Goal: Task Accomplishment & Management: Manage account settings

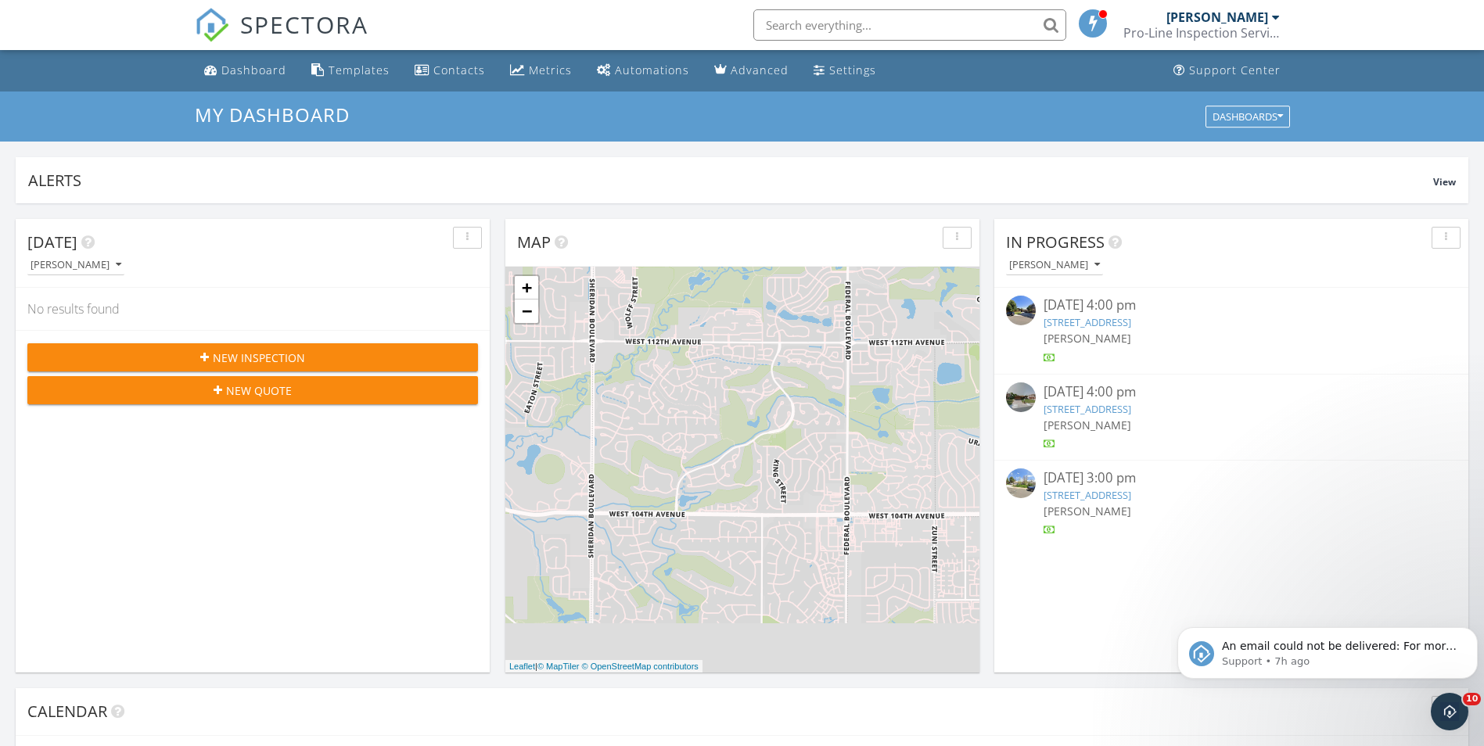
scroll to position [1448, 1508]
click at [1470, 626] on button "Dismiss notification" at bounding box center [1473, 632] width 20 height 20
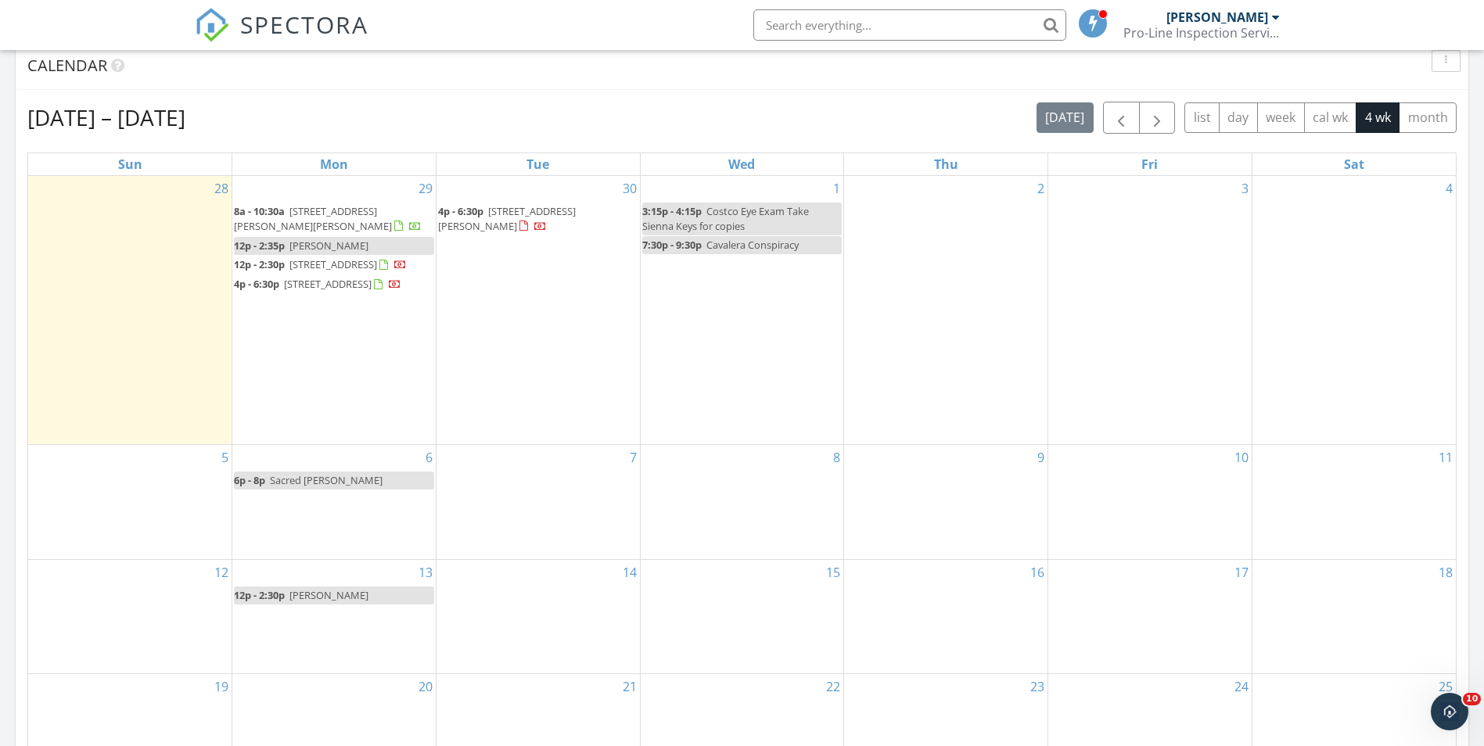
scroll to position [548, 0]
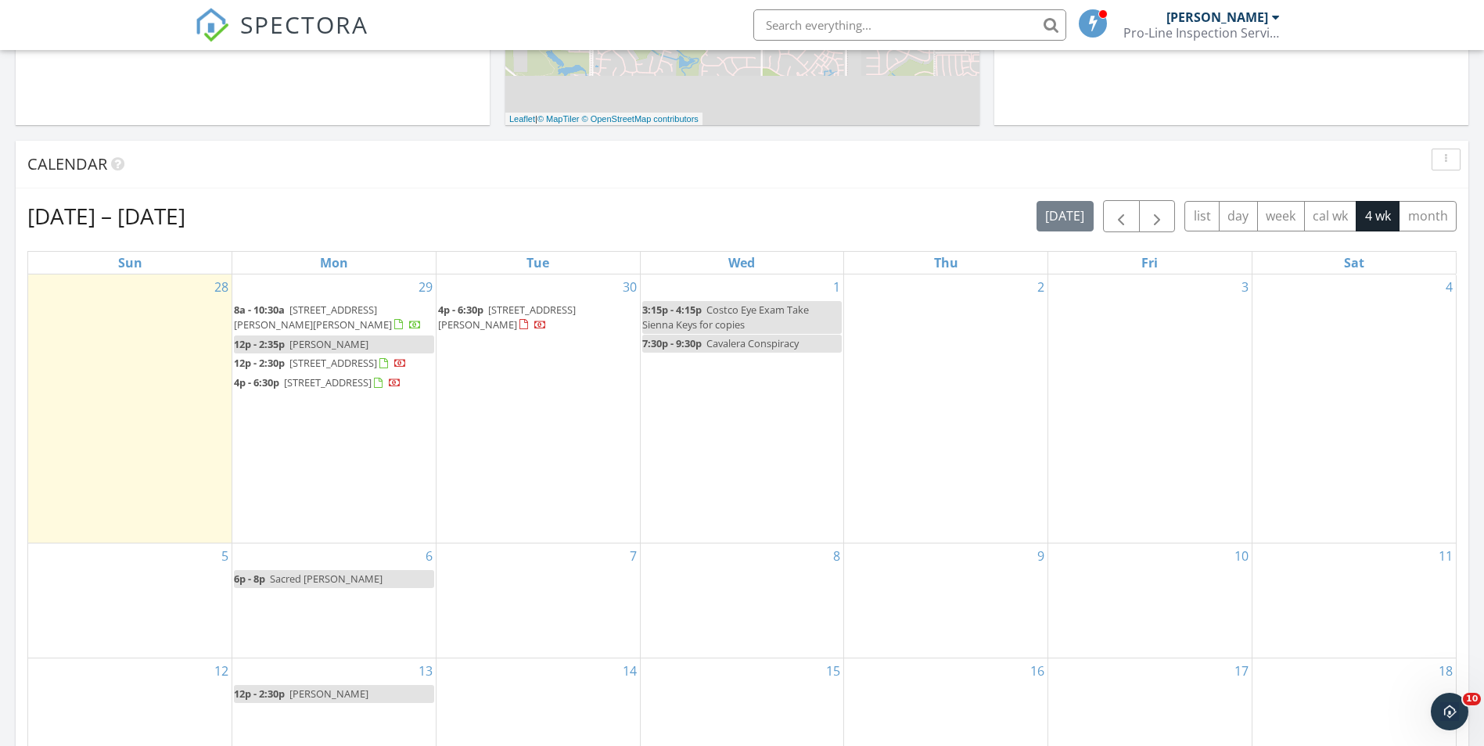
click at [352, 305] on span "[STREET_ADDRESS][PERSON_NAME][PERSON_NAME]" at bounding box center [313, 317] width 158 height 29
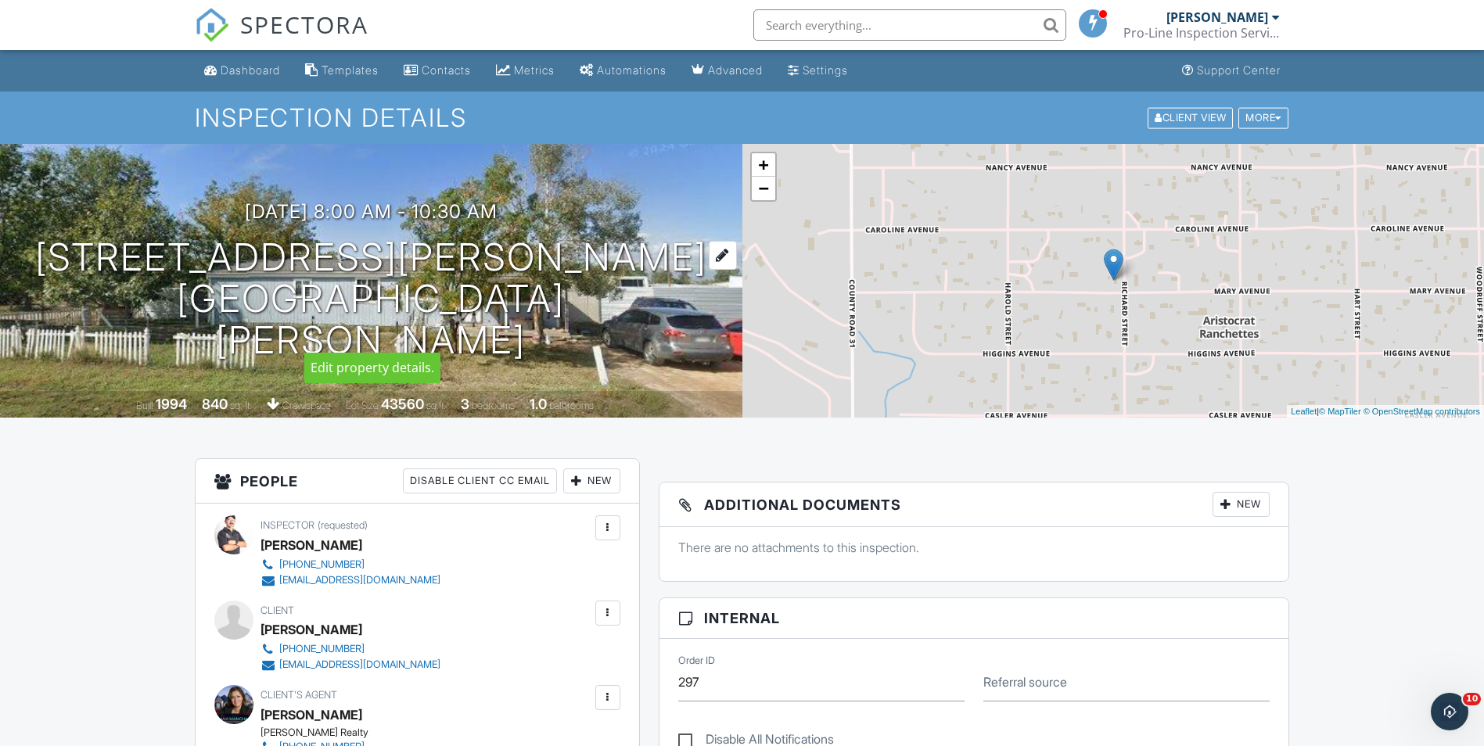
click at [393, 273] on h1 "[STREET_ADDRESS][PERSON_NAME] [GEOGRAPHIC_DATA][PERSON_NAME], CO 80621" at bounding box center [371, 299] width 692 height 124
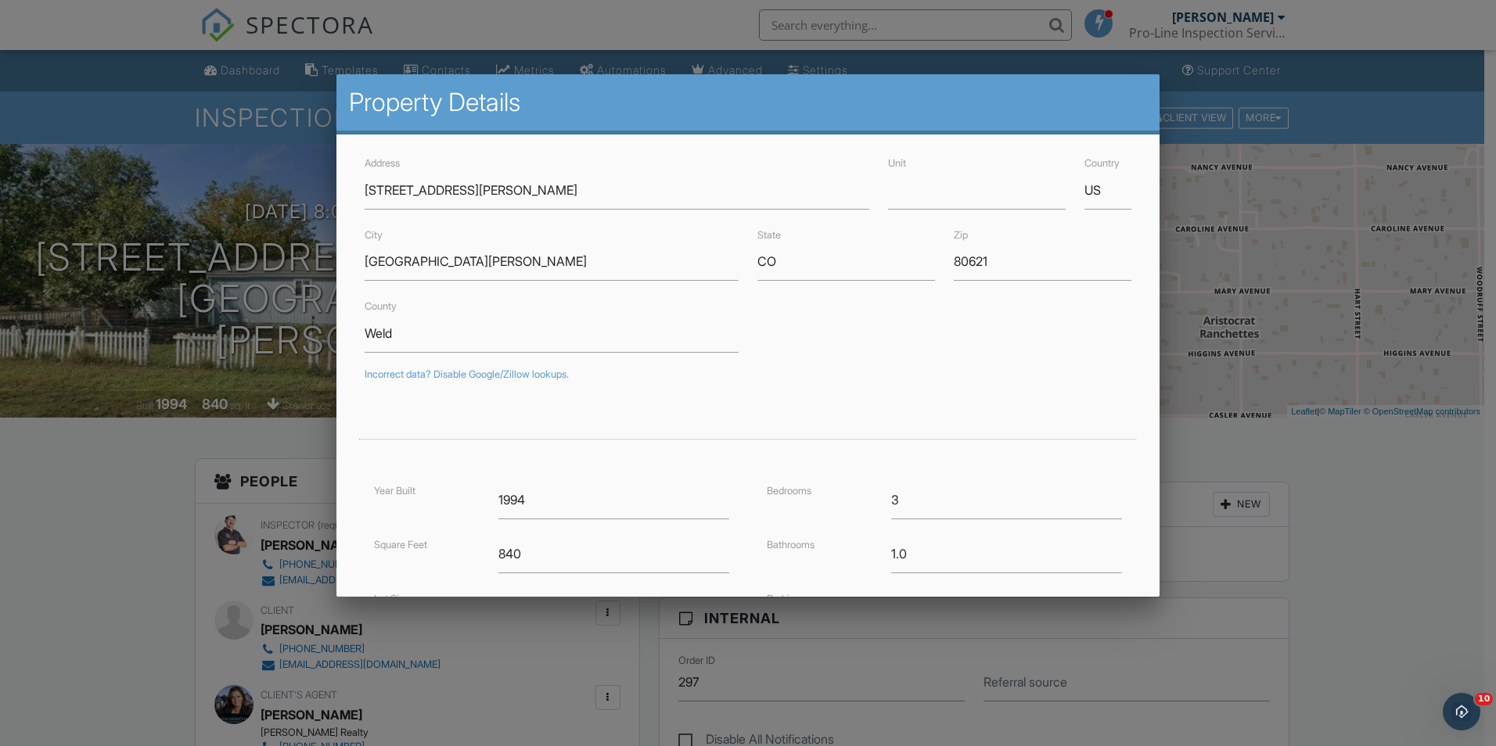
click at [153, 194] on div at bounding box center [748, 388] width 1496 height 933
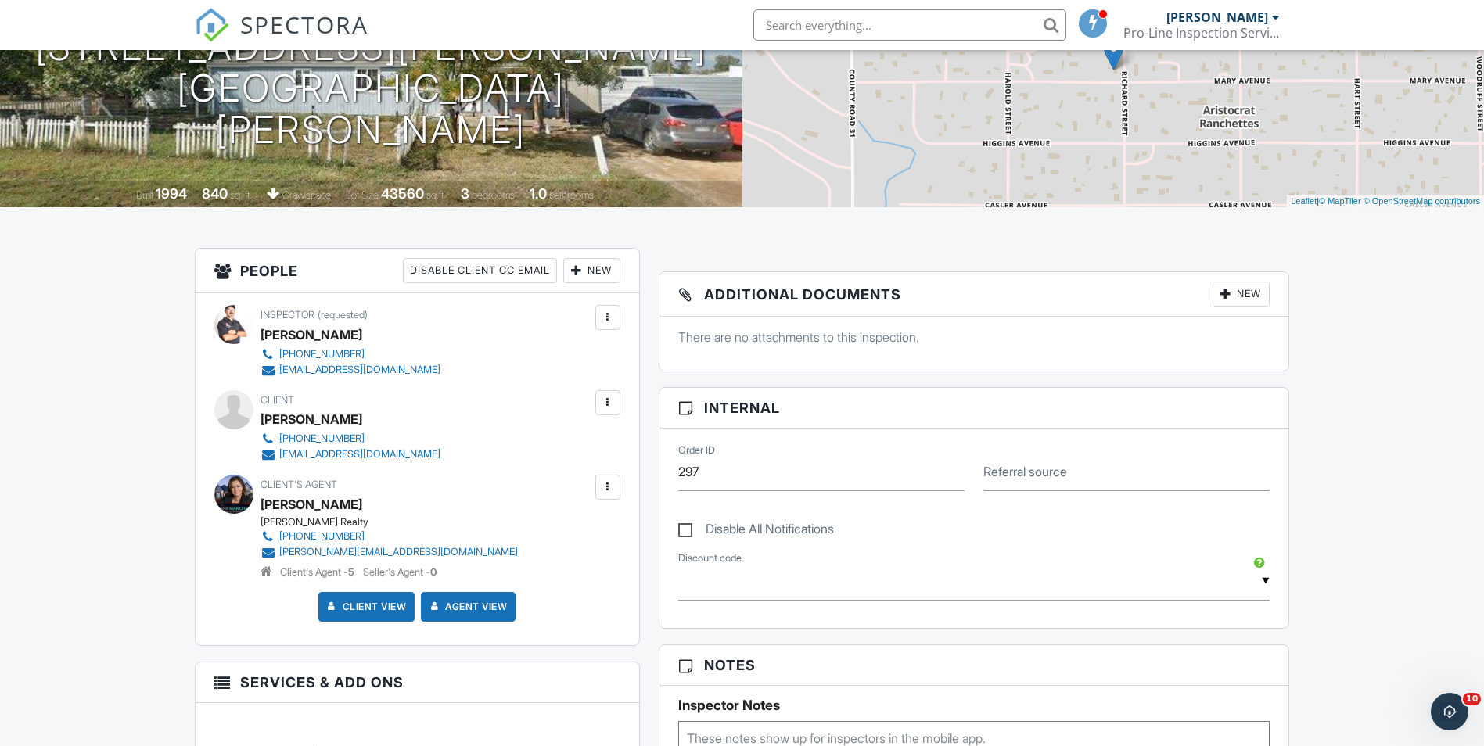
scroll to position [156, 0]
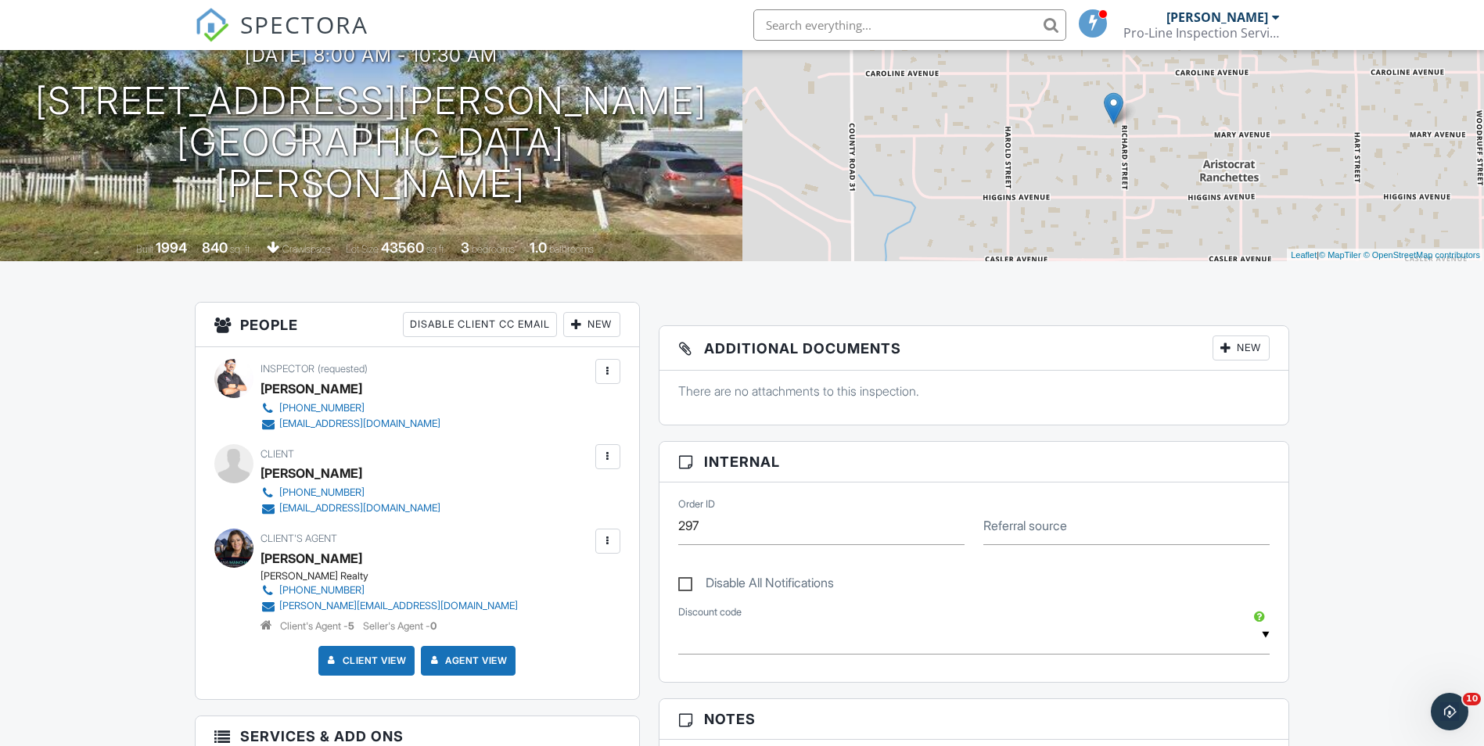
click at [1242, 349] on div "New" at bounding box center [1241, 348] width 57 height 25
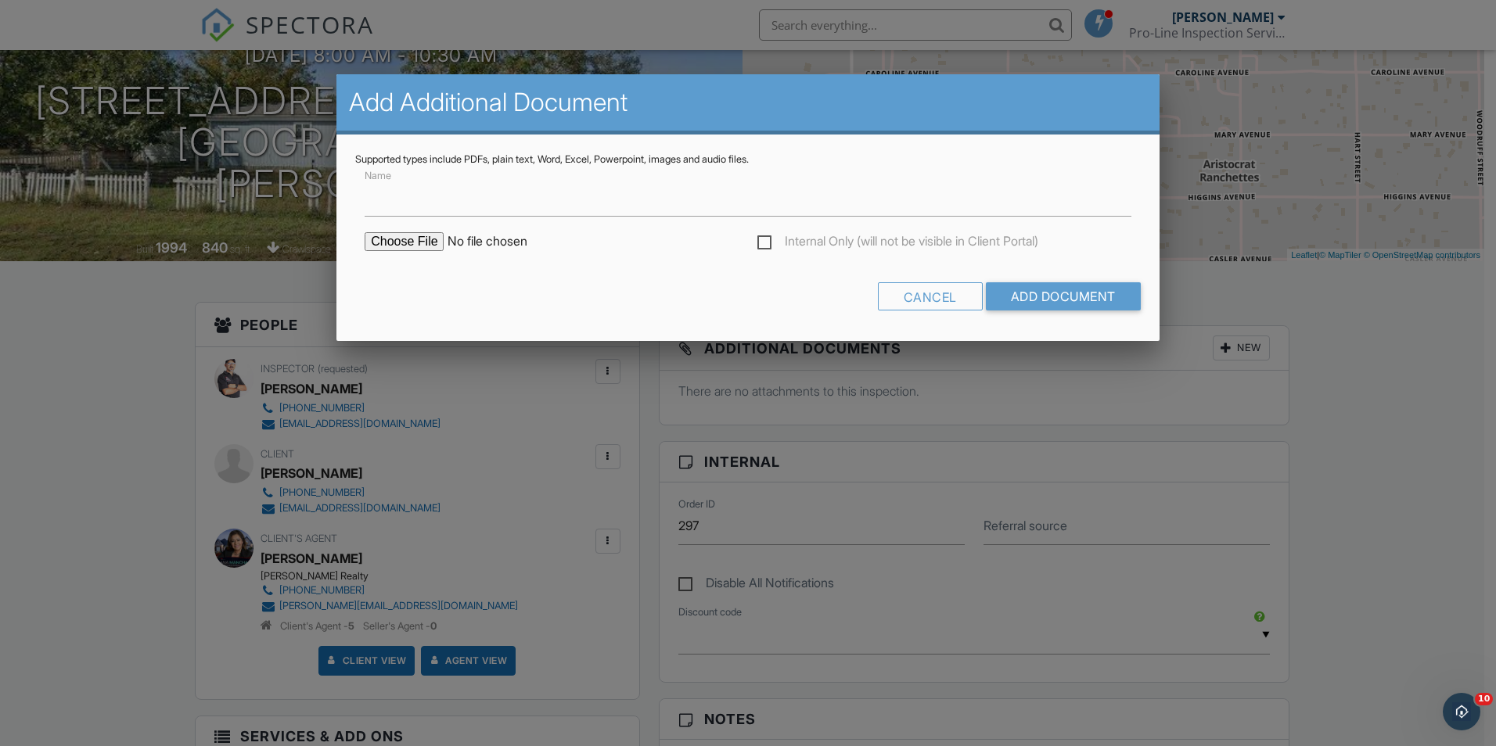
click at [1316, 326] on div at bounding box center [748, 388] width 1496 height 933
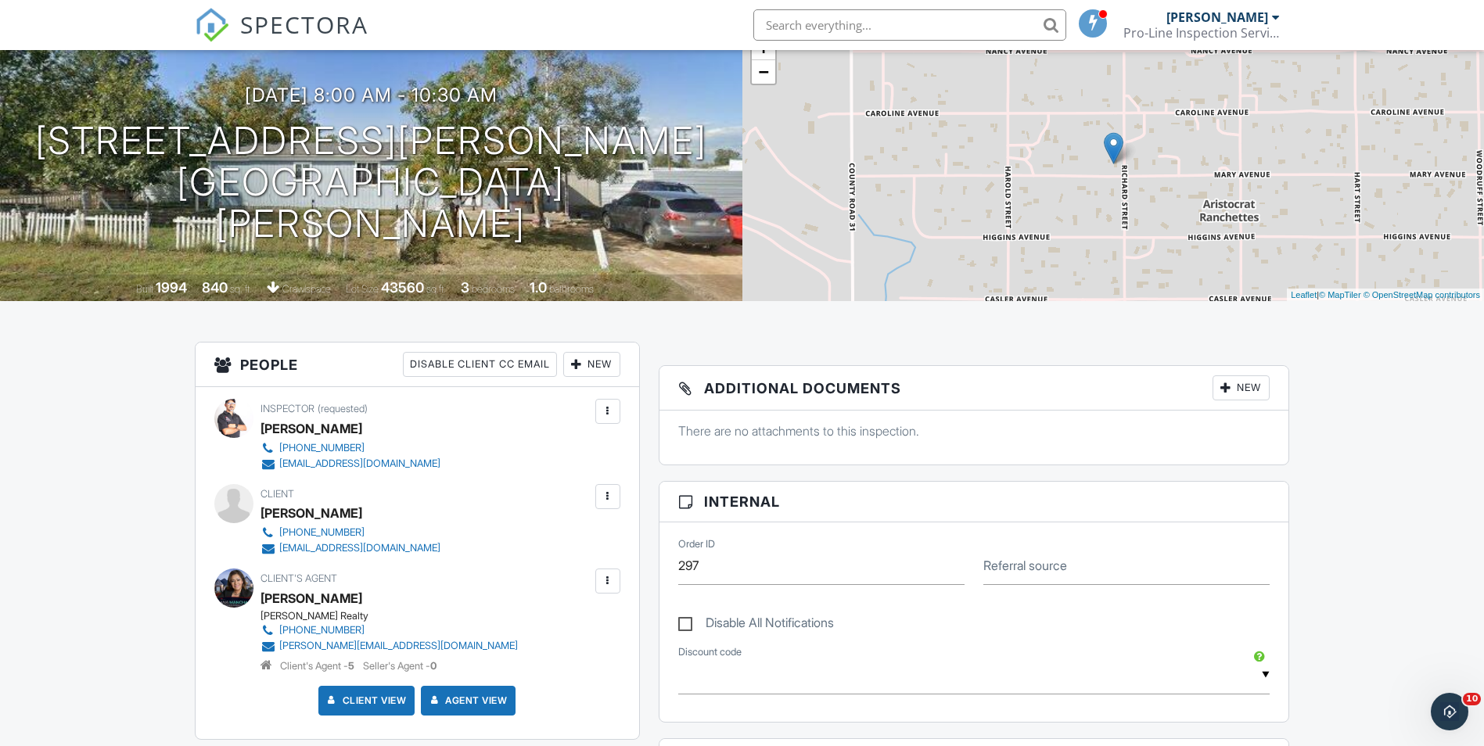
scroll to position [0, 0]
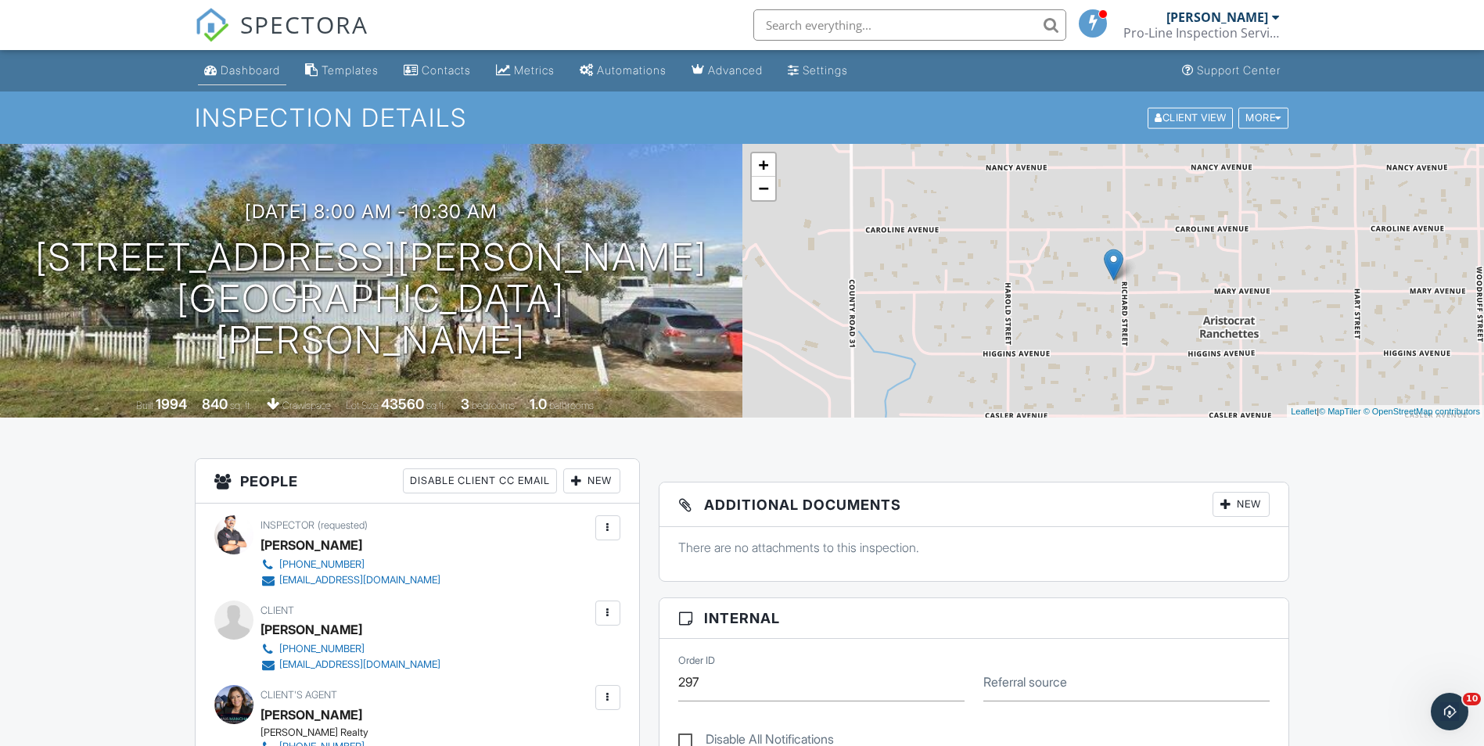
click at [246, 73] on div "Dashboard" at bounding box center [250, 69] width 59 height 13
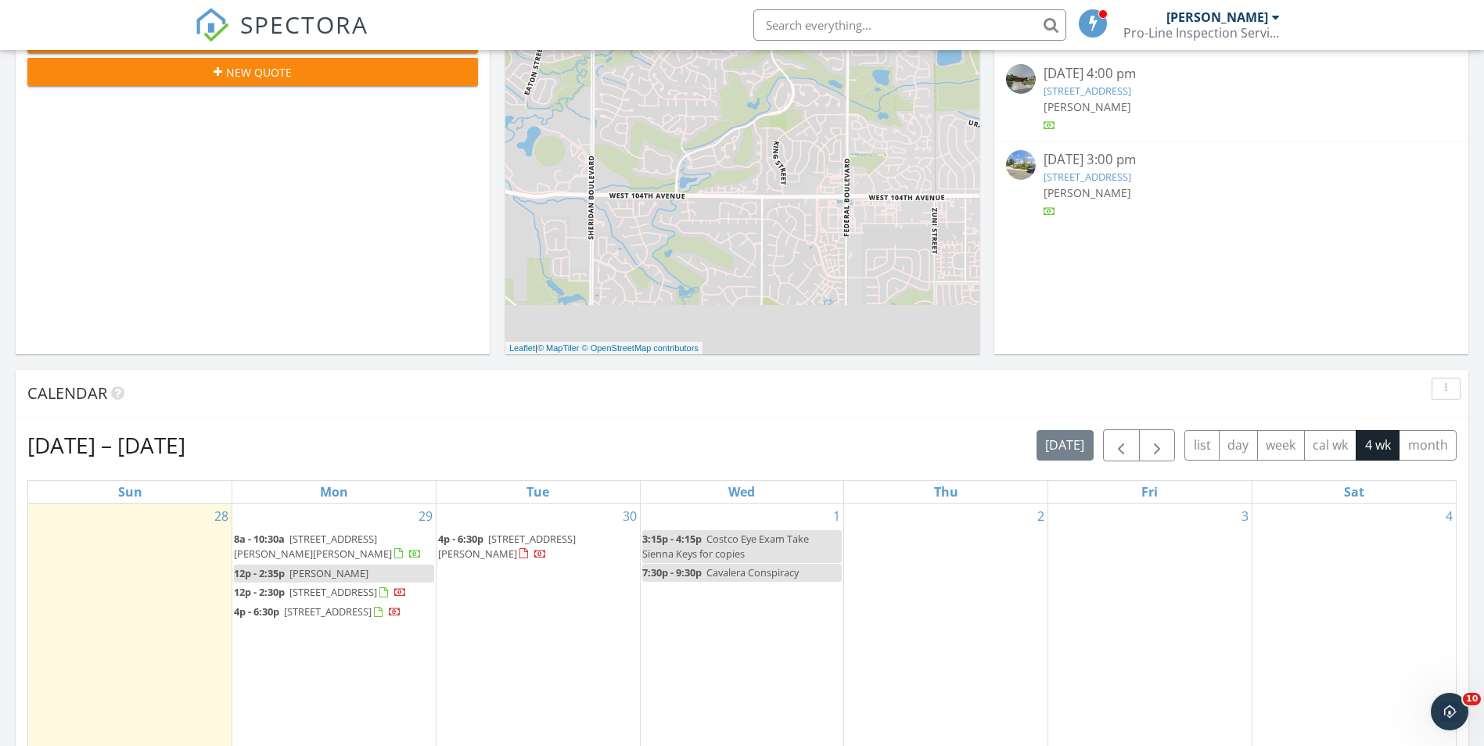
scroll to position [391, 0]
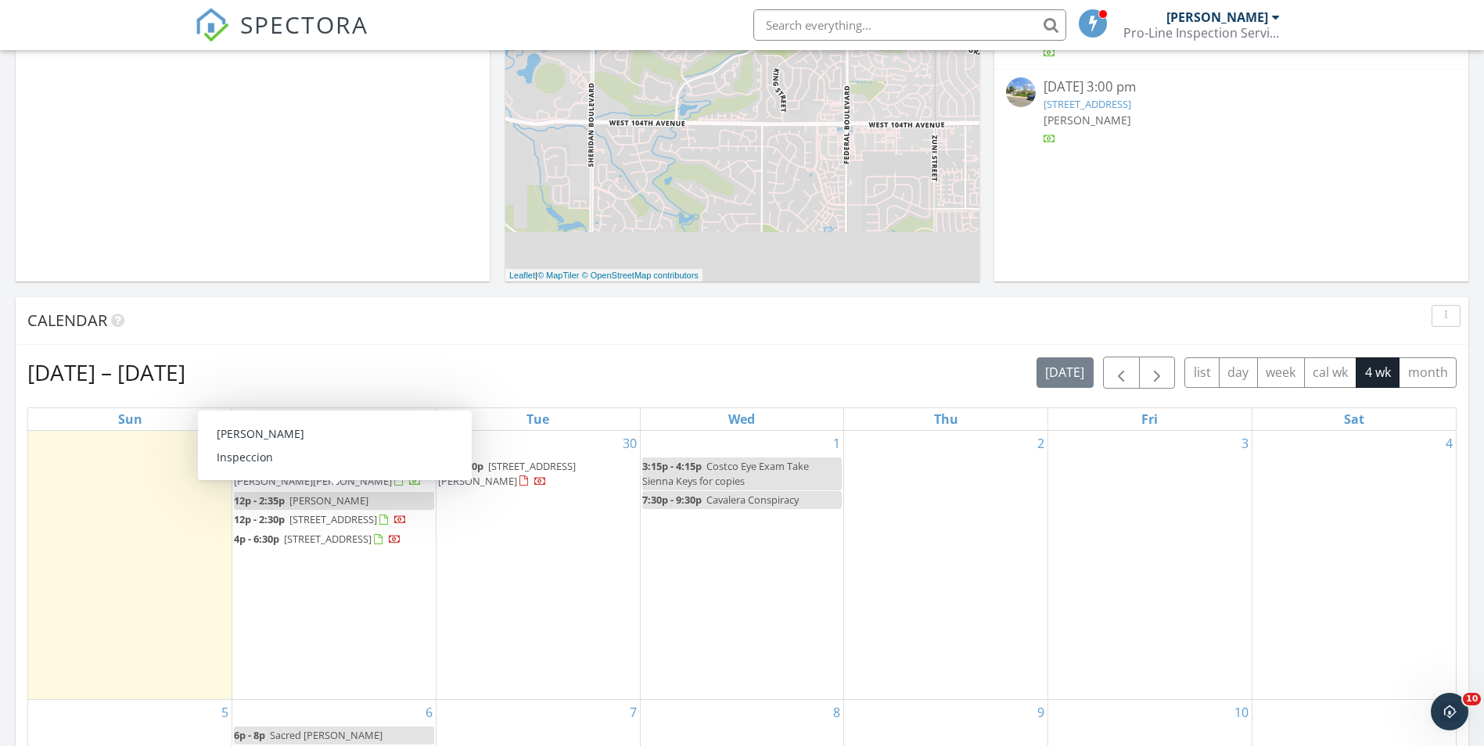
click at [383, 495] on link "12p - 2:35p Jasmine Arana" at bounding box center [334, 501] width 200 height 18
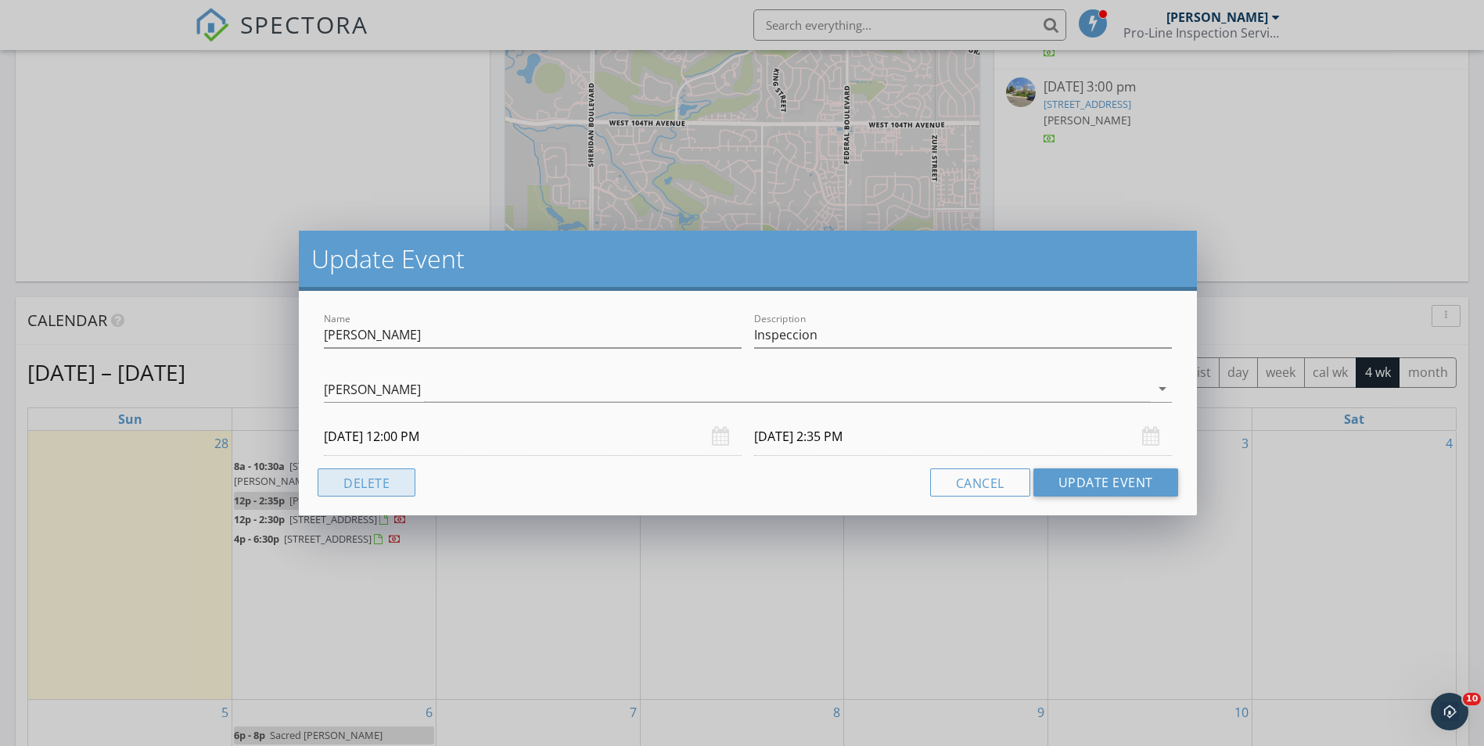
click at [366, 478] on button "Delete" at bounding box center [367, 483] width 98 height 28
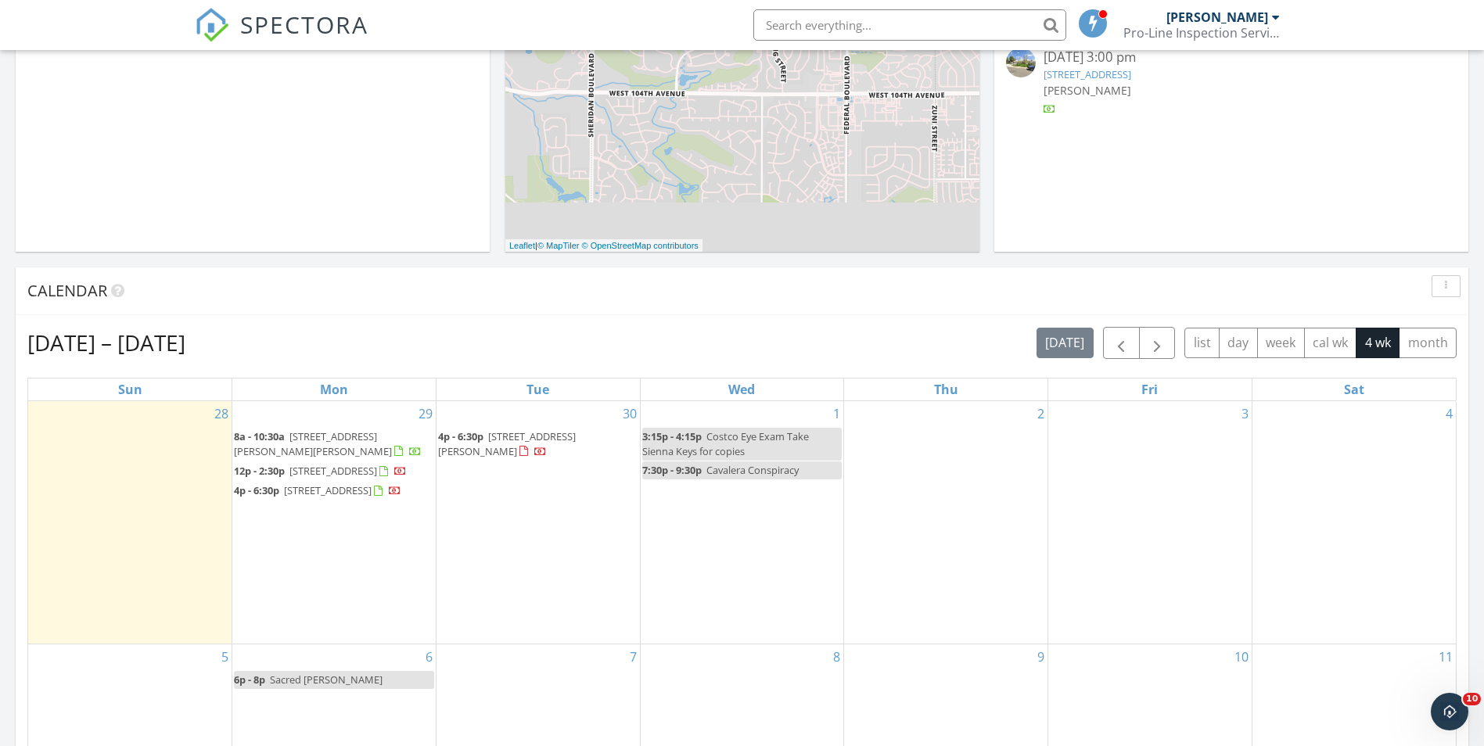
scroll to position [469, 0]
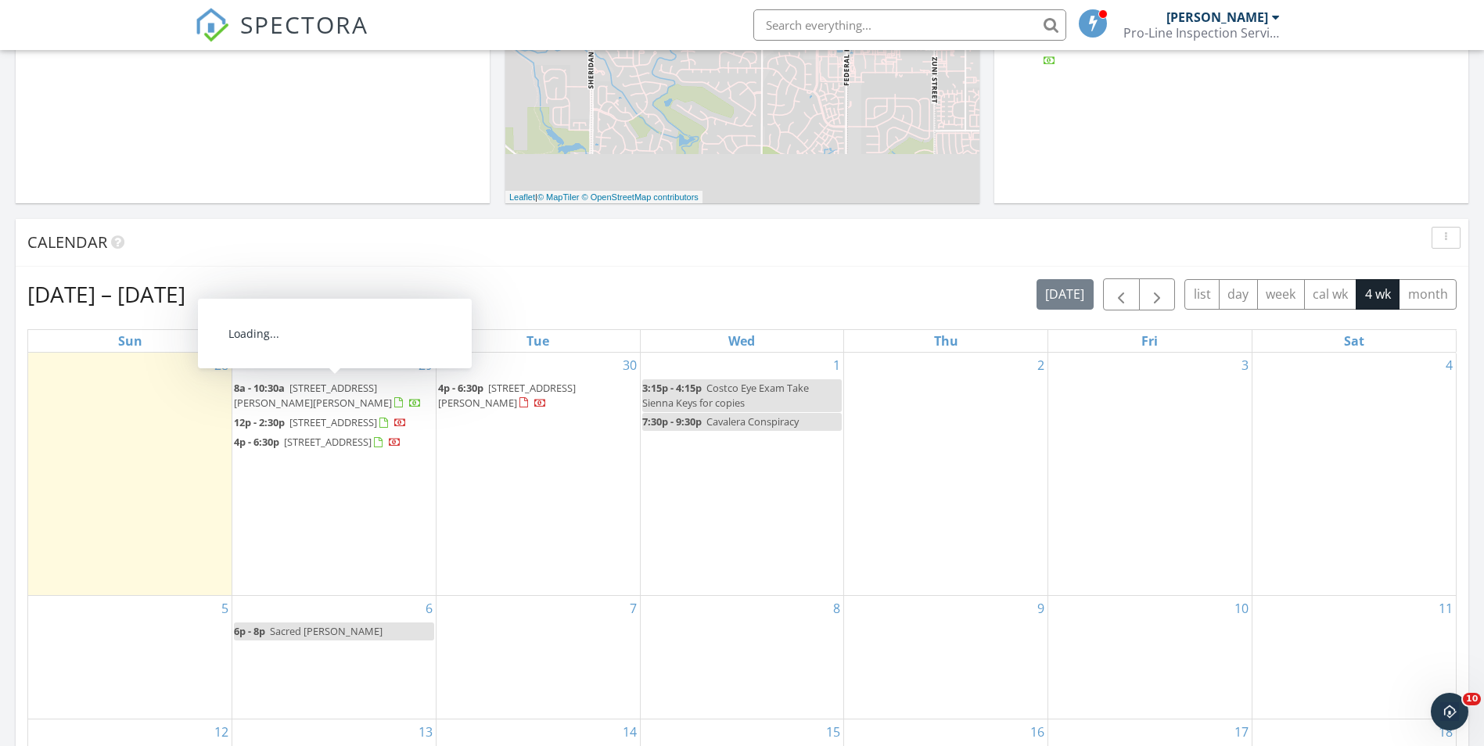
click at [339, 388] on span "[STREET_ADDRESS][PERSON_NAME][PERSON_NAME]" at bounding box center [313, 395] width 158 height 29
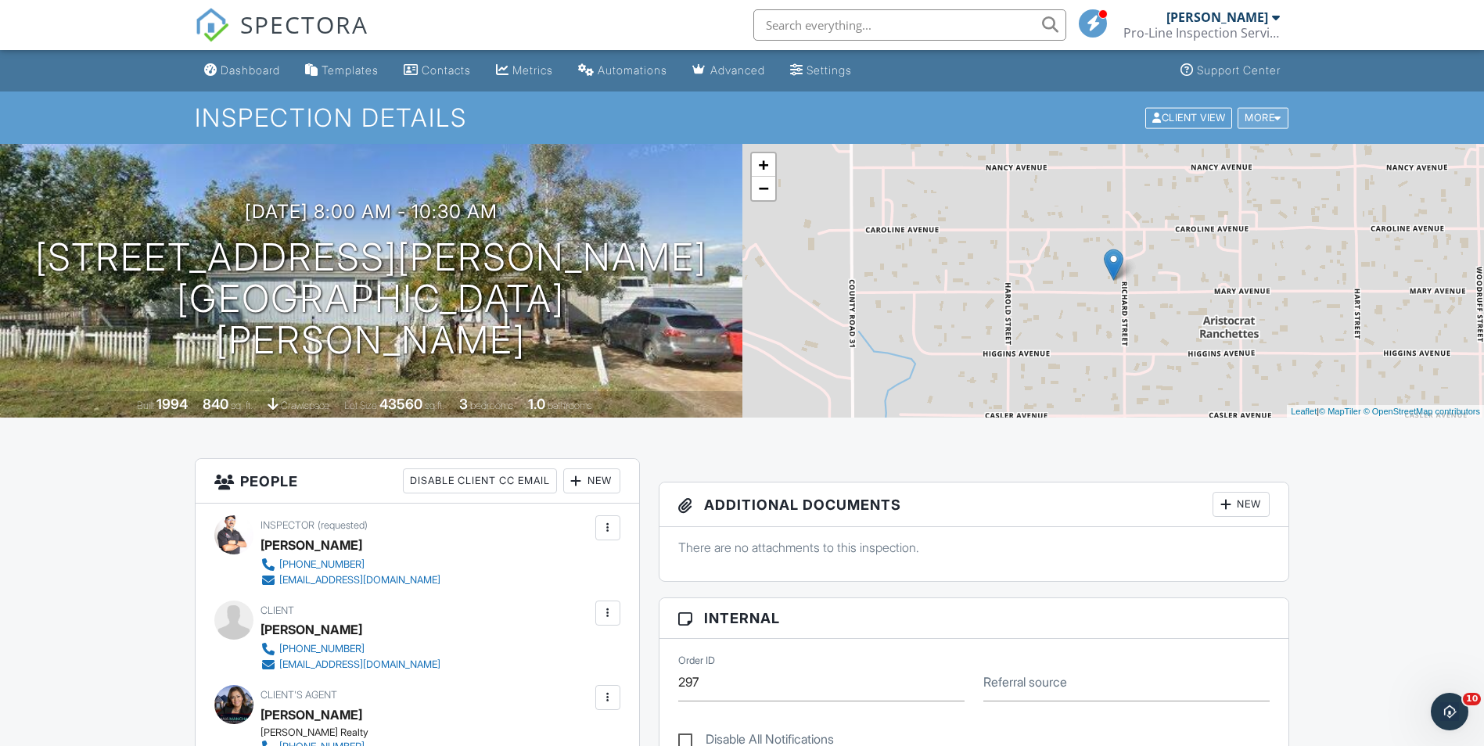
click at [1270, 118] on div "More" at bounding box center [1263, 117] width 51 height 21
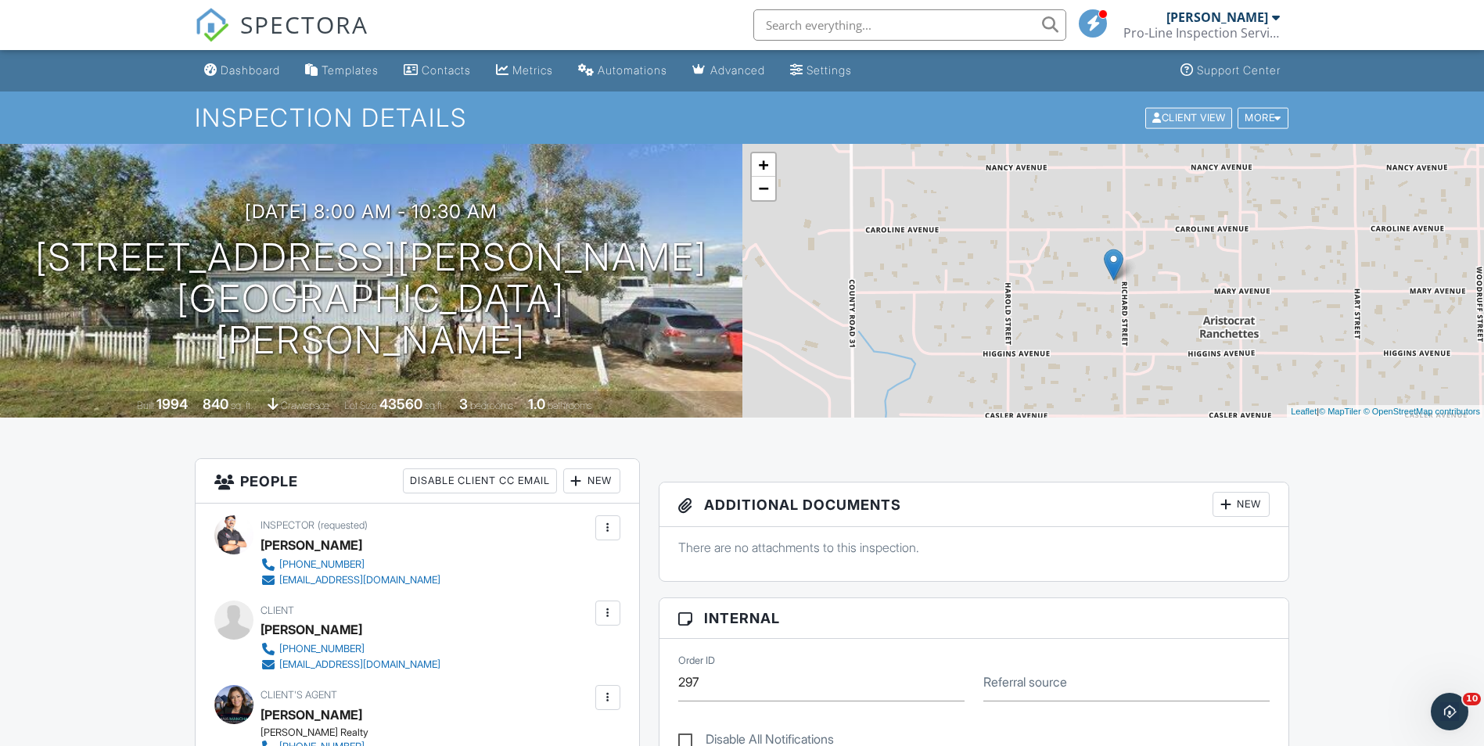
click at [1191, 118] on div "Client View" at bounding box center [1188, 117] width 87 height 21
click at [409, 271] on h1 "7577 Richard Ave Fort Lupton, CO 80621" at bounding box center [371, 299] width 692 height 124
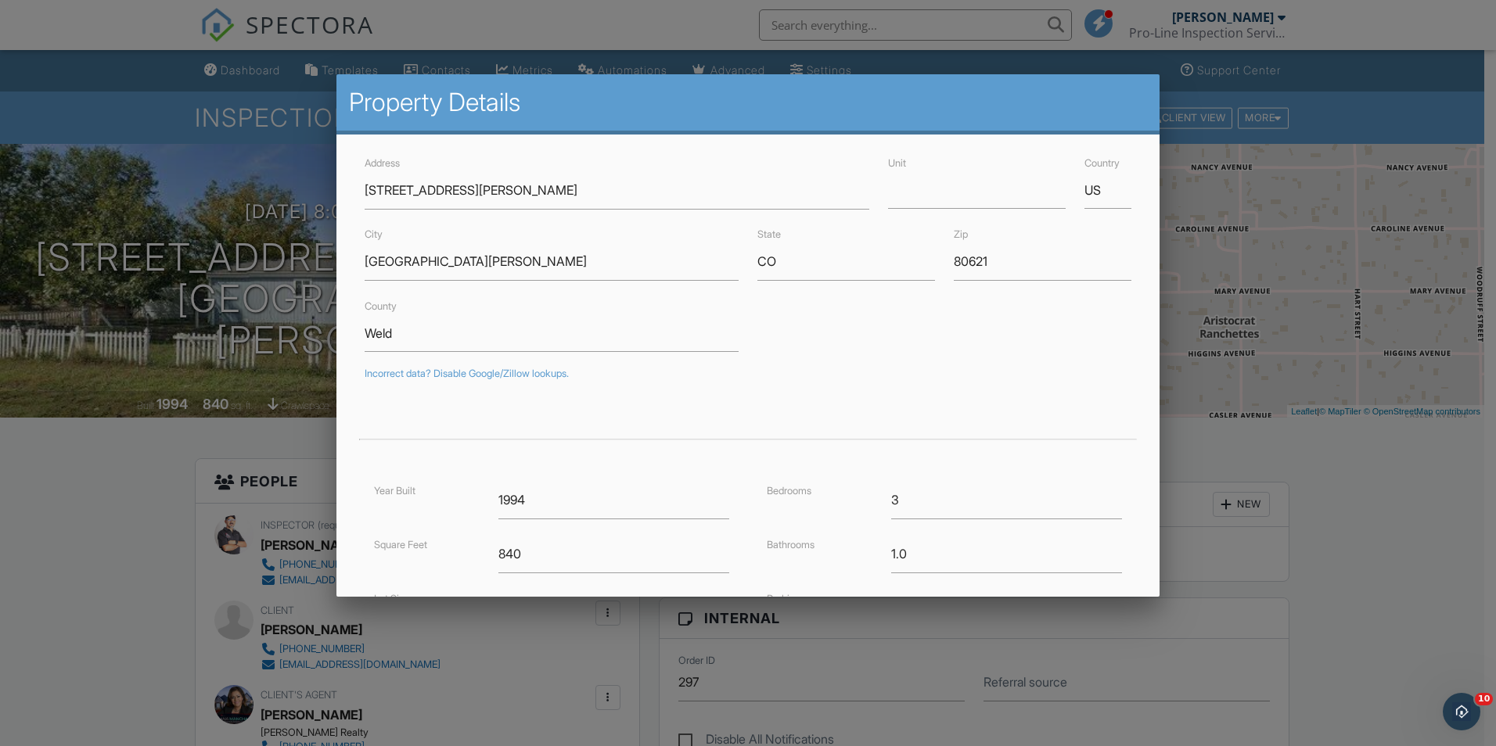
click at [196, 264] on div at bounding box center [748, 388] width 1496 height 933
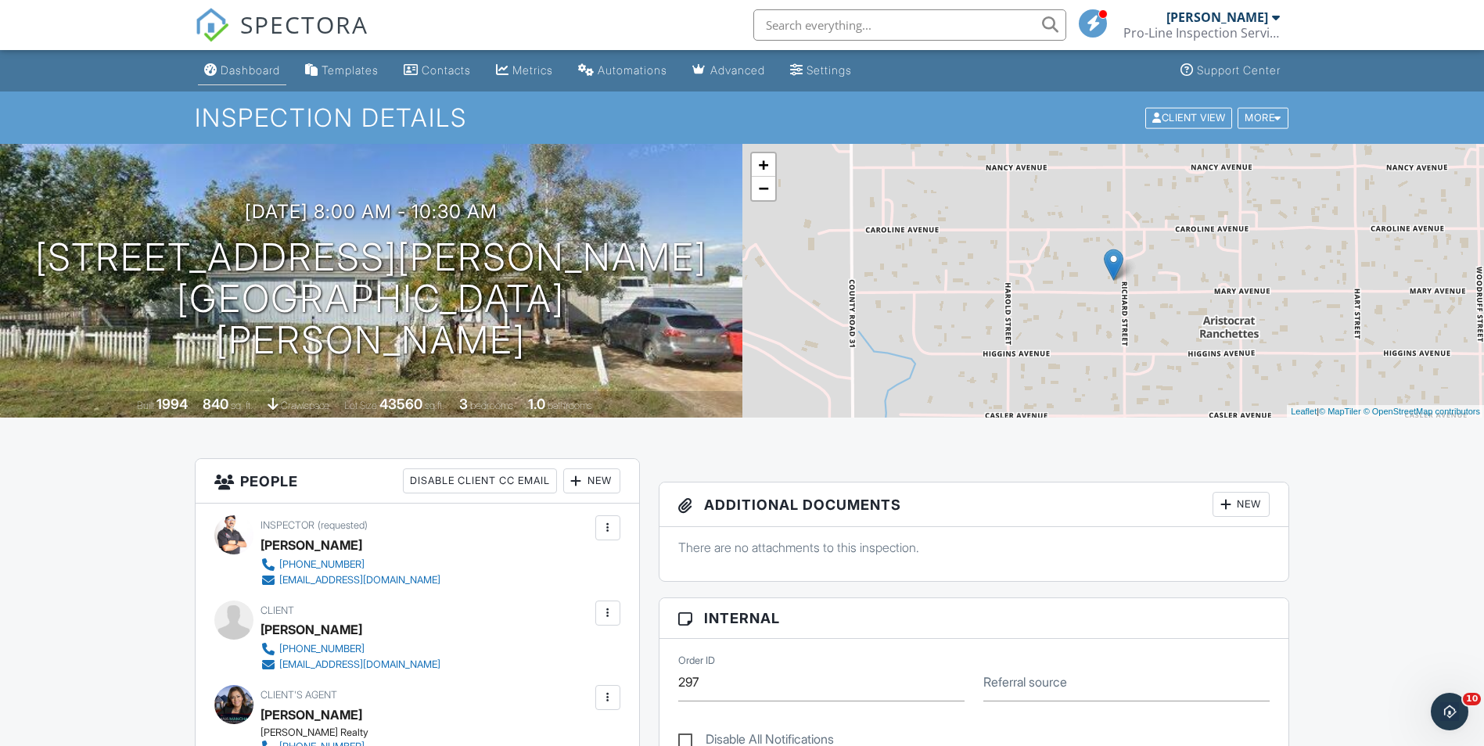
click at [239, 66] on div "Dashboard" at bounding box center [250, 69] width 59 height 13
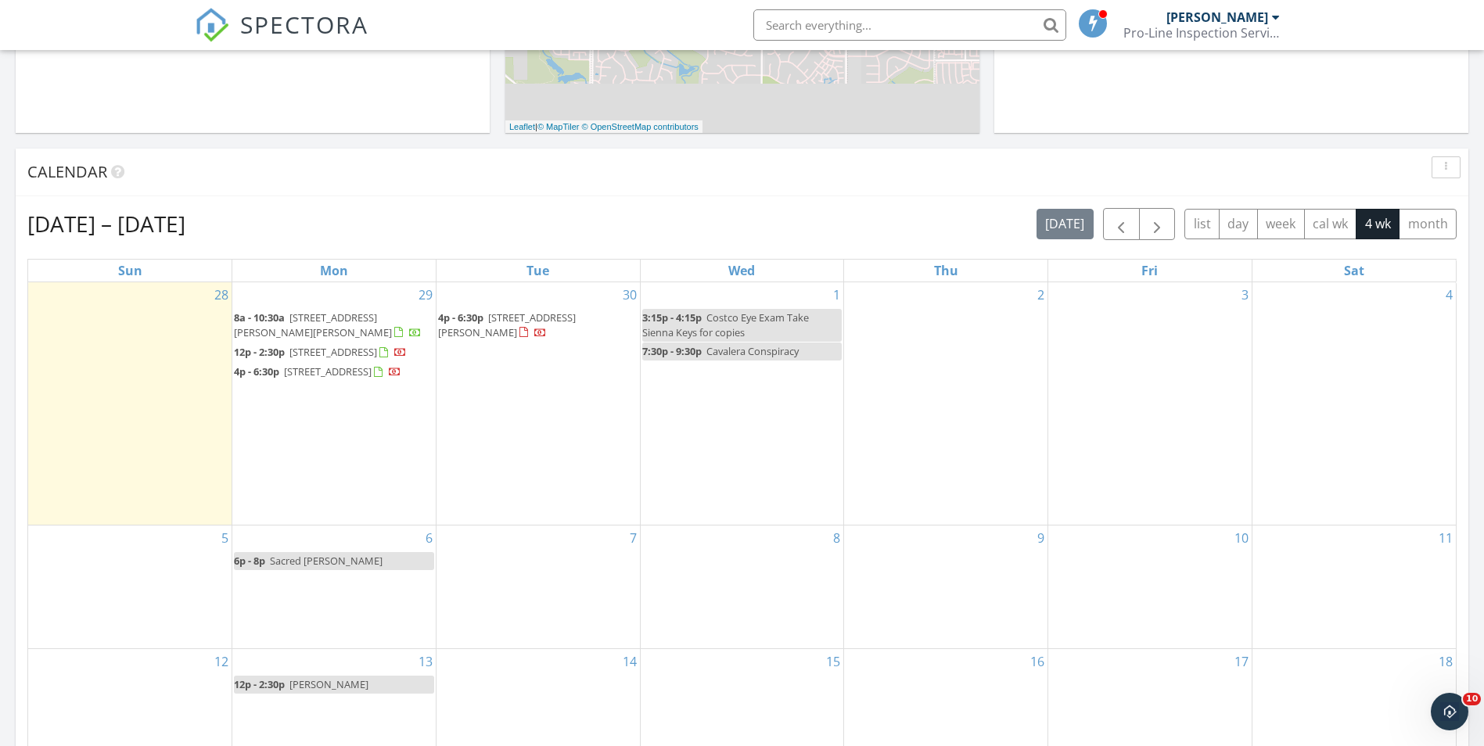
scroll to position [548, 0]
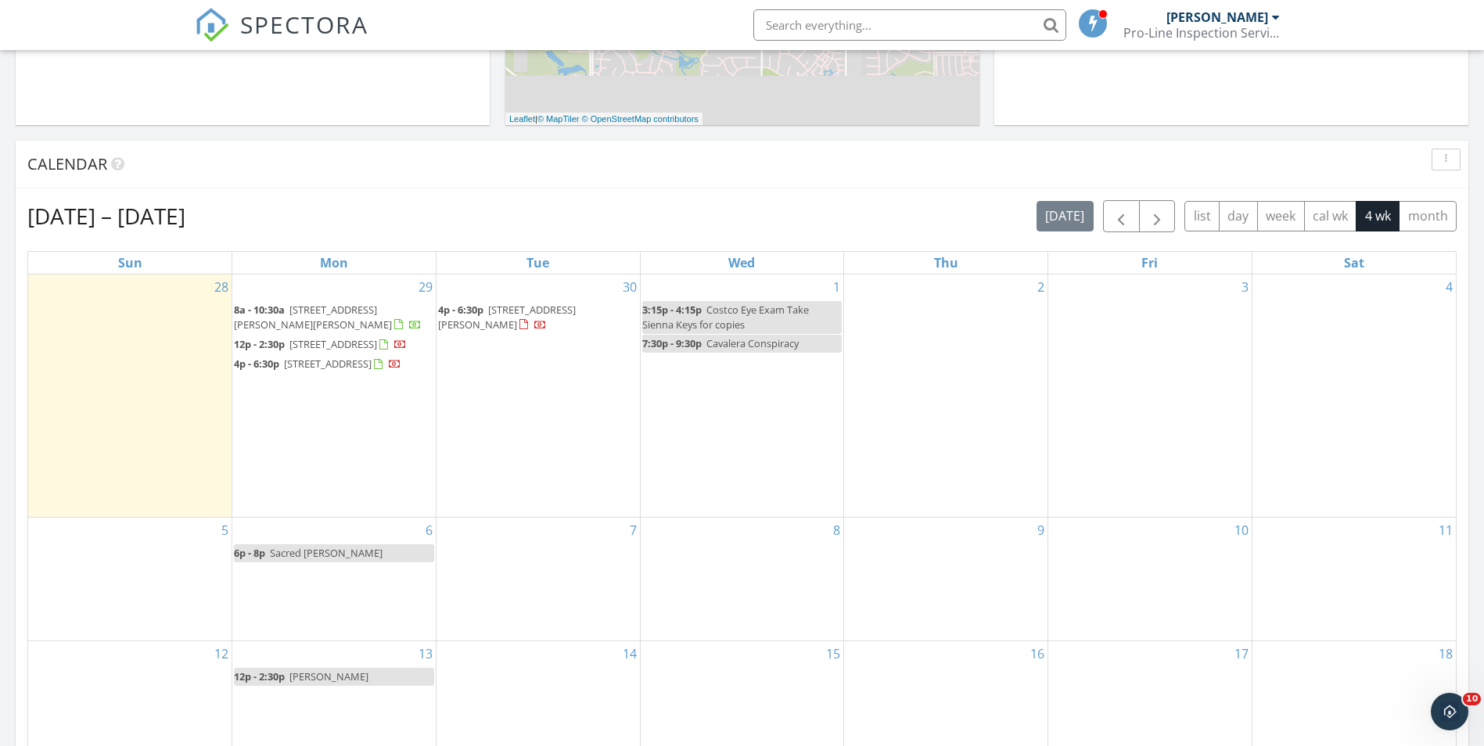
click at [353, 344] on span "[STREET_ADDRESS]" at bounding box center [333, 344] width 88 height 14
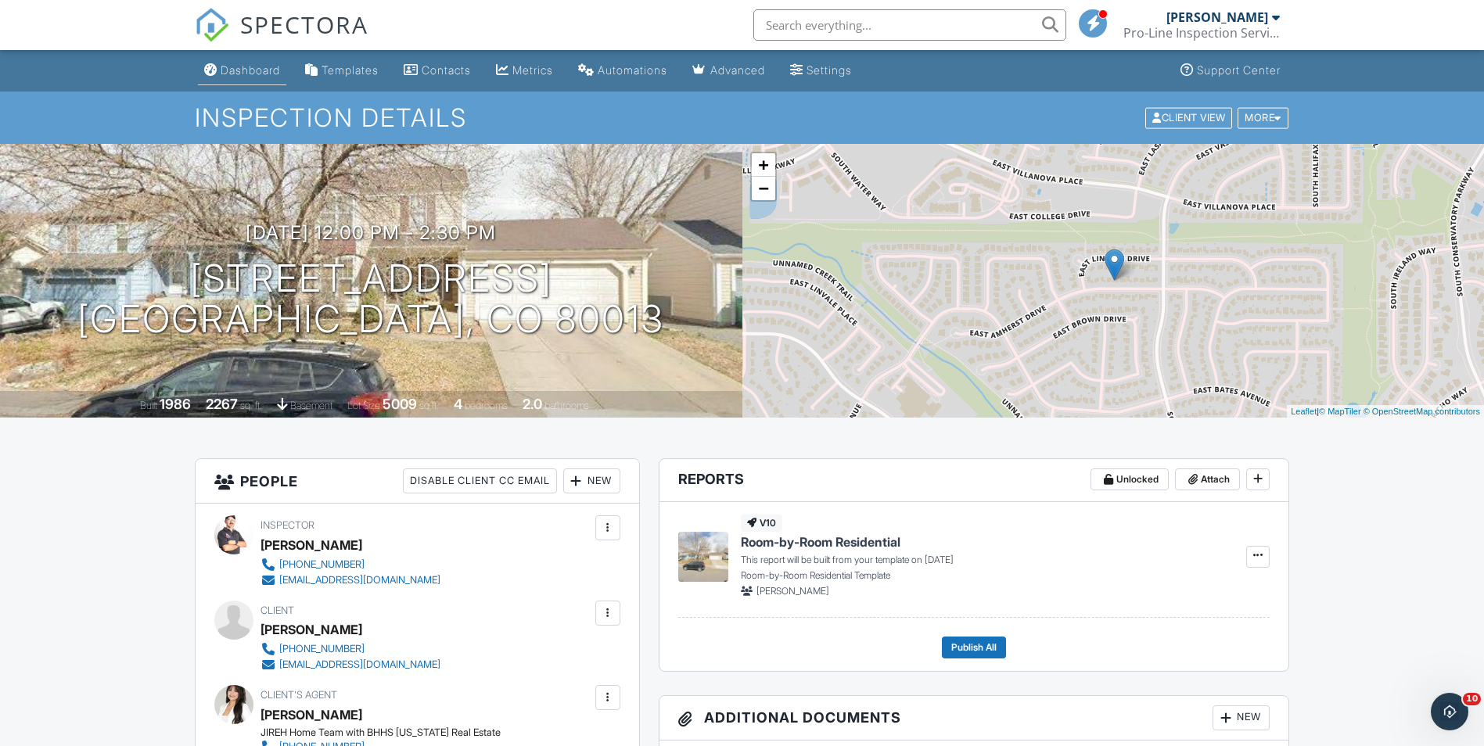
click at [239, 70] on div "Dashboard" at bounding box center [250, 69] width 59 height 13
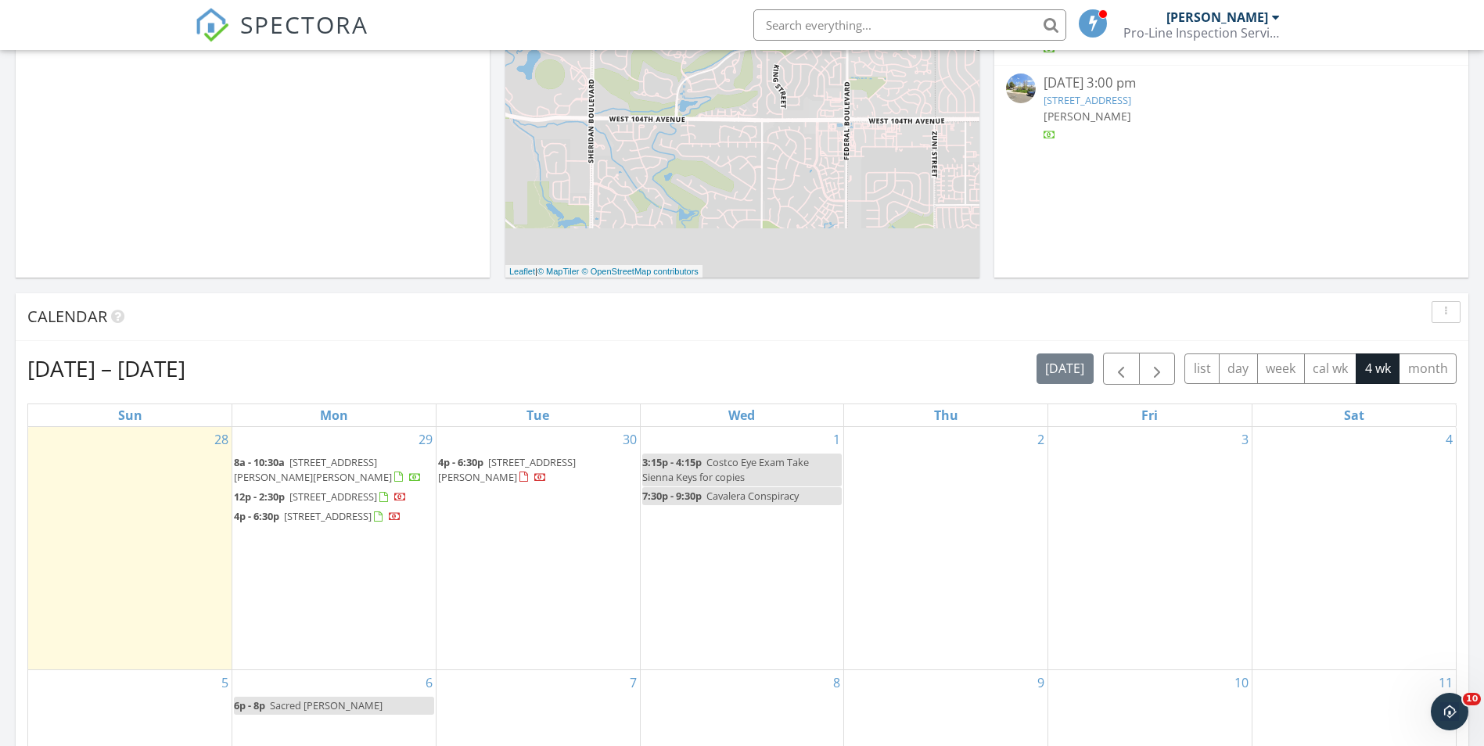
scroll to position [469, 0]
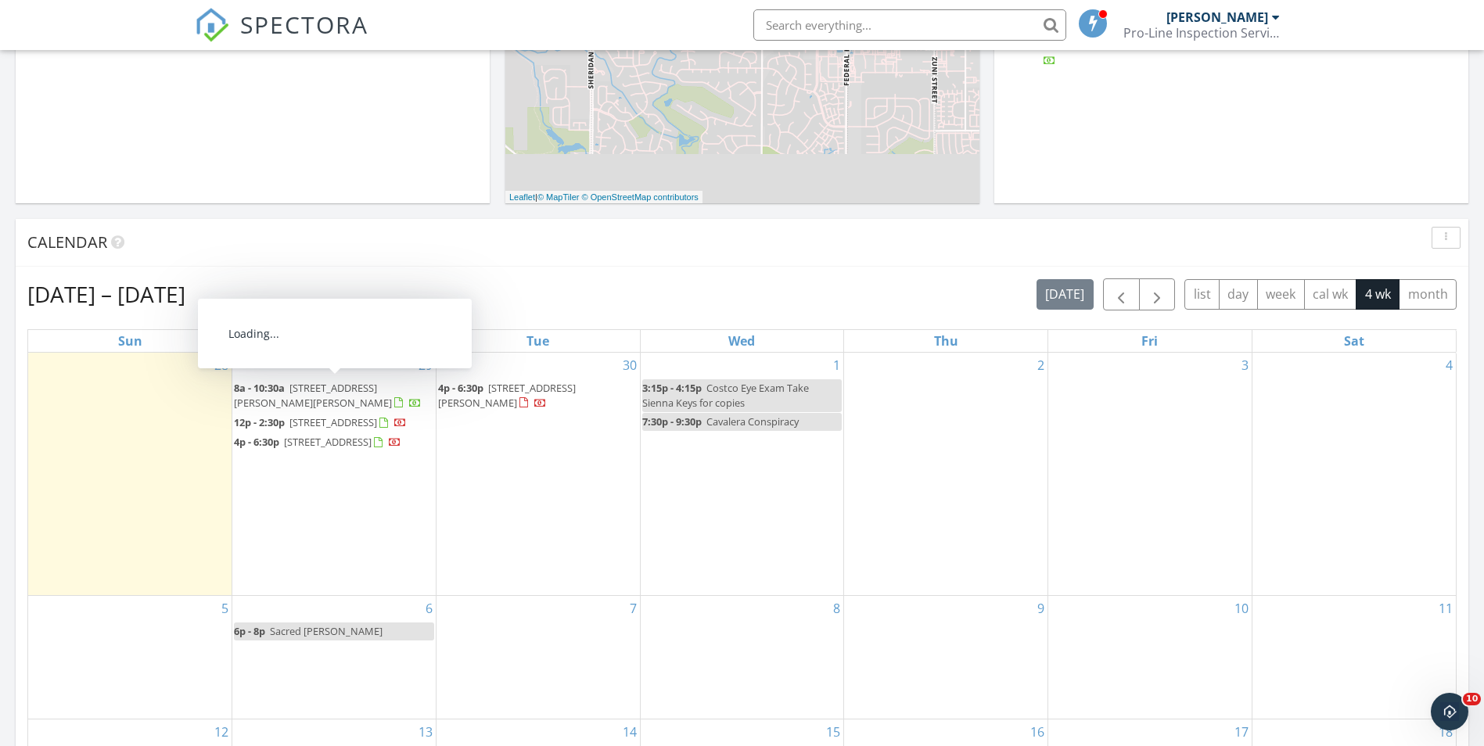
click at [363, 390] on span "[STREET_ADDRESS][PERSON_NAME][PERSON_NAME]" at bounding box center [313, 395] width 158 height 29
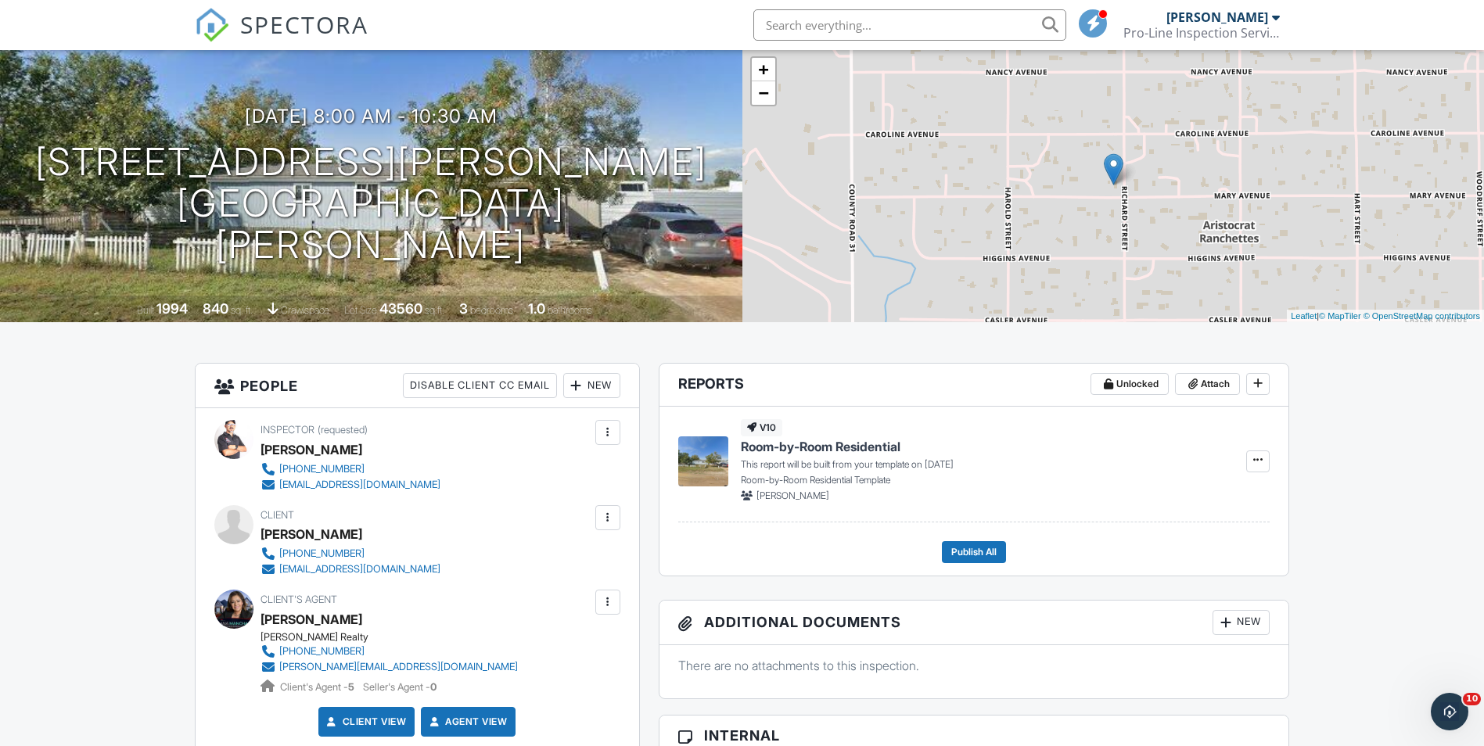
scroll to position [78, 0]
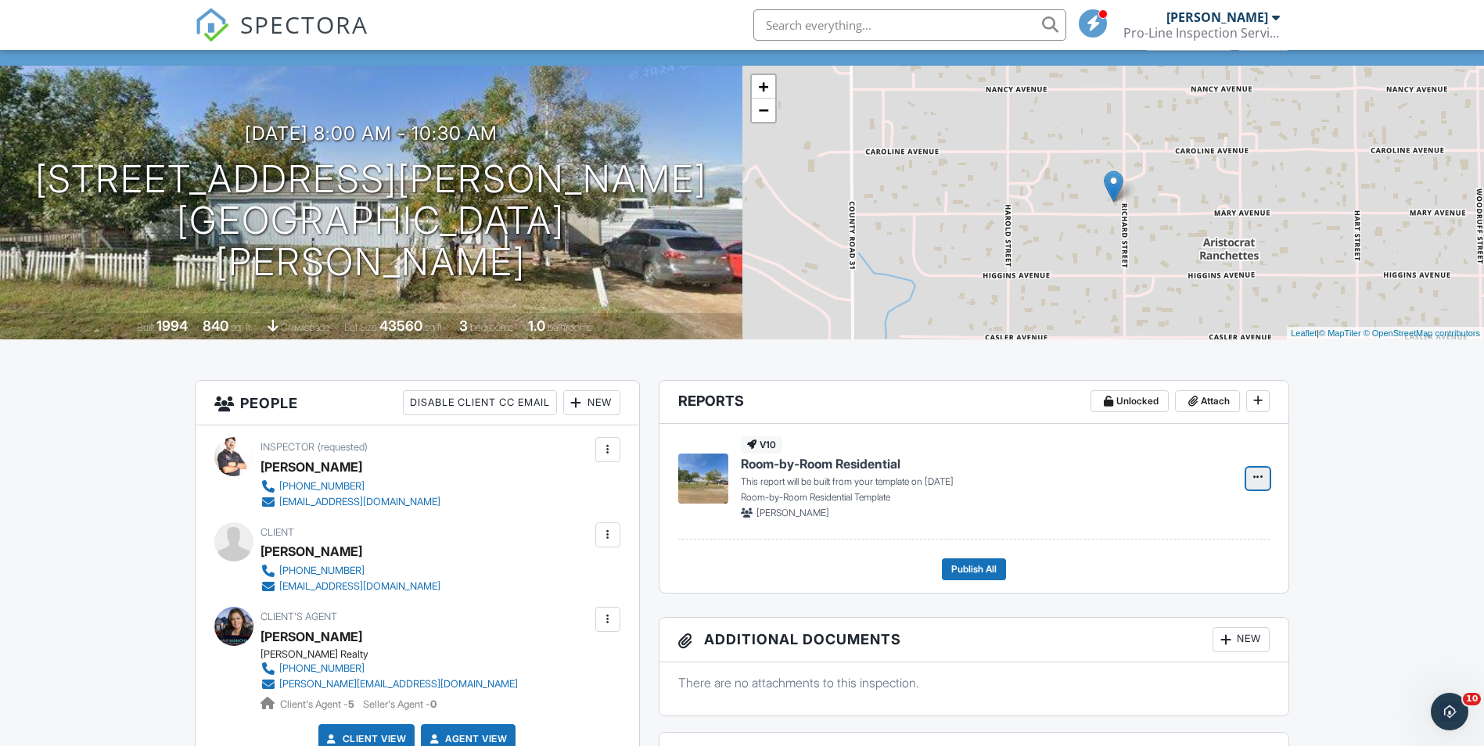
click at [1260, 478] on icon at bounding box center [1257, 477] width 9 height 11
click at [1169, 519] on input "Build Now" at bounding box center [1180, 520] width 160 height 35
click at [817, 463] on span "Room-by-Room Residential" at bounding box center [821, 463] width 160 height 17
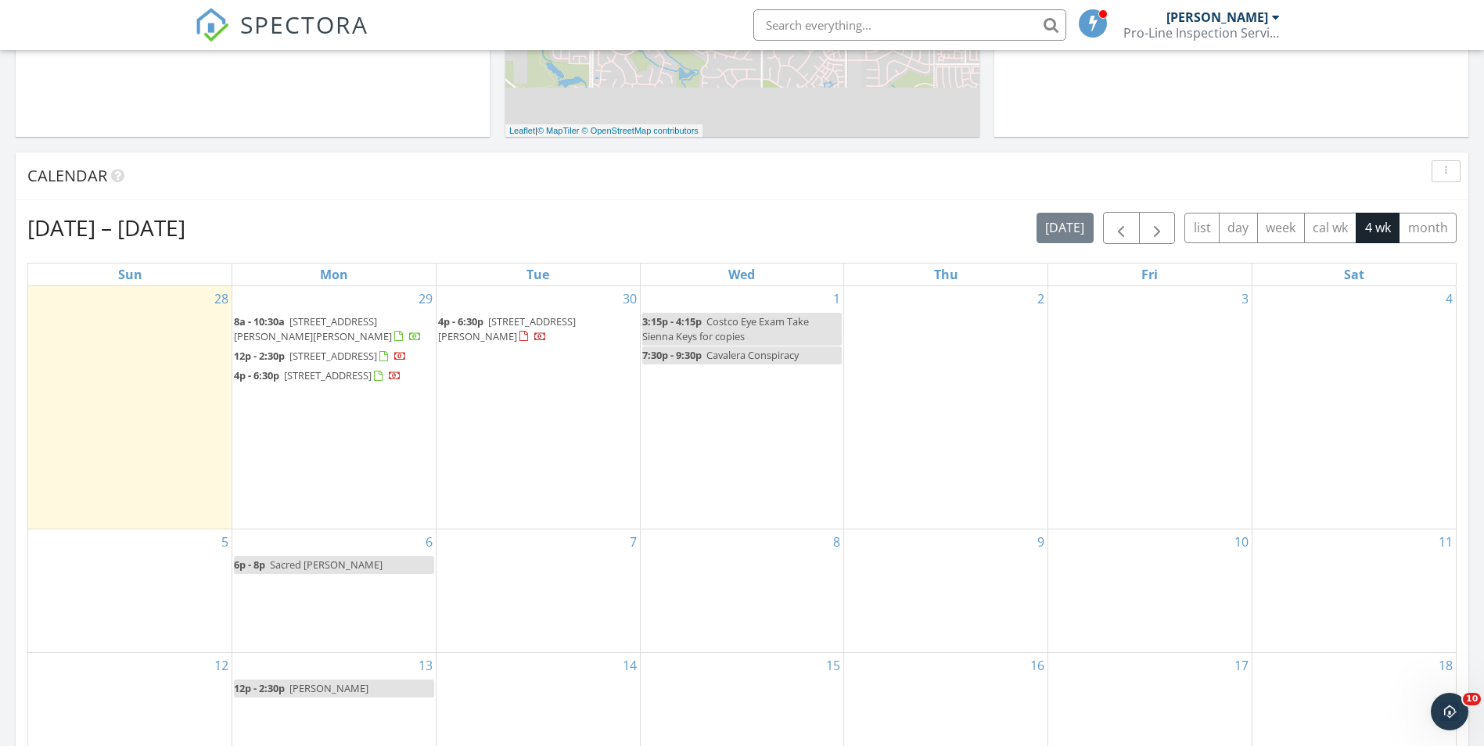
scroll to position [626, 0]
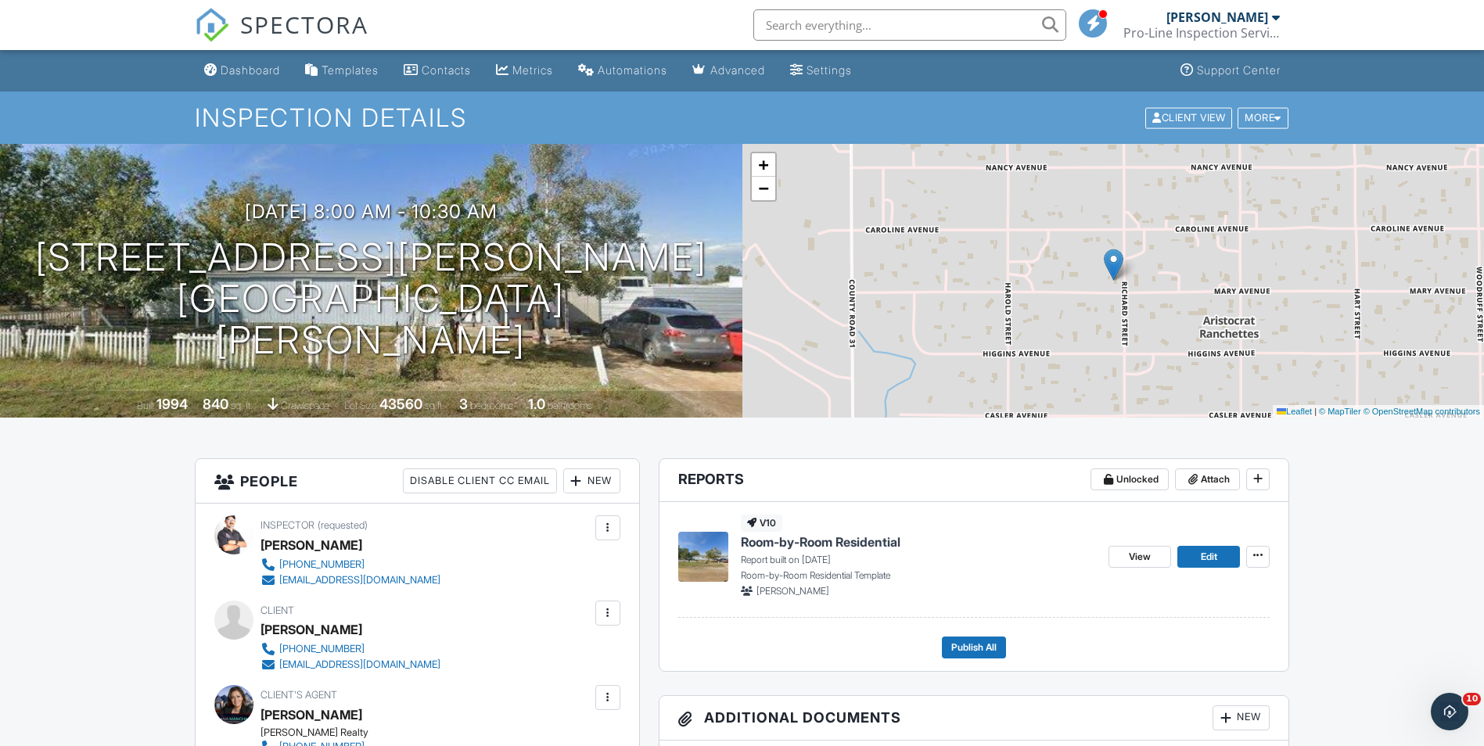
click at [829, 537] on span "Room-by-Room Residential" at bounding box center [821, 542] width 160 height 17
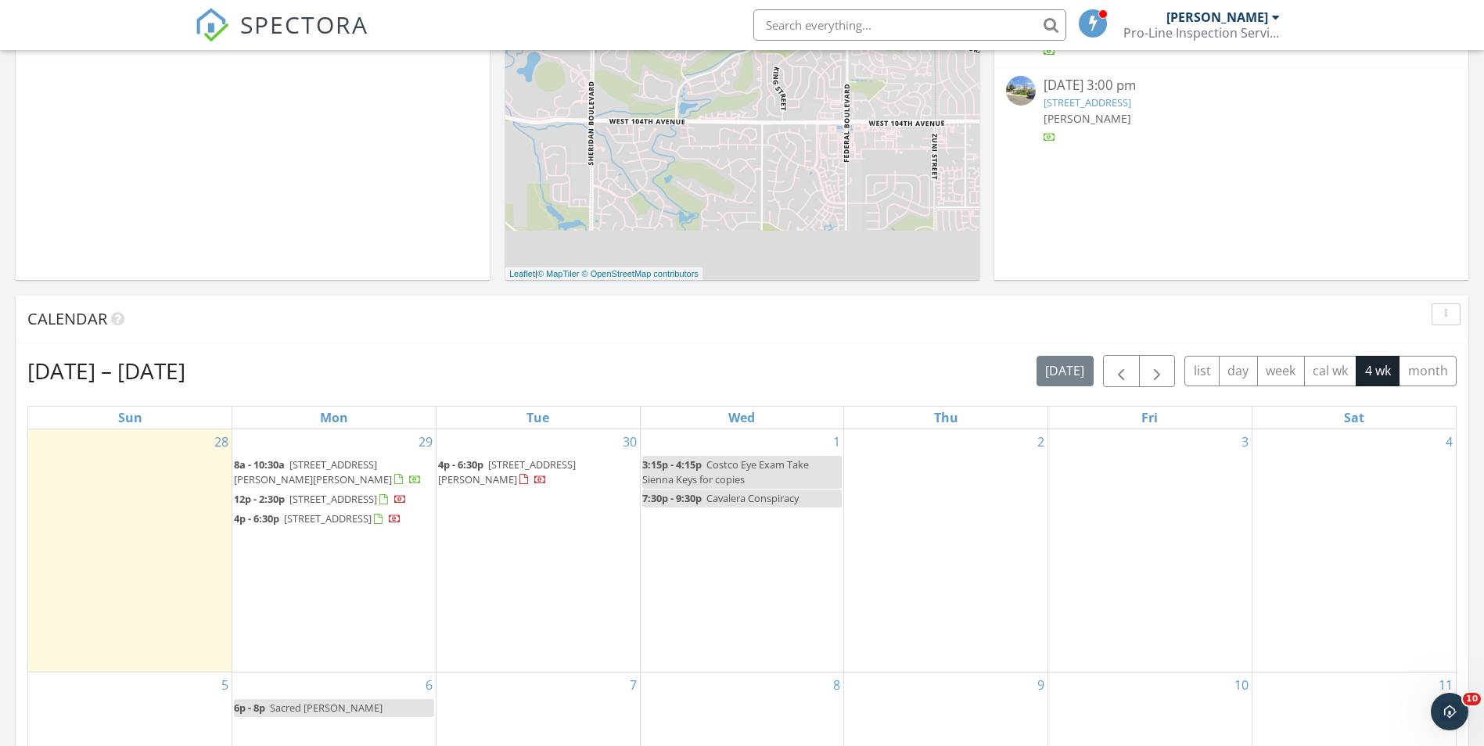
scroll to position [469, 0]
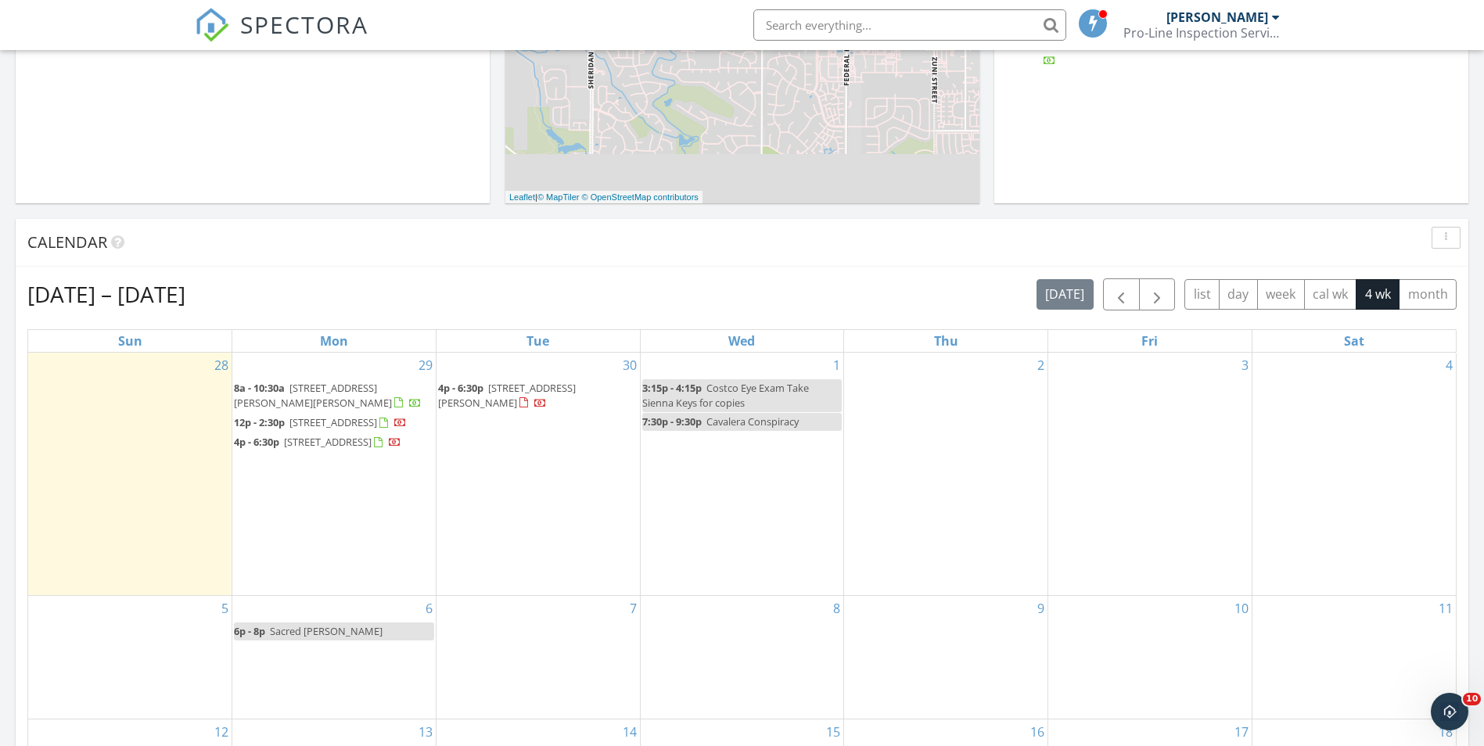
click at [366, 387] on span "7577 Richard Ave, Fort Lupton 80621" at bounding box center [313, 395] width 158 height 29
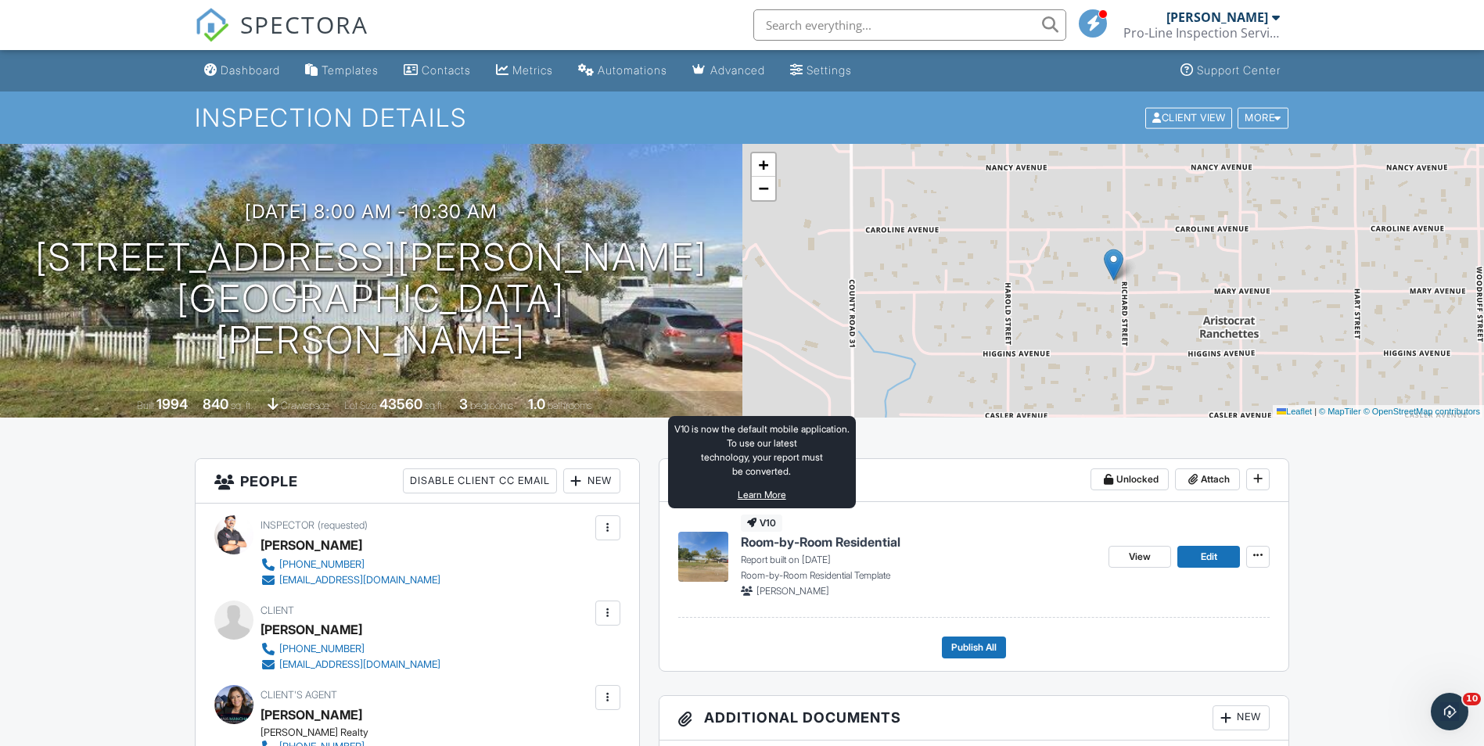
click at [756, 525] on icon at bounding box center [751, 523] width 9 height 9
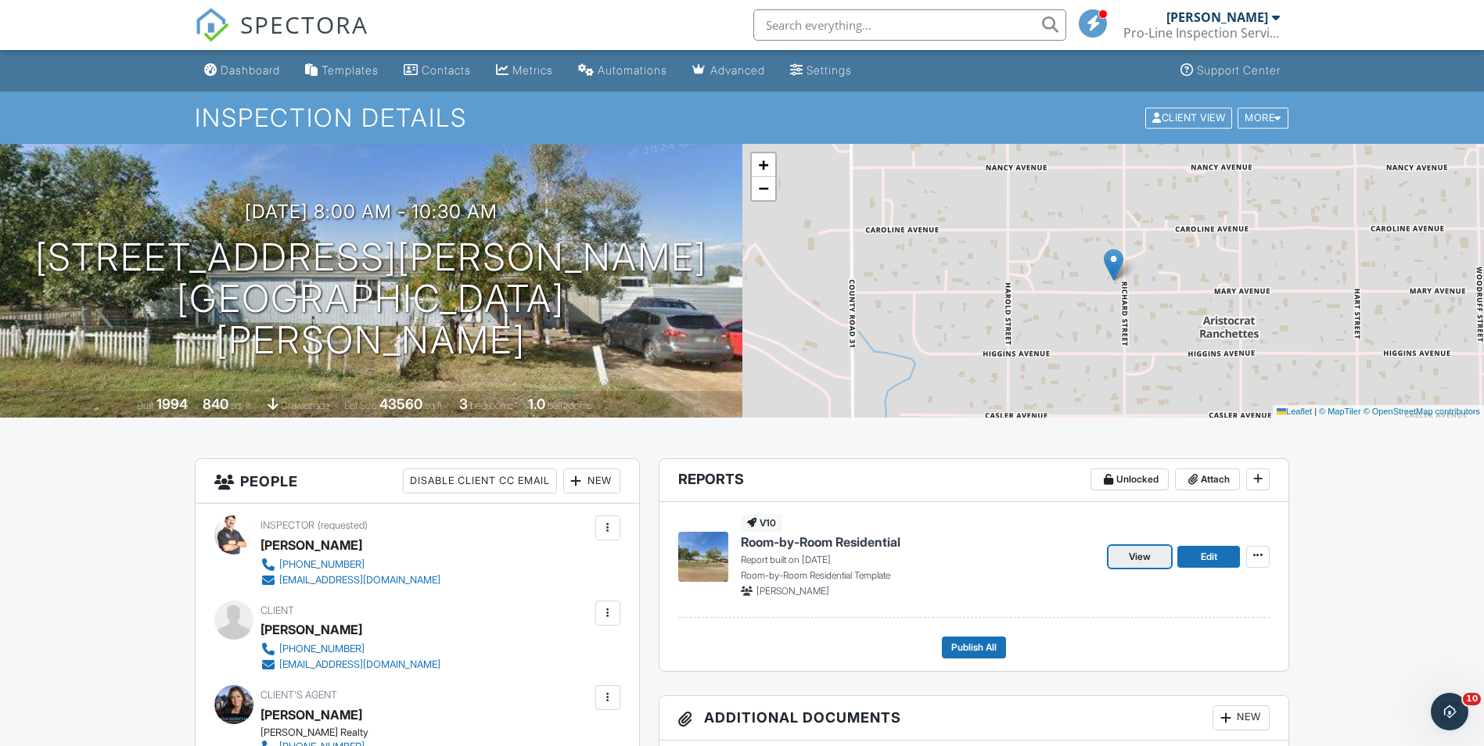
click at [1152, 556] on link "View" at bounding box center [1139, 557] width 63 height 22
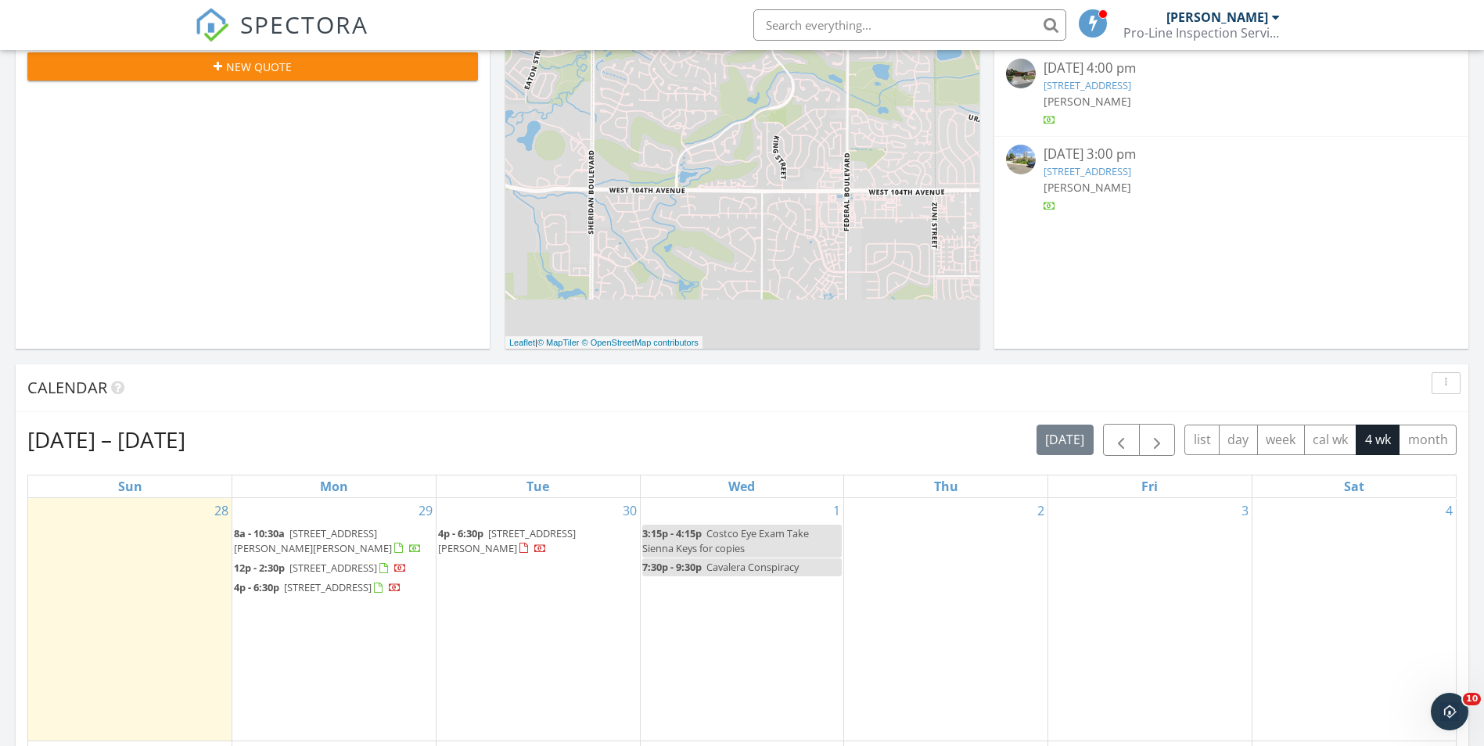
scroll to position [548, 0]
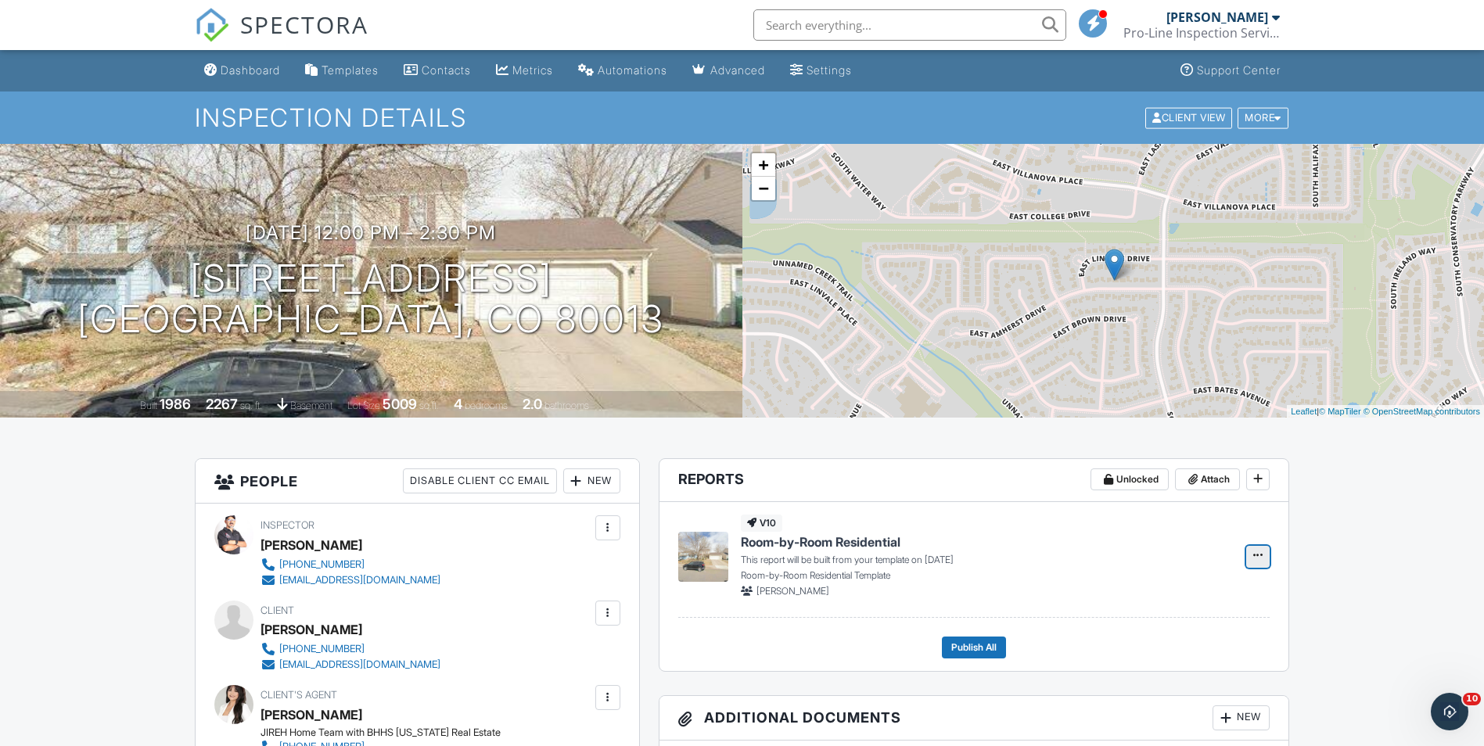
click at [1255, 561] on icon at bounding box center [1257, 555] width 9 height 11
click at [1165, 593] on input "Build Now" at bounding box center [1180, 598] width 160 height 35
click at [369, 278] on h1 "[STREET_ADDRESS] [GEOGRAPHIC_DATA], CO 80013" at bounding box center [370, 299] width 587 height 83
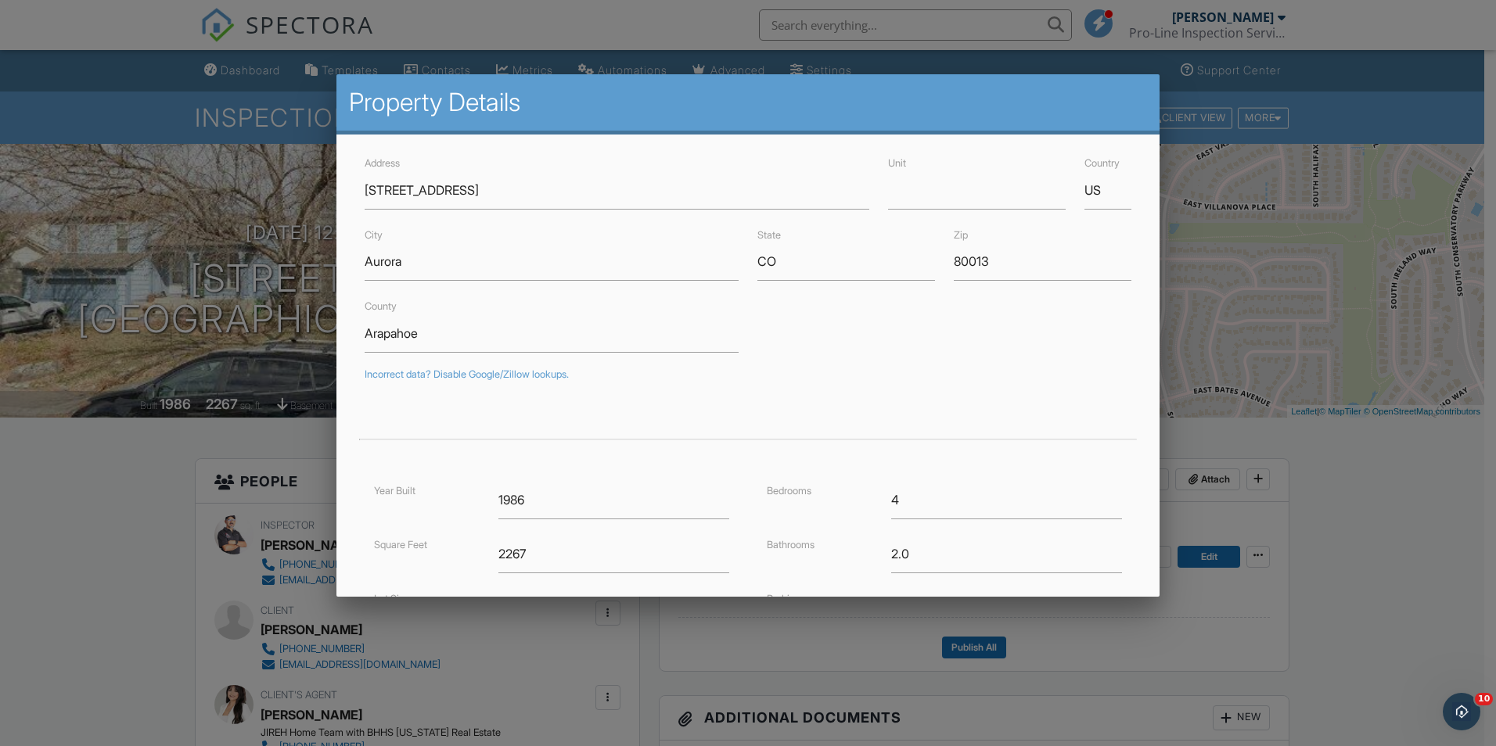
click at [201, 325] on div at bounding box center [748, 388] width 1496 height 933
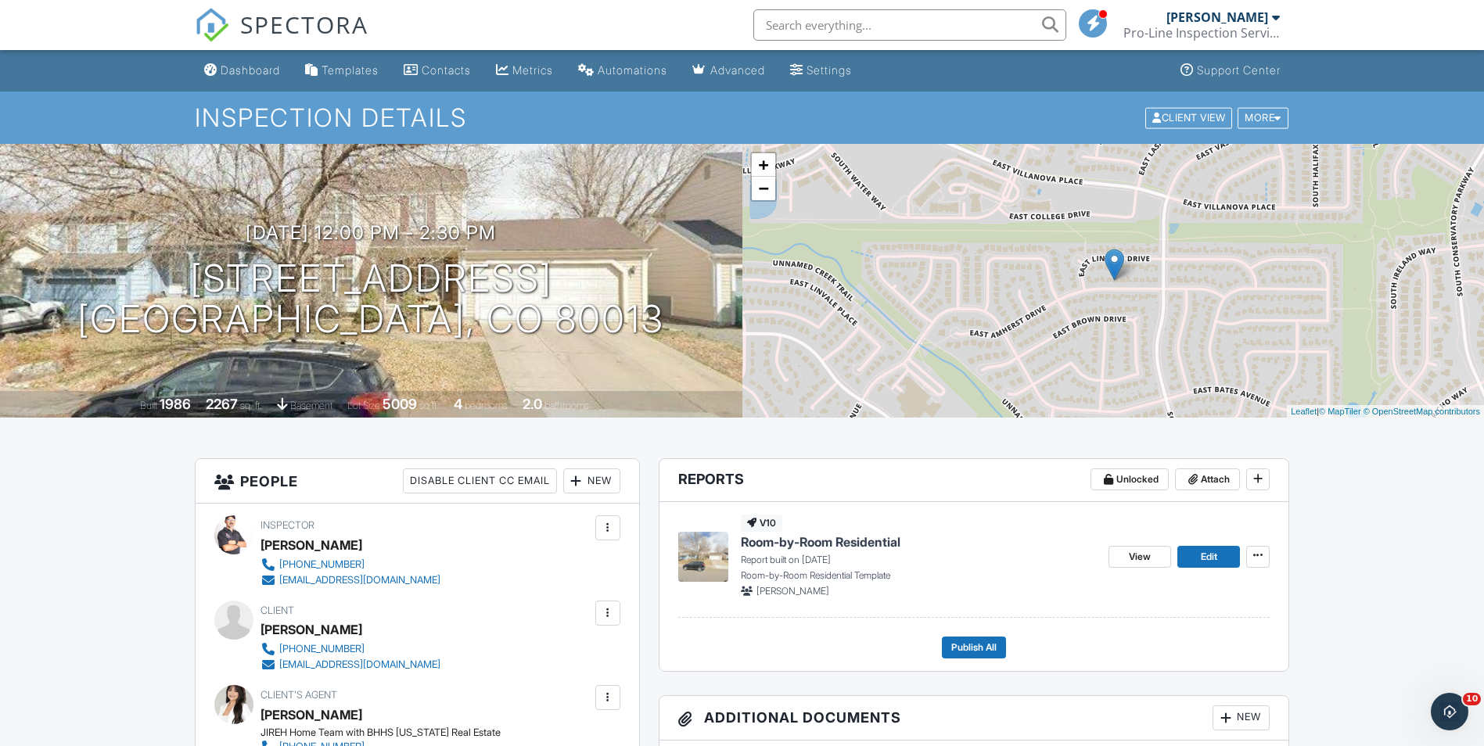
click at [830, 537] on span "Room-by-Room Residential" at bounding box center [821, 542] width 160 height 17
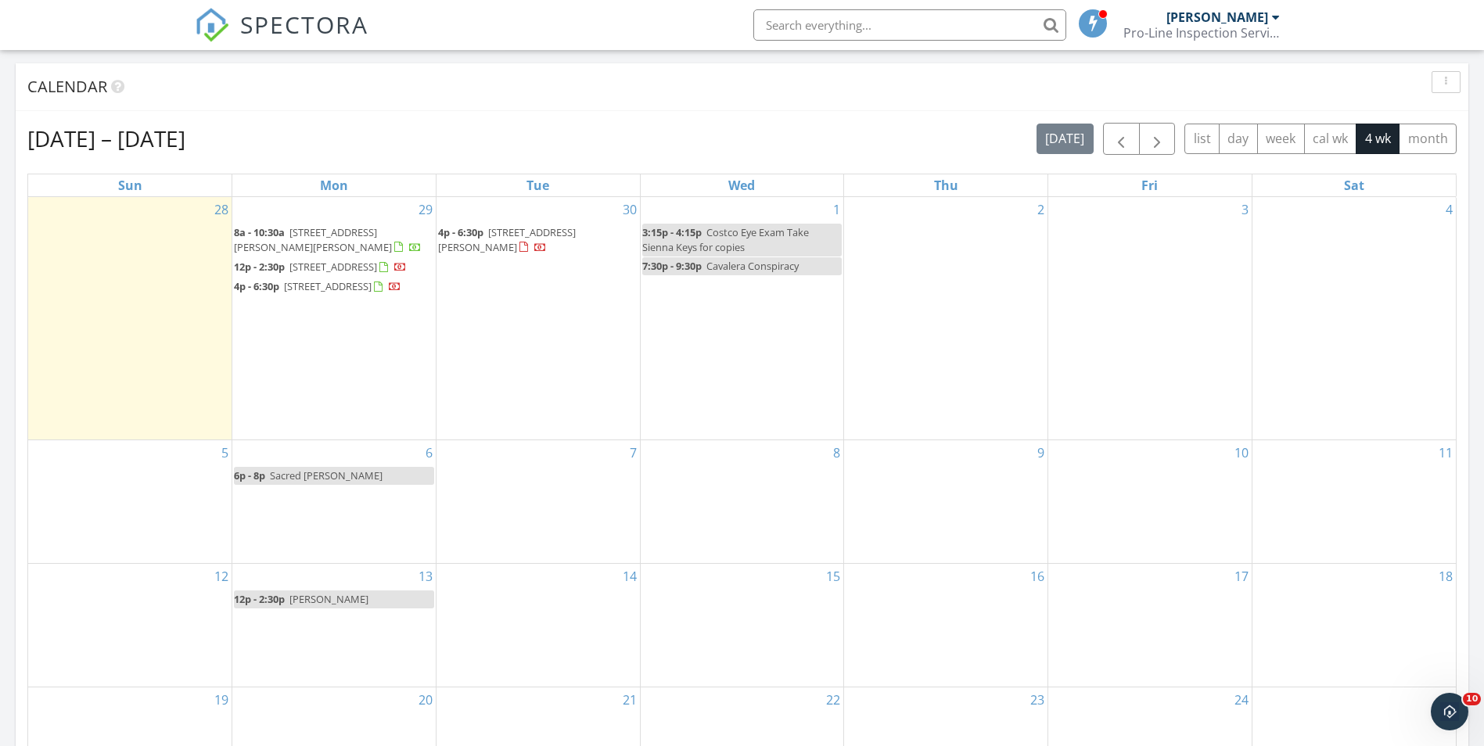
scroll to position [626, 0]
click at [314, 400] on div "29 8a - 10:30a 7577 Richard Ave, Fort Lupton 80621 12p - 2:30p 19543 E Amherst …" at bounding box center [333, 317] width 203 height 243
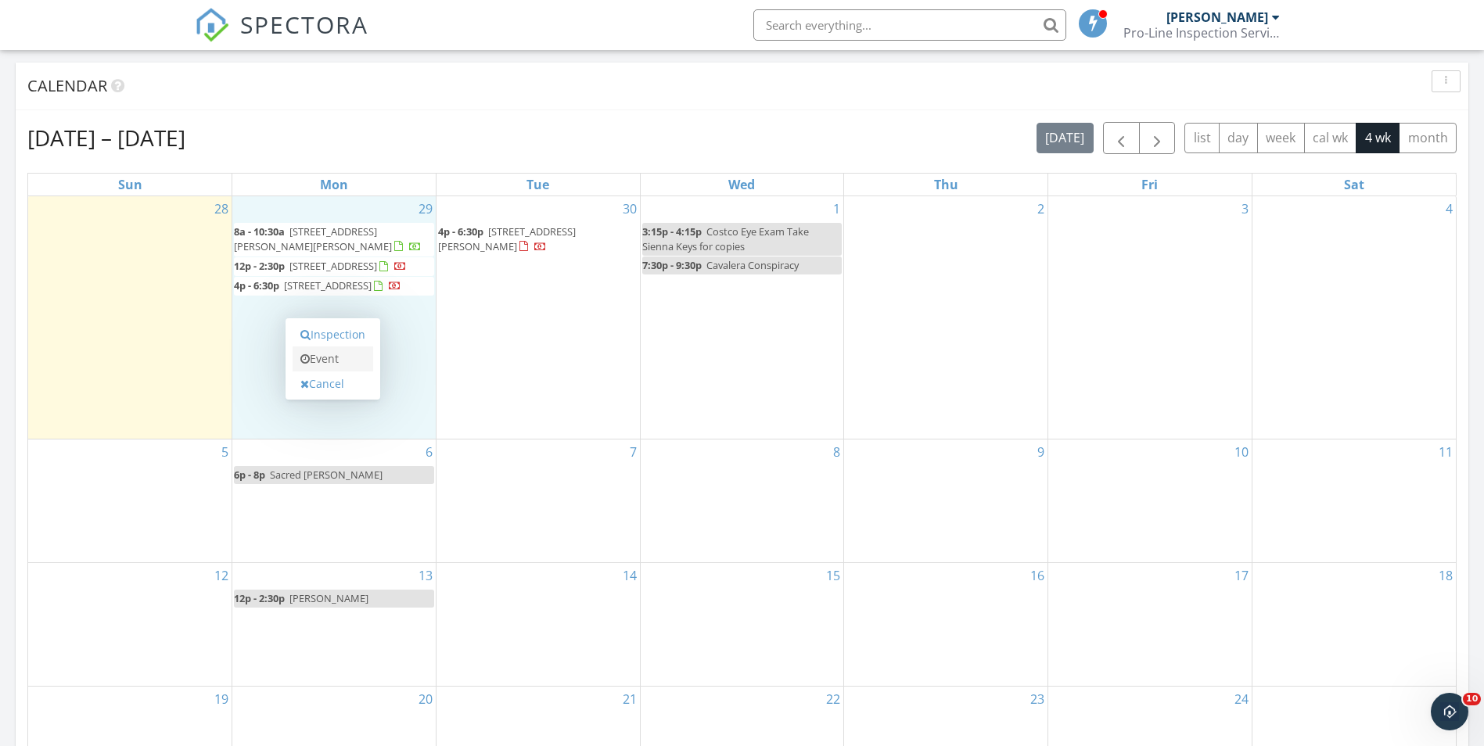
click at [341, 355] on link "Event" at bounding box center [333, 359] width 81 height 25
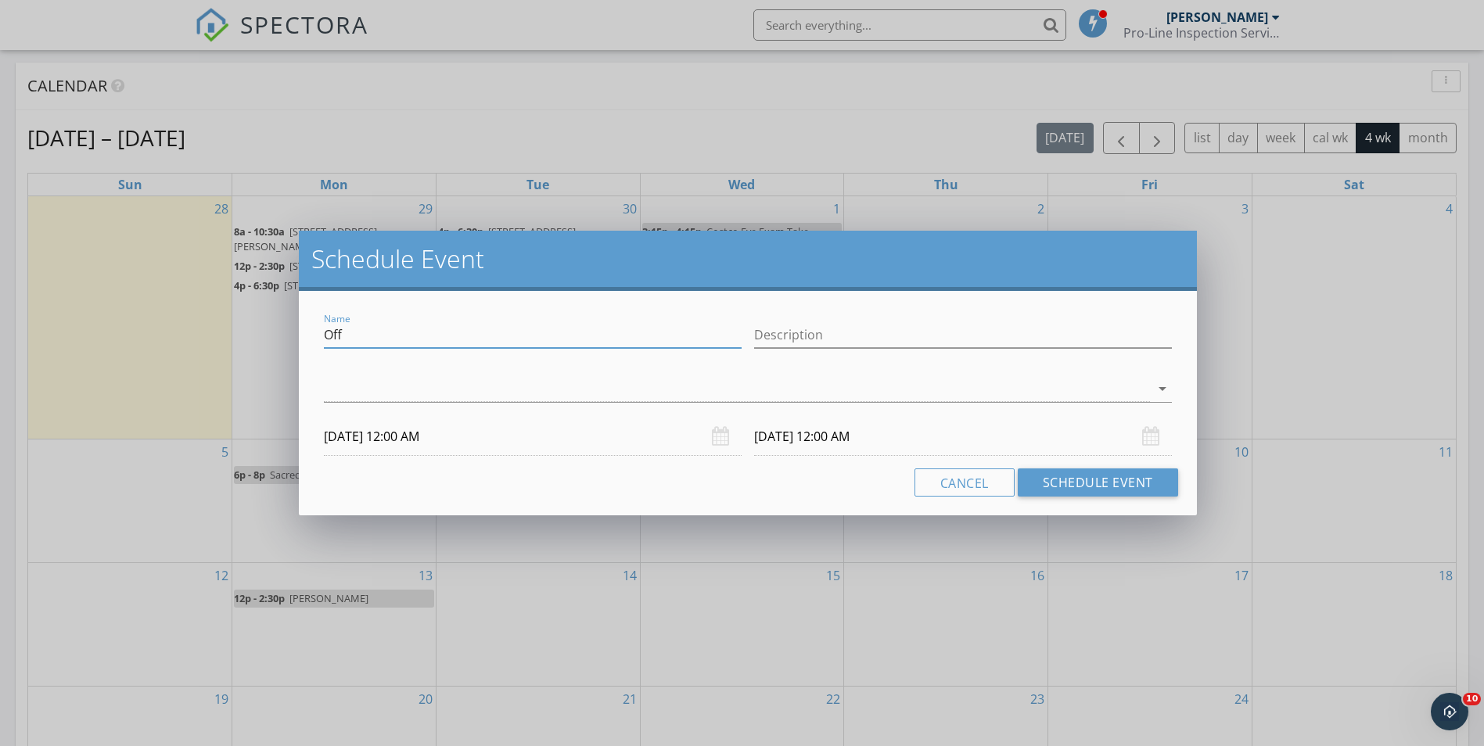
drag, startPoint x: 369, startPoint y: 338, endPoint x: 304, endPoint y: 332, distance: 65.9
click at [304, 332] on div "Name Off Description arrow_drop_down 09/29/2025 12:00 AM 09/30/2025 12:00 AM Ca…" at bounding box center [747, 403] width 897 height 225
type input "r"
type input "Radon Drop Off"
click at [822, 343] on input "Description" at bounding box center [963, 335] width 418 height 26
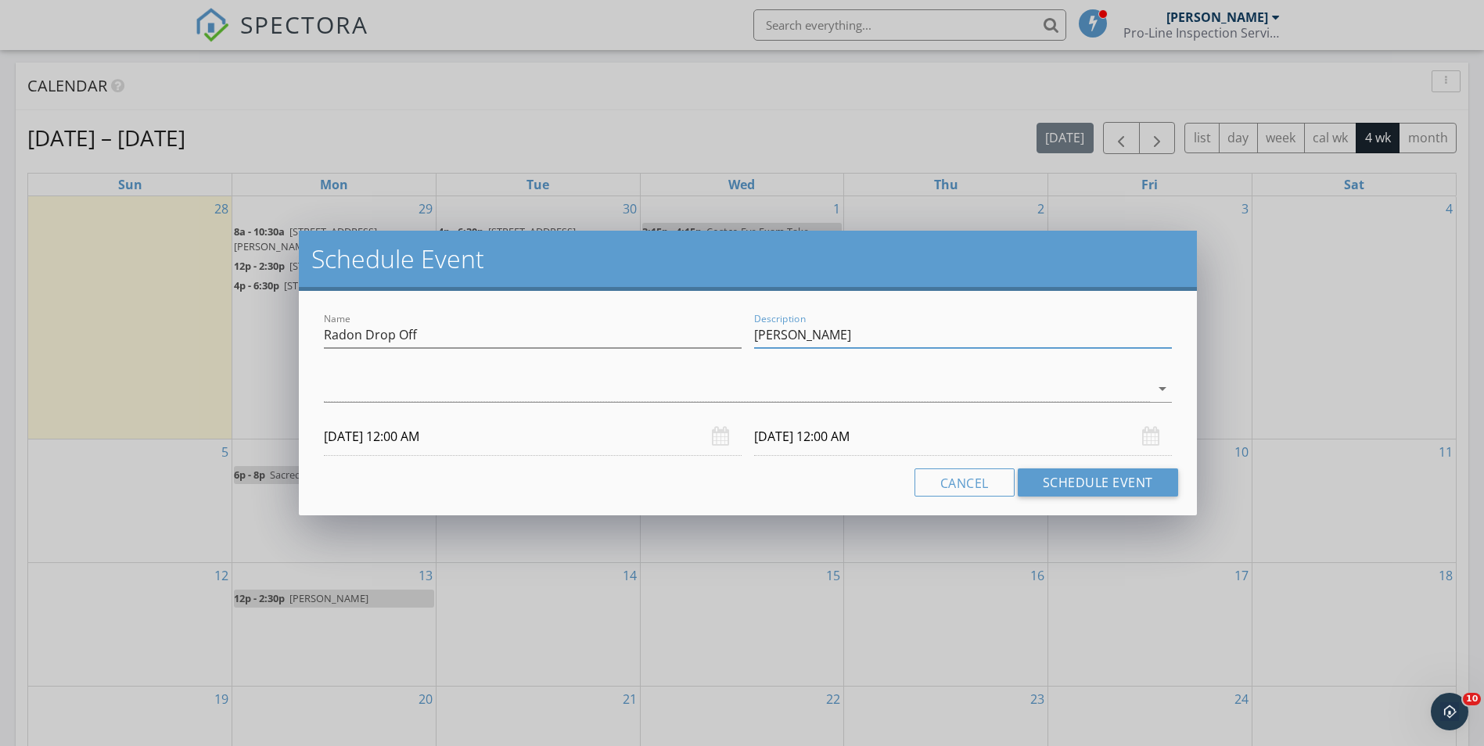
type input "Rosalia Tapia"
drag, startPoint x: 537, startPoint y: 425, endPoint x: 530, endPoint y: 419, distance: 8.9
click at [537, 425] on input "09/29/2025 12:00 AM" at bounding box center [533, 437] width 418 height 38
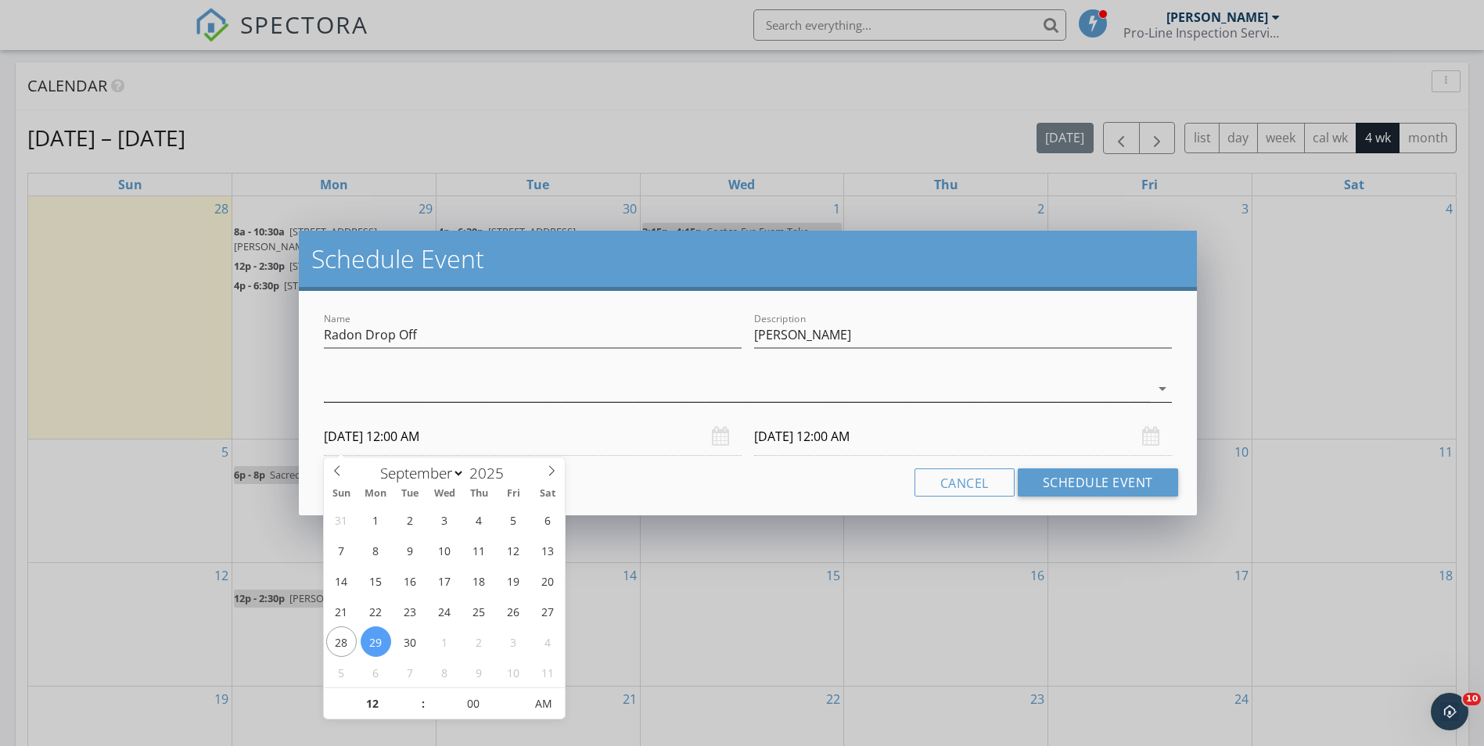
click at [525, 387] on div at bounding box center [736, 389] width 825 height 26
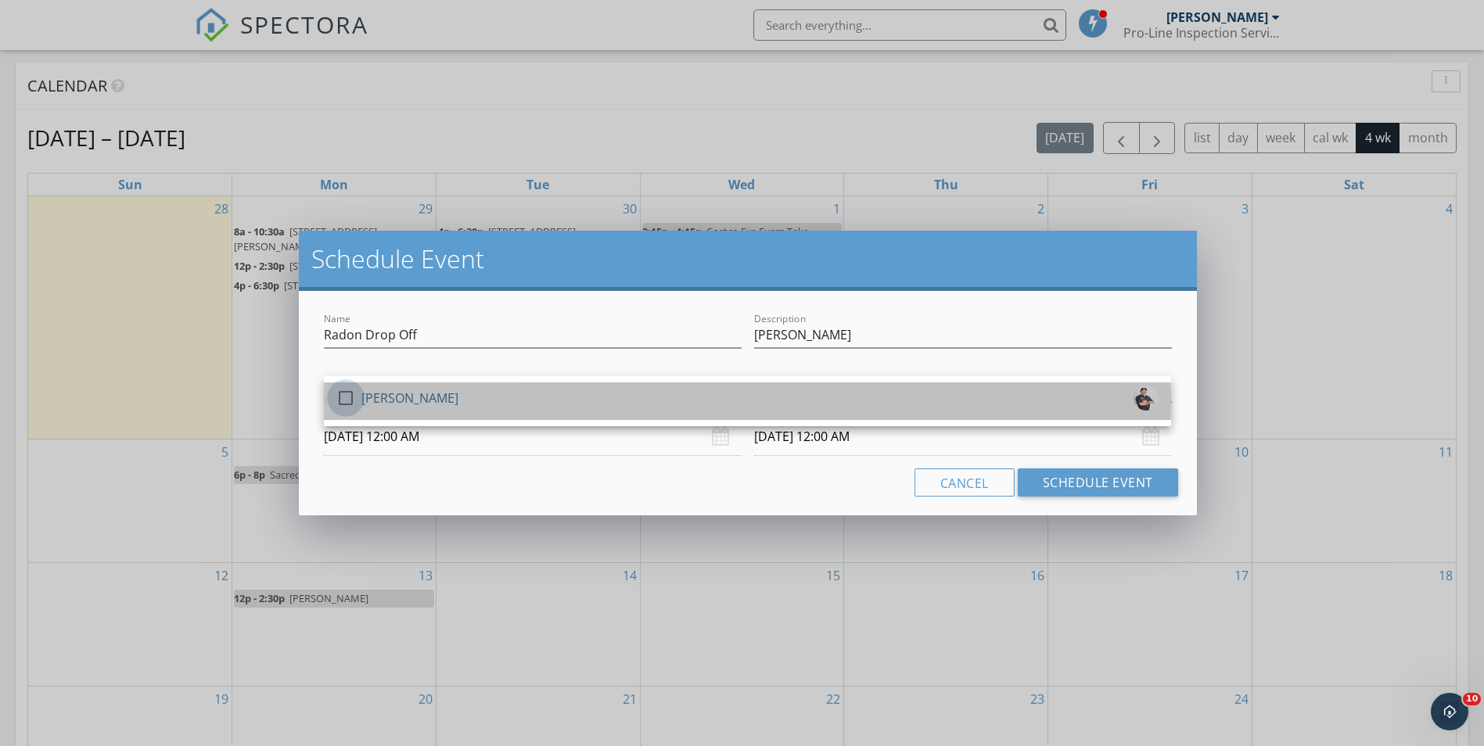
click at [343, 395] on div at bounding box center [345, 398] width 27 height 27
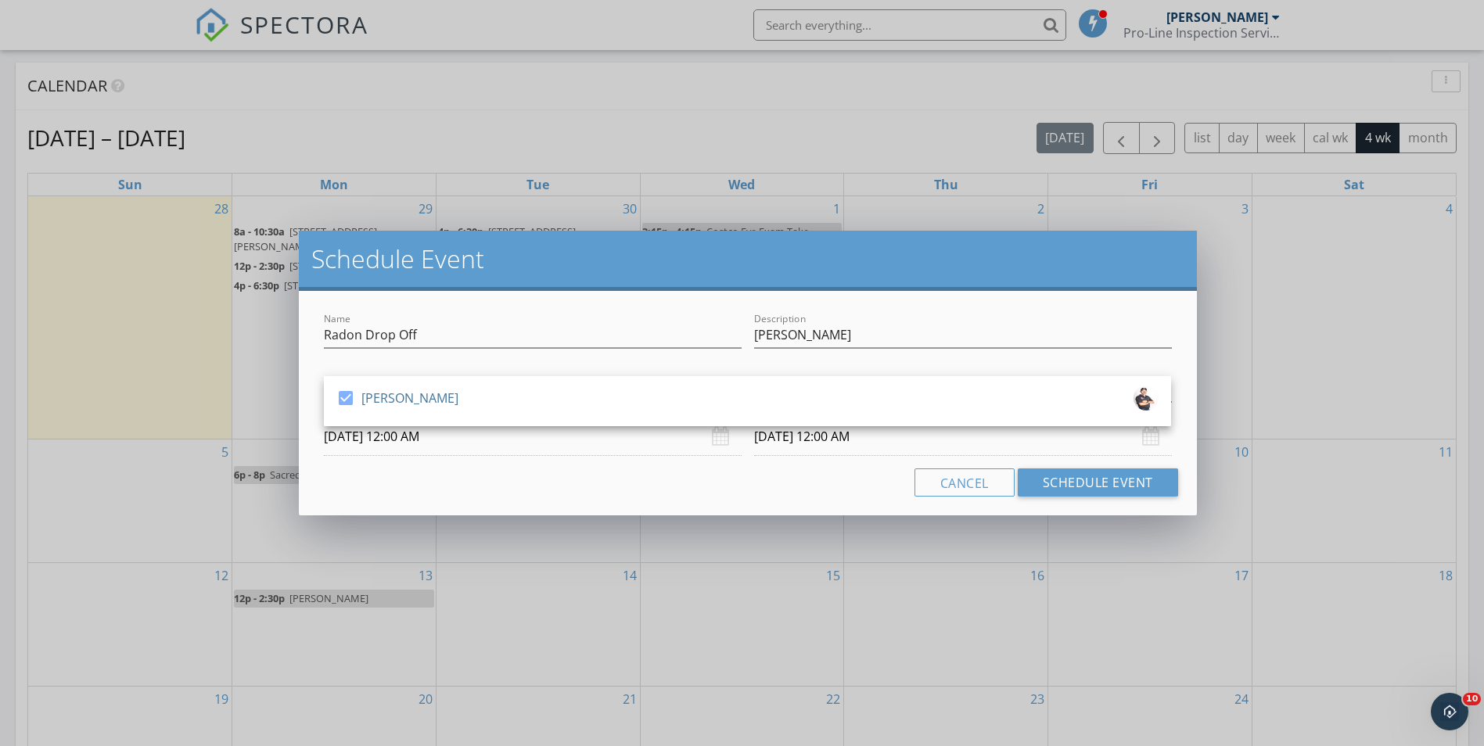
click at [491, 444] on input "09/29/2025 12:00 AM" at bounding box center [533, 437] width 418 height 38
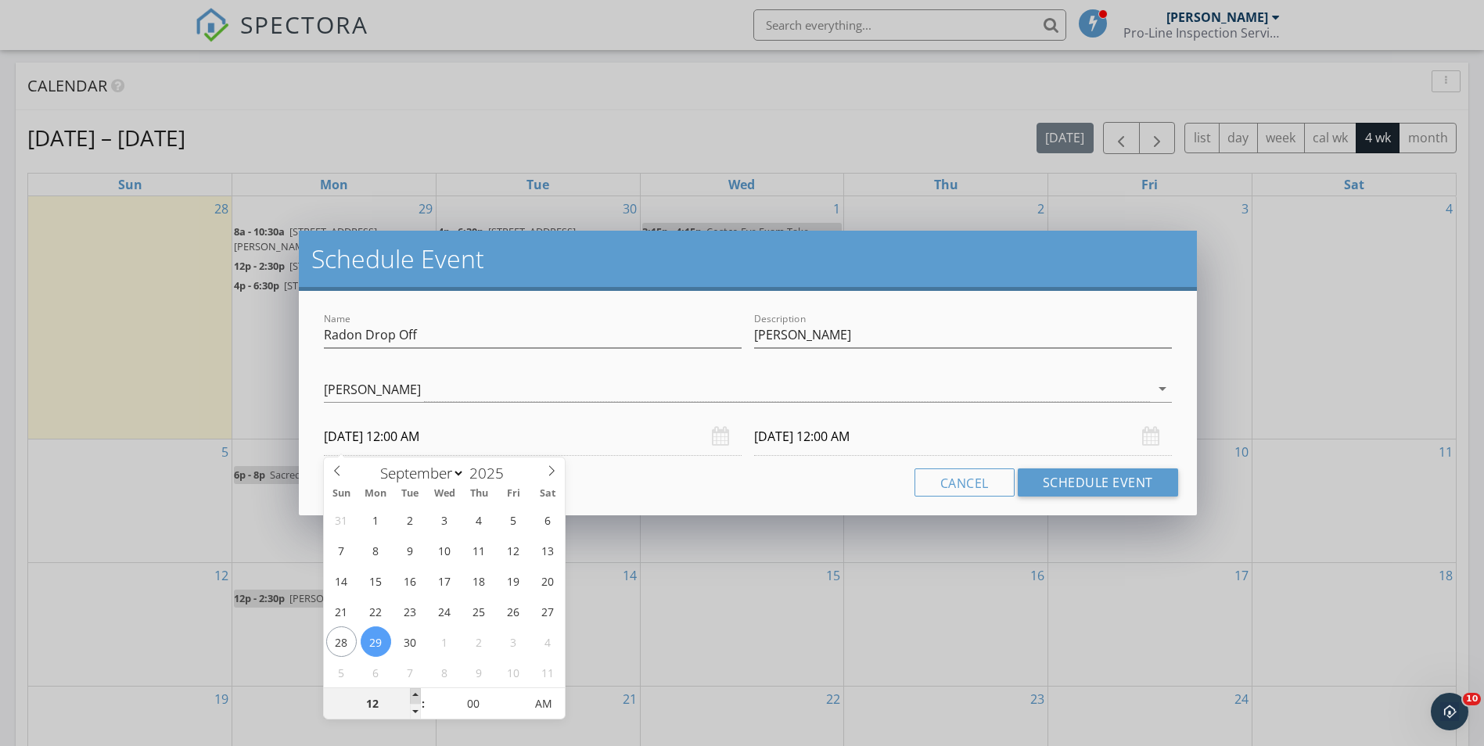
type input "01"
type input "09/29/2025 1:00 AM"
click at [416, 695] on span at bounding box center [415, 696] width 11 height 16
type input "09/30/2025 1:00 AM"
type input "02"
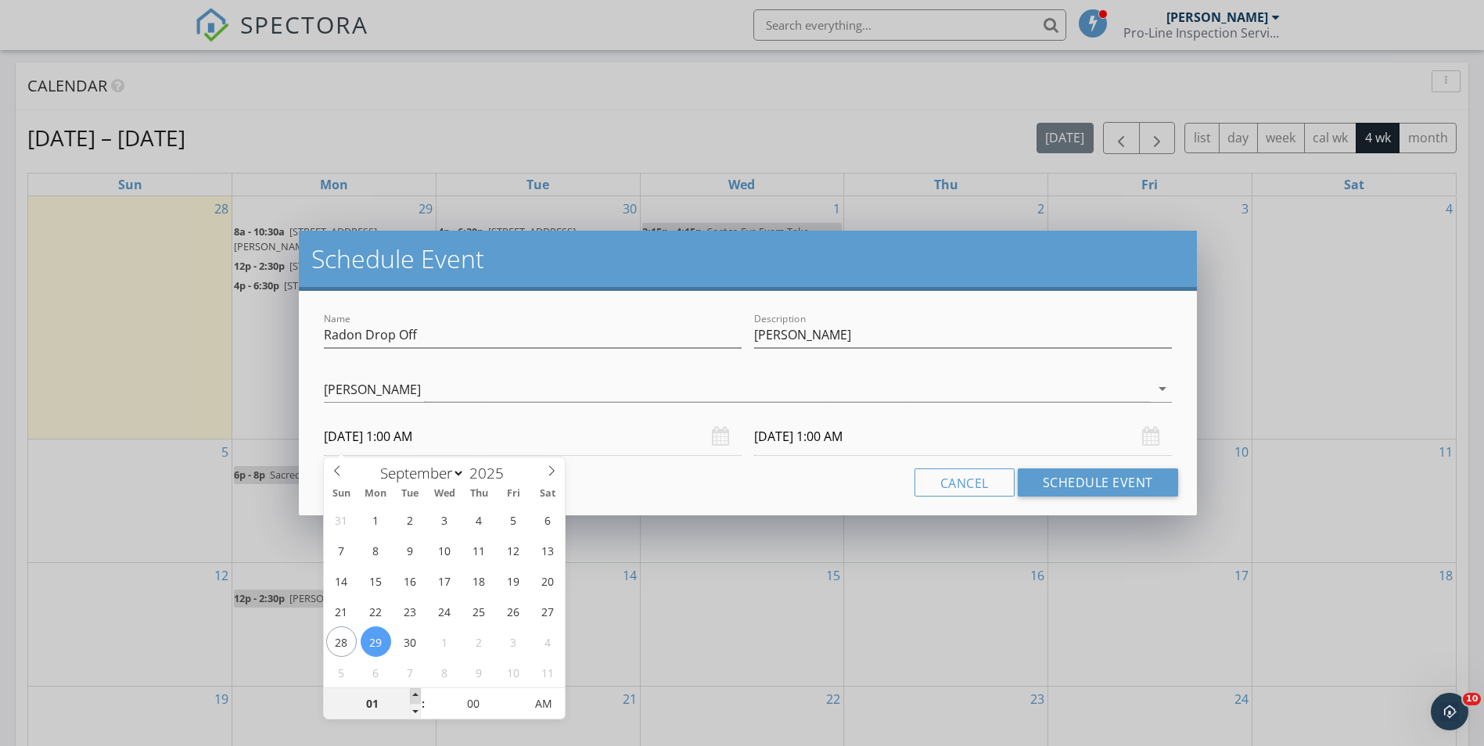
type input "09/29/2025 2:00 AM"
click at [415, 695] on span at bounding box center [415, 696] width 11 height 16
type input "03"
type input "09/29/2025 3:00 AM"
click at [415, 695] on span at bounding box center [415, 696] width 11 height 16
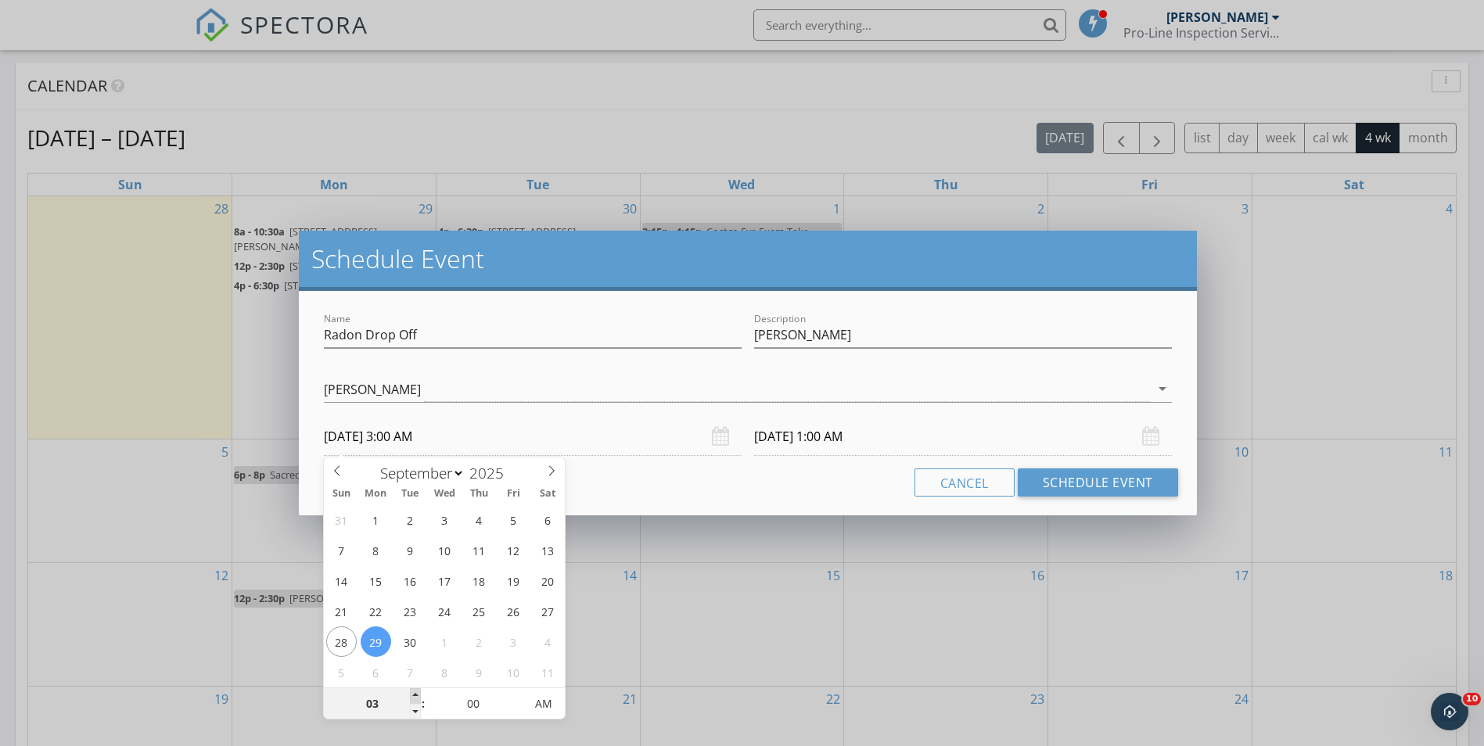
type input "04"
type input "09/29/2025 4:00 AM"
click at [415, 695] on span at bounding box center [415, 696] width 11 height 16
type input "05"
type input "09/29/2025 5:00 AM"
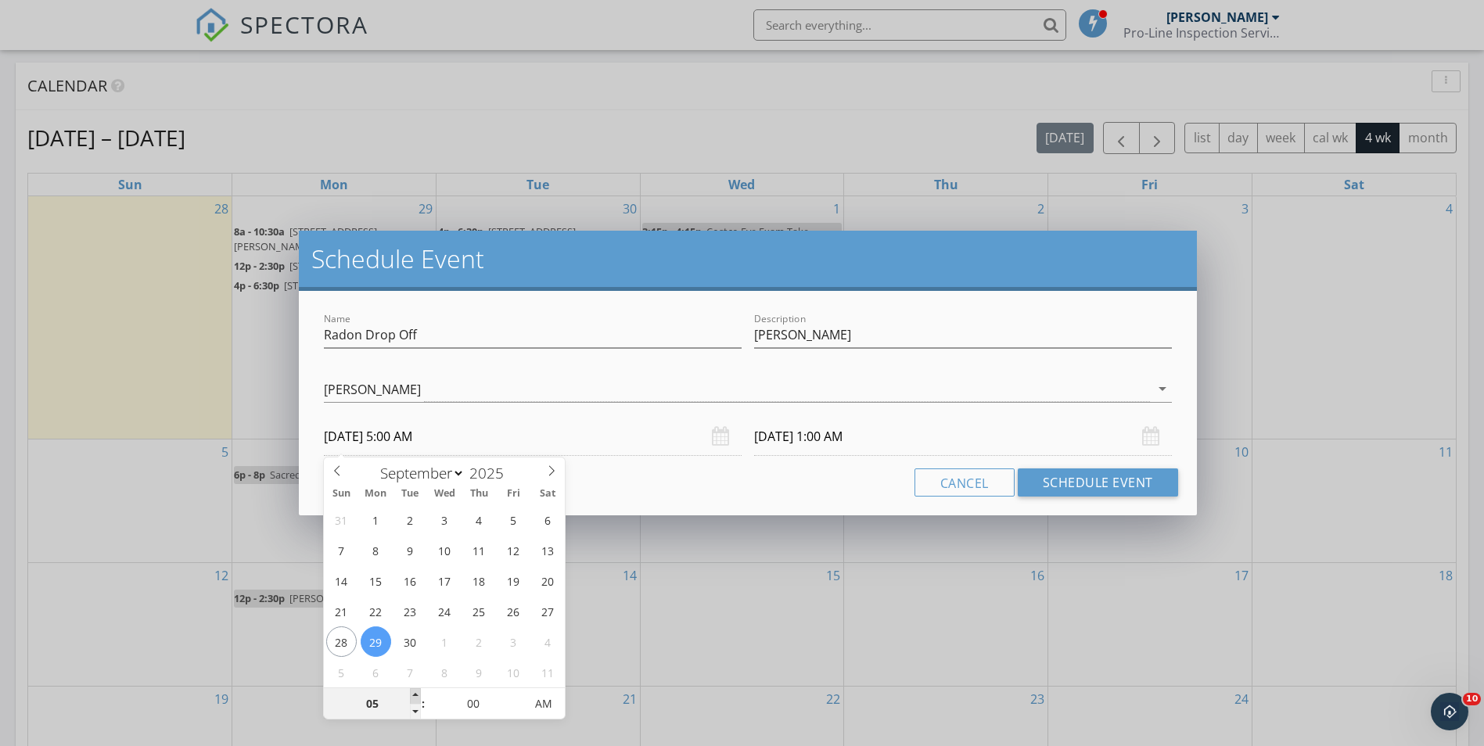
click at [415, 695] on span at bounding box center [415, 696] width 11 height 16
type input "09/30/2025 5:00 AM"
type input "06"
type input "09/29/2025 6:00 AM"
click at [415, 695] on span at bounding box center [415, 696] width 11 height 16
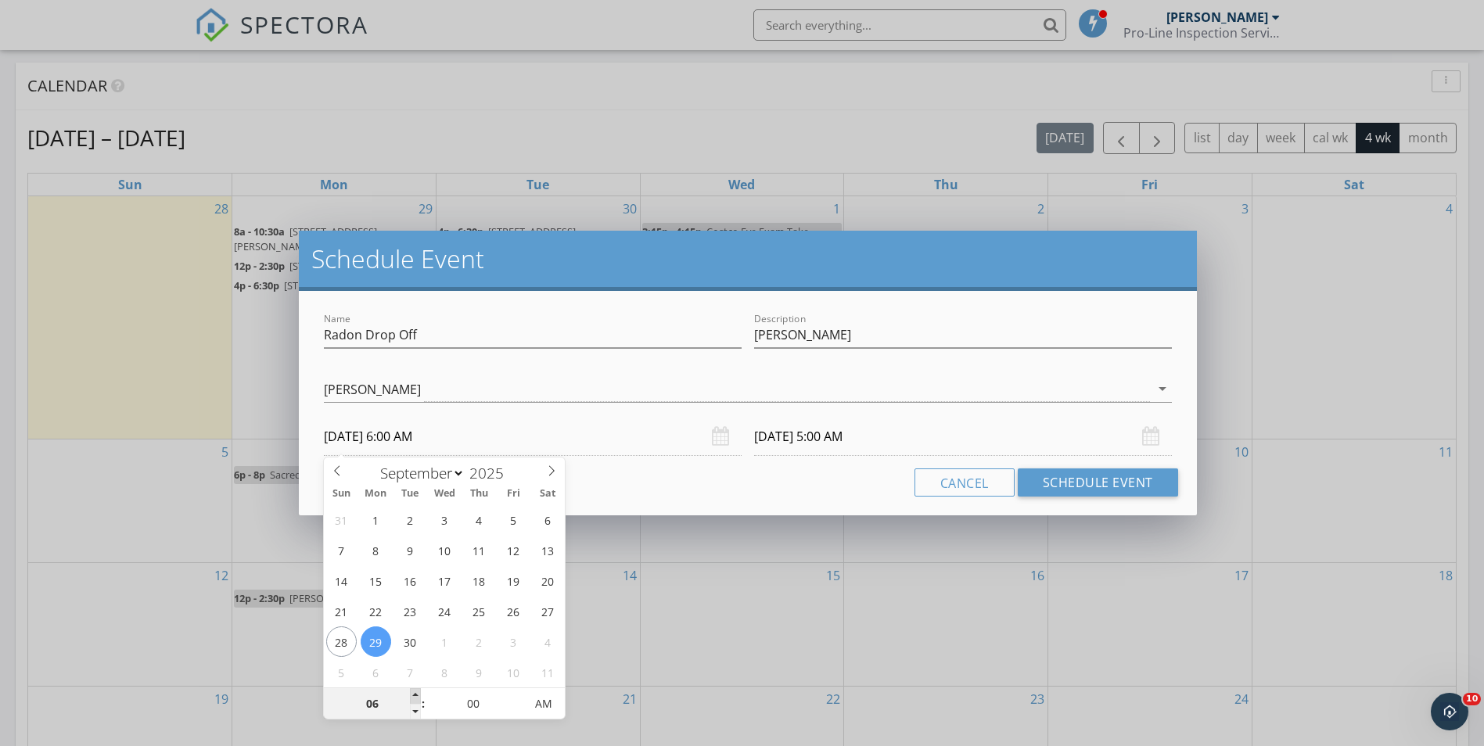
type input "07"
type input "09/29/2025 7:00 AM"
type input "09/30/2025 6:00 AM"
click at [415, 695] on span at bounding box center [415, 696] width 11 height 16
type input "08"
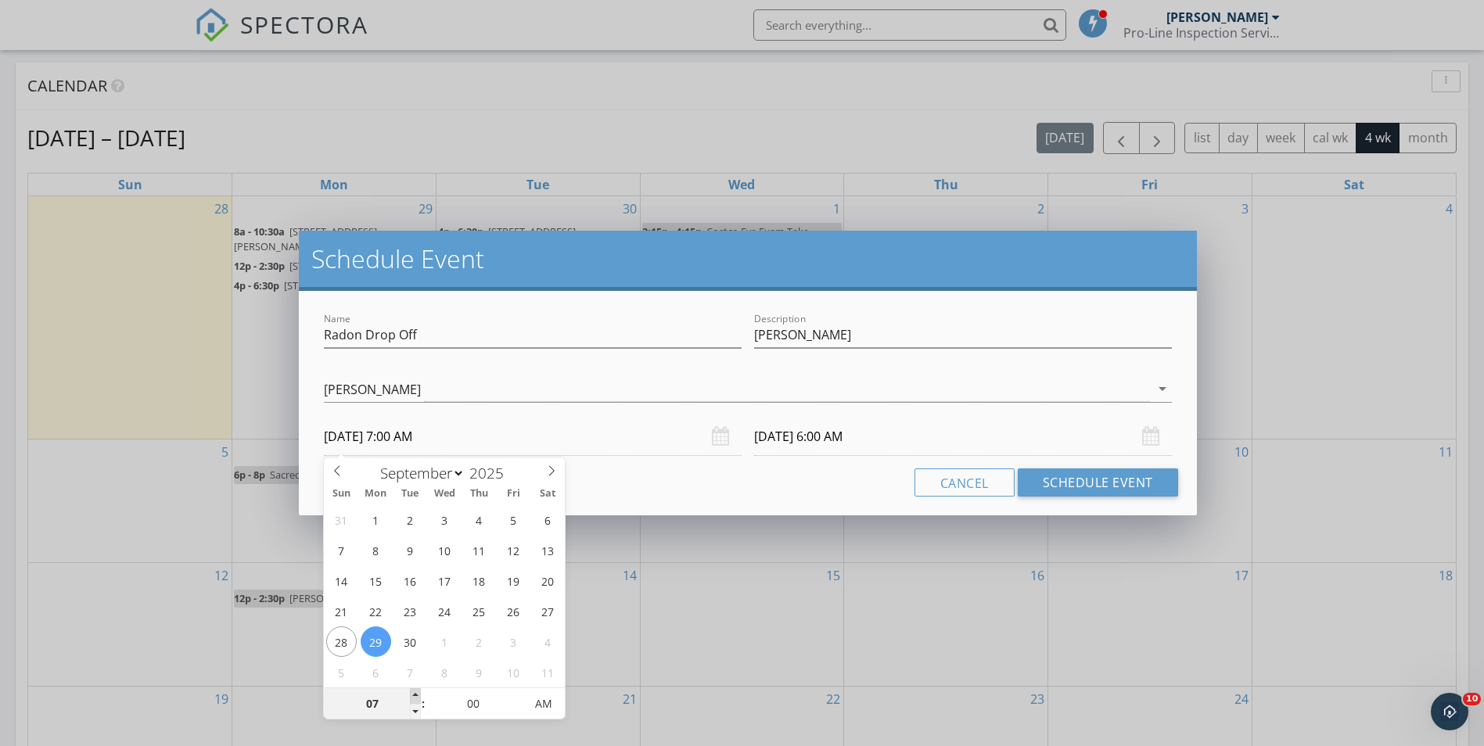
type input "09/29/2025 8:00 AM"
click at [415, 695] on span at bounding box center [415, 696] width 11 height 16
type input "09"
type input "09/29/2025 9:00 AM"
click at [415, 695] on span at bounding box center [415, 696] width 11 height 16
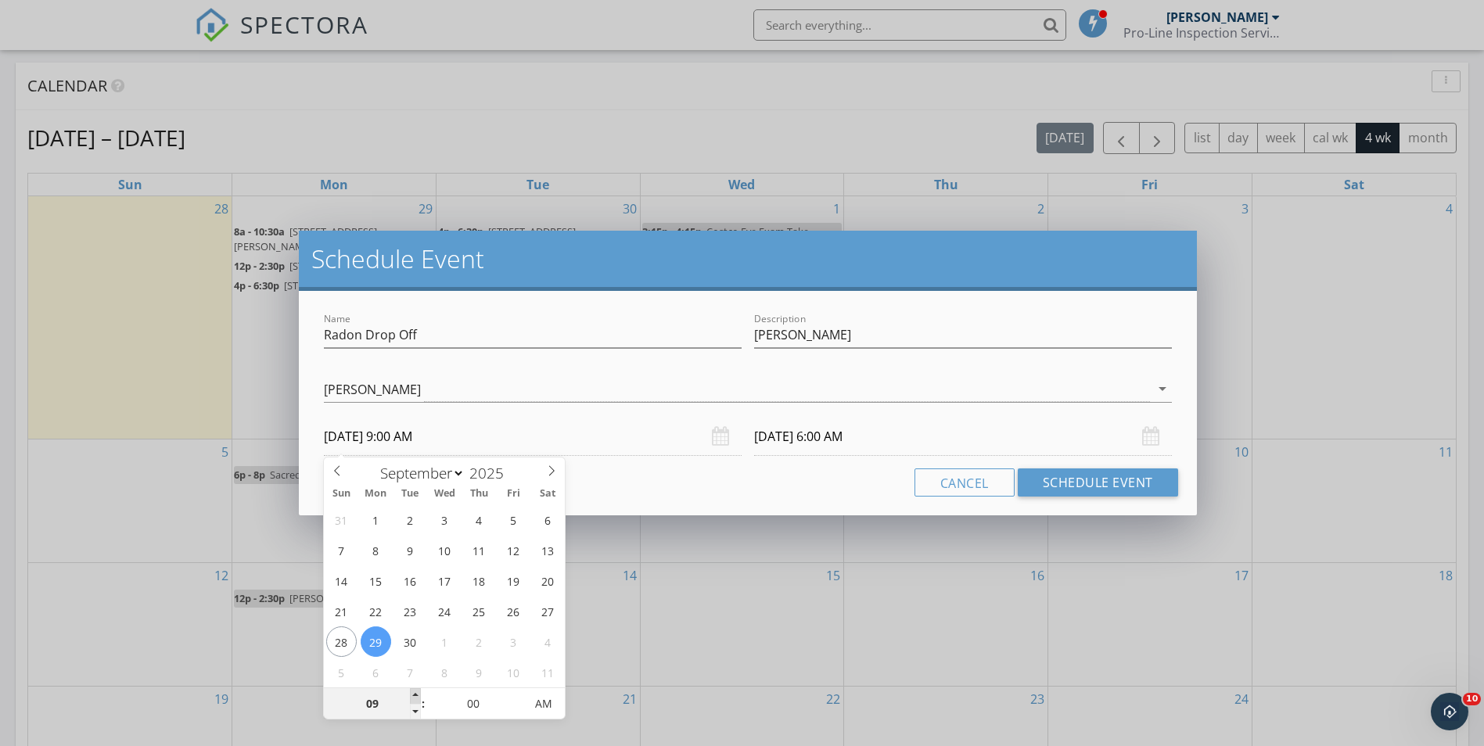
type input "09/30/2025 9:00 AM"
type input "10"
type input "09/29/2025 10:00 AM"
click at [415, 695] on span at bounding box center [415, 696] width 11 height 16
type input "09/30/2025 10:00 AM"
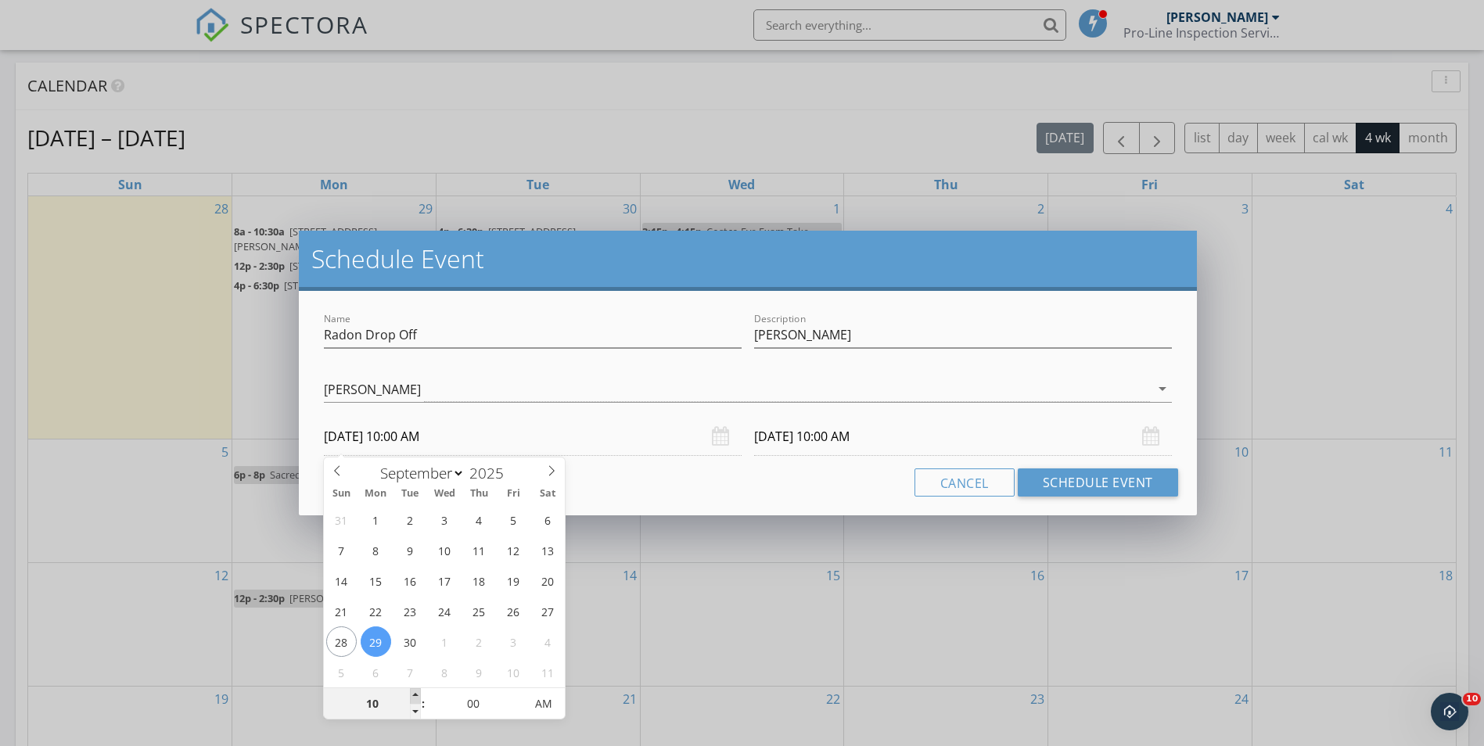
type input "11"
type input "09/29/2025 11:00 AM"
click at [415, 695] on span at bounding box center [415, 696] width 11 height 16
type input "09/30/2025 11:00 AM"
type input "05"
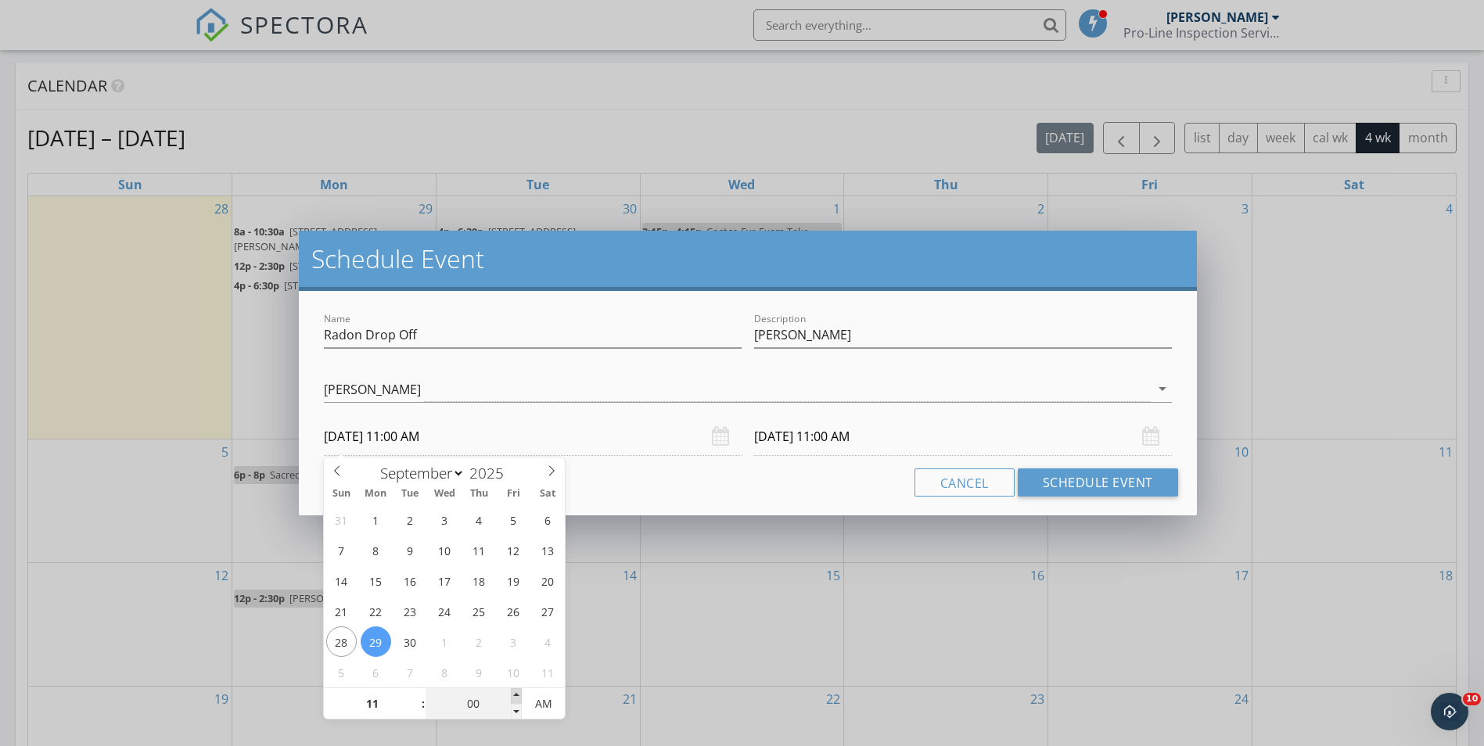
type input "09/29/2025 11:05 AM"
click at [516, 697] on span at bounding box center [516, 696] width 11 height 16
type input "09/30/2025 11:05 AM"
type input "10"
type input "09/29/2025 11:10 AM"
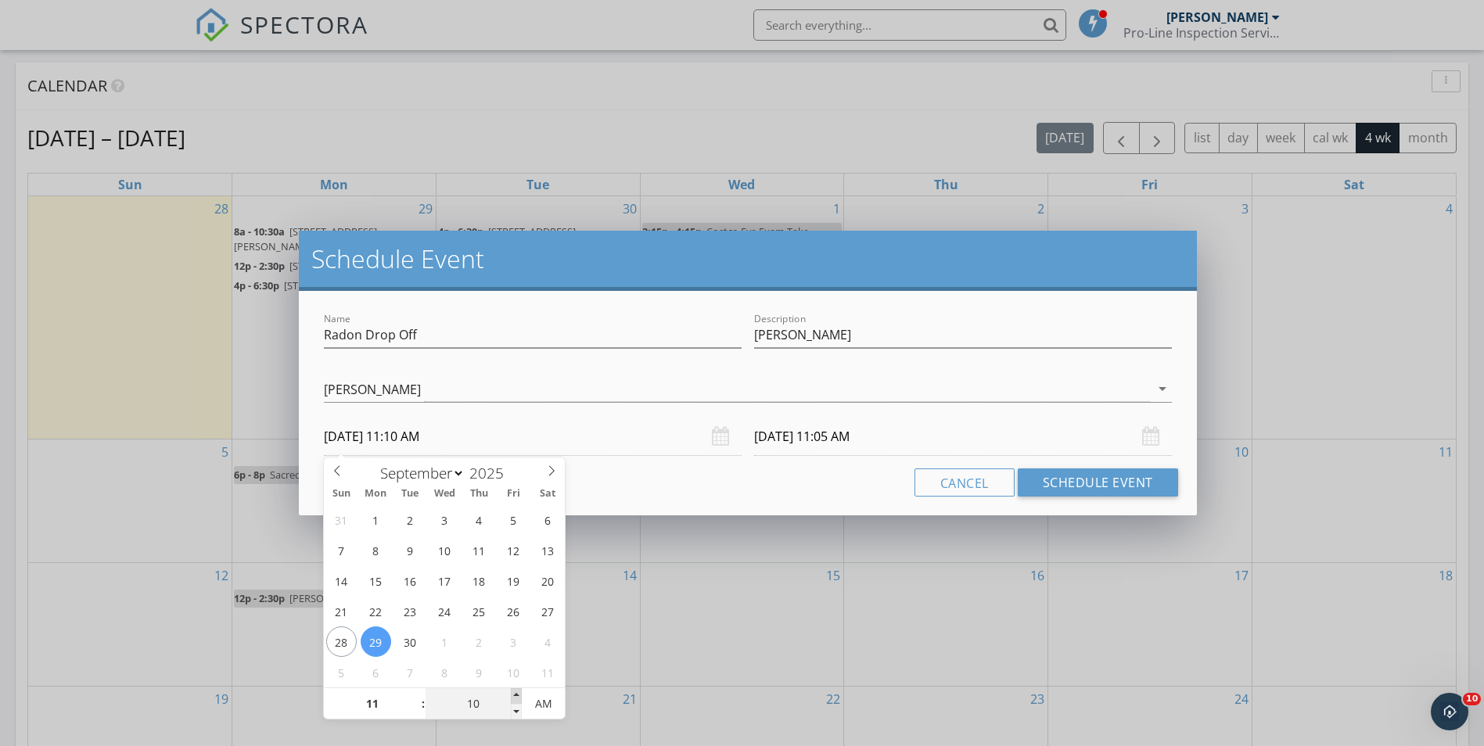
click at [516, 691] on span at bounding box center [516, 696] width 11 height 16
type input "15"
type input "09/29/2025 11:15 AM"
click at [516, 691] on span at bounding box center [516, 696] width 11 height 16
type input "20"
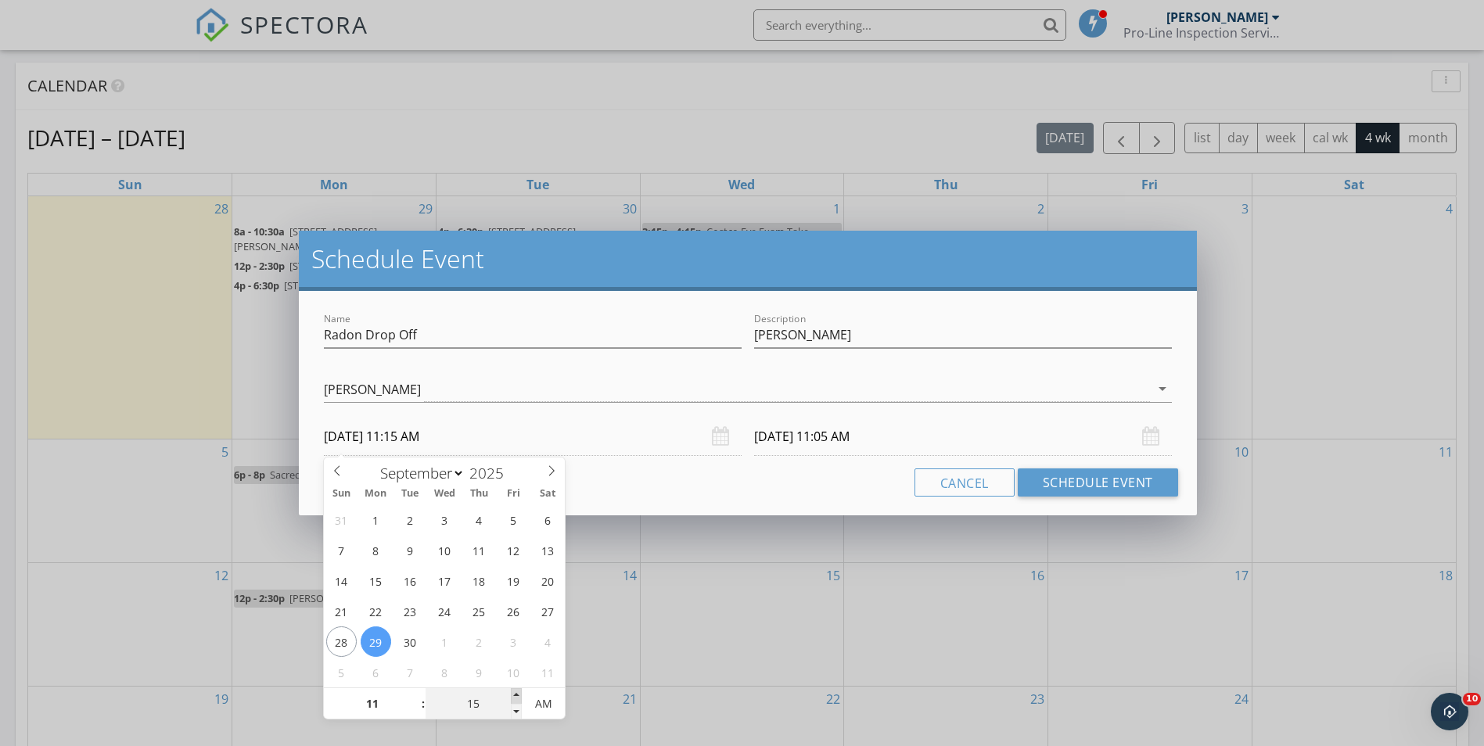
type input "09/29/2025 11:20 AM"
click at [516, 691] on span at bounding box center [516, 696] width 11 height 16
type input "25"
type input "09/29/2025 11:25 AM"
click at [516, 691] on span at bounding box center [516, 696] width 11 height 16
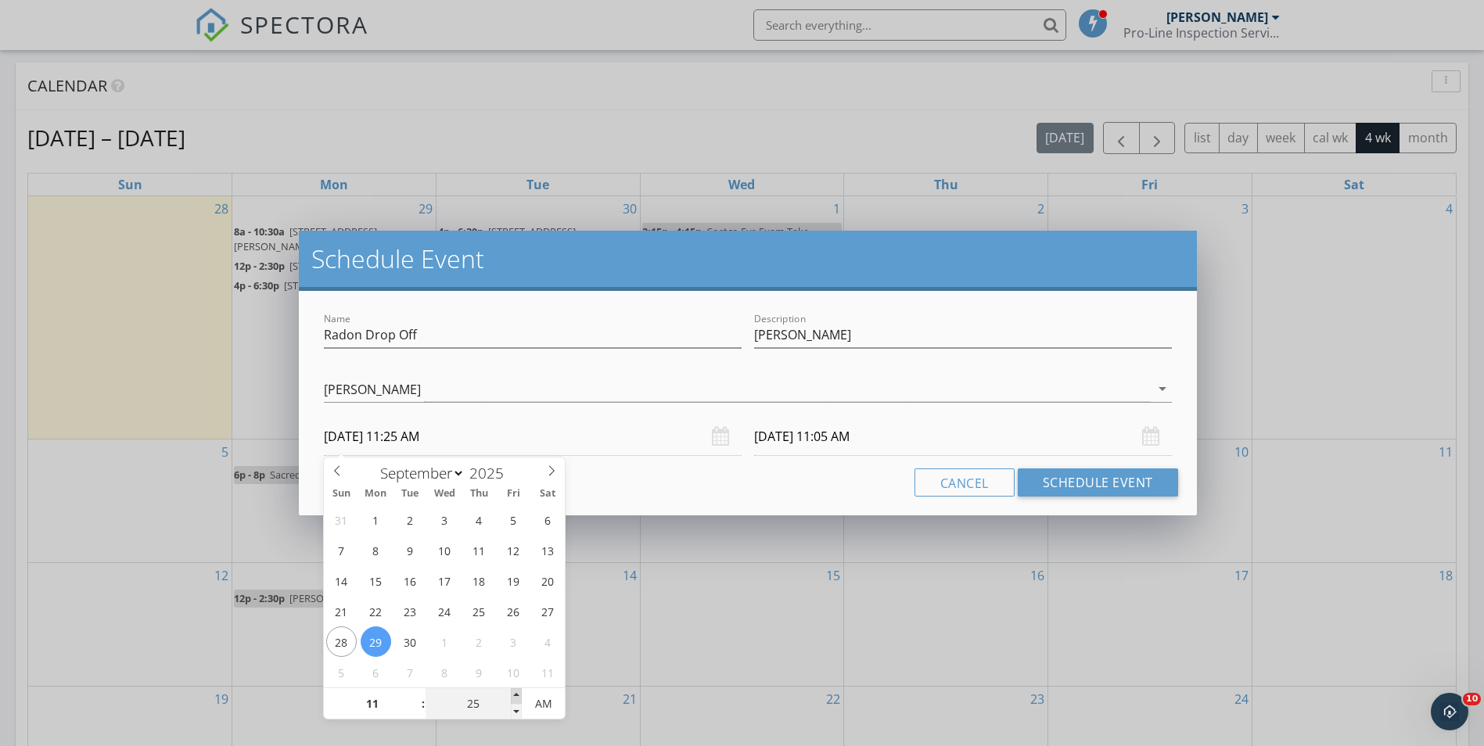
type input "30"
type input "09/29/2025 11:30 AM"
click at [516, 691] on span at bounding box center [516, 696] width 11 height 16
type input "35"
type input "09/29/2025 11:35 AM"
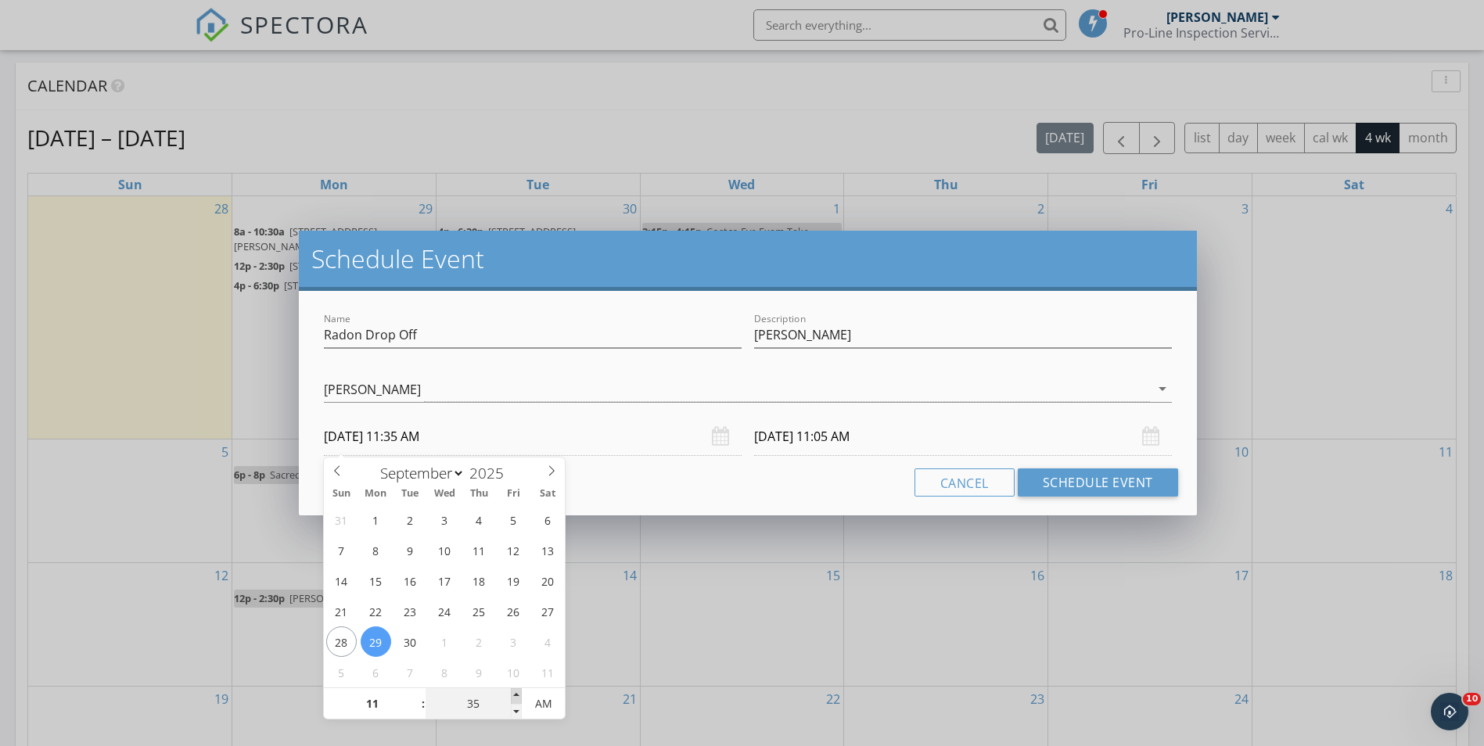
click at [516, 691] on span at bounding box center [516, 696] width 11 height 16
type input "40"
type input "09/29/2025 11:40 AM"
click at [517, 691] on span at bounding box center [516, 696] width 11 height 16
type input "45"
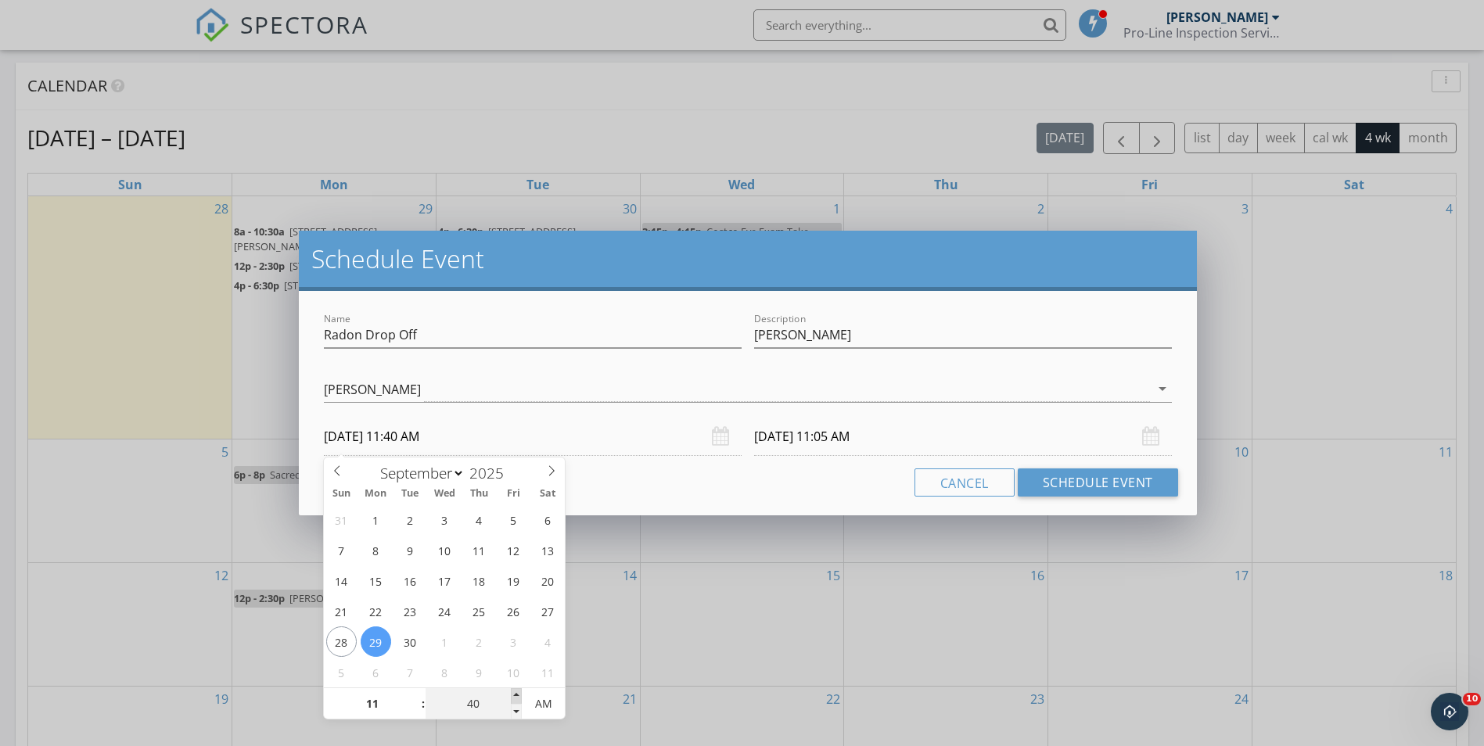
type input "09/29/2025 11:45 AM"
click at [517, 691] on span at bounding box center [516, 696] width 11 height 16
type input "50"
type input "09/29/2025 11:50 AM"
click at [517, 691] on span at bounding box center [516, 696] width 11 height 16
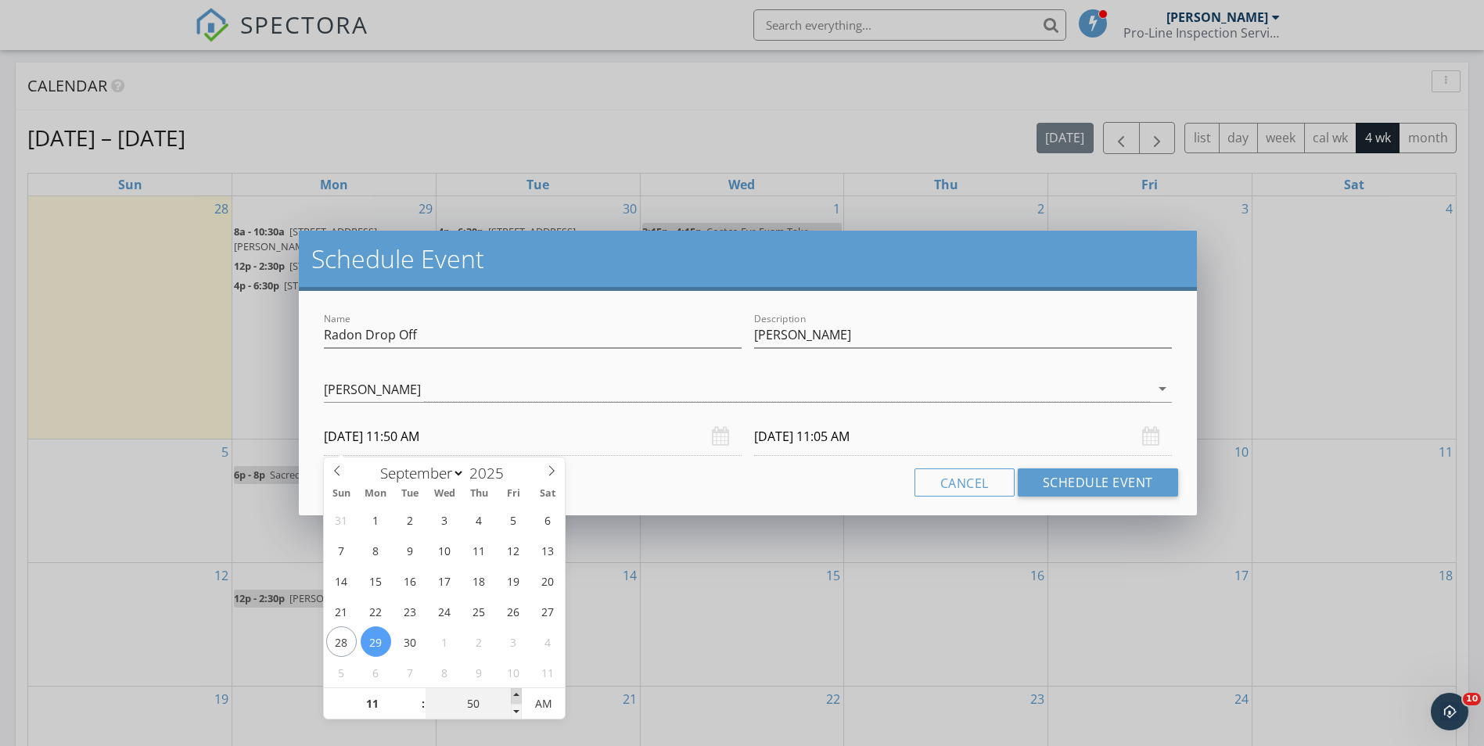
type input "09/30/2025 11:50 AM"
type input "45"
type input "09/29/2025 11:45 AM"
drag, startPoint x: 516, startPoint y: 712, endPoint x: 437, endPoint y: 698, distance: 81.0
click at [518, 713] on span at bounding box center [516, 712] width 11 height 16
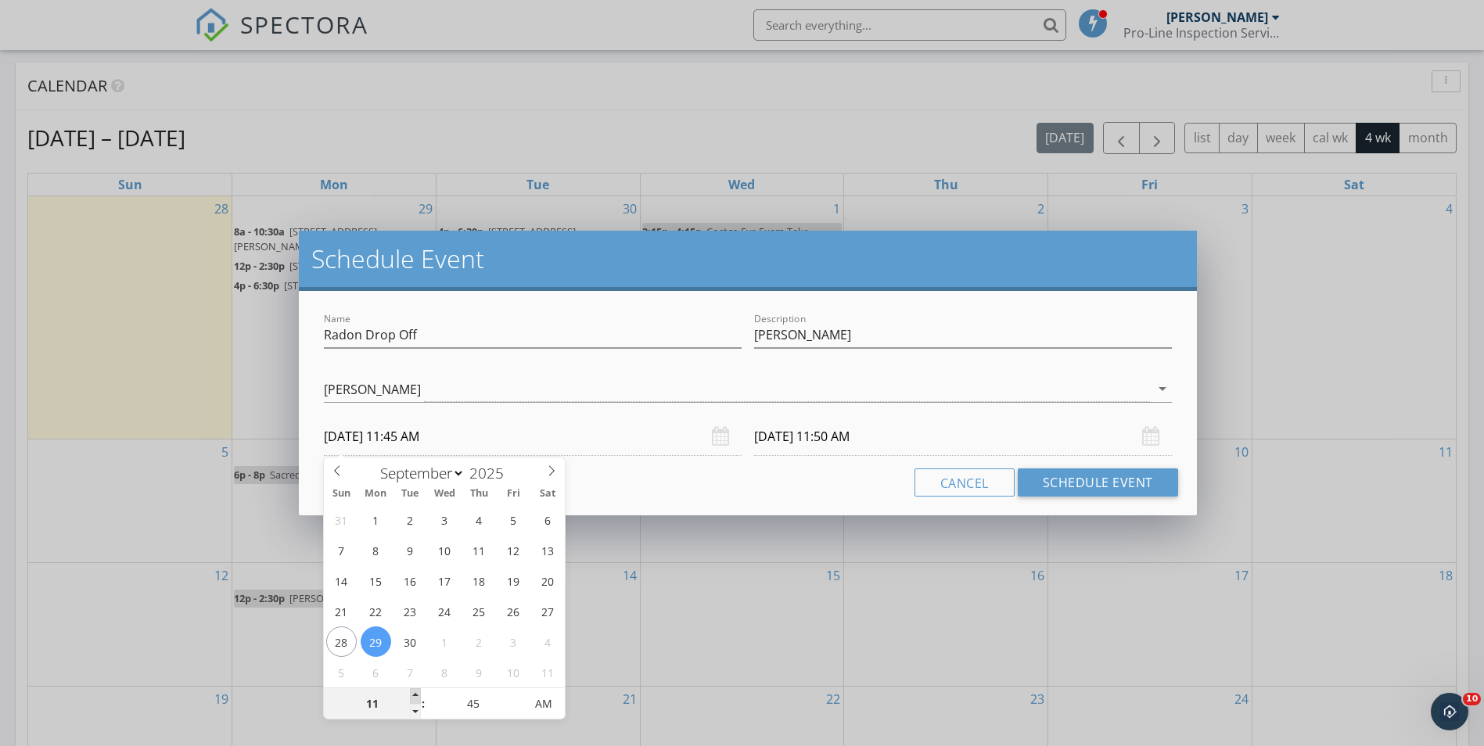
type input "09/30/2025 11:45 AM"
type input "10"
type input "09/29/2025 10:45 AM"
click at [415, 708] on span at bounding box center [415, 712] width 11 height 16
click at [691, 480] on div "Cancel Schedule Event" at bounding box center [748, 483] width 860 height 28
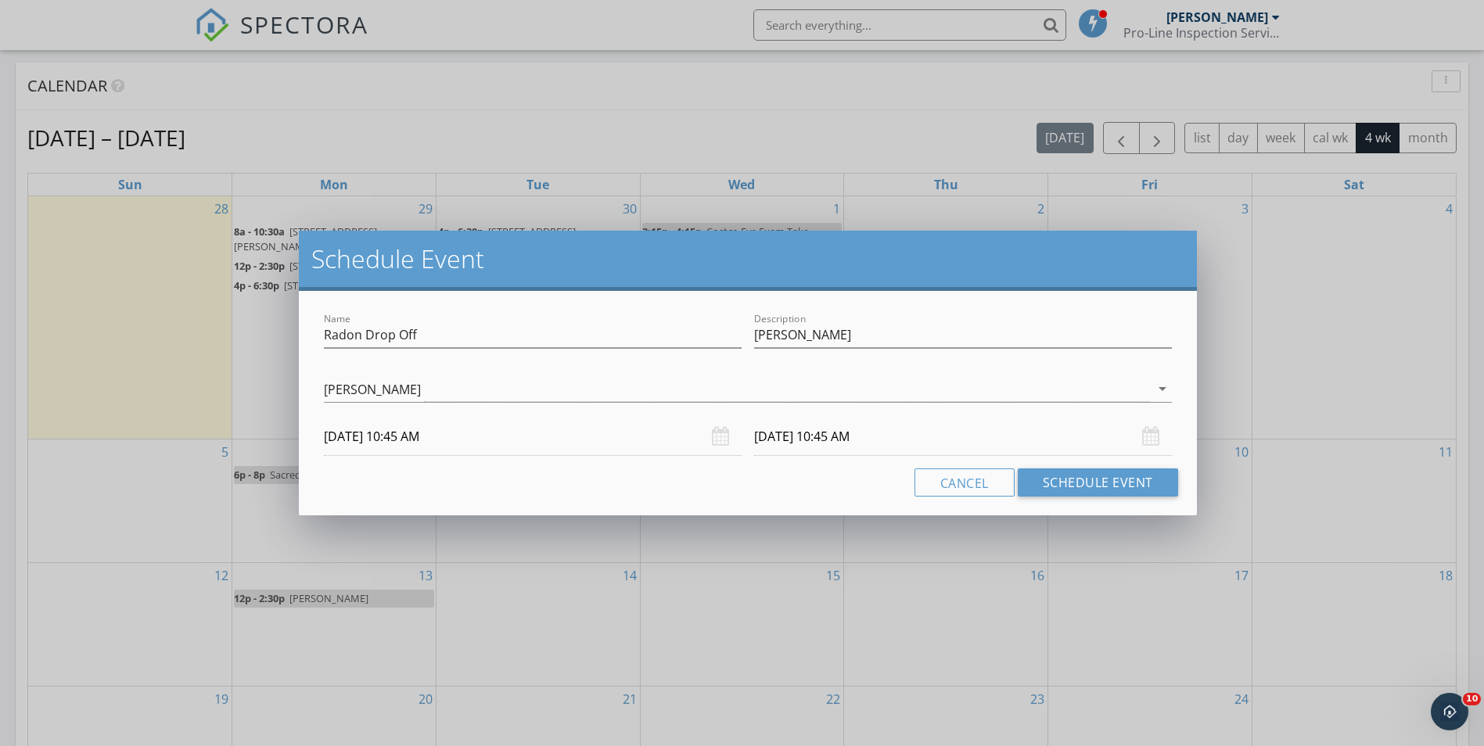
click at [789, 440] on input "09/30/2025 10:45 AM" at bounding box center [963, 437] width 418 height 38
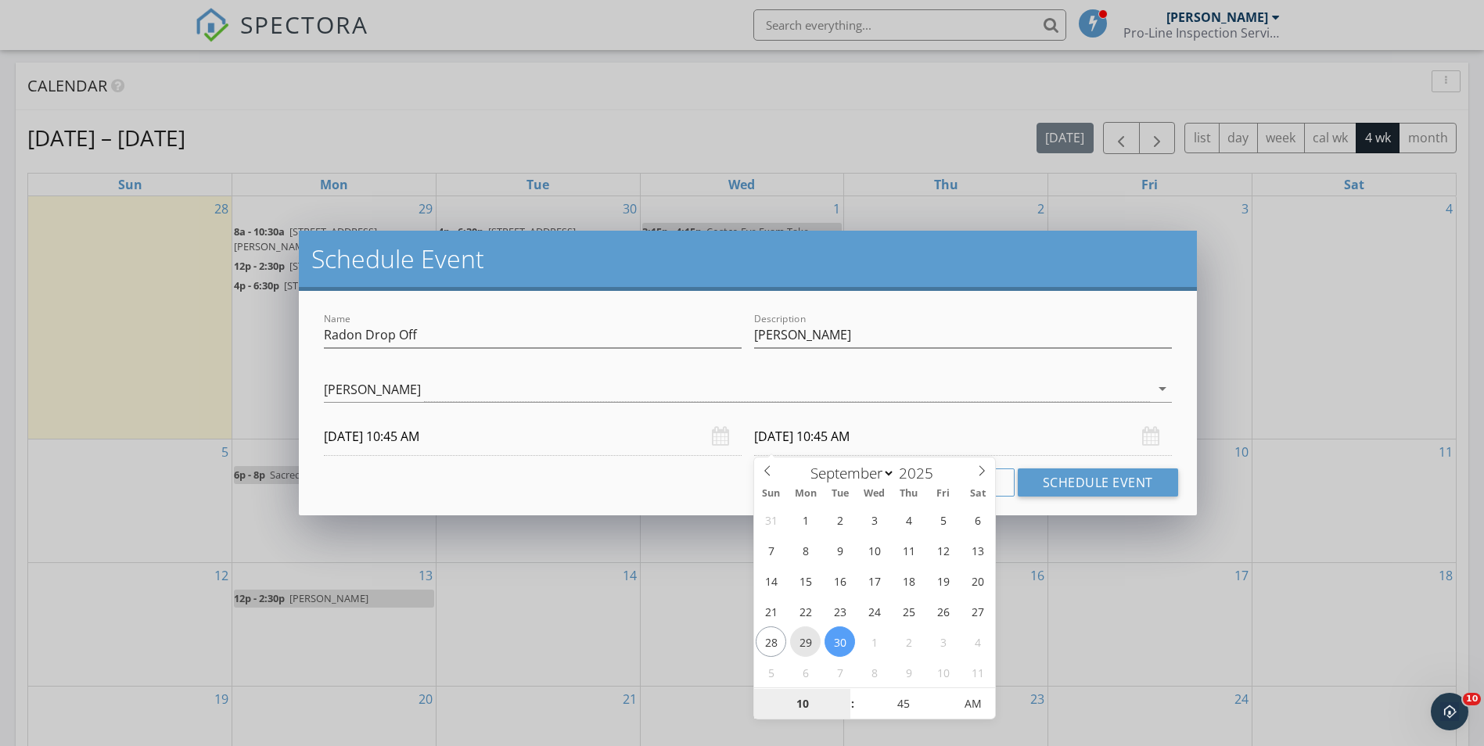
type input "09/29/2025 10:45 AM"
click at [637, 478] on div "Cancel Schedule Event" at bounding box center [748, 483] width 860 height 28
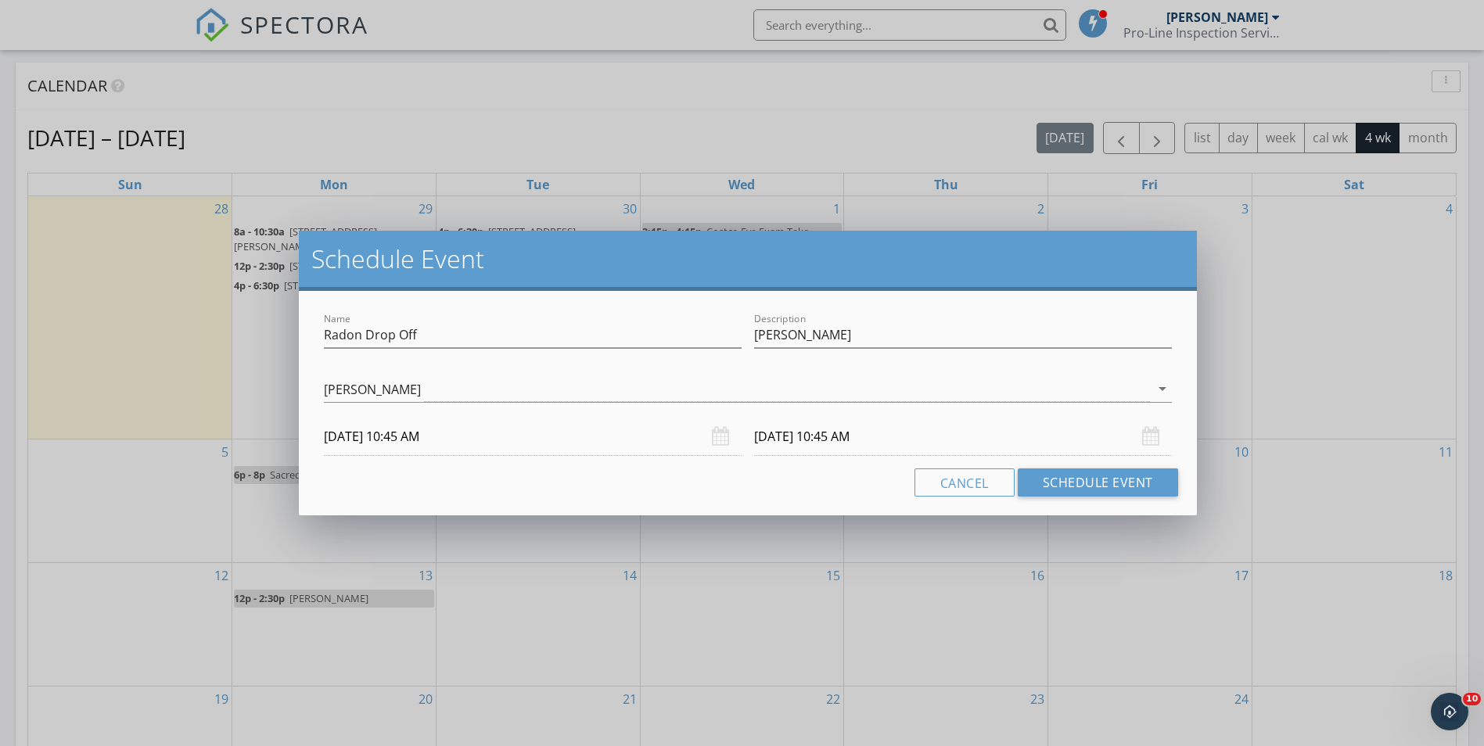
click at [832, 440] on input "09/29/2025 10:45 AM" at bounding box center [963, 437] width 418 height 38
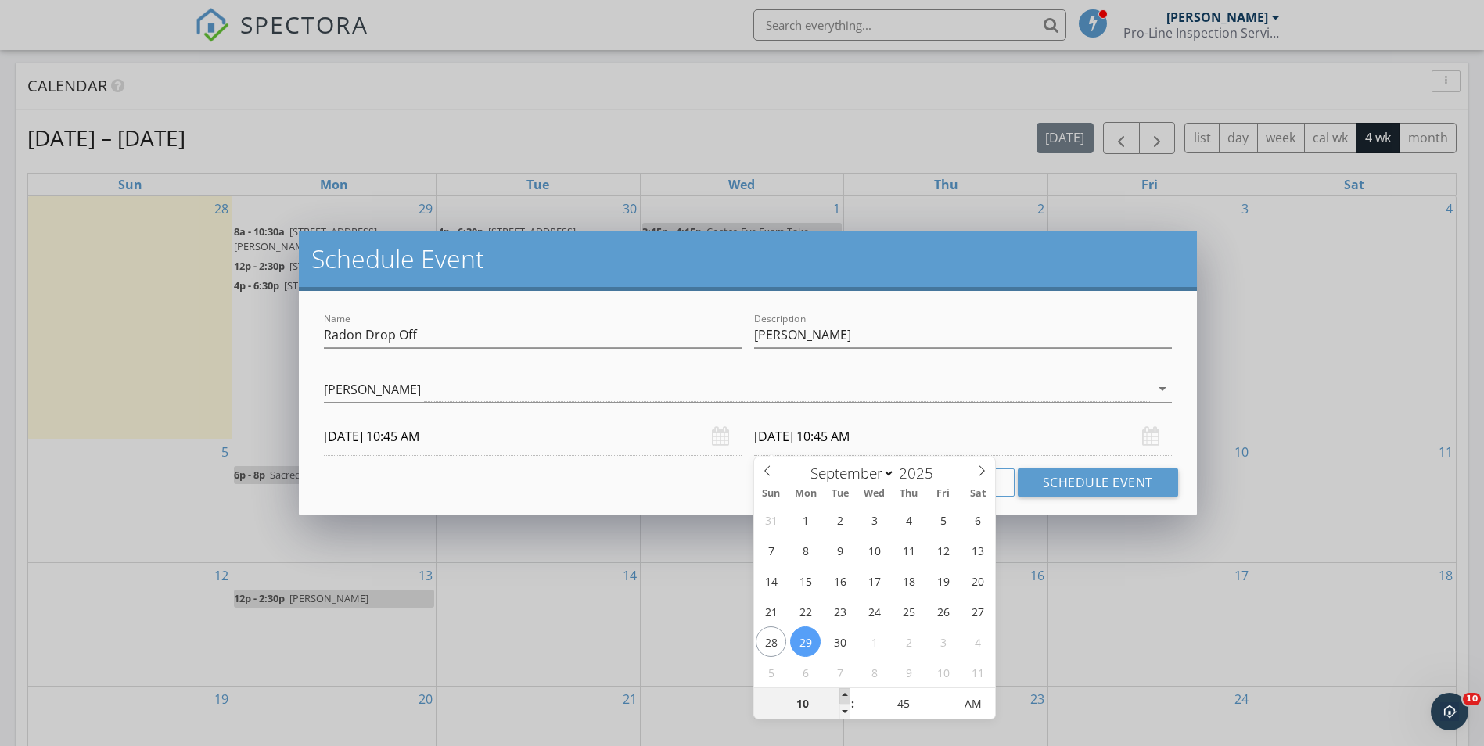
type input "11"
type input "09/29/2025 11:45 AM"
click at [844, 694] on span at bounding box center [844, 696] width 11 height 16
click at [638, 456] on div "Name Radon Drop Off Description Rosalia Tapia check_box Martin E Martinez Marti…" at bounding box center [747, 403] width 897 height 225
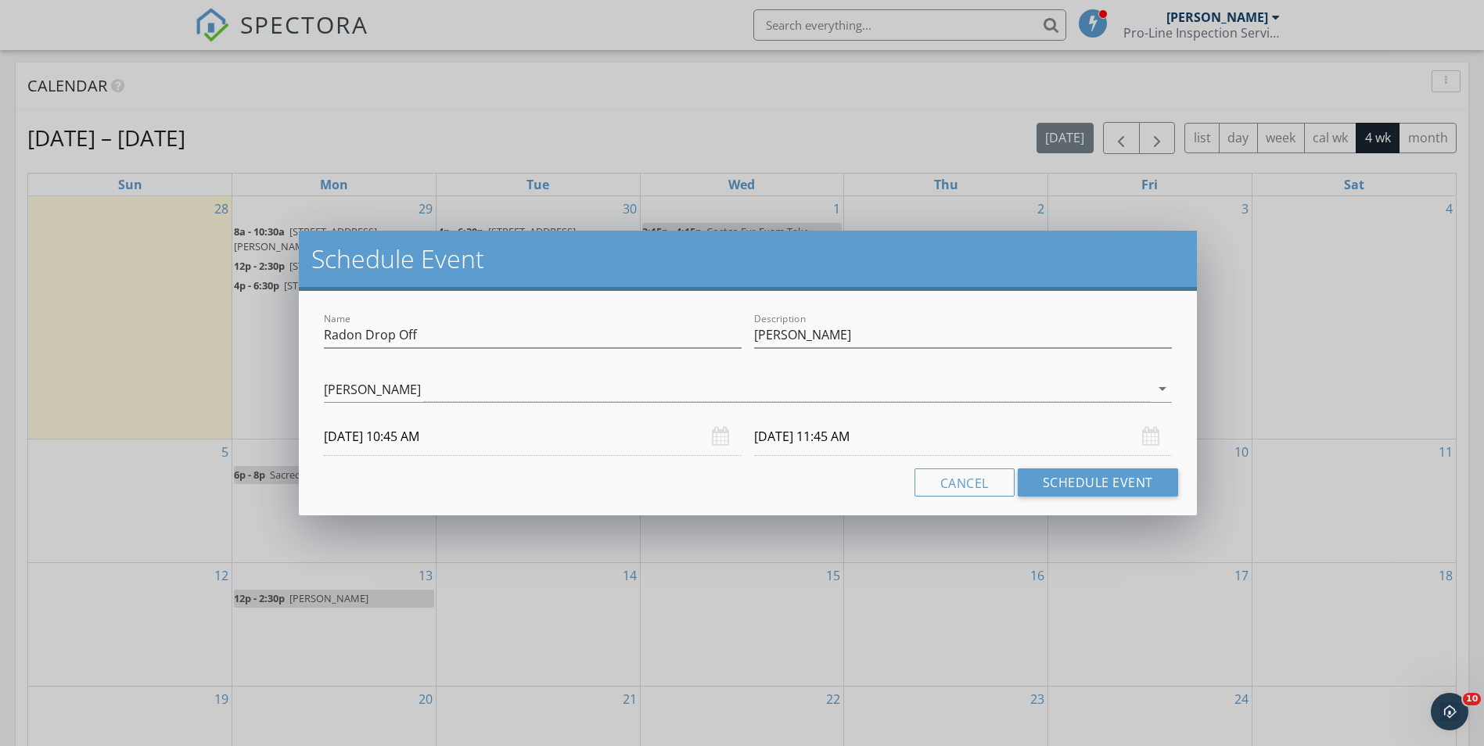
click at [1083, 463] on div "Name Radon Drop Off Description Rosalia Tapia check_box Martin E Martinez Marti…" at bounding box center [747, 403] width 897 height 225
click at [1083, 480] on button "Schedule Event" at bounding box center [1098, 483] width 160 height 28
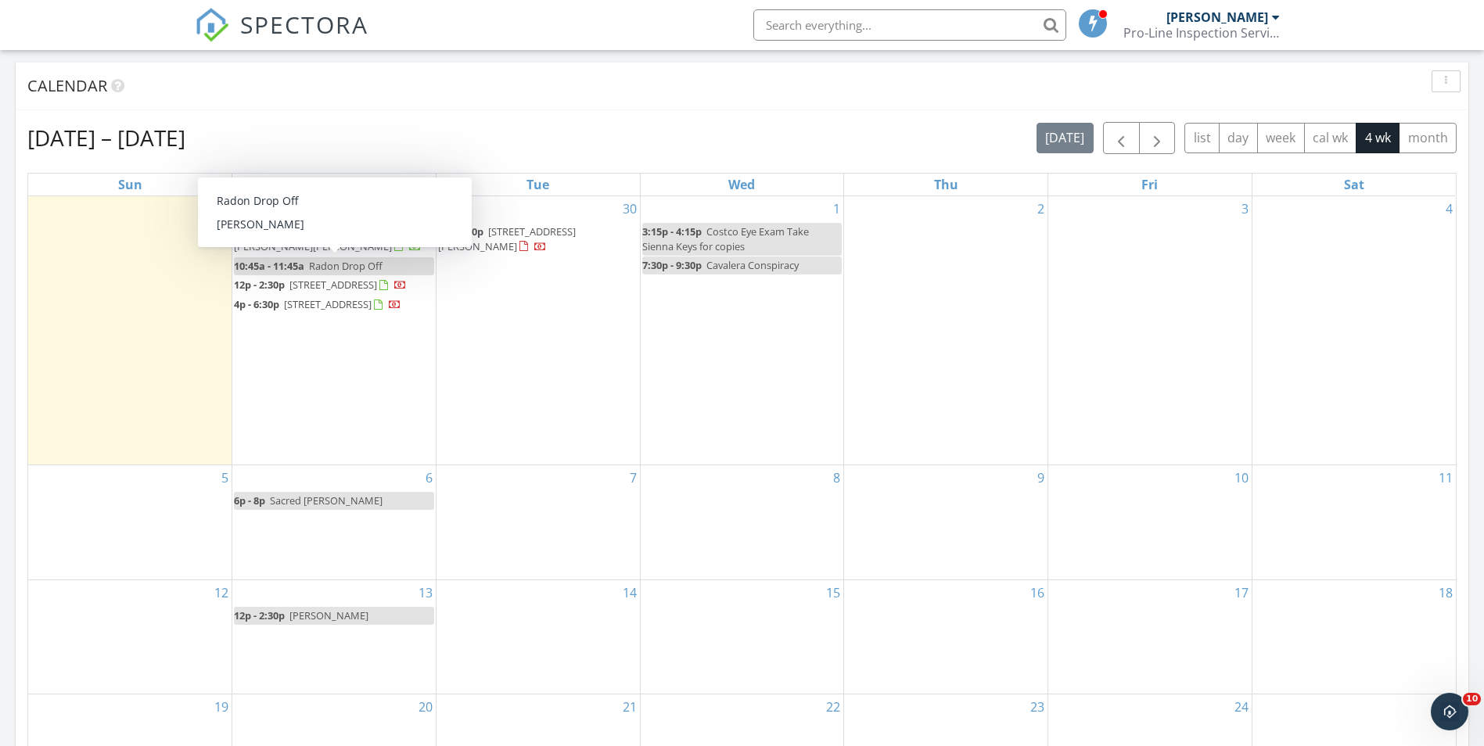
click at [368, 260] on span "Radon Drop Off" at bounding box center [346, 266] width 74 height 14
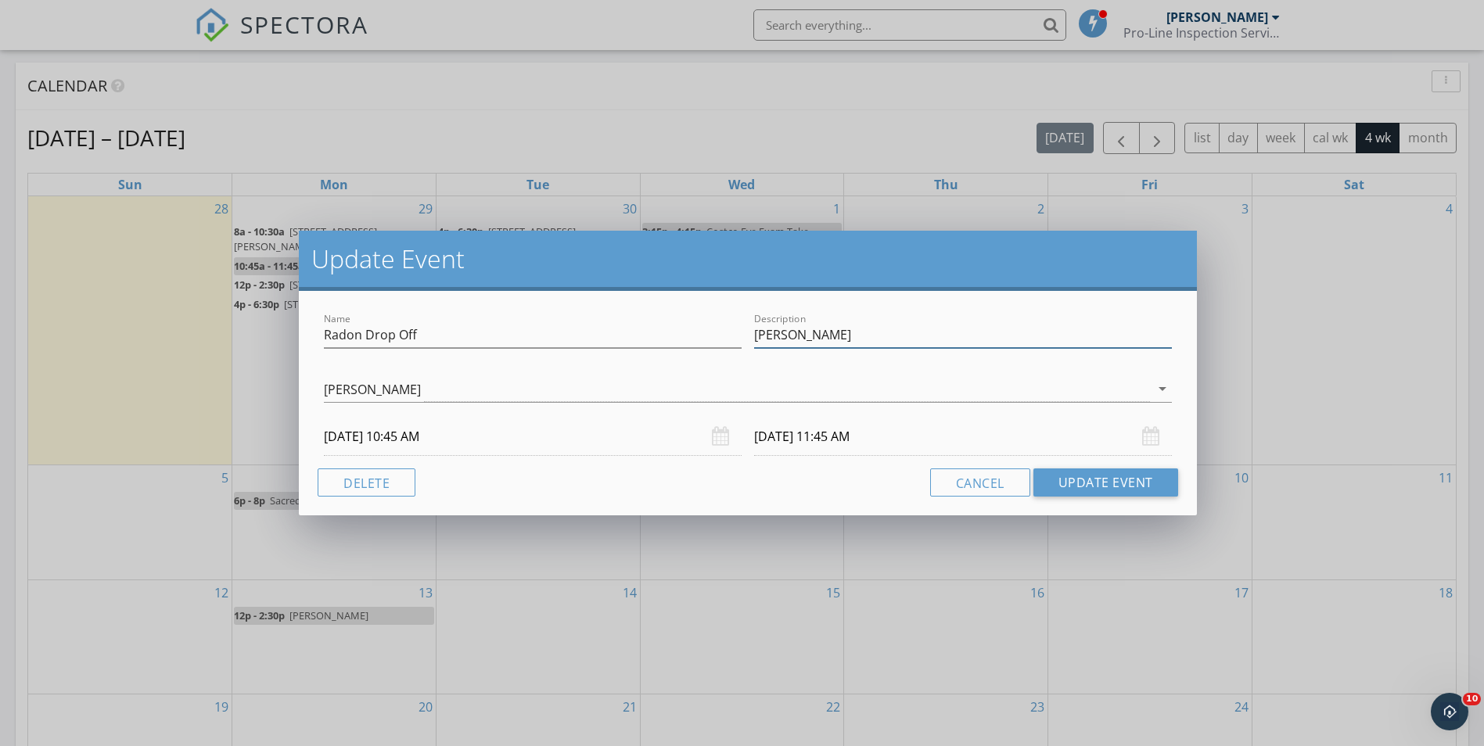
click at [877, 327] on input "Rosalia Tapia" at bounding box center [963, 335] width 418 height 26
paste input "15361 8th Ave E"
type input "Rosalia Tapia 15361 8th Ave E"
click at [1094, 471] on button "Update Event" at bounding box center [1105, 483] width 145 height 28
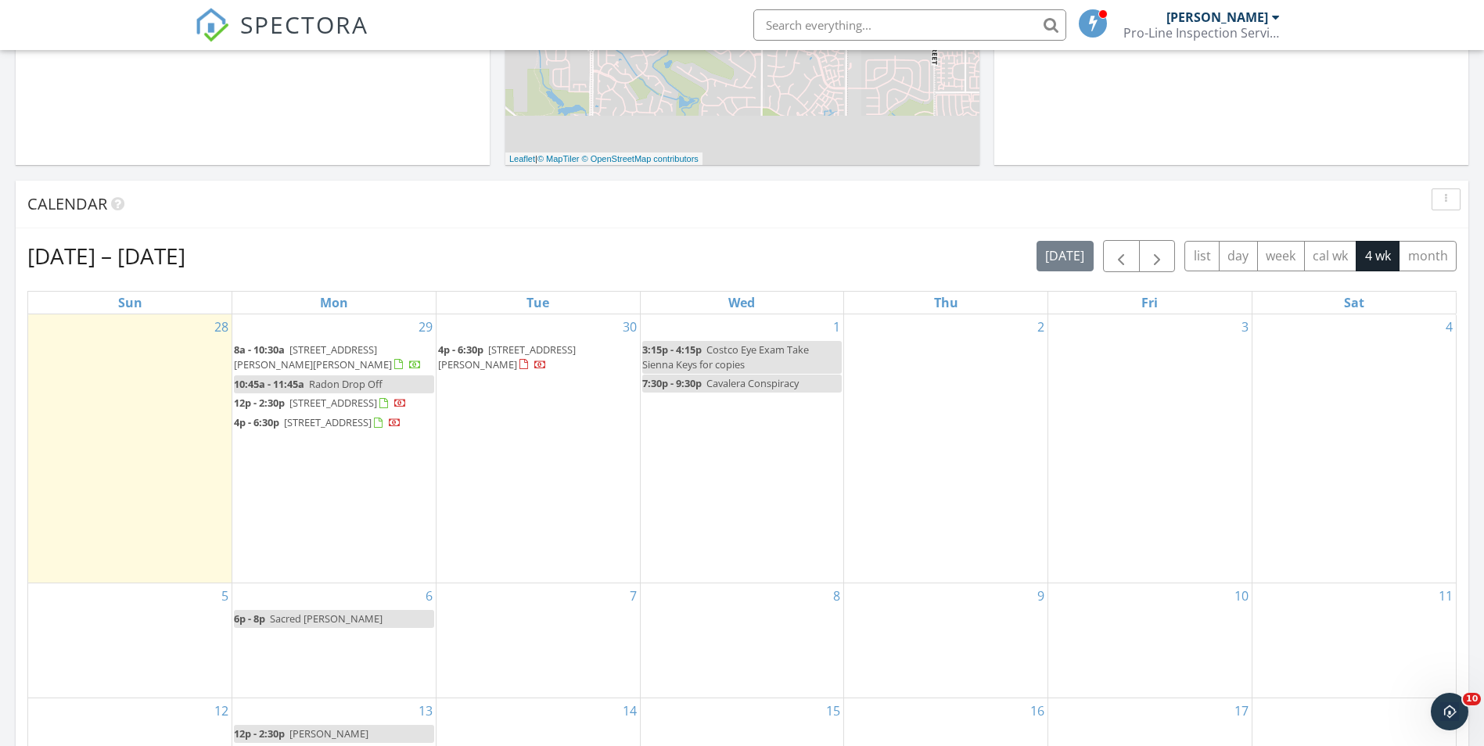
scroll to position [469, 0]
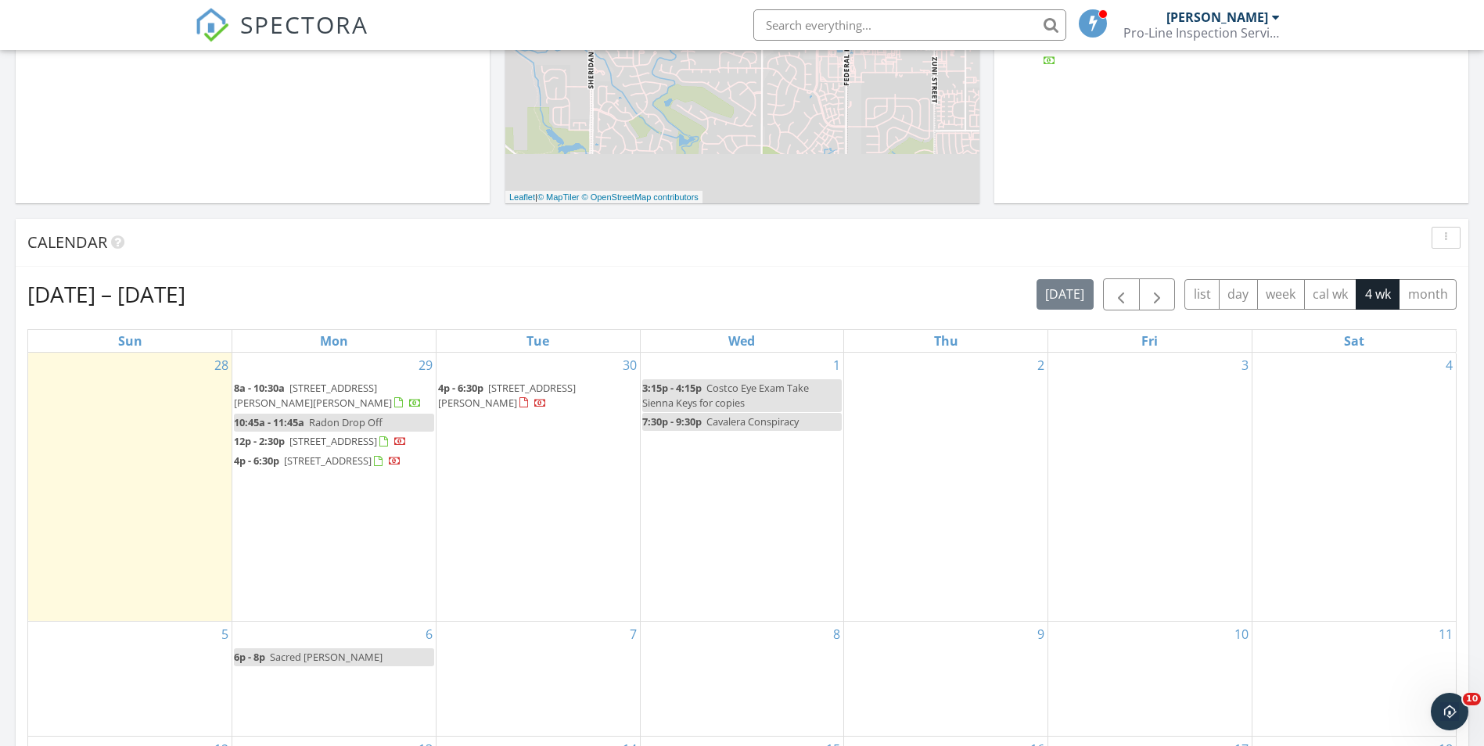
click at [372, 468] on span "7570 Julian St, Westminster 80030" at bounding box center [328, 461] width 88 height 14
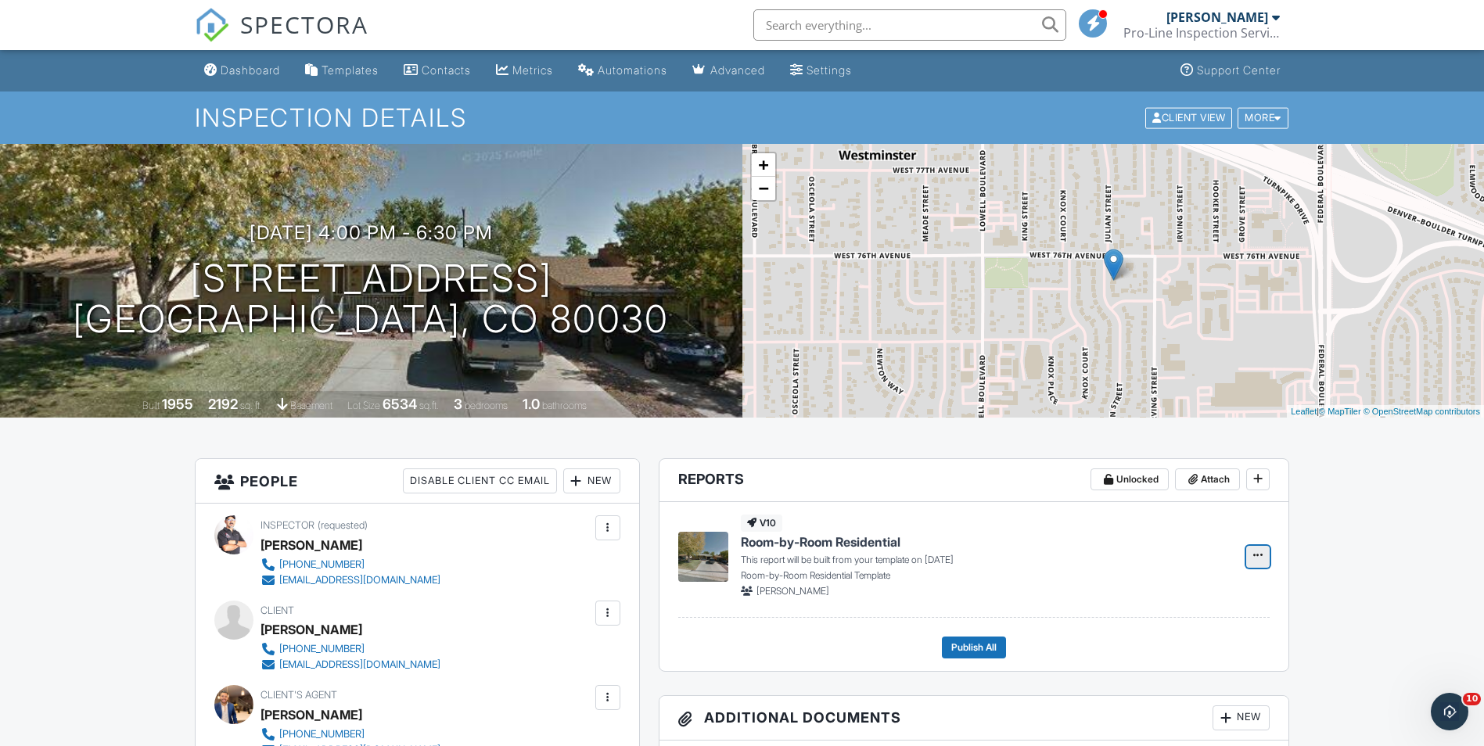
click at [1250, 556] on span at bounding box center [1258, 556] width 16 height 16
click at [1179, 600] on input "Build Now" at bounding box center [1180, 598] width 160 height 35
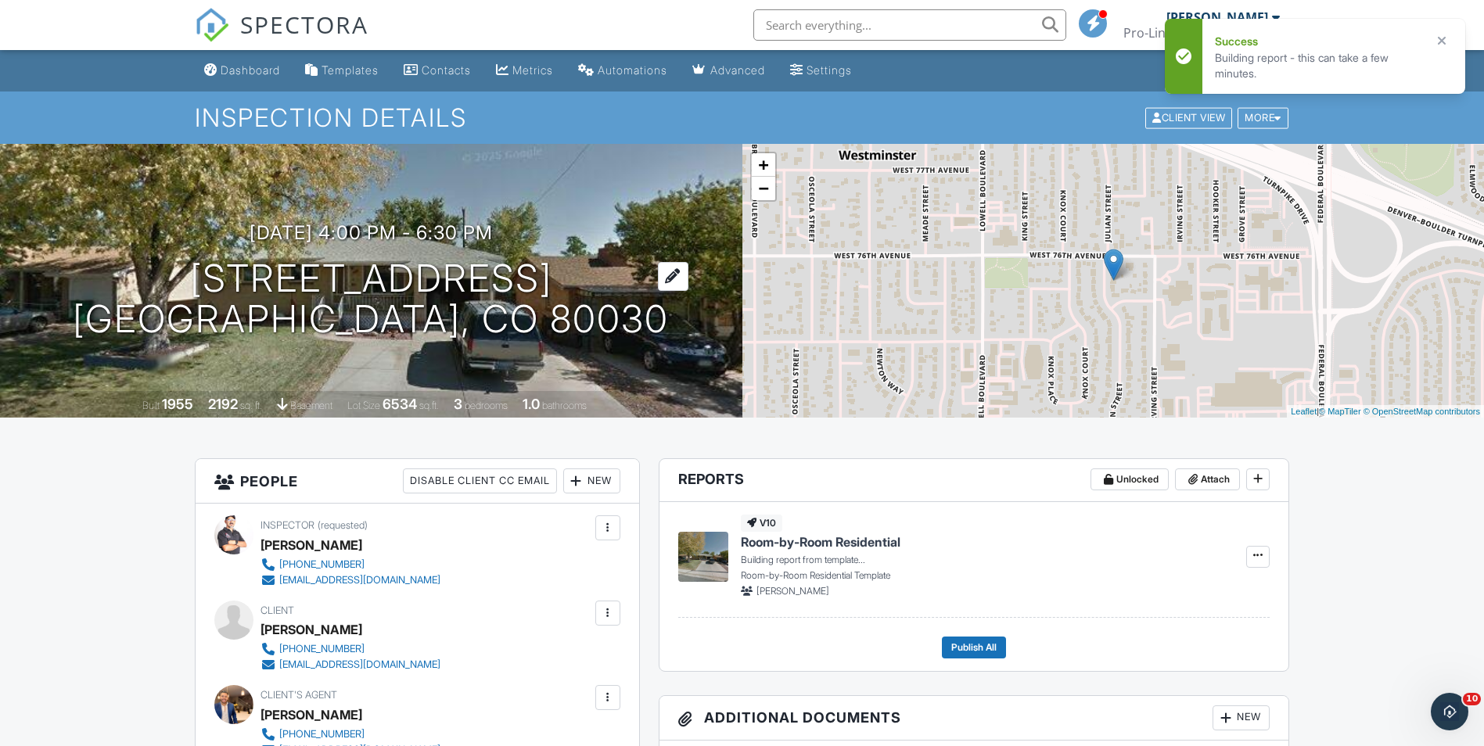
click at [385, 270] on h1 "7570 Julian St Westminster, CO 80030" at bounding box center [371, 299] width 596 height 83
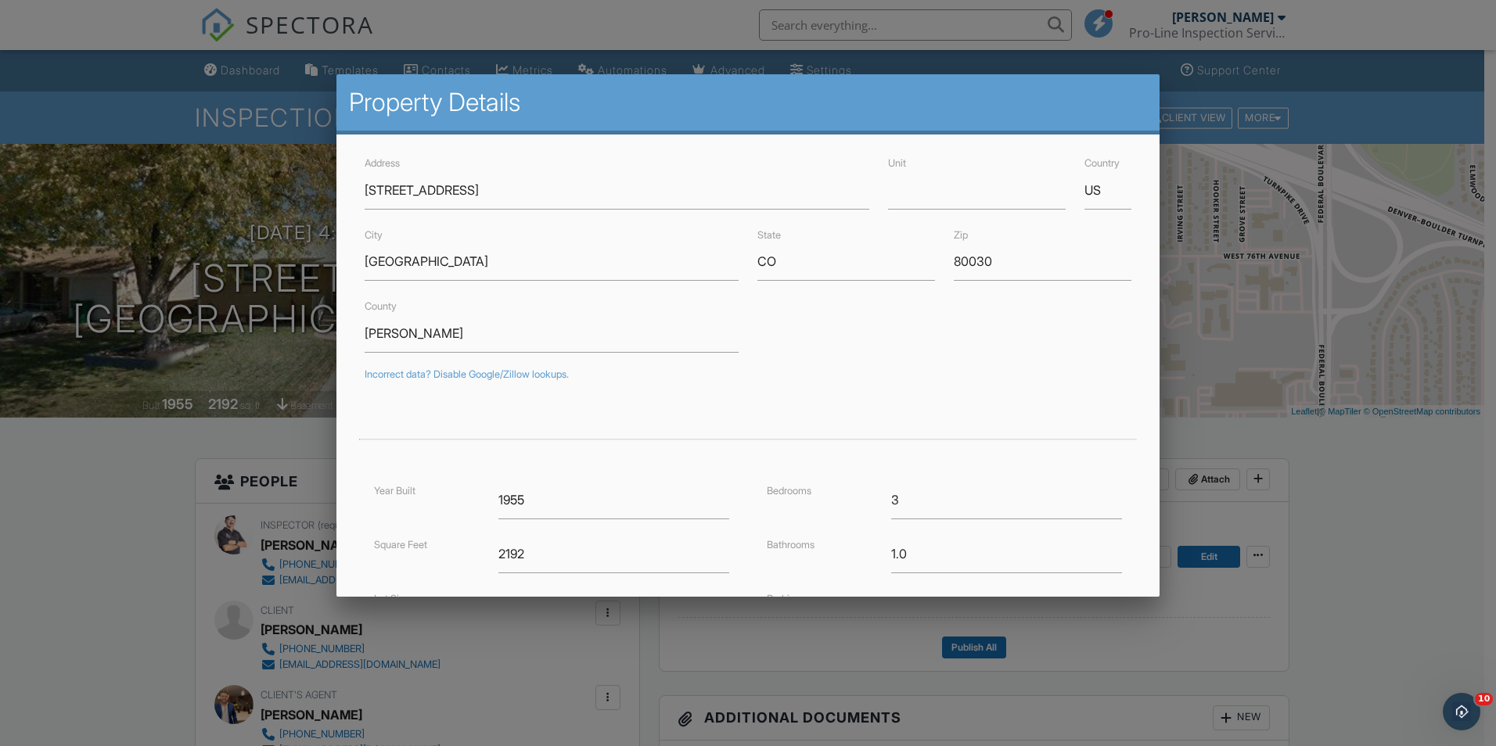
click at [136, 178] on div at bounding box center [748, 388] width 1496 height 933
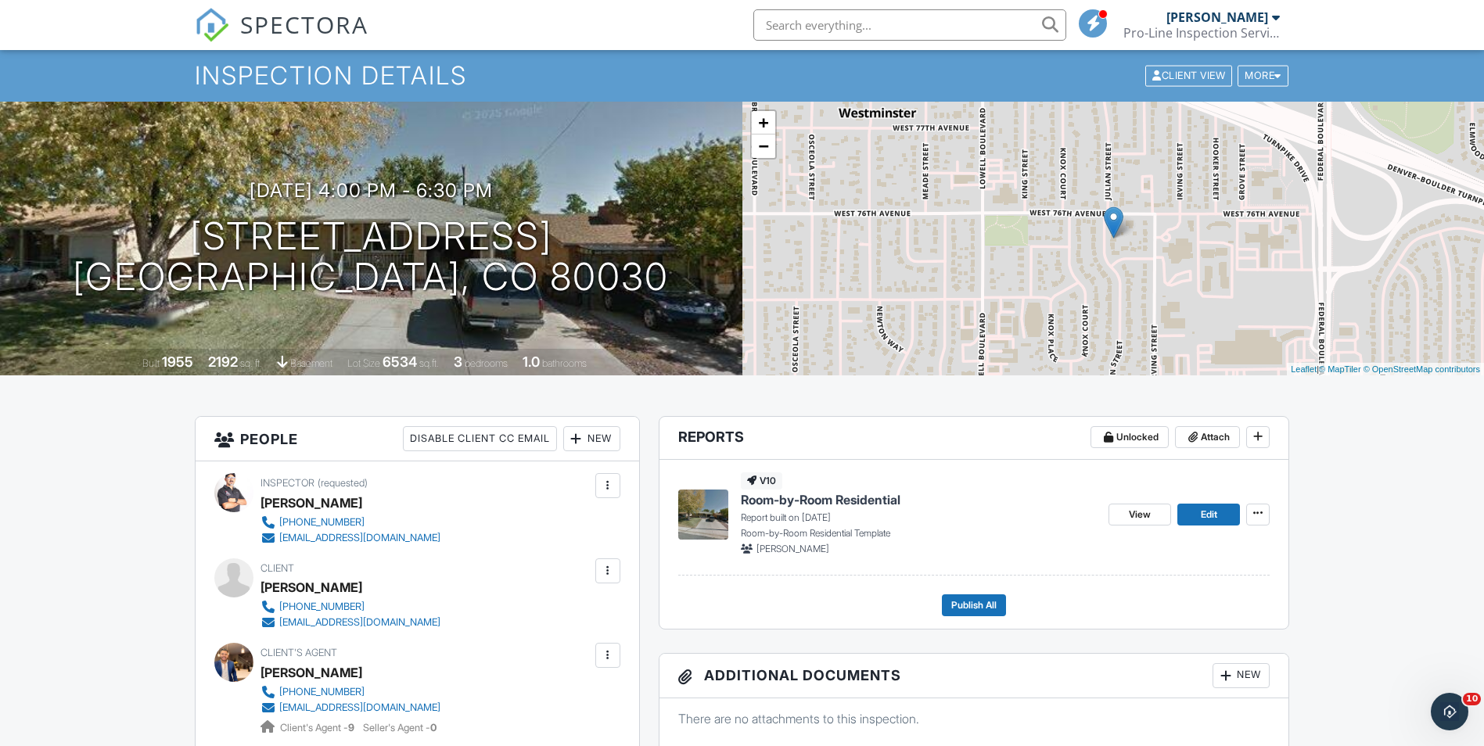
scroll to position [78, 0]
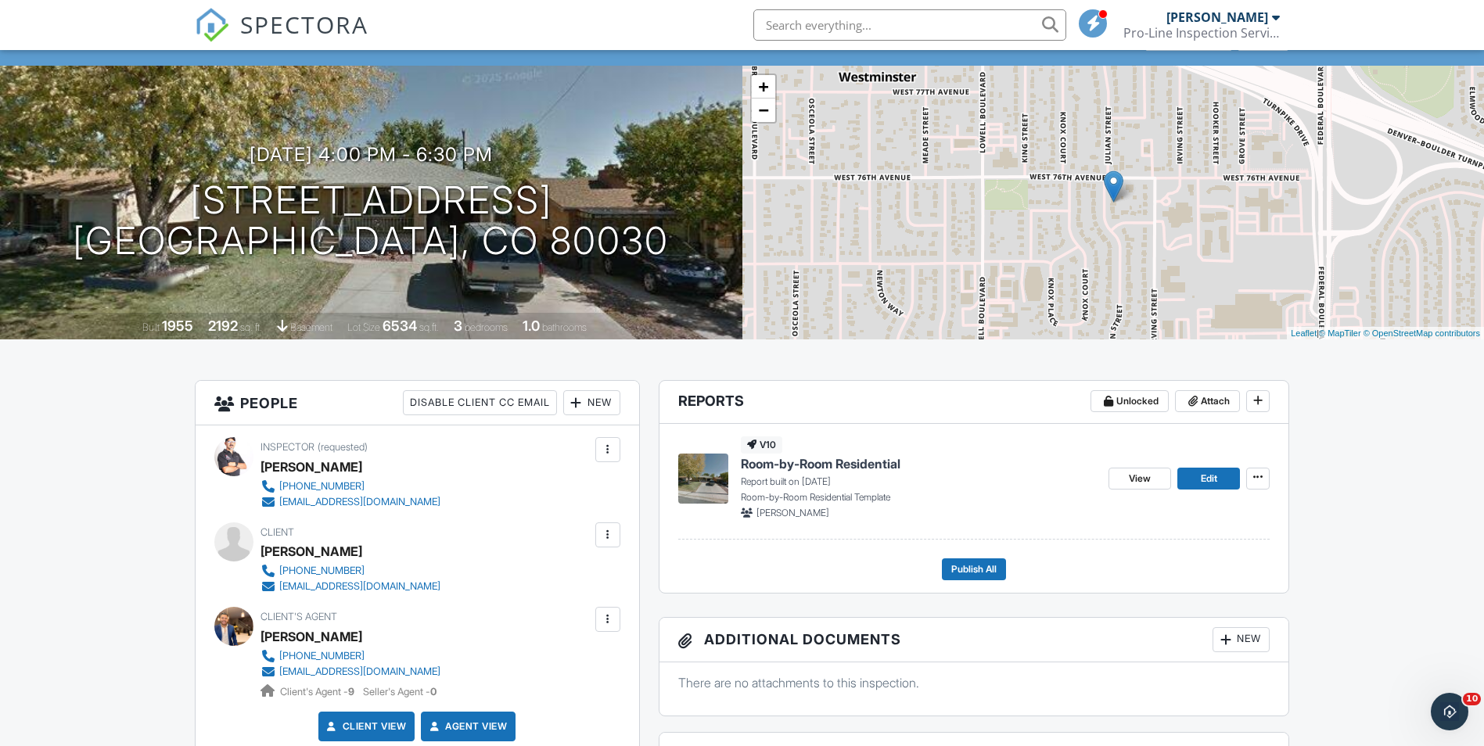
click at [854, 465] on span "Room-by-Room Residential" at bounding box center [821, 463] width 160 height 17
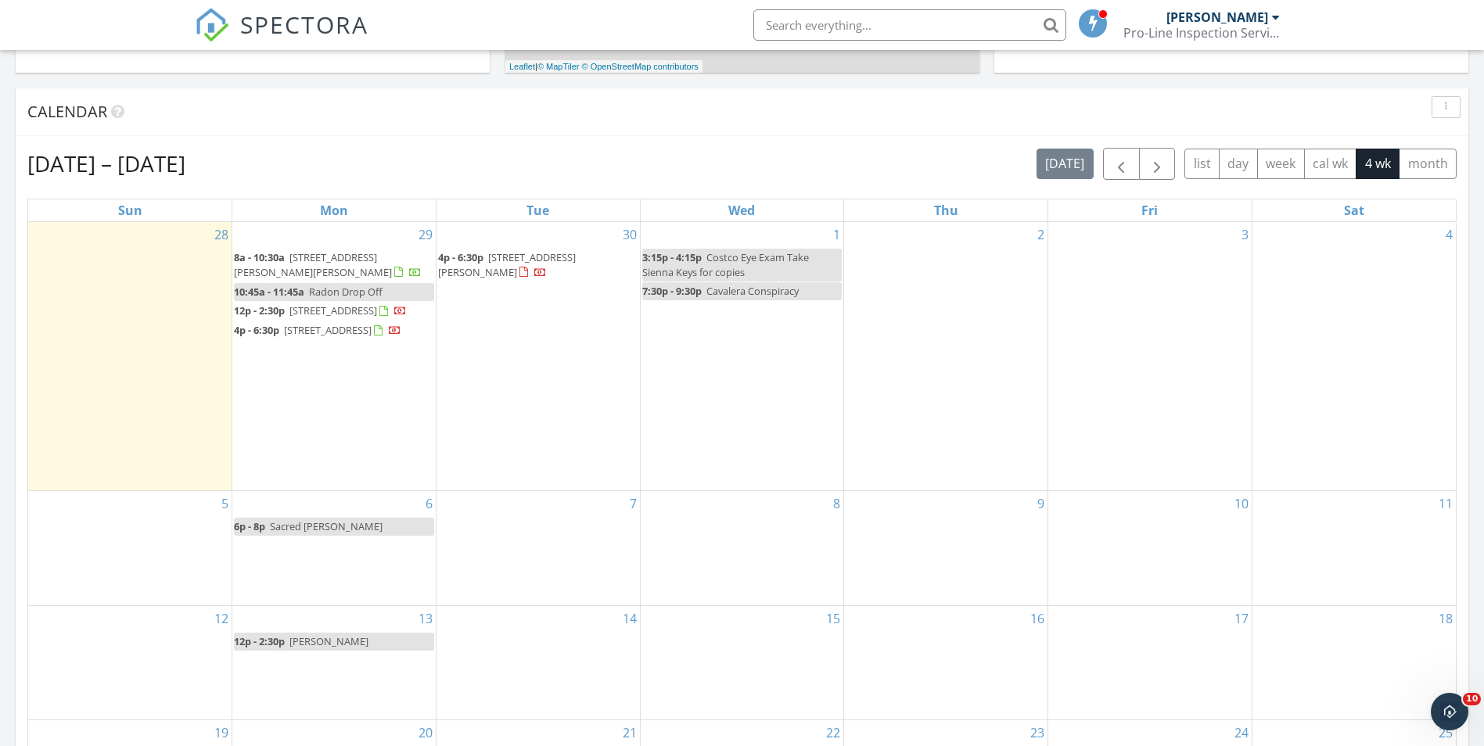
scroll to position [626, 0]
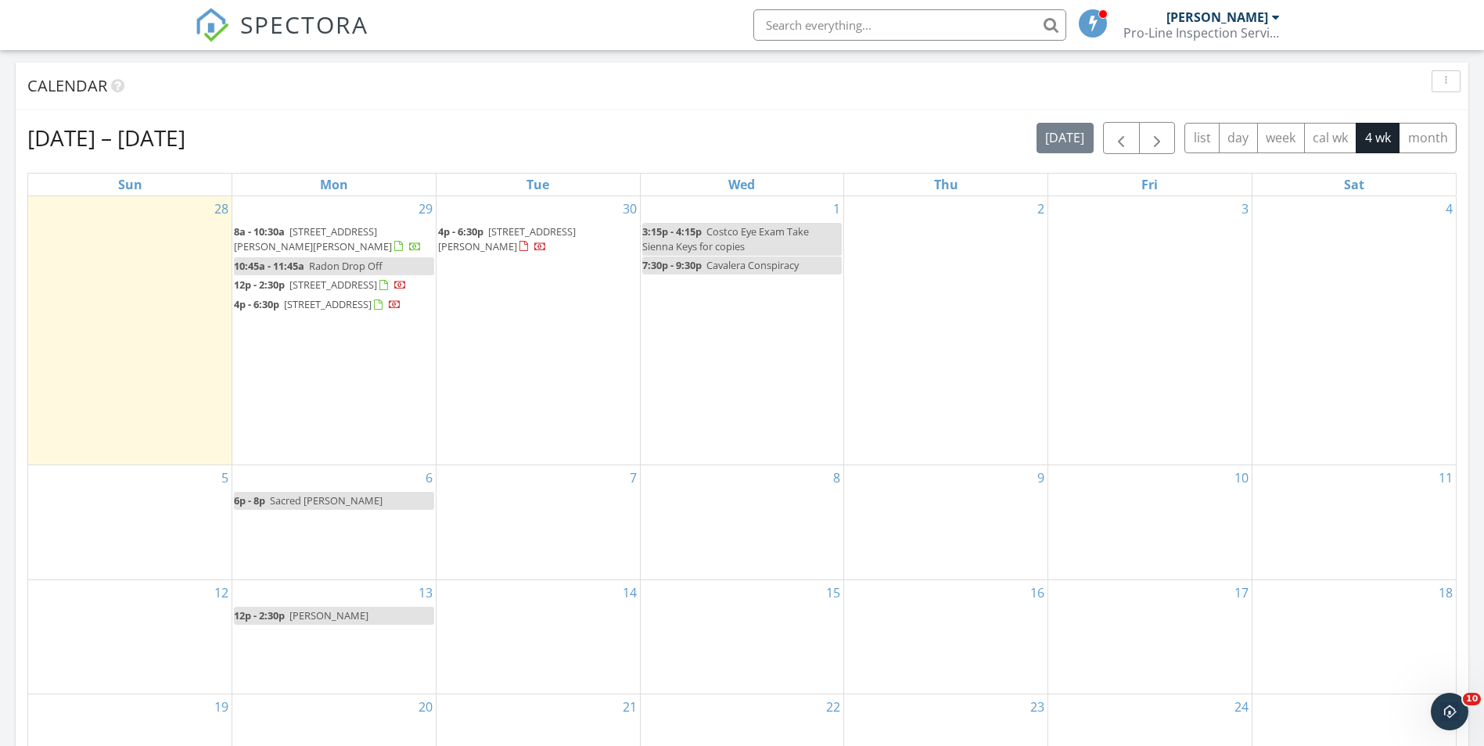
click at [406, 510] on link "6p - 8p [DEMOGRAPHIC_DATA][PERSON_NAME]" at bounding box center [334, 501] width 200 height 18
click at [697, 88] on div at bounding box center [742, 373] width 1484 height 746
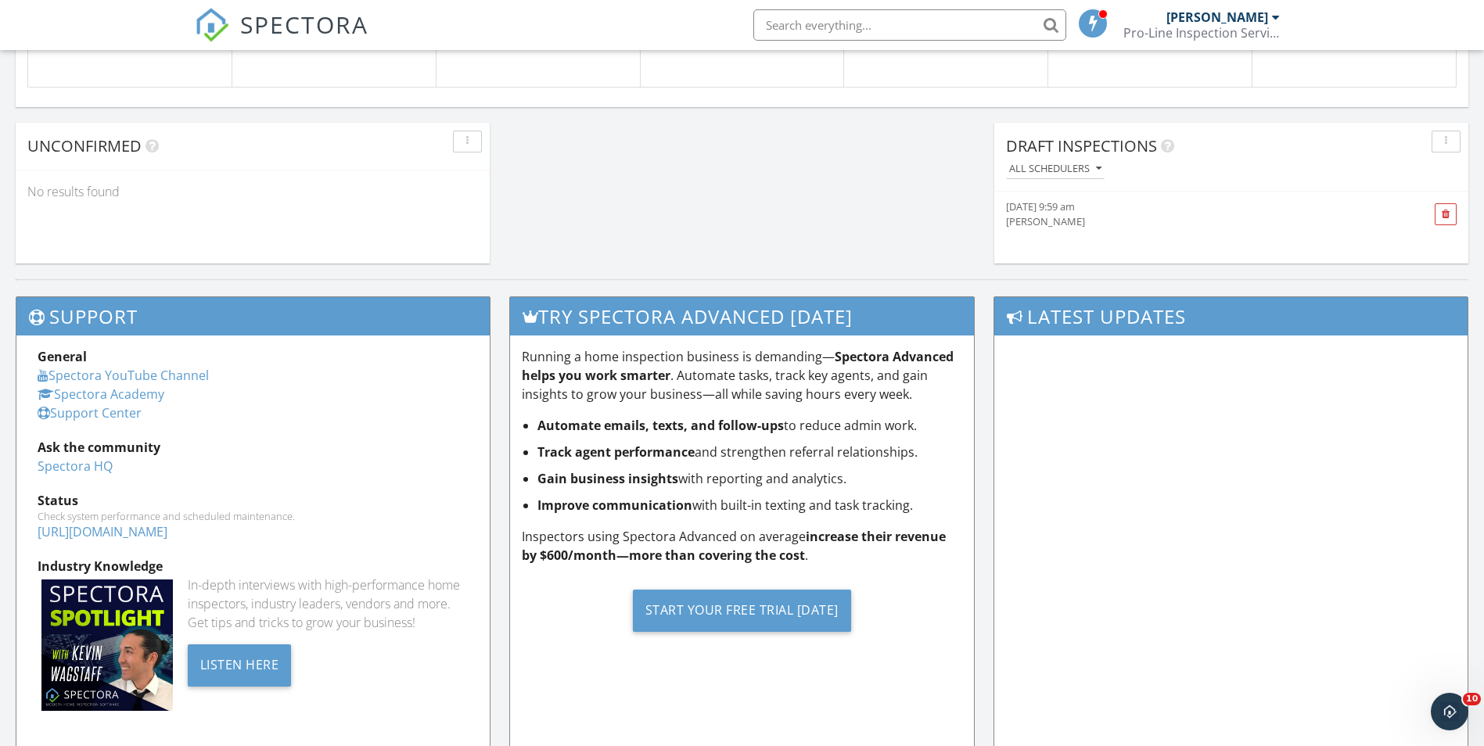
scroll to position [1454, 0]
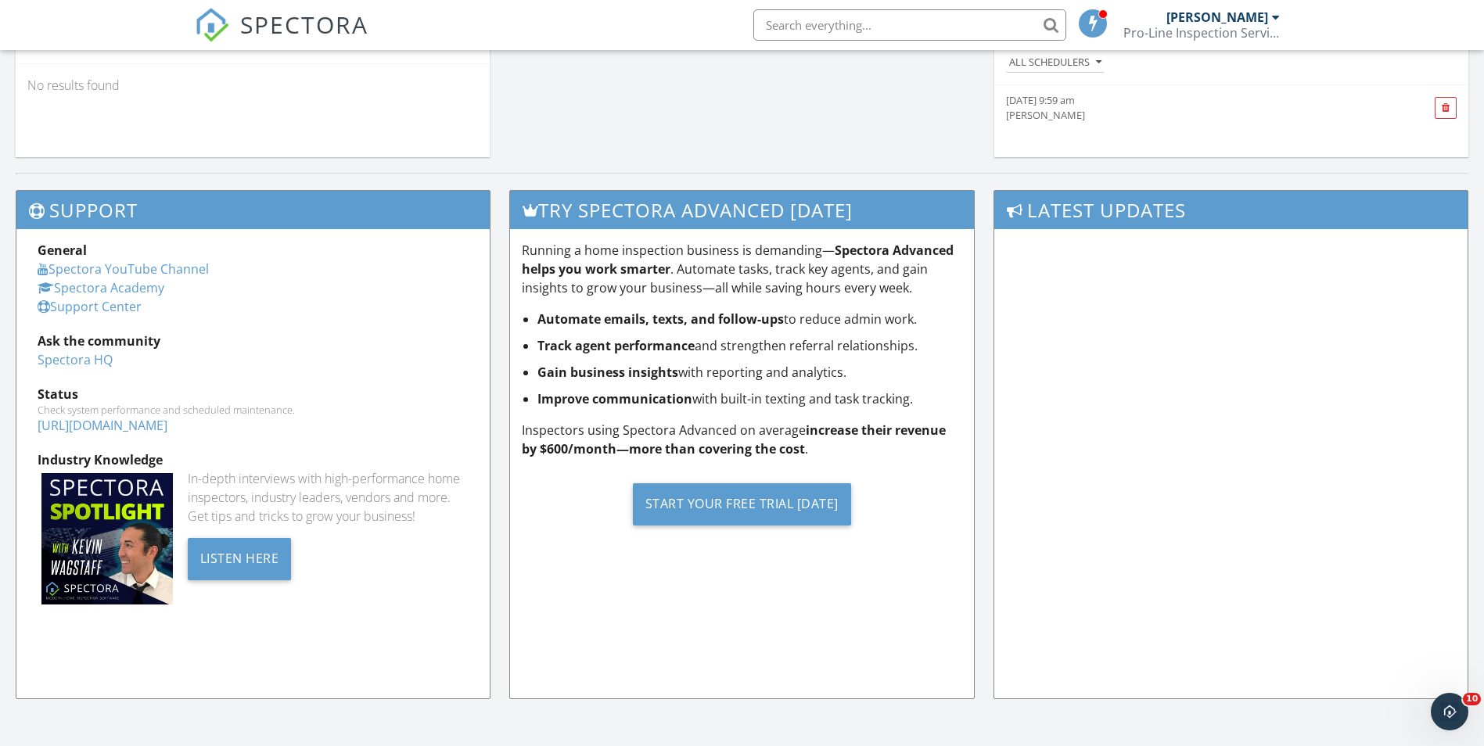
click at [167, 427] on link "[URL][DOMAIN_NAME]" at bounding box center [103, 425] width 130 height 17
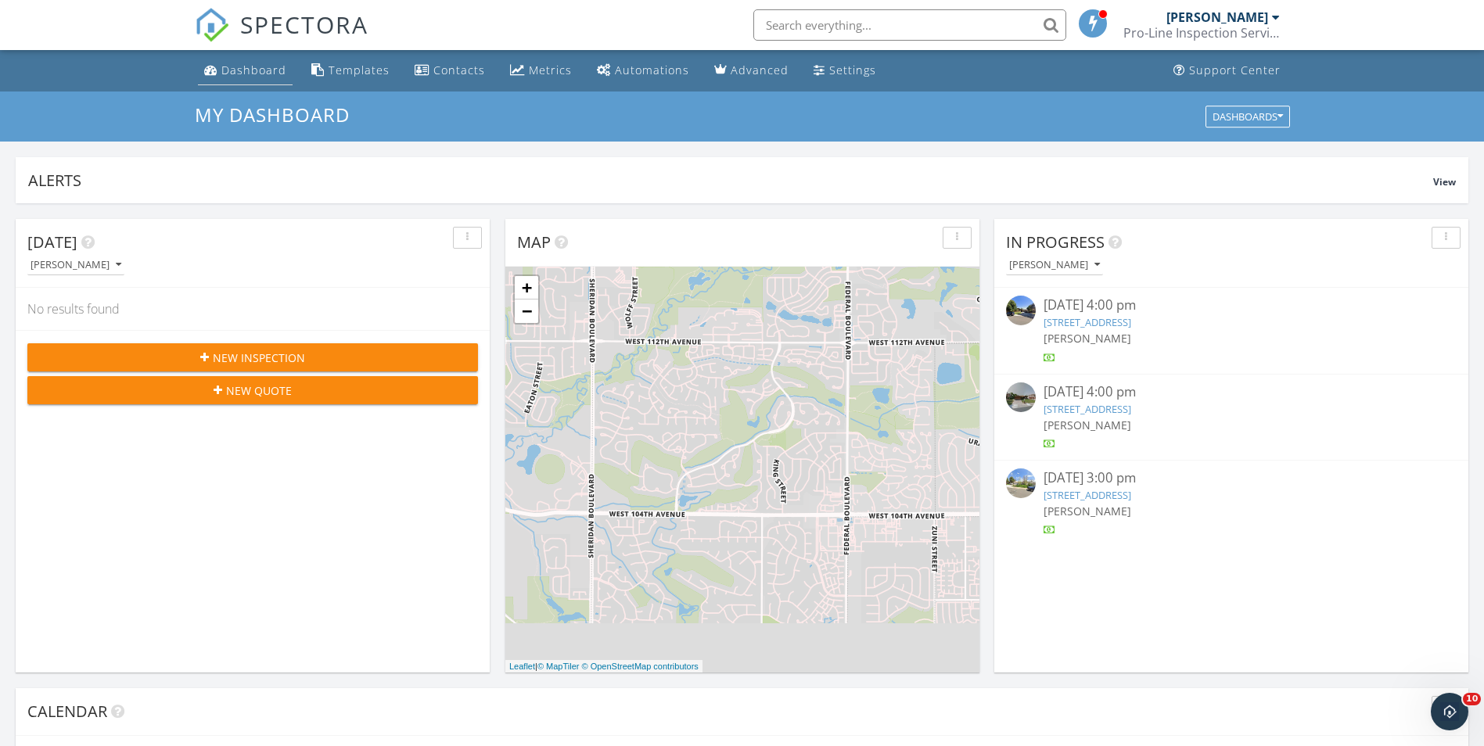
click at [251, 71] on div "Dashboard" at bounding box center [253, 70] width 65 height 15
click at [853, 66] on div "Settings" at bounding box center [852, 70] width 47 height 15
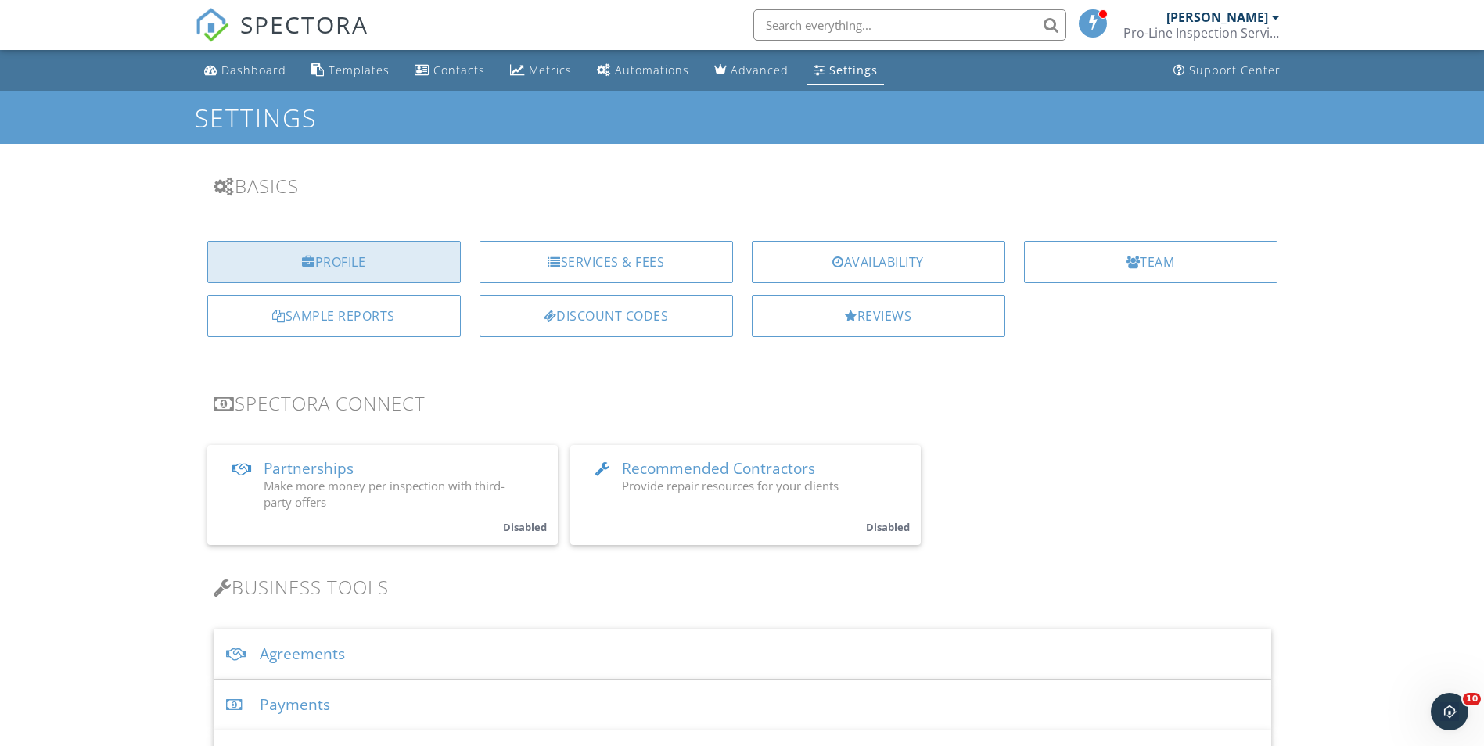
click at [376, 265] on div "Profile" at bounding box center [333, 262] width 253 height 42
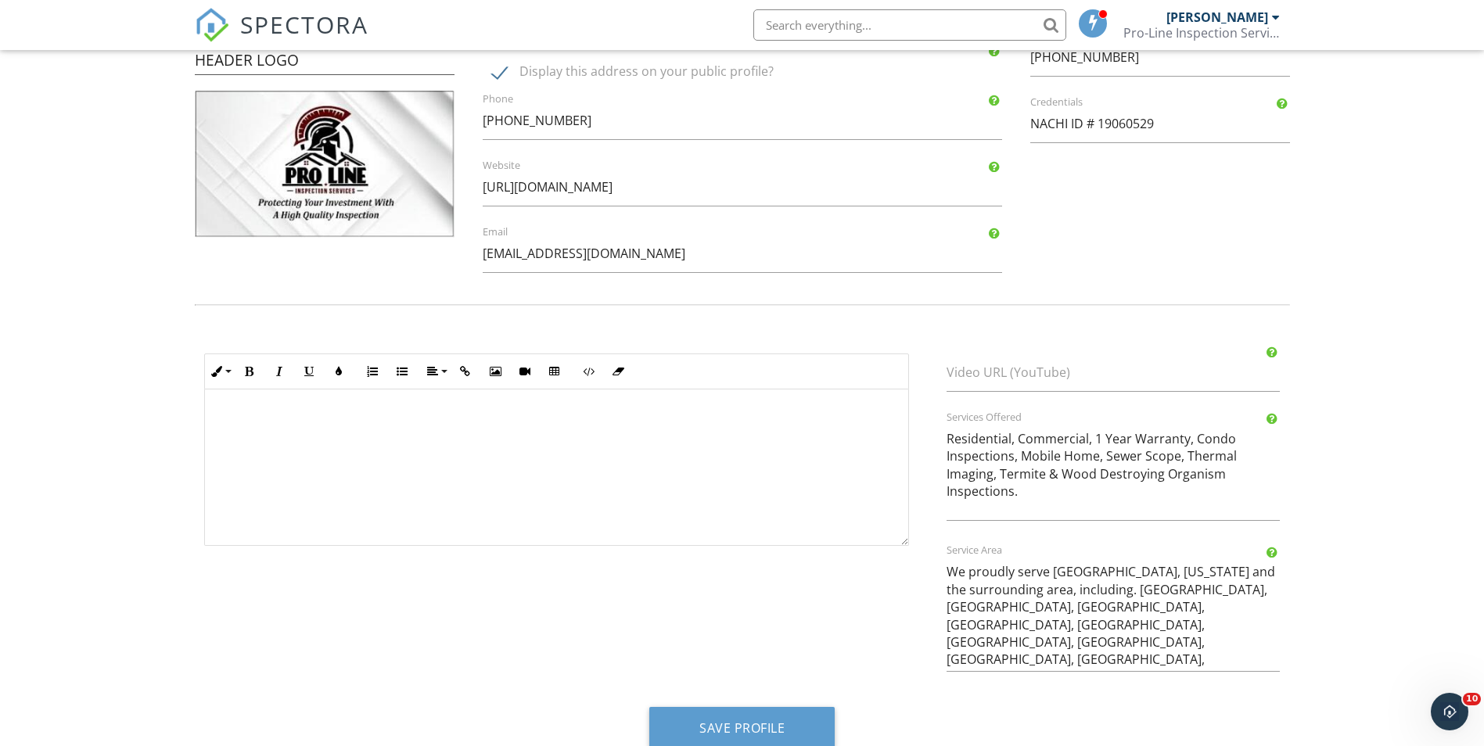
scroll to position [500, 0]
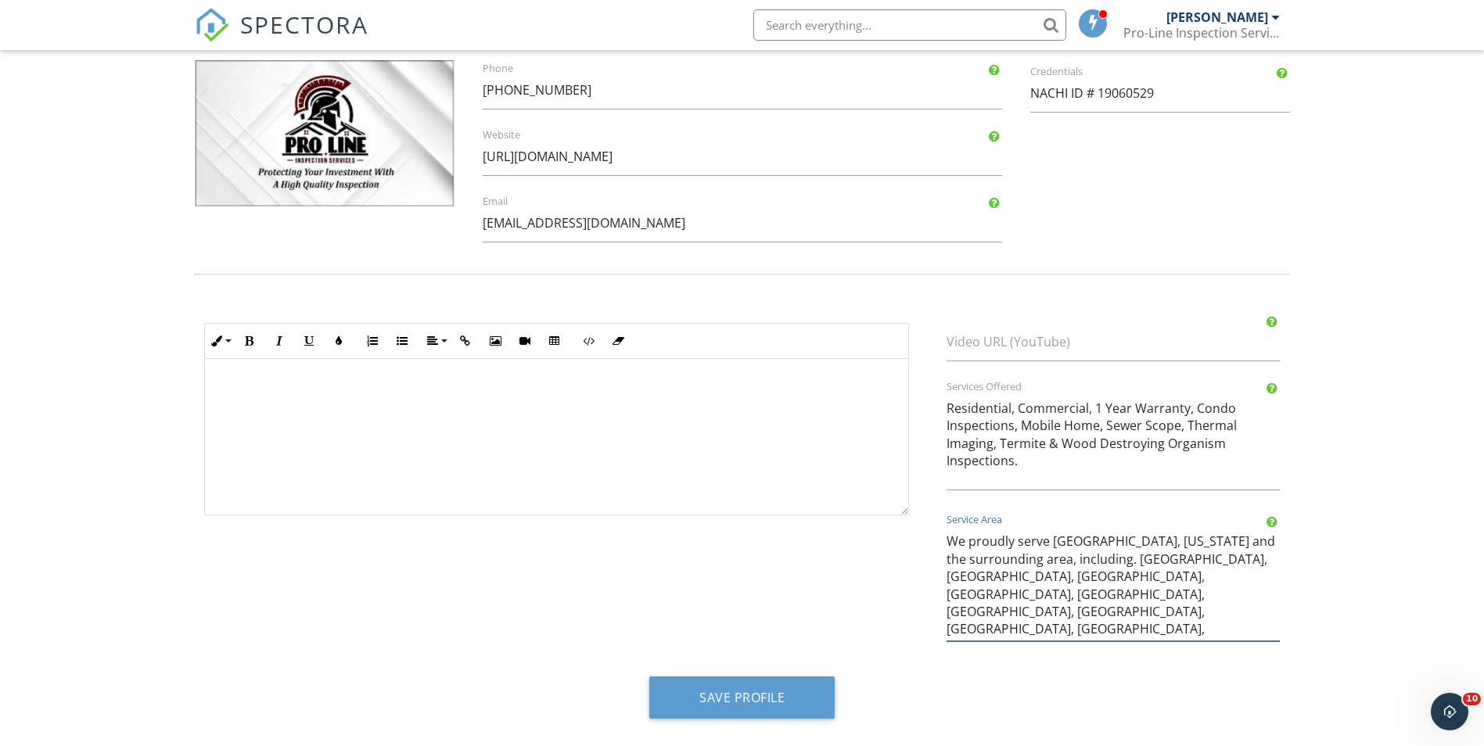
click at [972, 561] on textarea "We proudly serve Denver, Colorado and the surrounding area, including. Aurora, …" at bounding box center [1114, 582] width 334 height 118
type textarea "We proudly serve [GEOGRAPHIC_DATA], [US_STATE] and the surrounding areas, inclu…"
click at [1417, 573] on form "Profile View Public Profile Company Logo Header Logo Company Information Pro-Li…" at bounding box center [742, 161] width 1484 height 1139
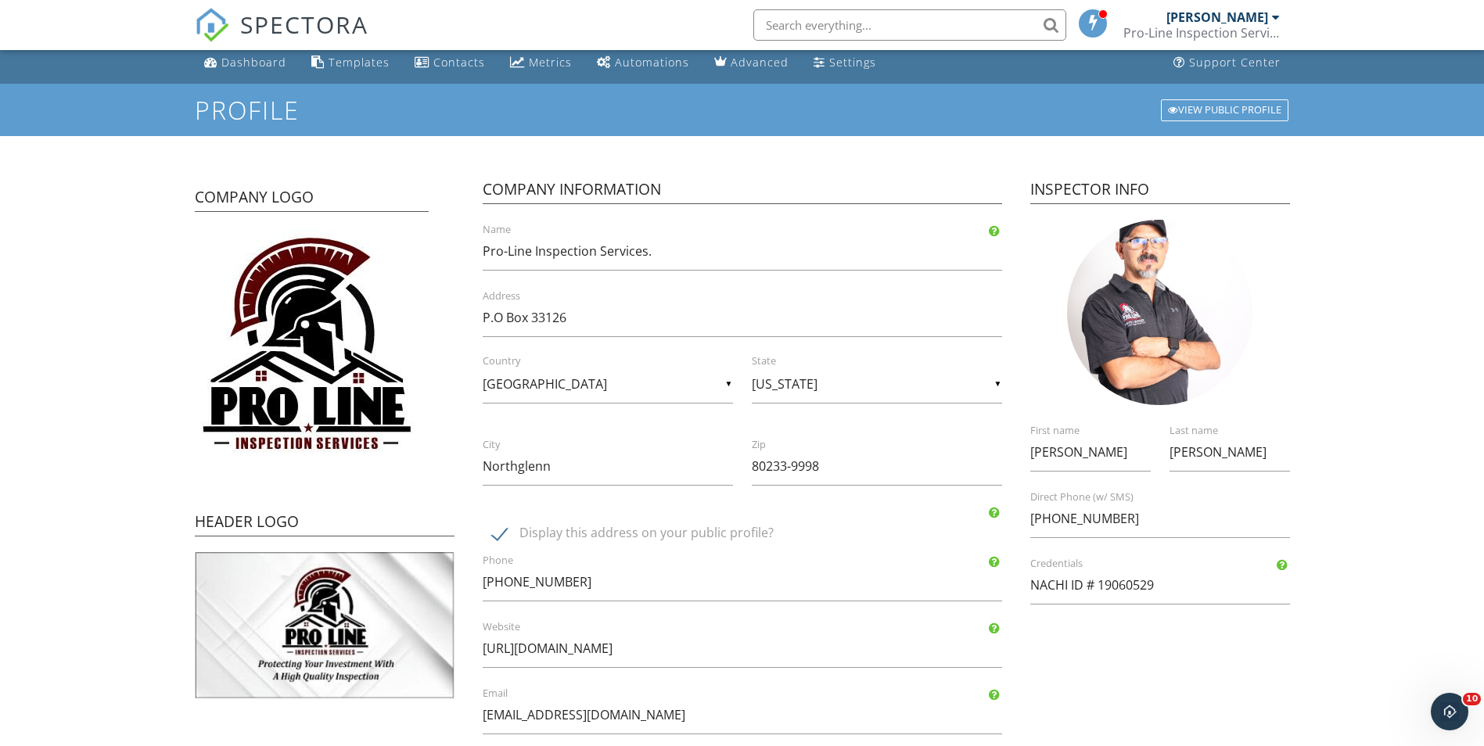
scroll to position [0, 0]
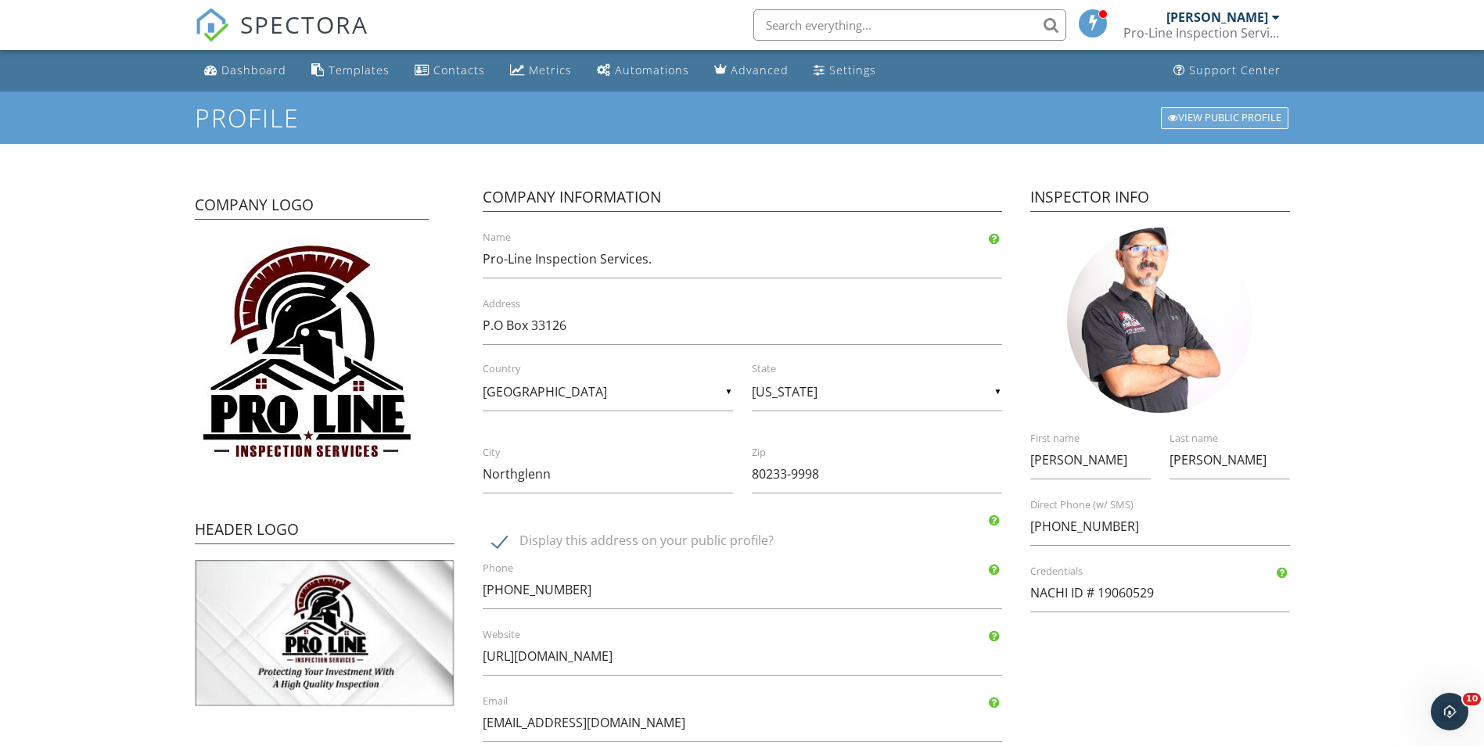
click at [1213, 113] on div "View Public Profile" at bounding box center [1225, 118] width 128 height 22
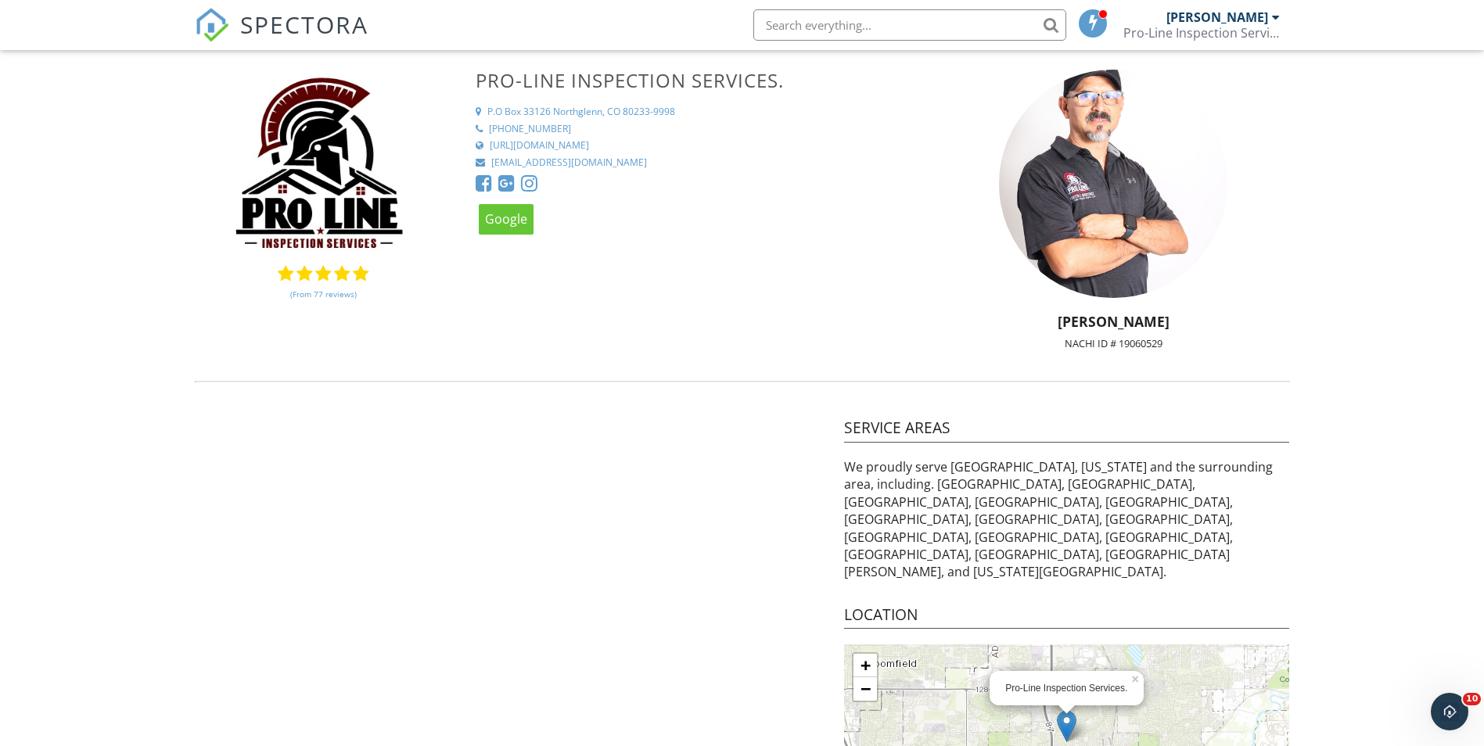
click at [504, 182] on div at bounding box center [506, 183] width 16 height 19
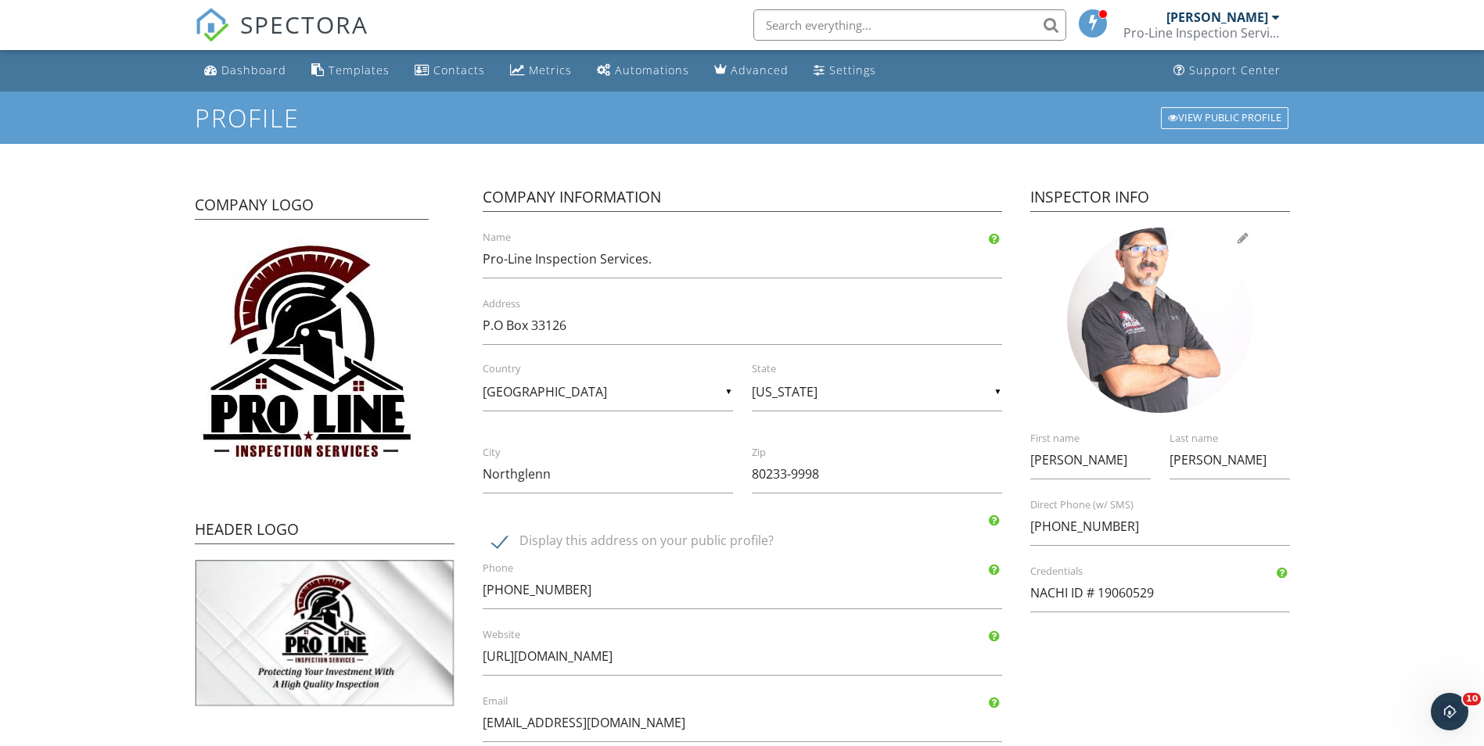
click at [1159, 342] on div at bounding box center [1159, 320] width 185 height 185
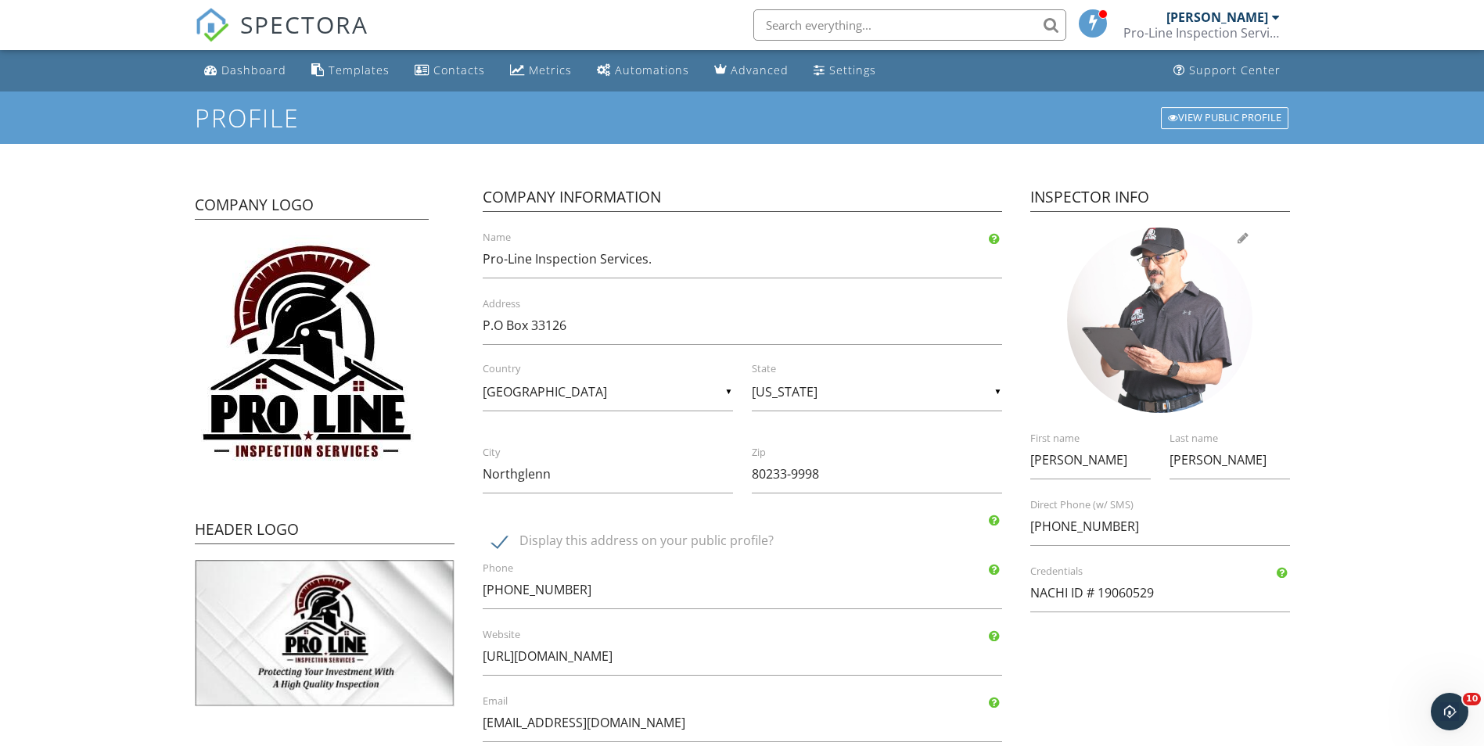
click at [1166, 318] on div at bounding box center [1159, 320] width 185 height 185
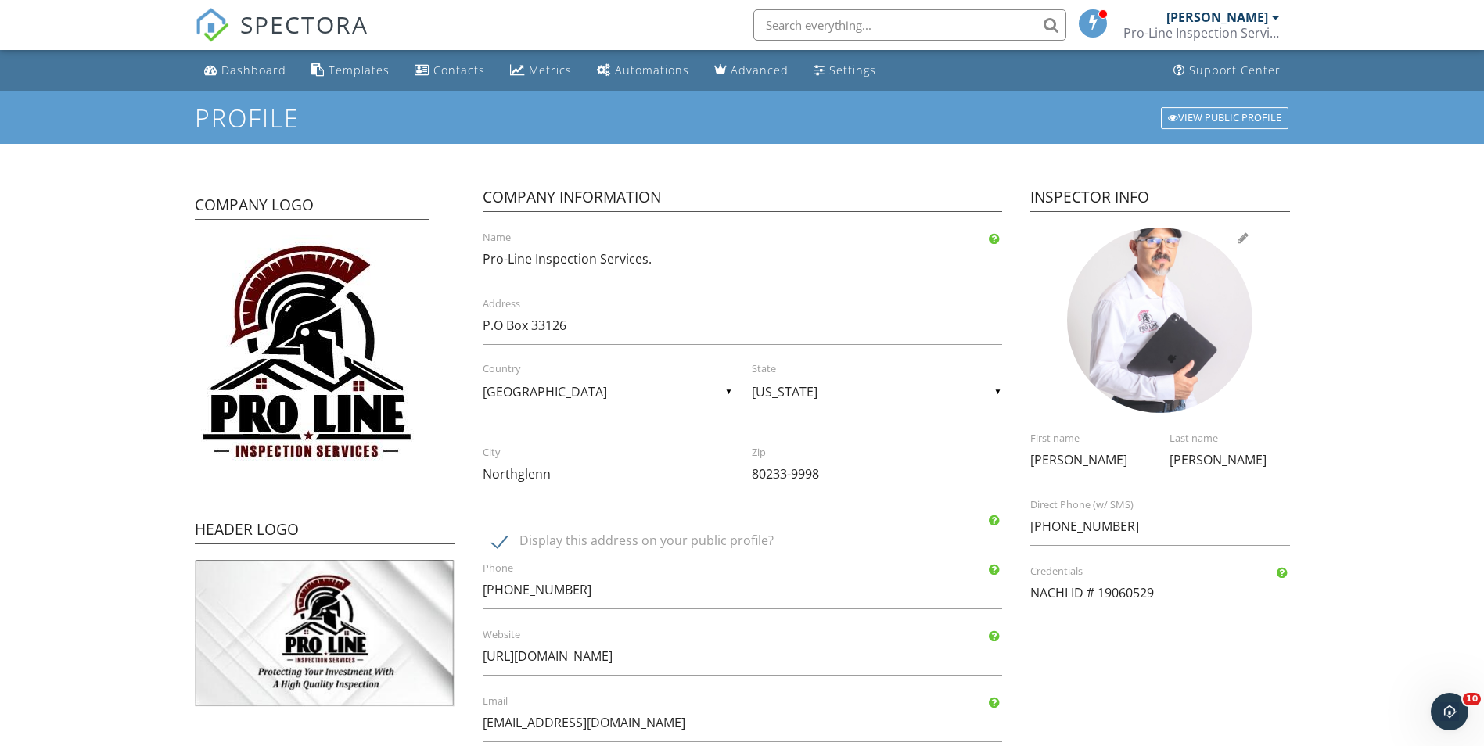
click at [1169, 329] on div at bounding box center [1159, 320] width 185 height 185
click at [1170, 314] on div at bounding box center [1159, 320] width 185 height 185
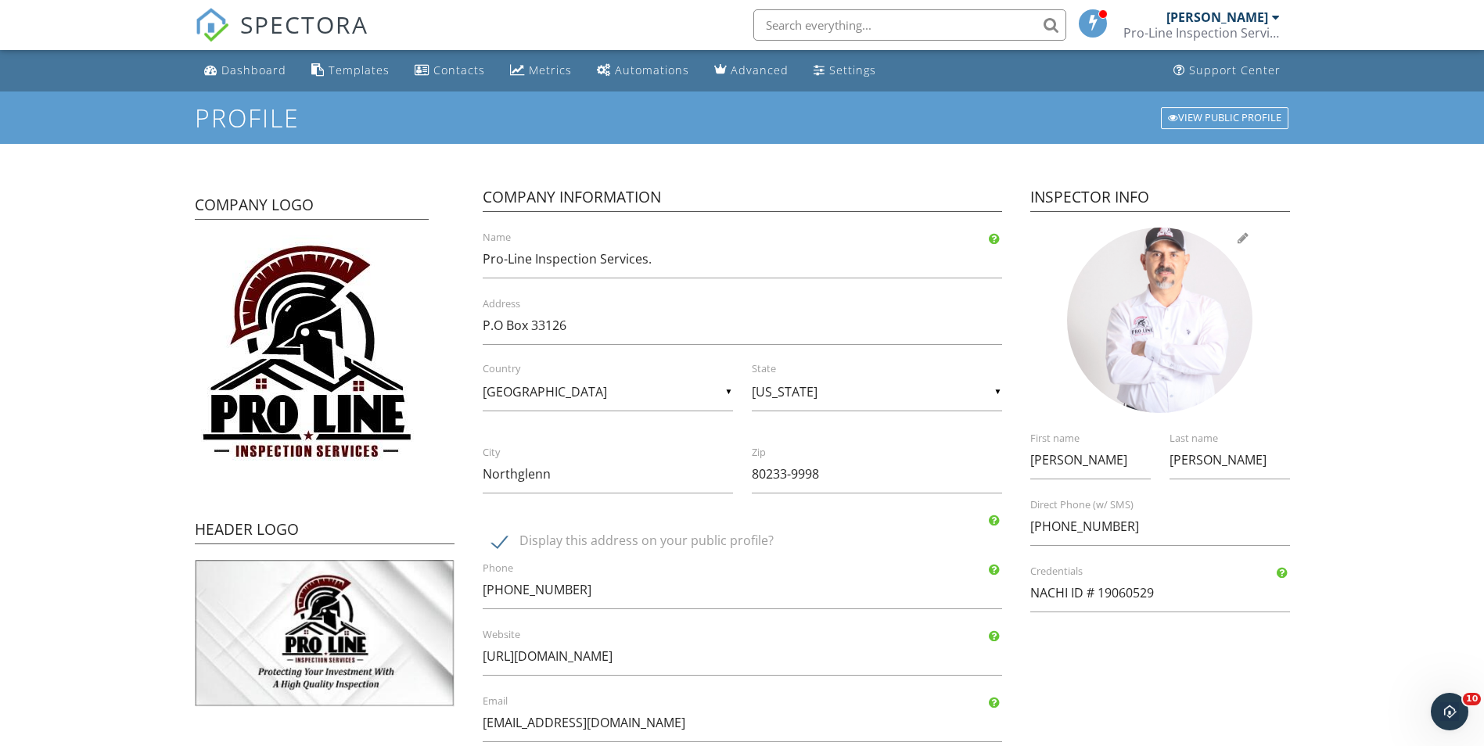
click at [1173, 327] on div at bounding box center [1159, 320] width 185 height 185
click at [1161, 350] on div at bounding box center [1159, 320] width 185 height 185
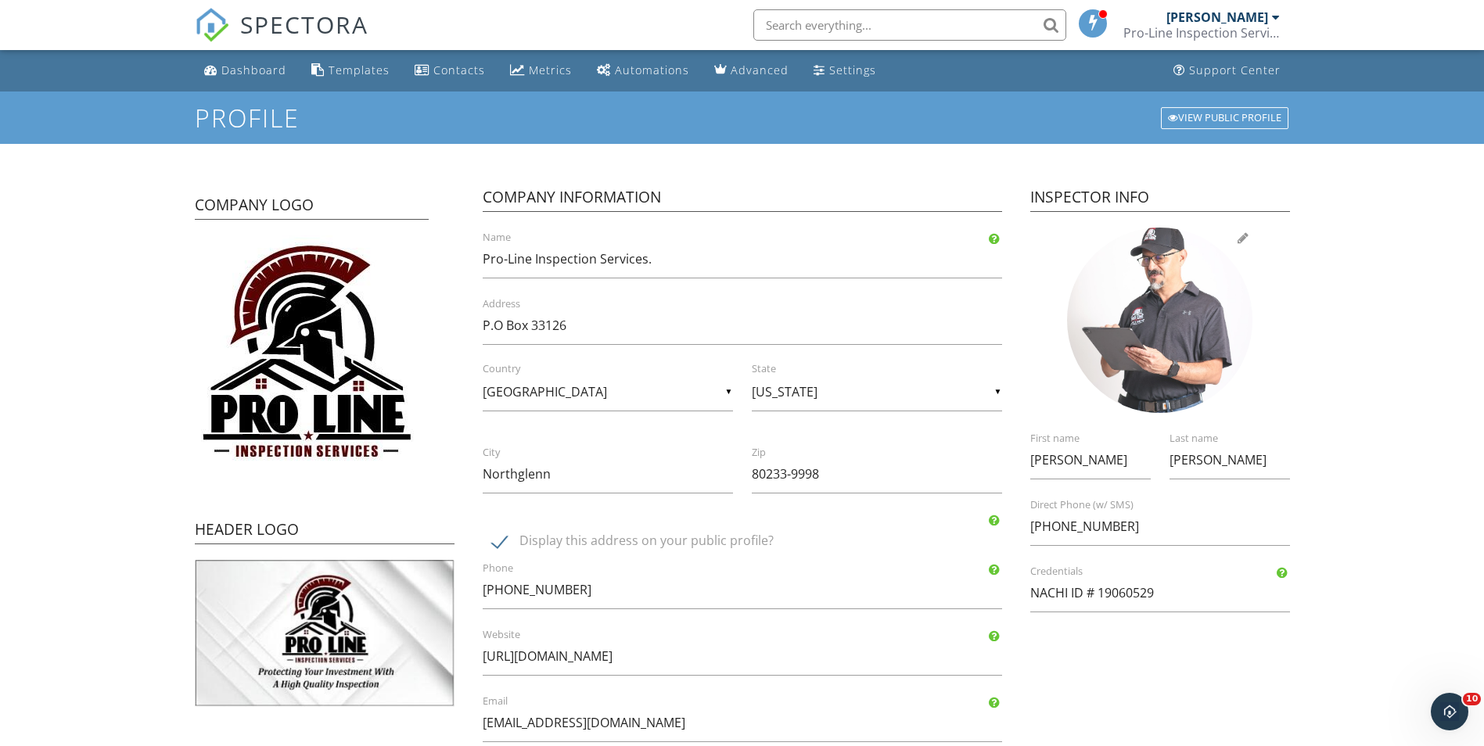
click at [1159, 332] on div at bounding box center [1159, 320] width 185 height 185
click at [1151, 330] on div at bounding box center [1159, 320] width 185 height 185
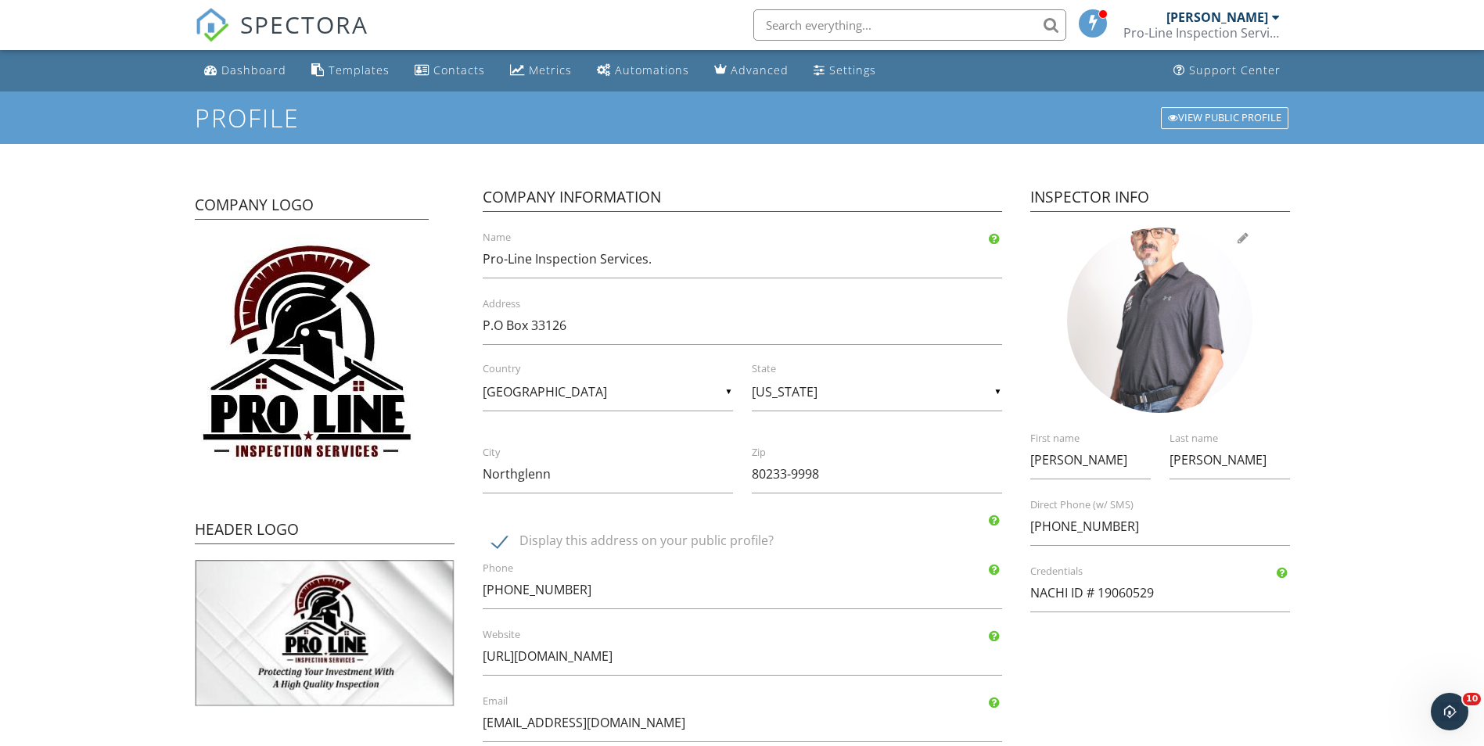
click at [1147, 366] on div at bounding box center [1159, 320] width 185 height 185
click at [1173, 321] on div at bounding box center [1159, 320] width 185 height 185
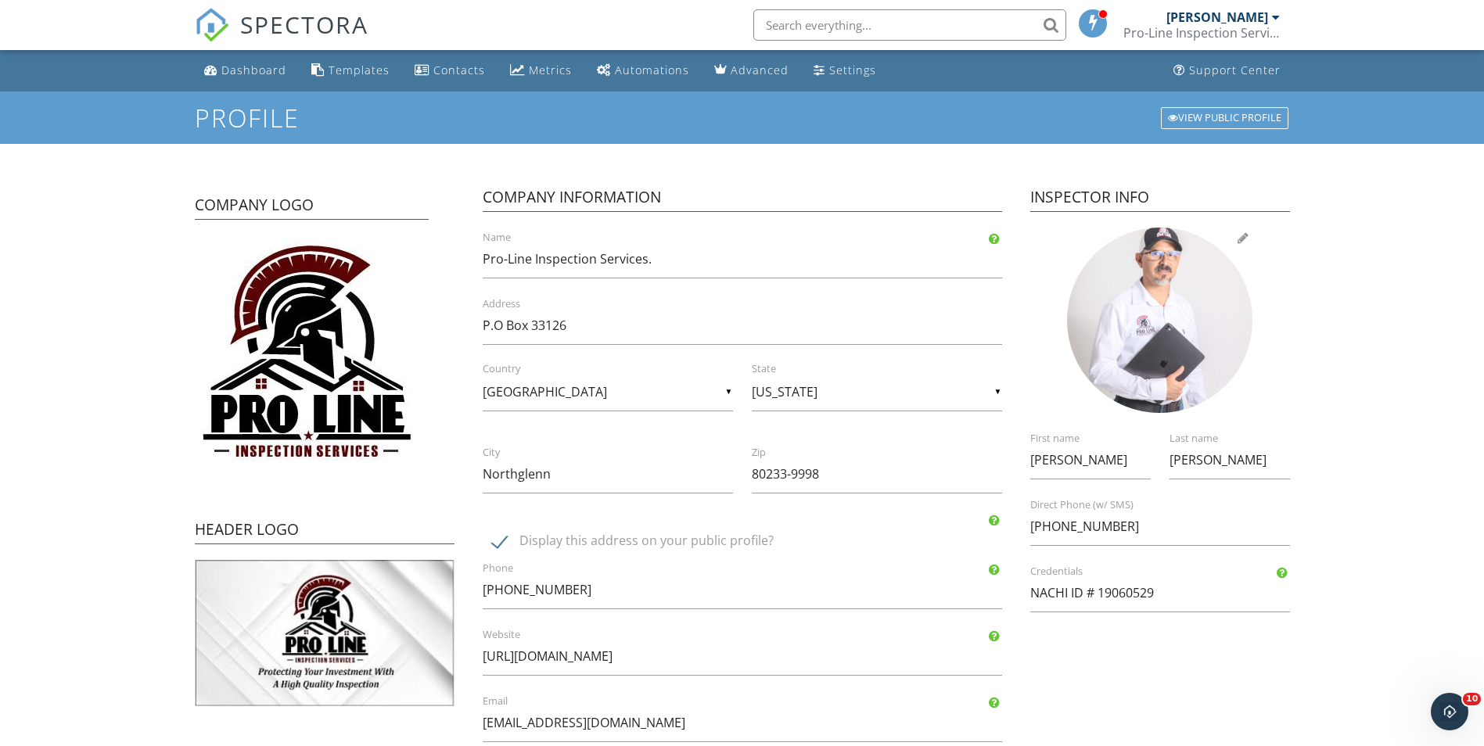
click at [1161, 336] on div at bounding box center [1159, 320] width 185 height 185
click at [1146, 336] on div at bounding box center [1159, 320] width 185 height 185
type input "C:\fakepath\IMG_5524.jpg"
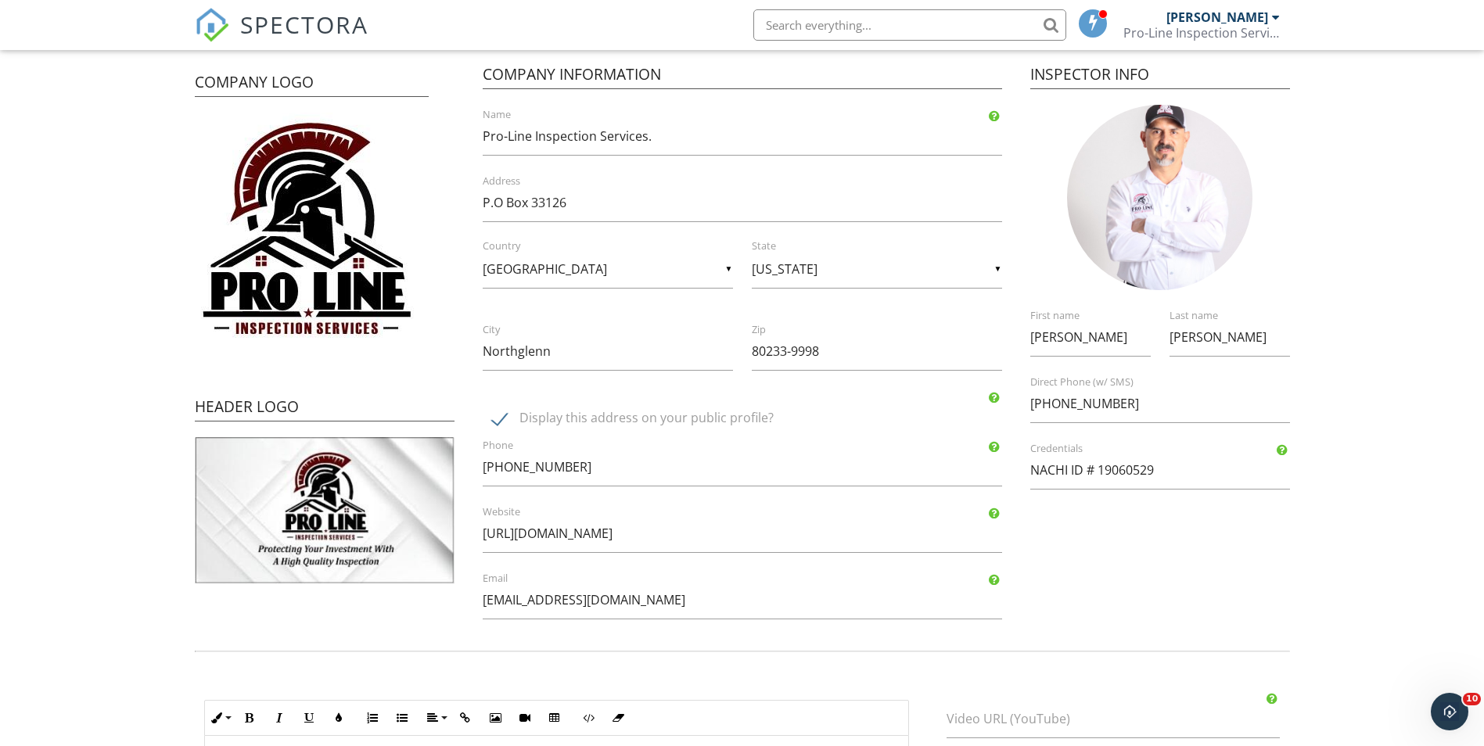
scroll to position [156, 0]
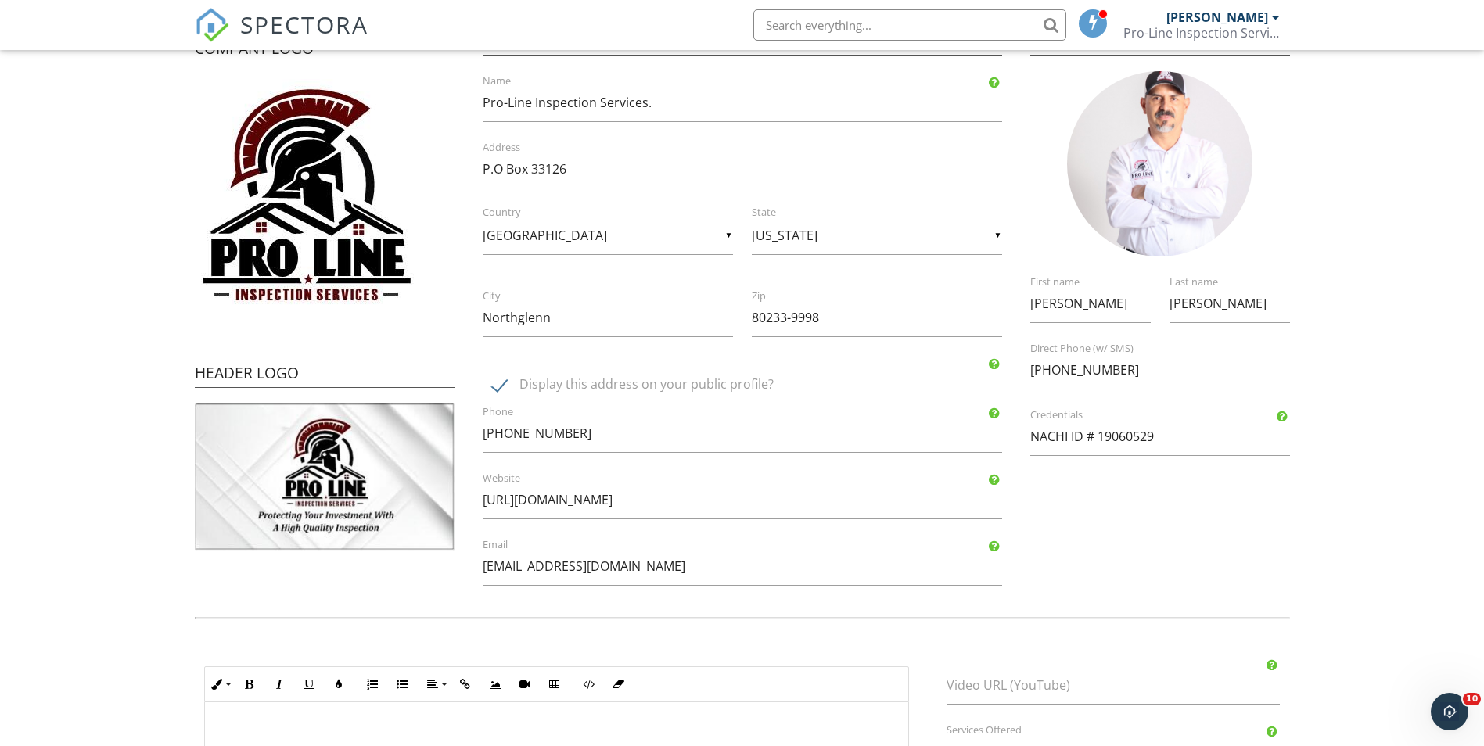
click at [502, 389] on label "Display this address on your public profile?" at bounding box center [751, 387] width 519 height 20
click at [501, 386] on label "Display this address on your public profile?" at bounding box center [751, 387] width 519 height 20
click at [493, 382] on input "Display this address on your public profile?" at bounding box center [488, 377] width 10 height 10
checkbox input "true"
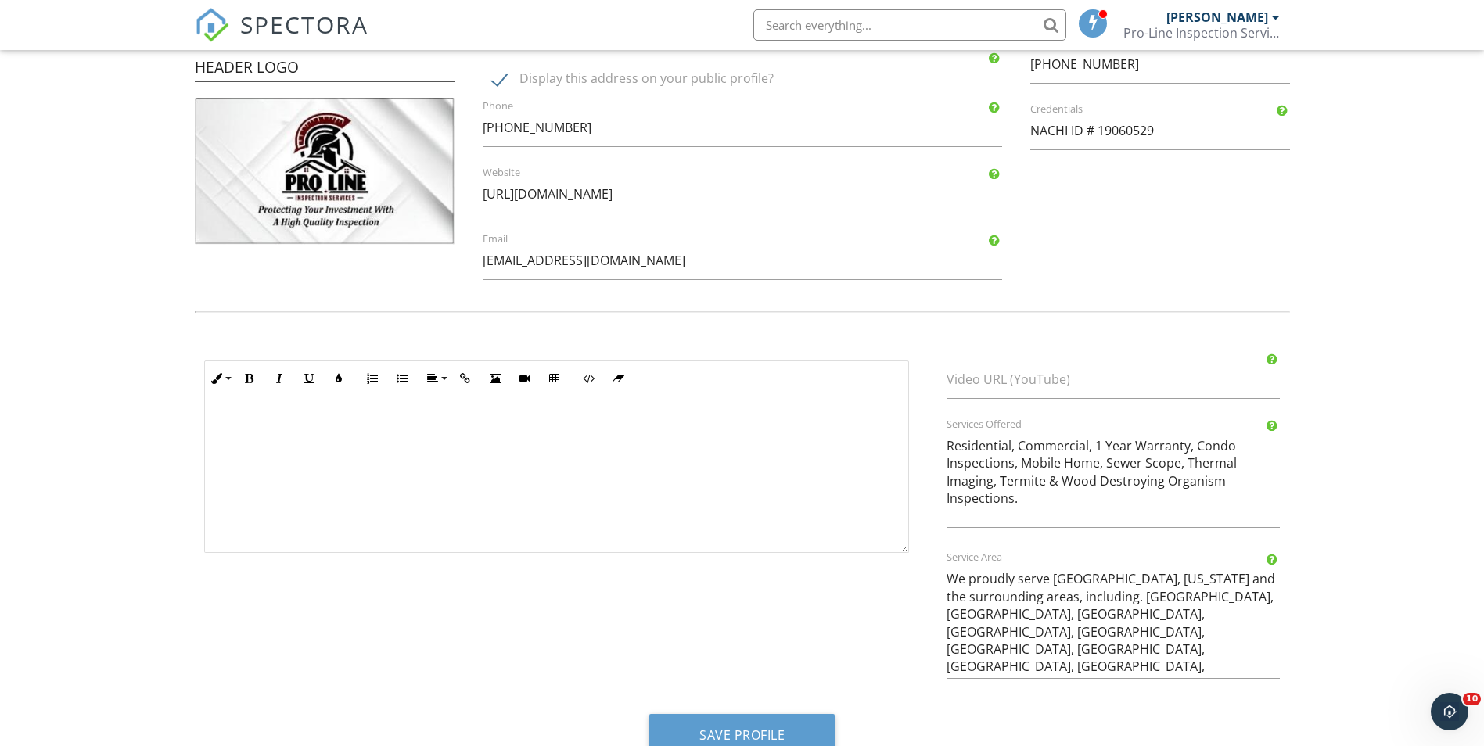
scroll to position [469, 0]
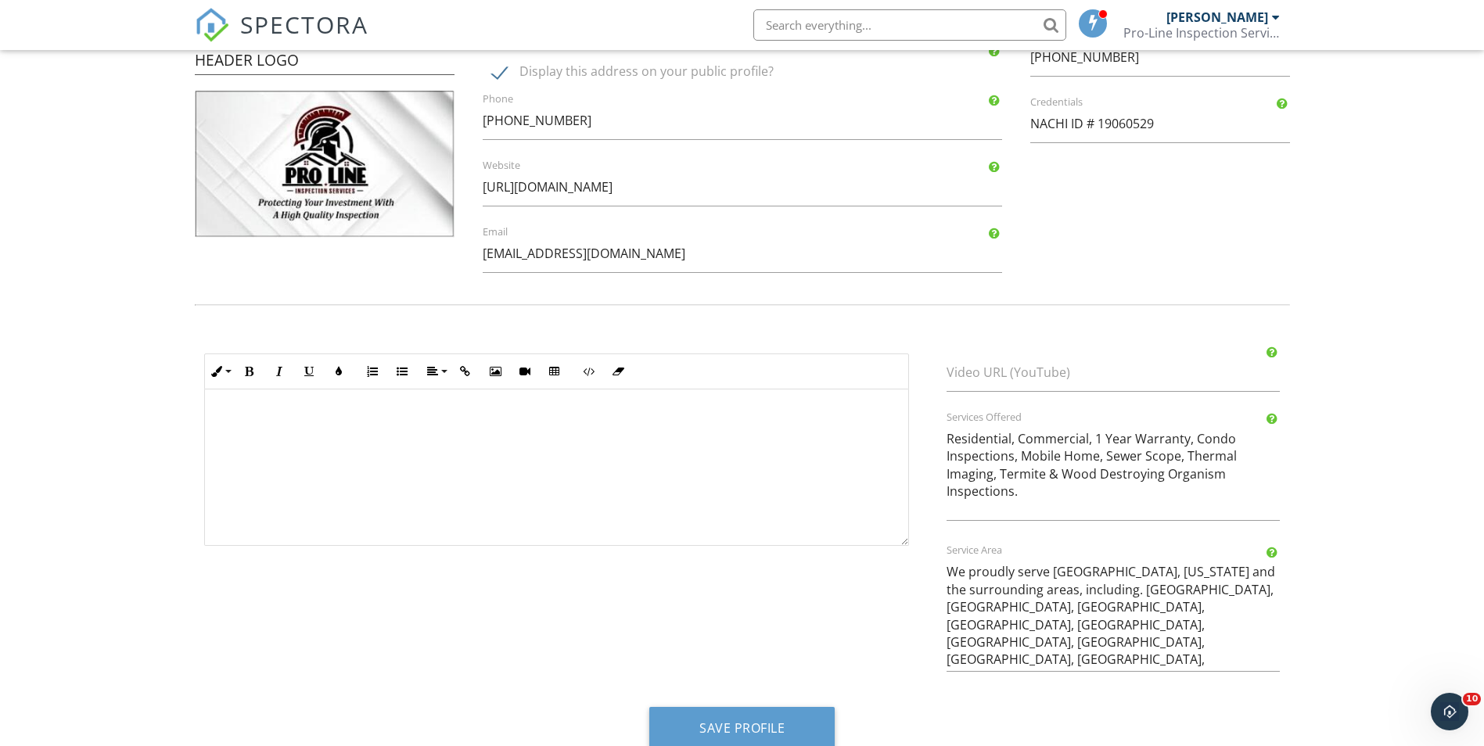
click at [608, 445] on div at bounding box center [556, 468] width 703 height 156
drag, startPoint x: 314, startPoint y: 432, endPoint x: 271, endPoint y: 434, distance: 43.9
click at [271, 434] on div at bounding box center [556, 468] width 703 height 156
click at [496, 368] on icon "button" at bounding box center [495, 371] width 11 height 11
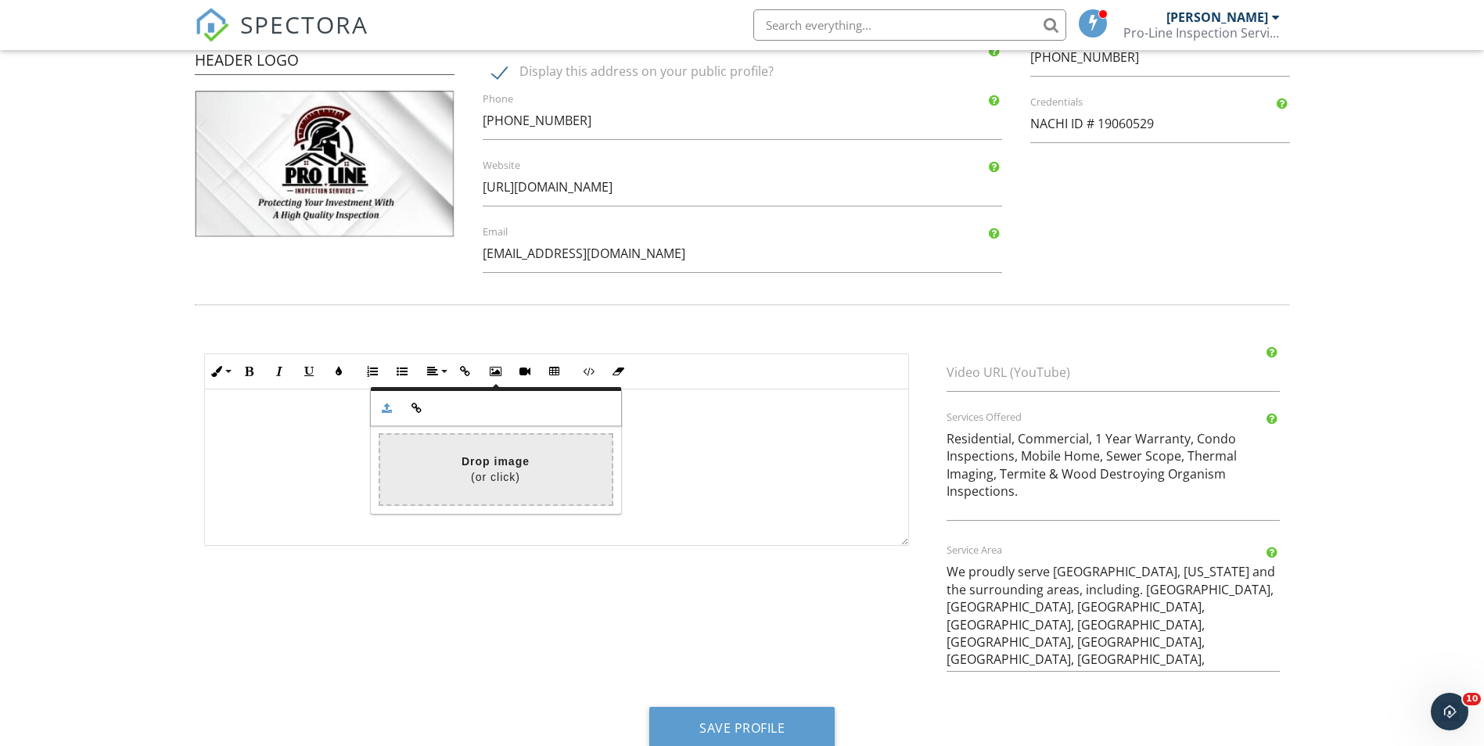
click at [495, 476] on input "file" at bounding box center [33, 470] width 1158 height 70
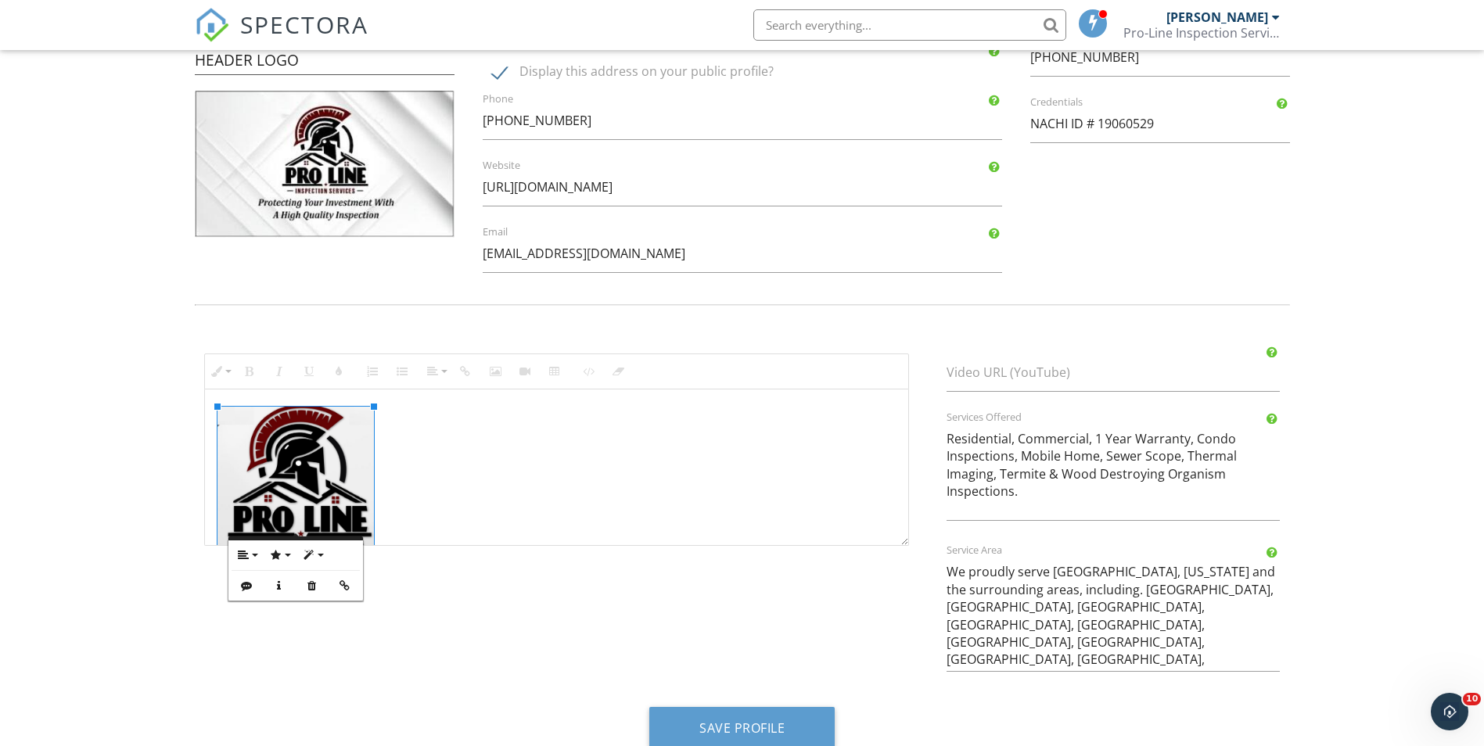
scroll to position [0, 0]
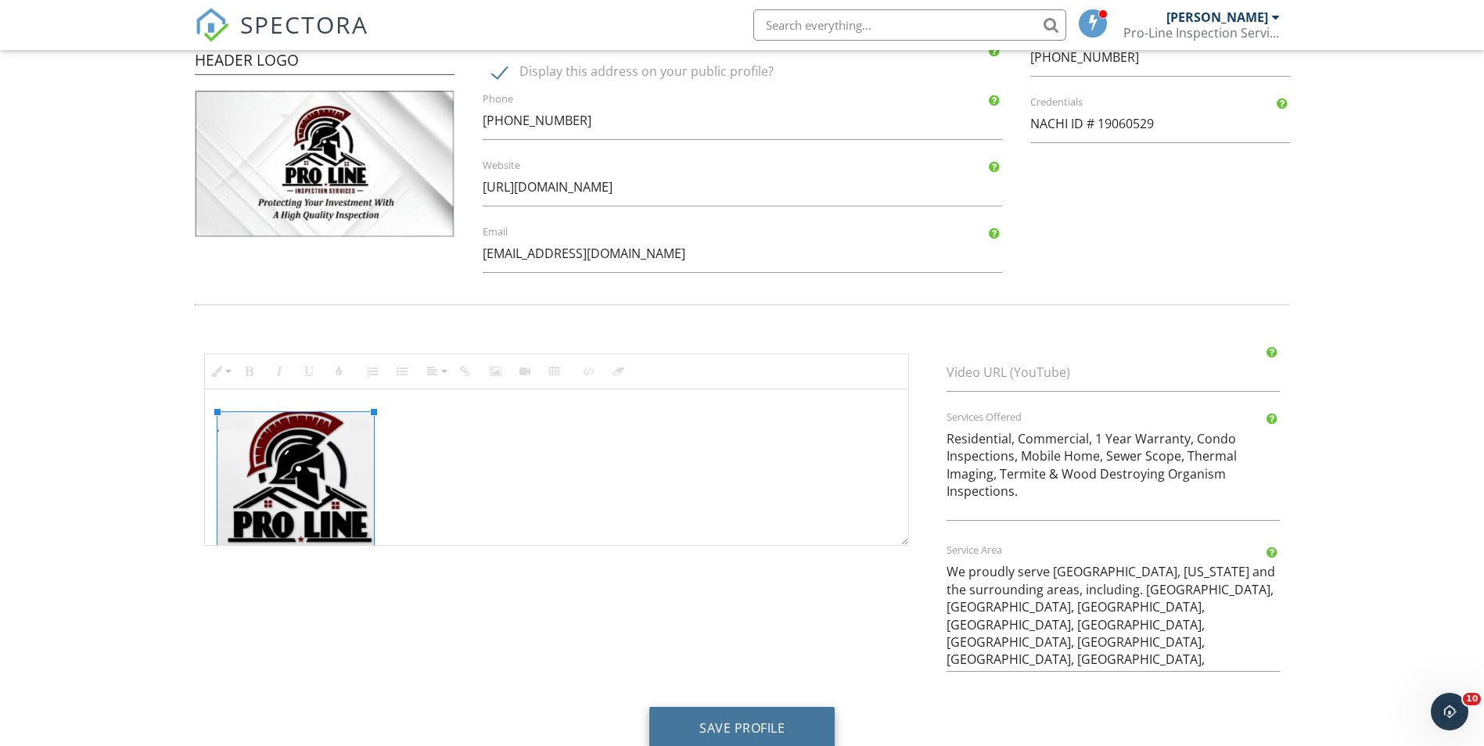
click at [749, 721] on button "Save Profile" at bounding box center [741, 728] width 185 height 42
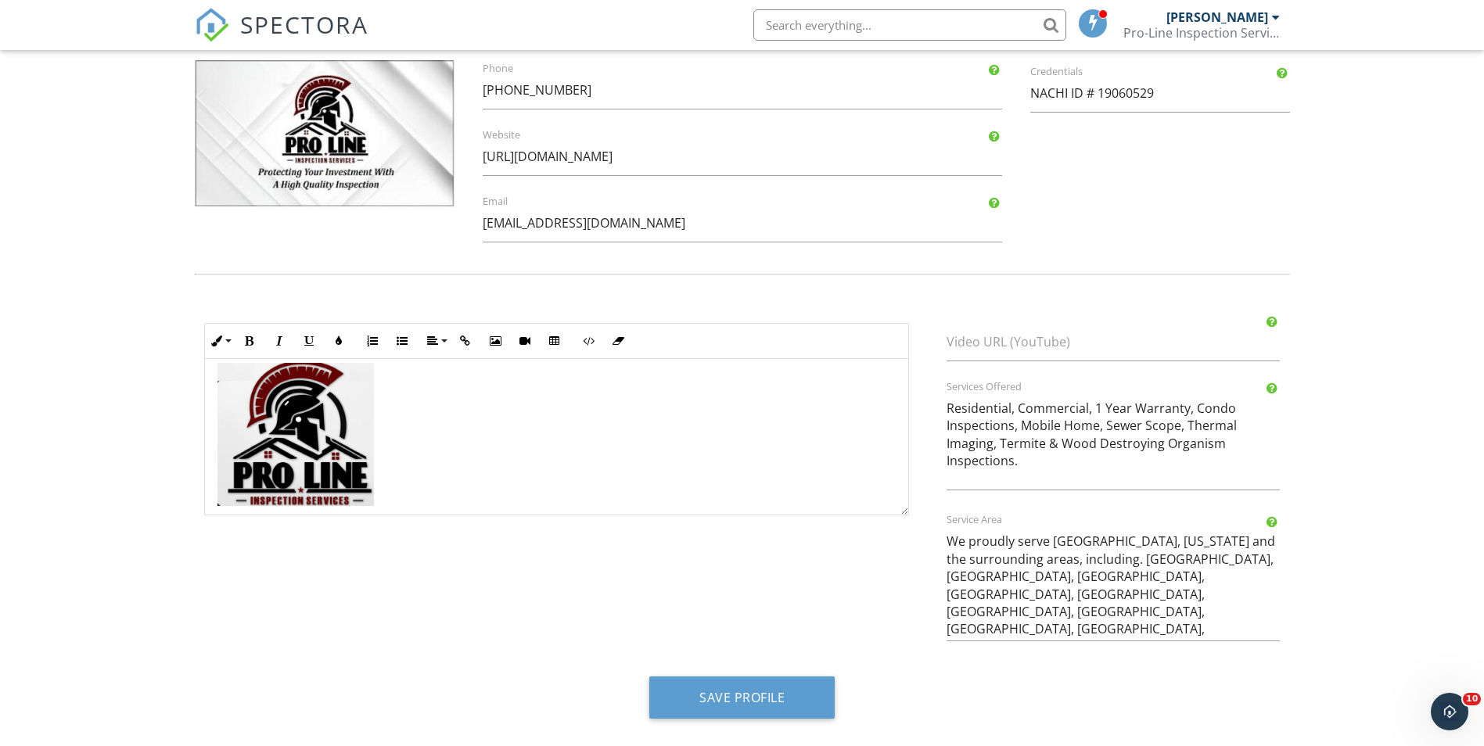
scroll to position [27, 0]
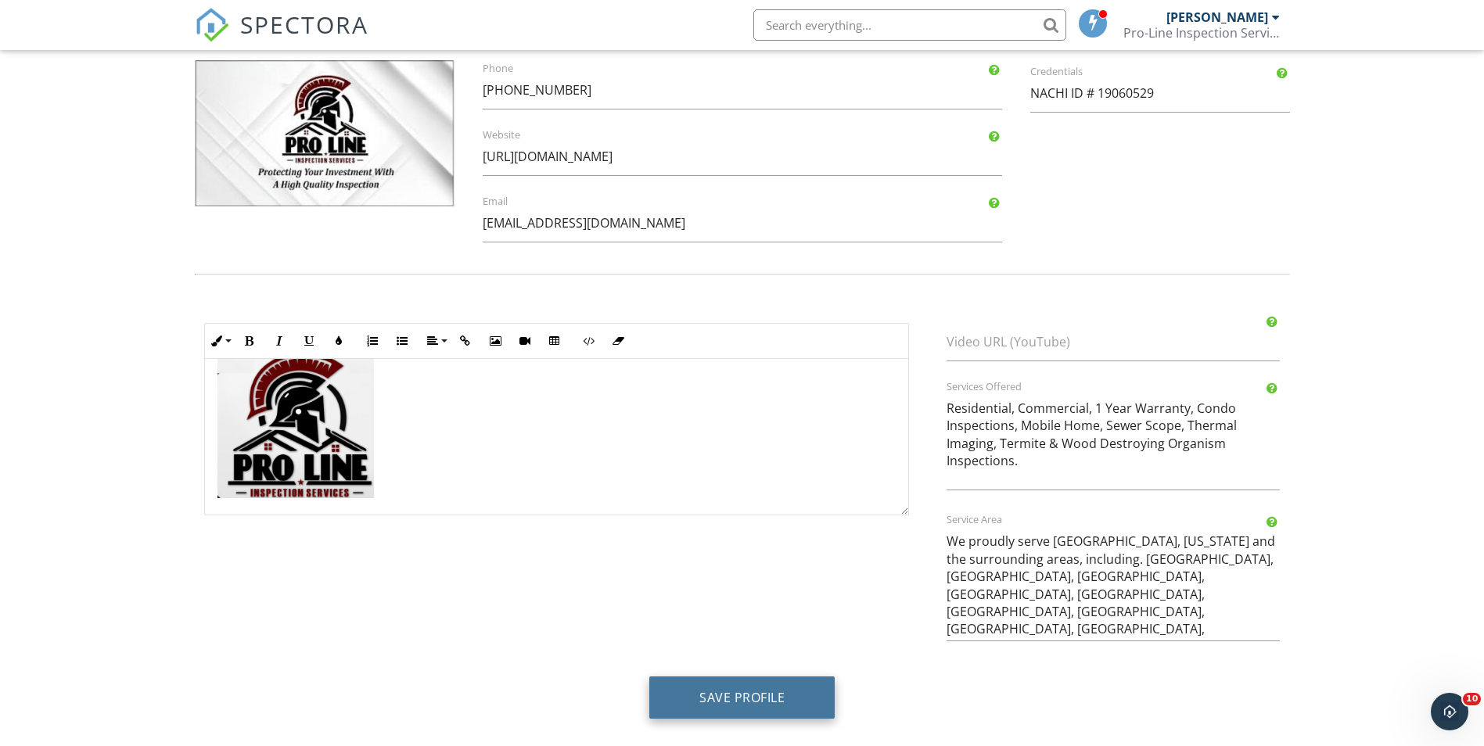
click at [772, 695] on button "Save Profile" at bounding box center [741, 698] width 185 height 42
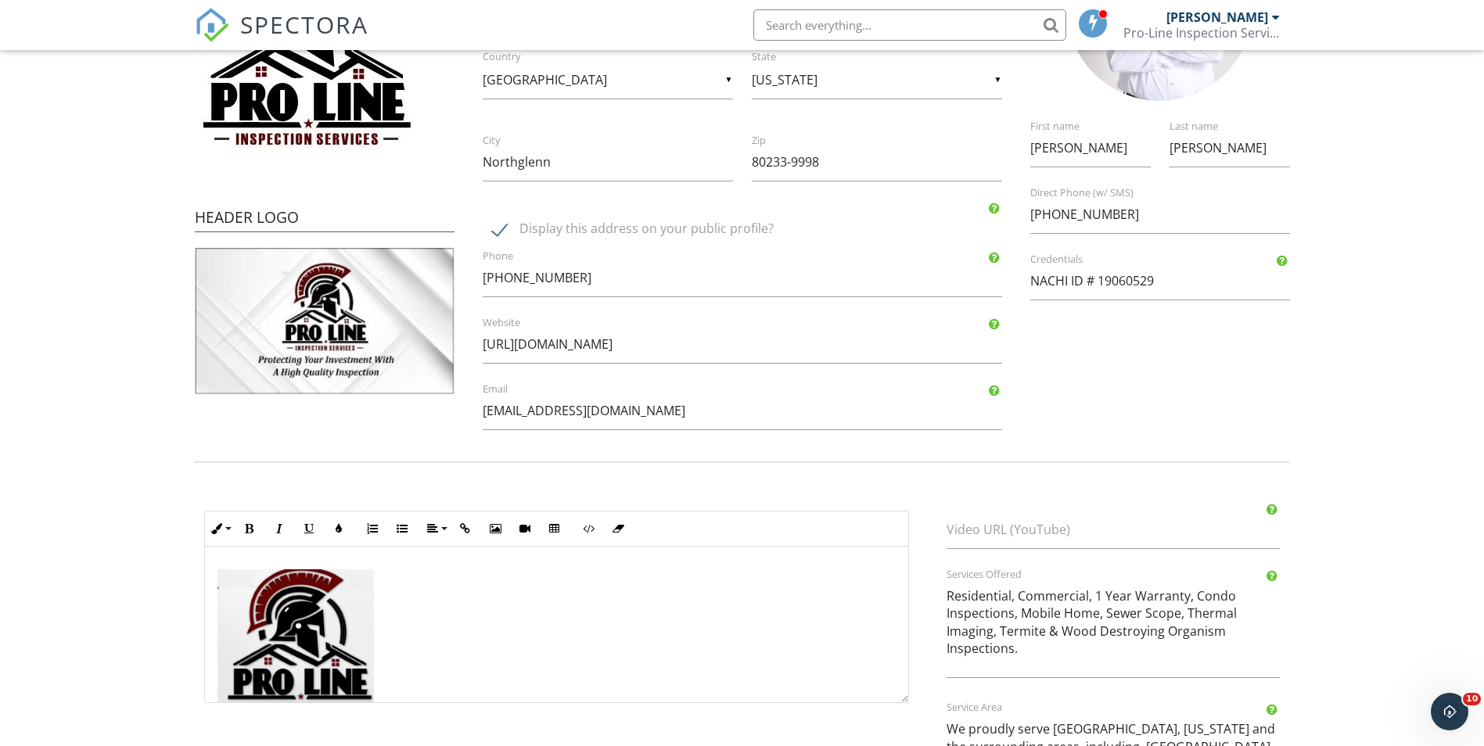
scroll to position [313, 0]
click at [335, 626] on img at bounding box center [295, 640] width 156 height 143
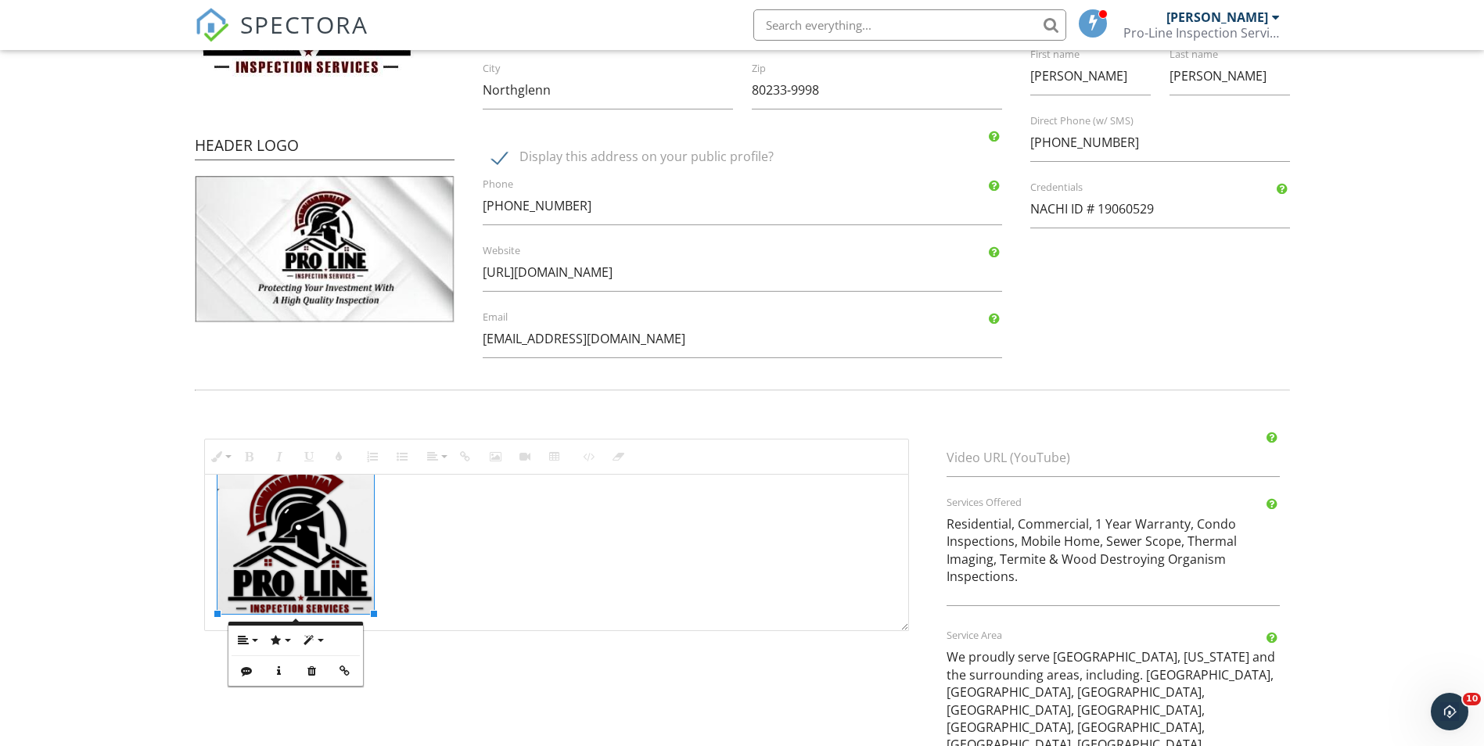
scroll to position [469, 0]
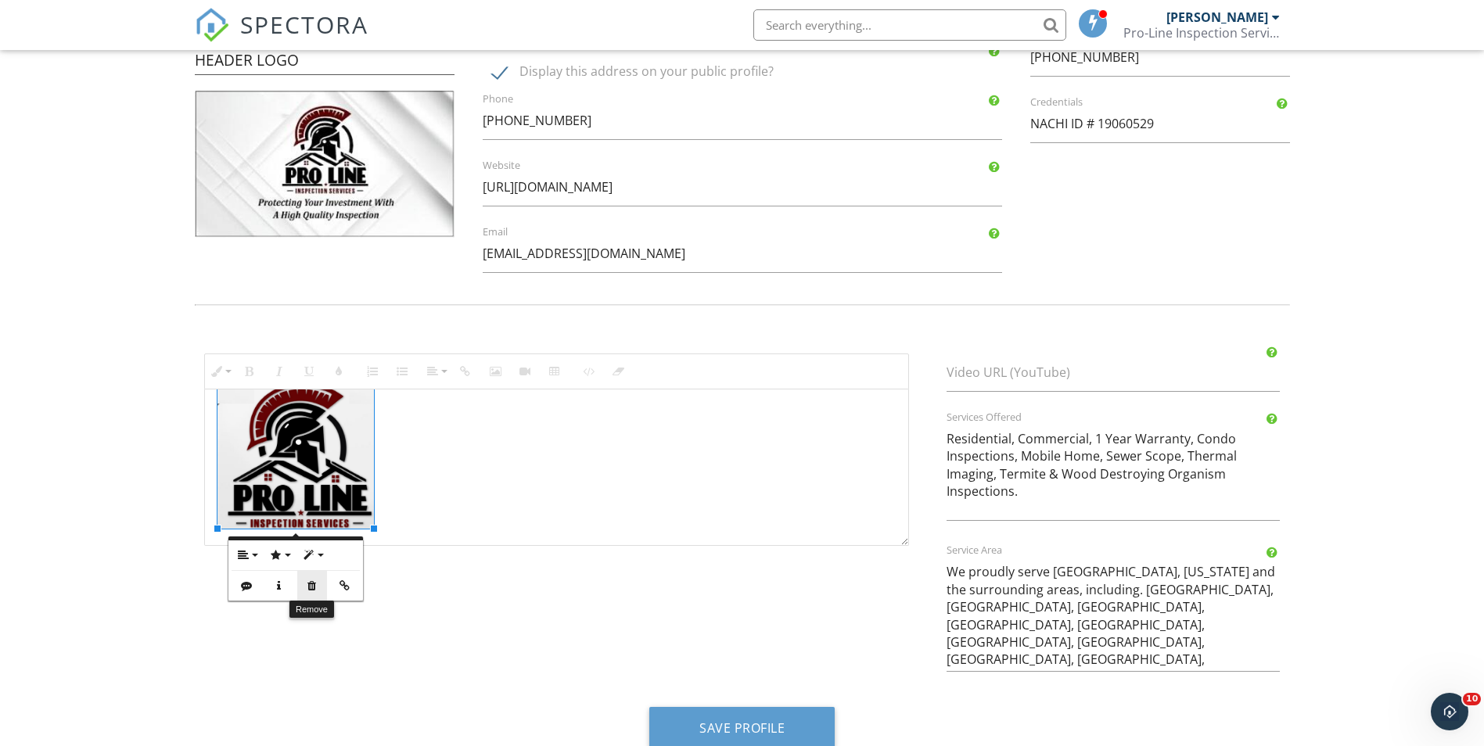
click at [310, 588] on icon "button" at bounding box center [312, 585] width 11 height 11
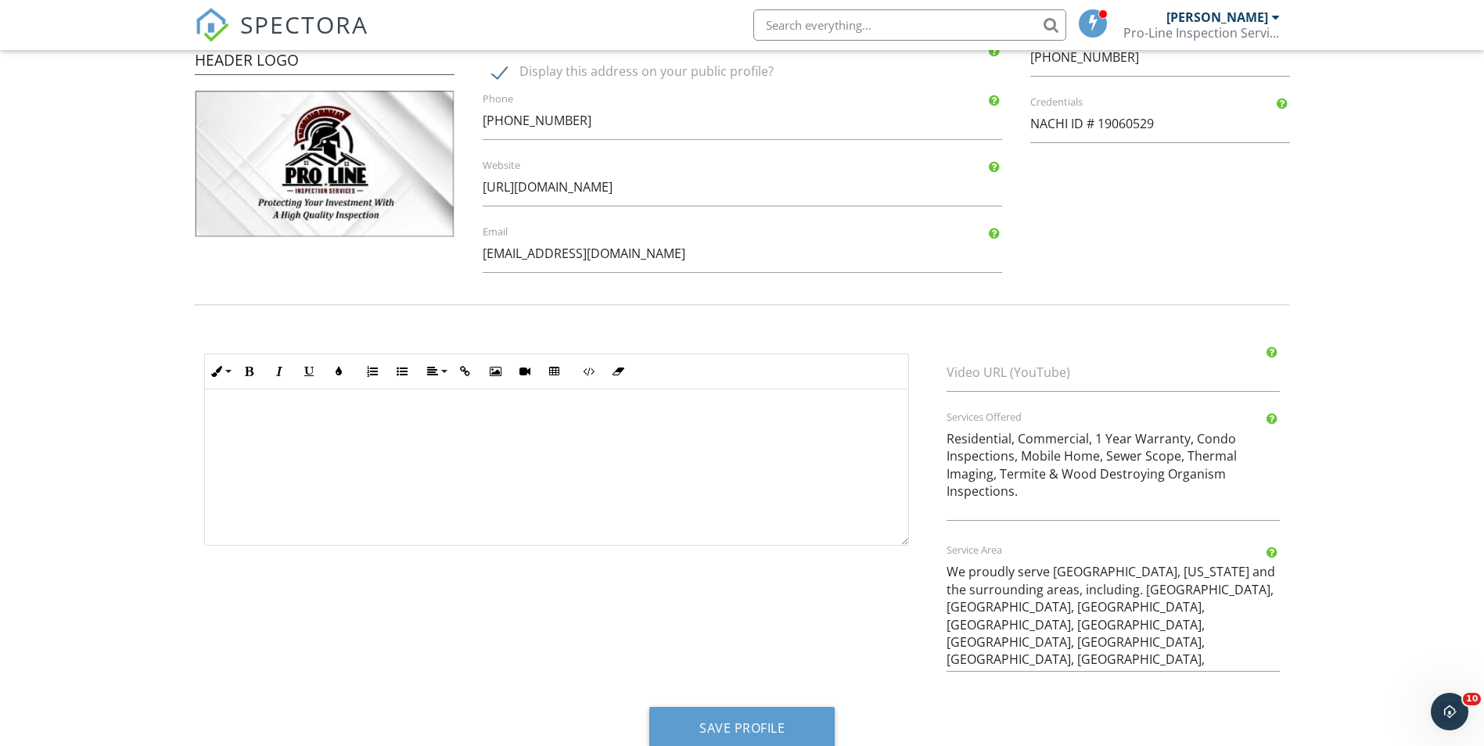
scroll to position [495, 0]
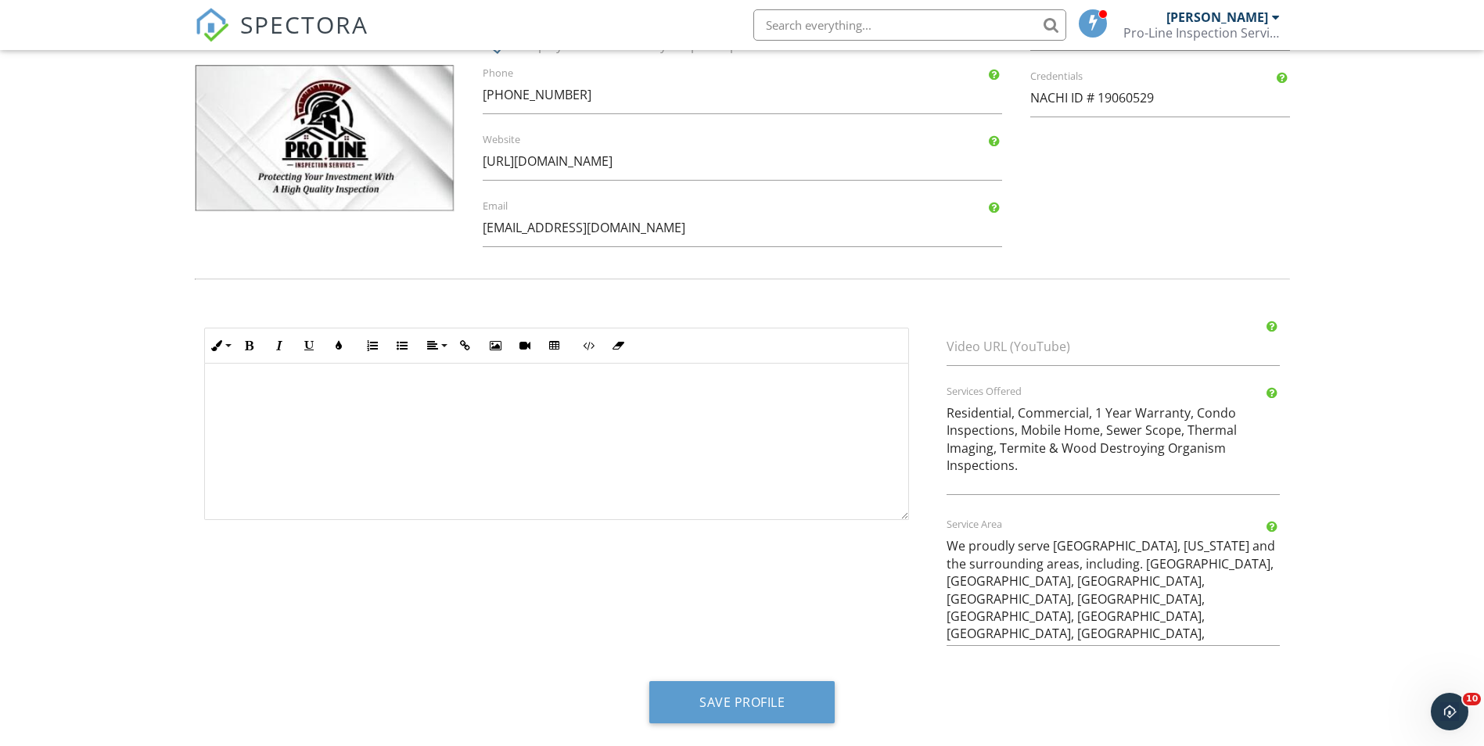
click at [251, 408] on div at bounding box center [556, 441] width 703 height 156
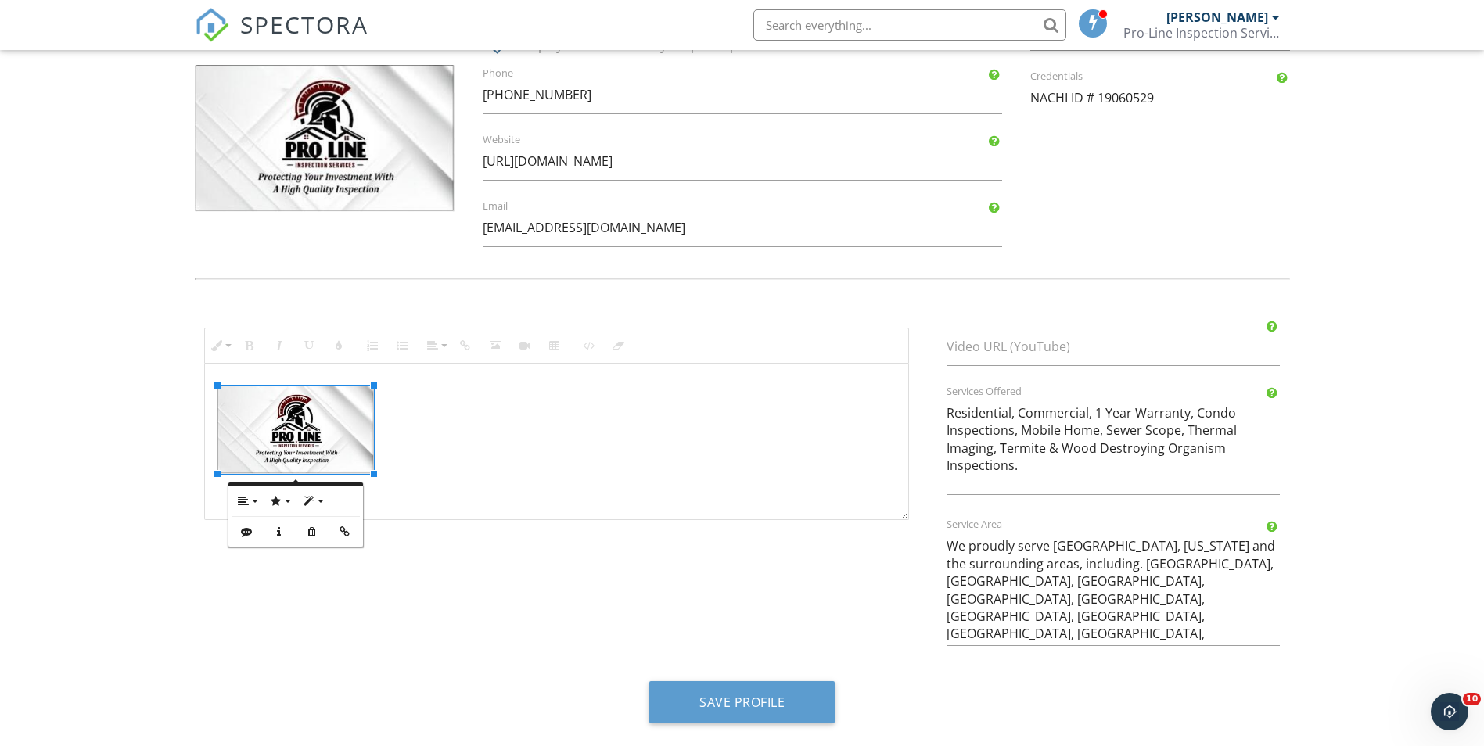
click at [639, 626] on div "Inline Style XLarge Large Normal Small Light Small/Light Bold Italic Underline …" at bounding box center [742, 490] width 1114 height 350
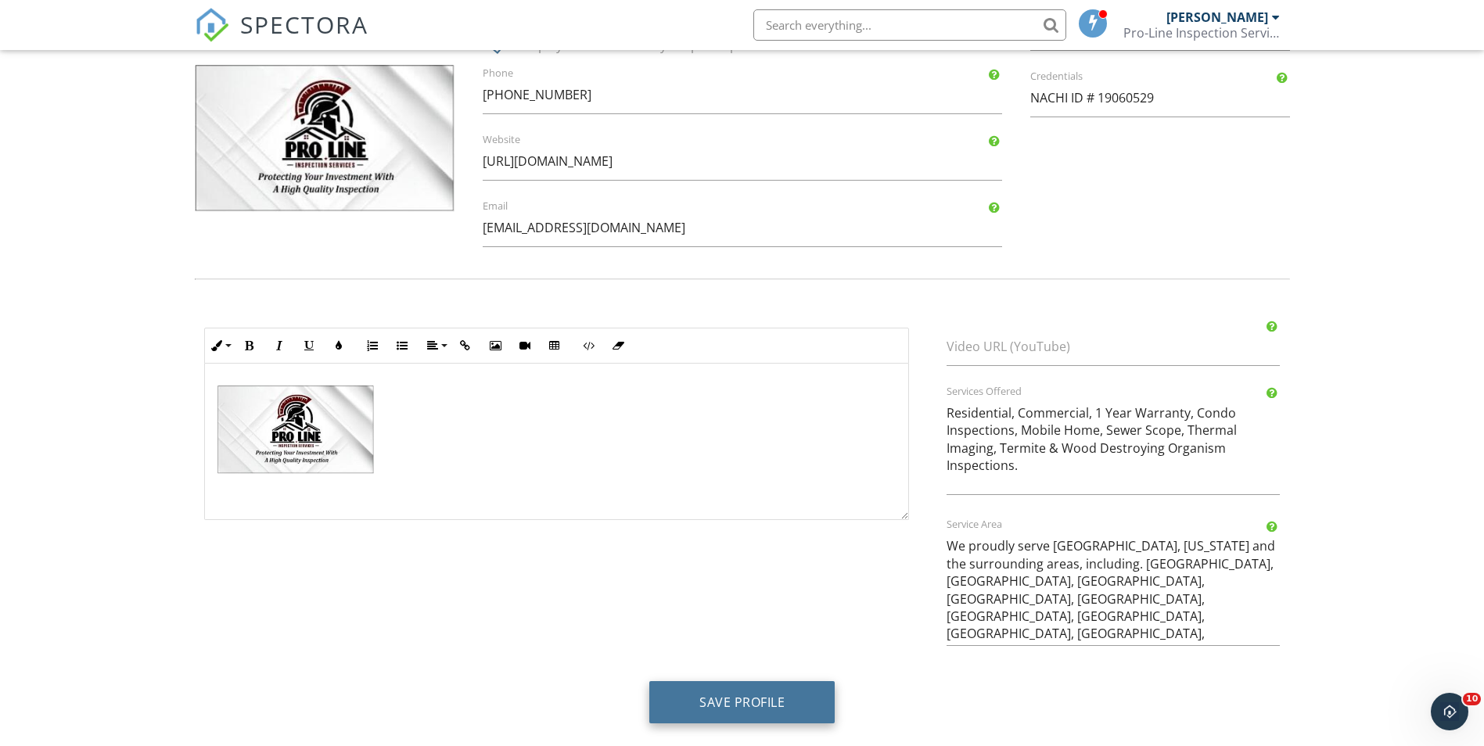
click at [768, 705] on button "Save Profile" at bounding box center [741, 702] width 185 height 42
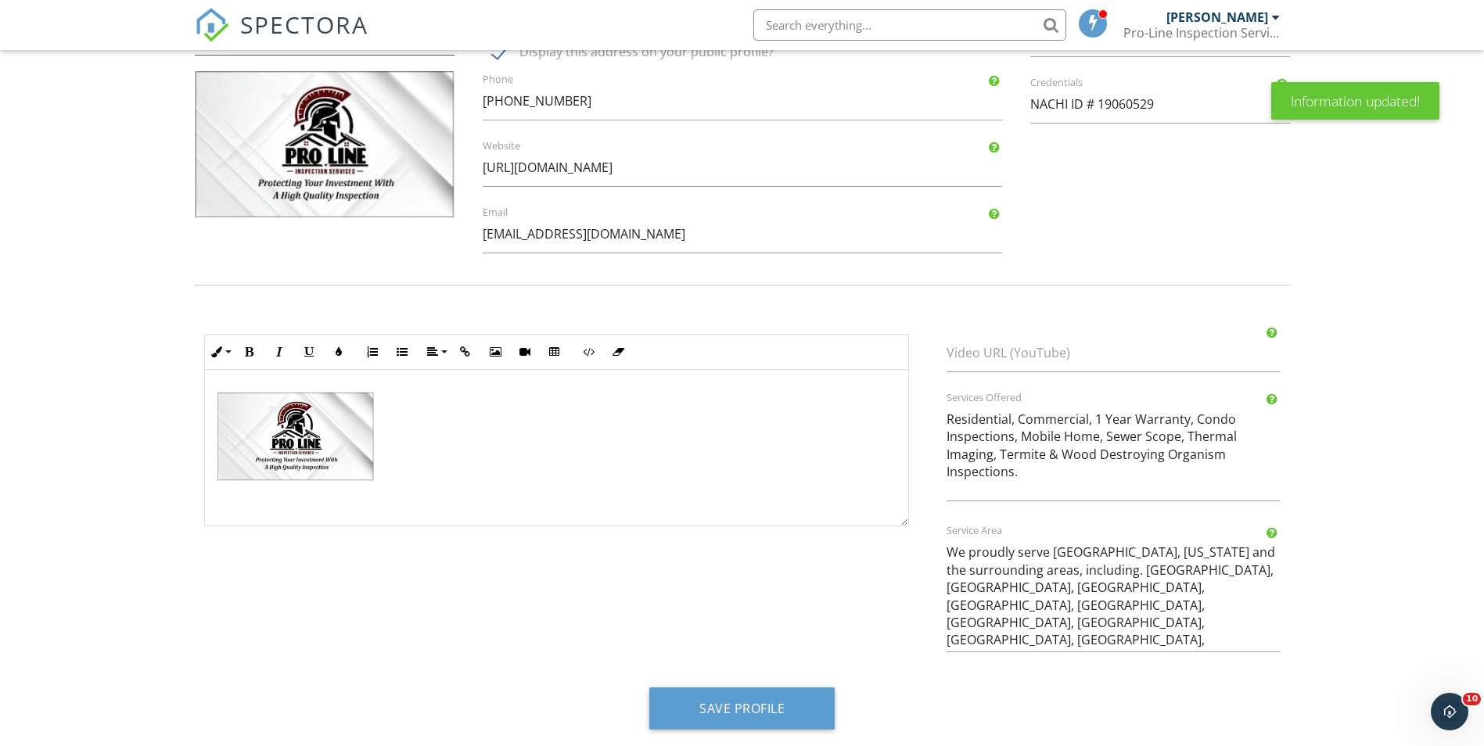
scroll to position [500, 0]
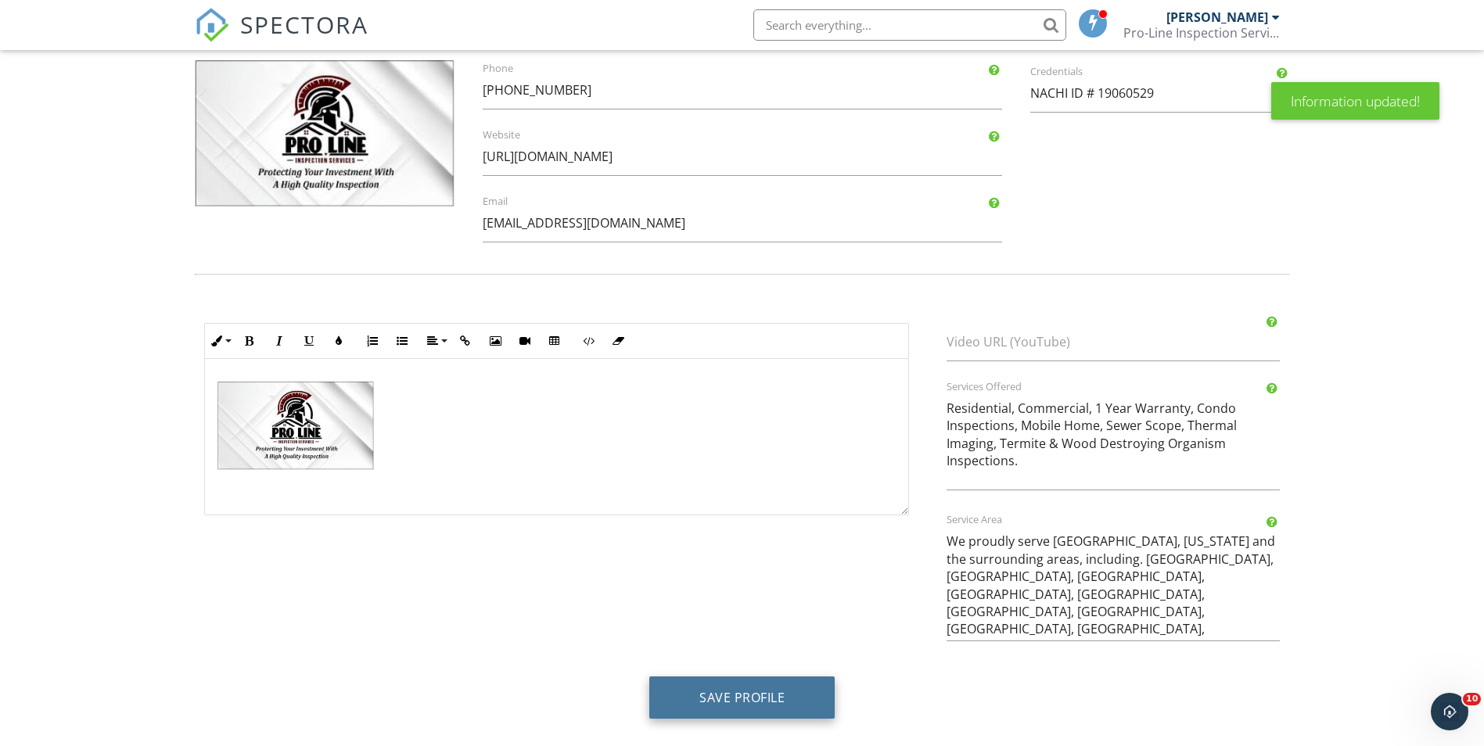
click at [748, 688] on button "Save Profile" at bounding box center [741, 698] width 185 height 42
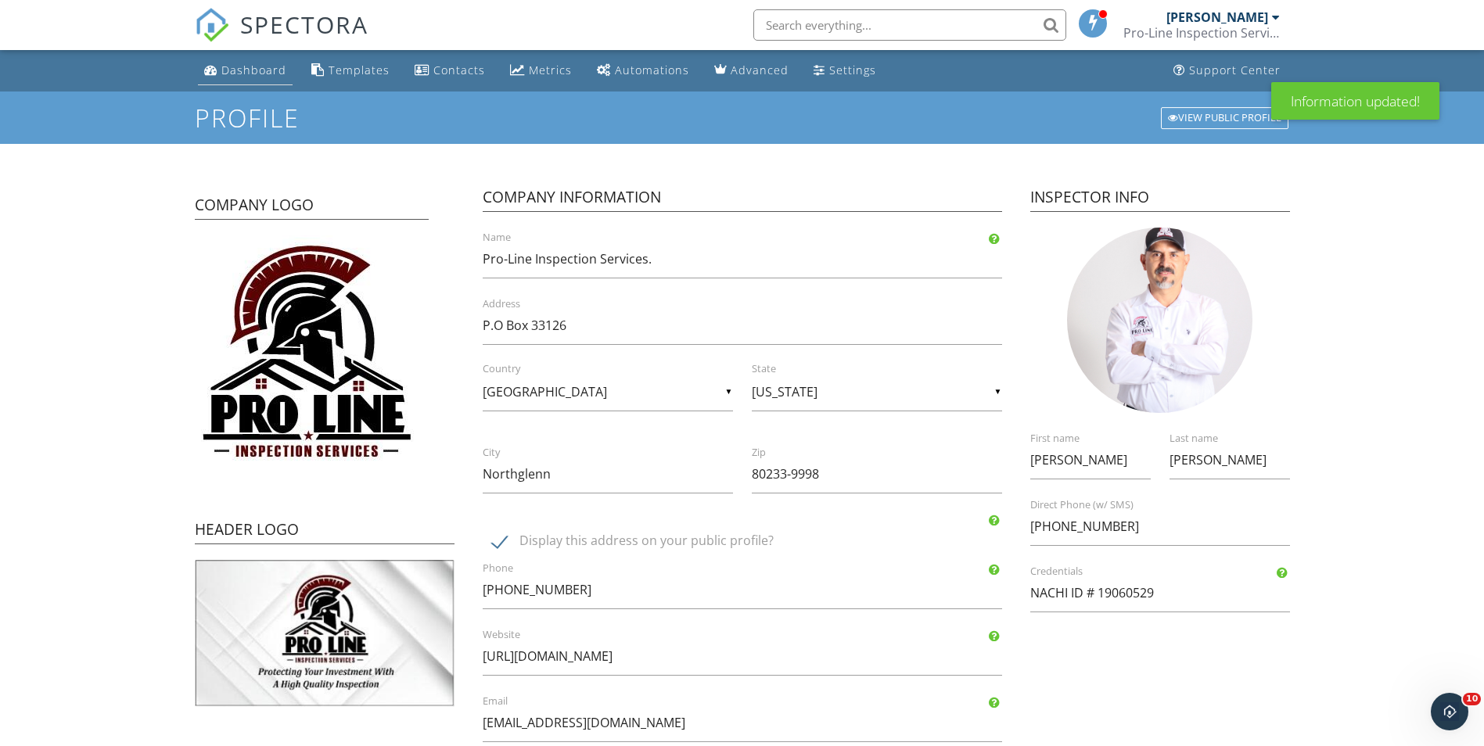
click at [256, 63] on div "Dashboard" at bounding box center [253, 70] width 65 height 15
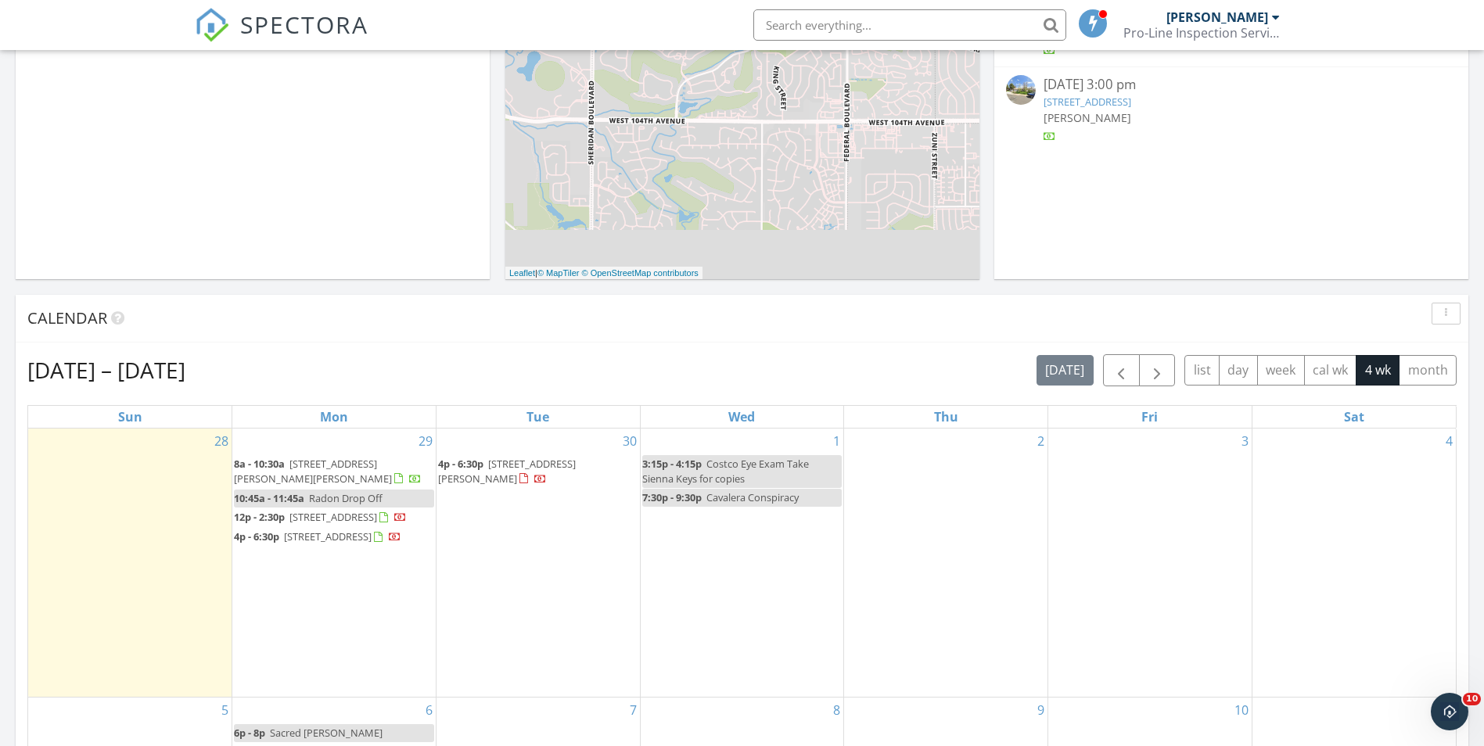
scroll to position [469, 0]
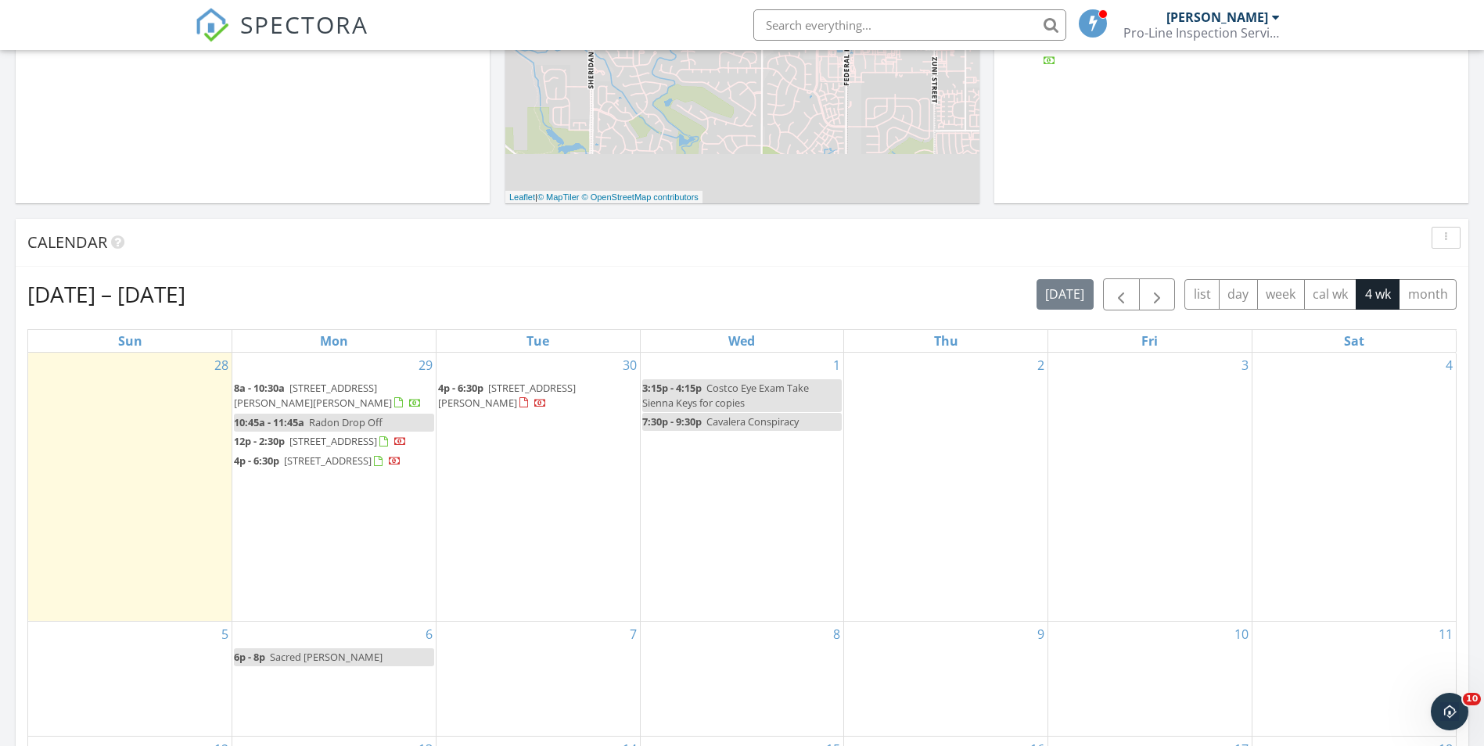
click at [357, 386] on span "[STREET_ADDRESS][PERSON_NAME][PERSON_NAME]" at bounding box center [313, 395] width 158 height 29
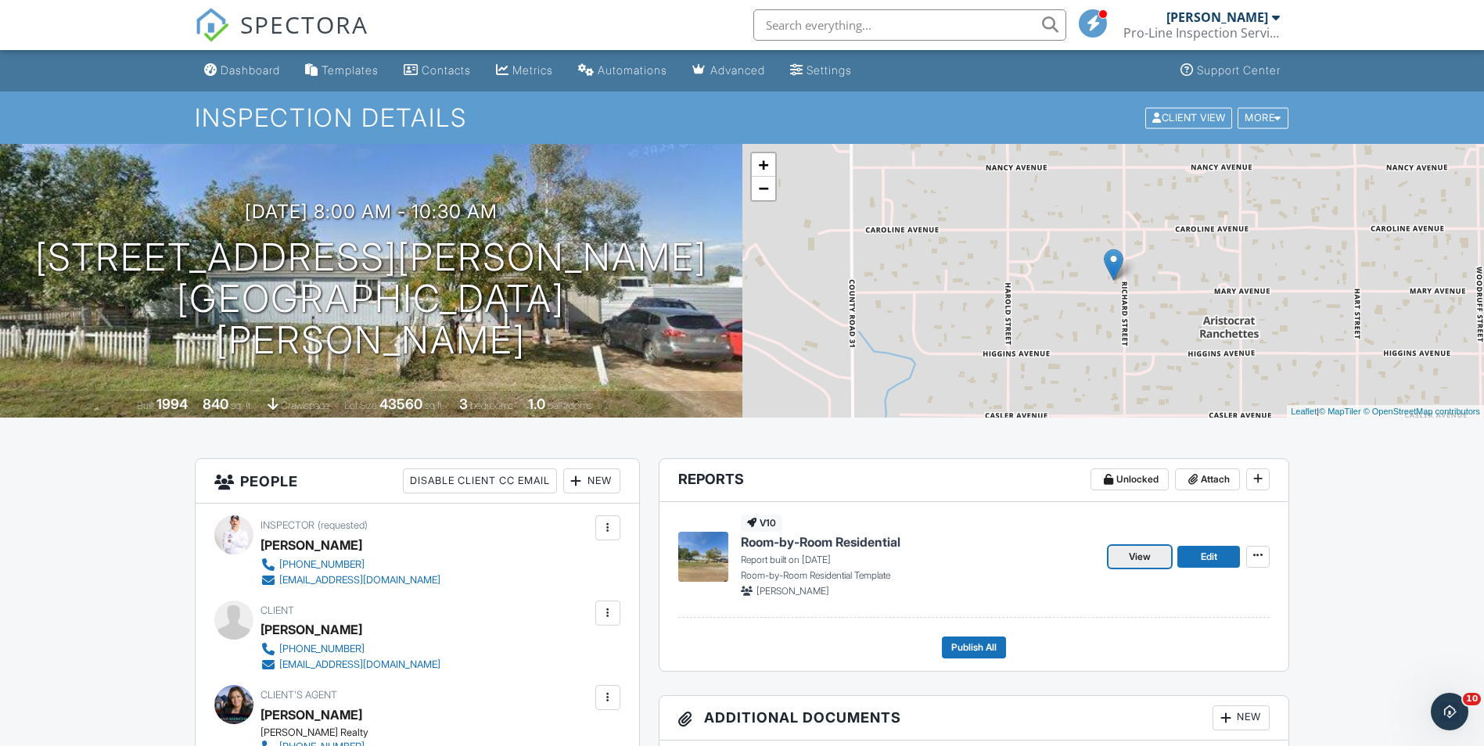
click at [1156, 552] on link "View" at bounding box center [1139, 557] width 63 height 22
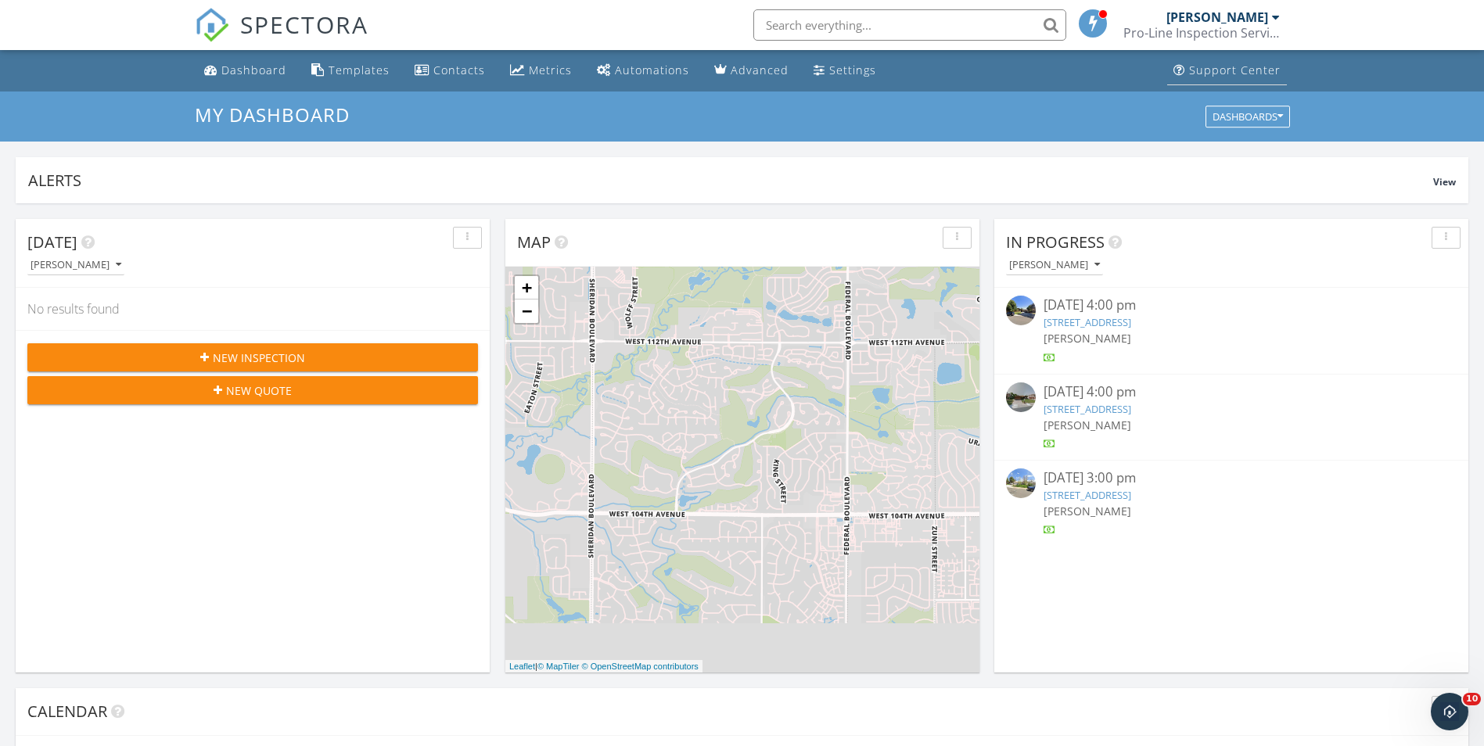
click at [1245, 68] on div "Support Center" at bounding box center [1235, 70] width 92 height 15
click at [835, 63] on div "Settings" at bounding box center [852, 70] width 47 height 15
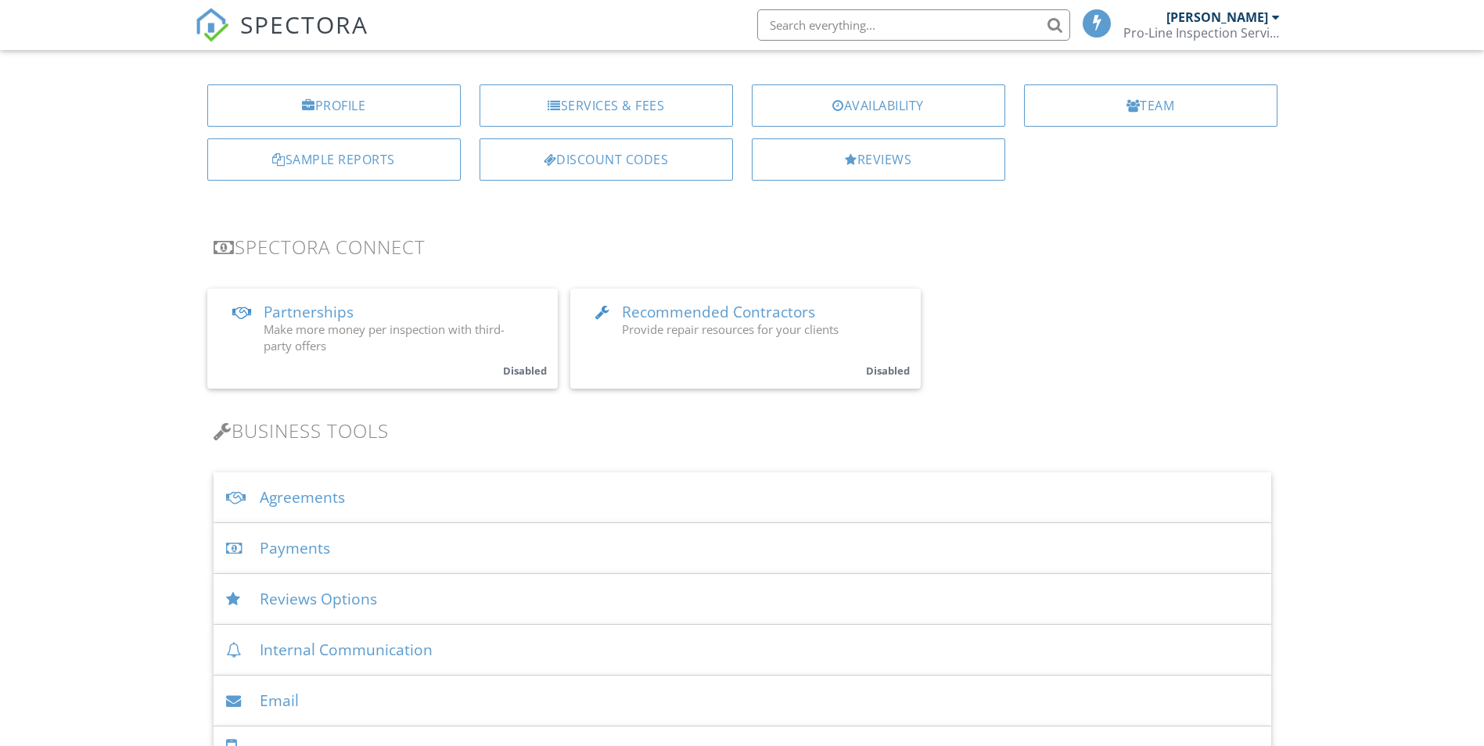
scroll to position [78, 0]
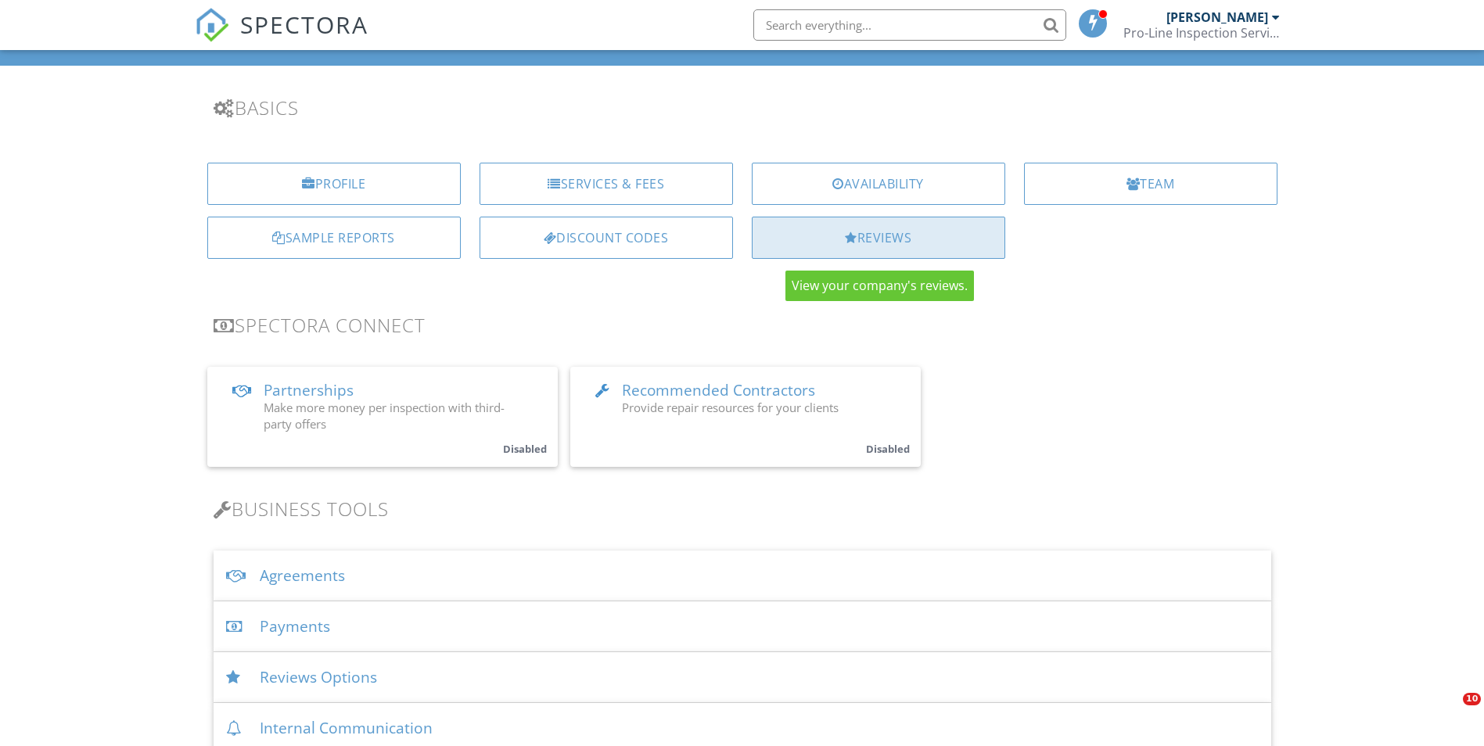
click at [904, 241] on div "Reviews" at bounding box center [878, 238] width 253 height 42
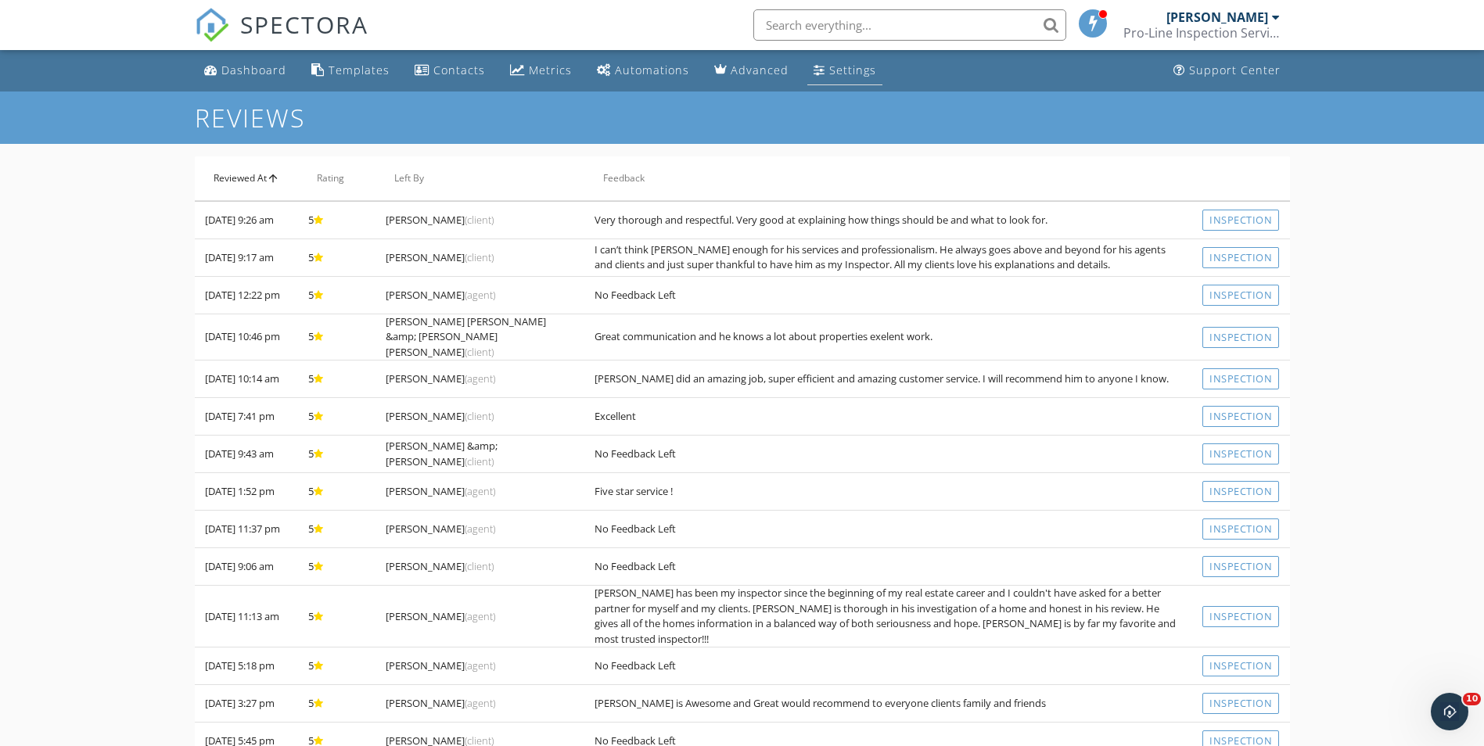
click at [851, 67] on div "Settings" at bounding box center [852, 70] width 47 height 15
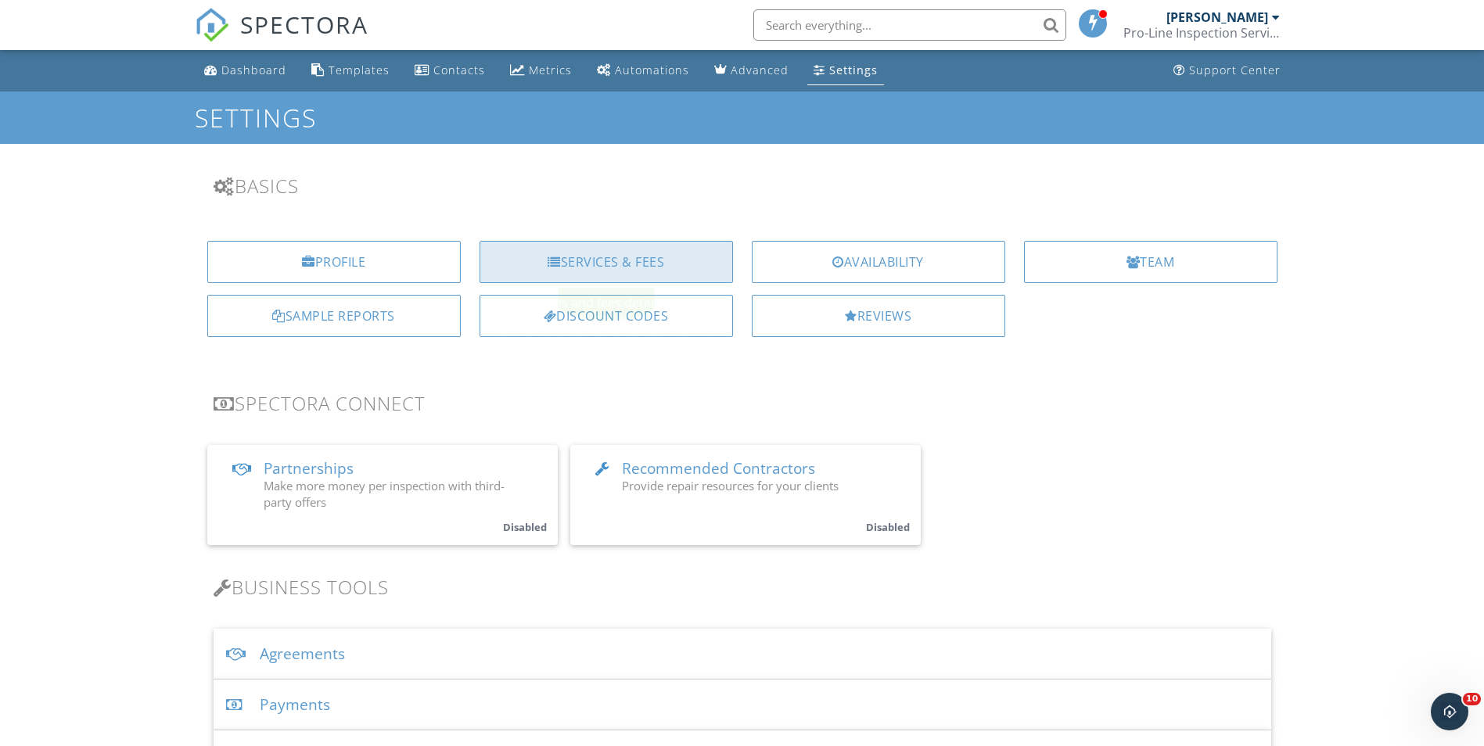
click at [631, 256] on div "Services & Fees" at bounding box center [606, 262] width 253 height 42
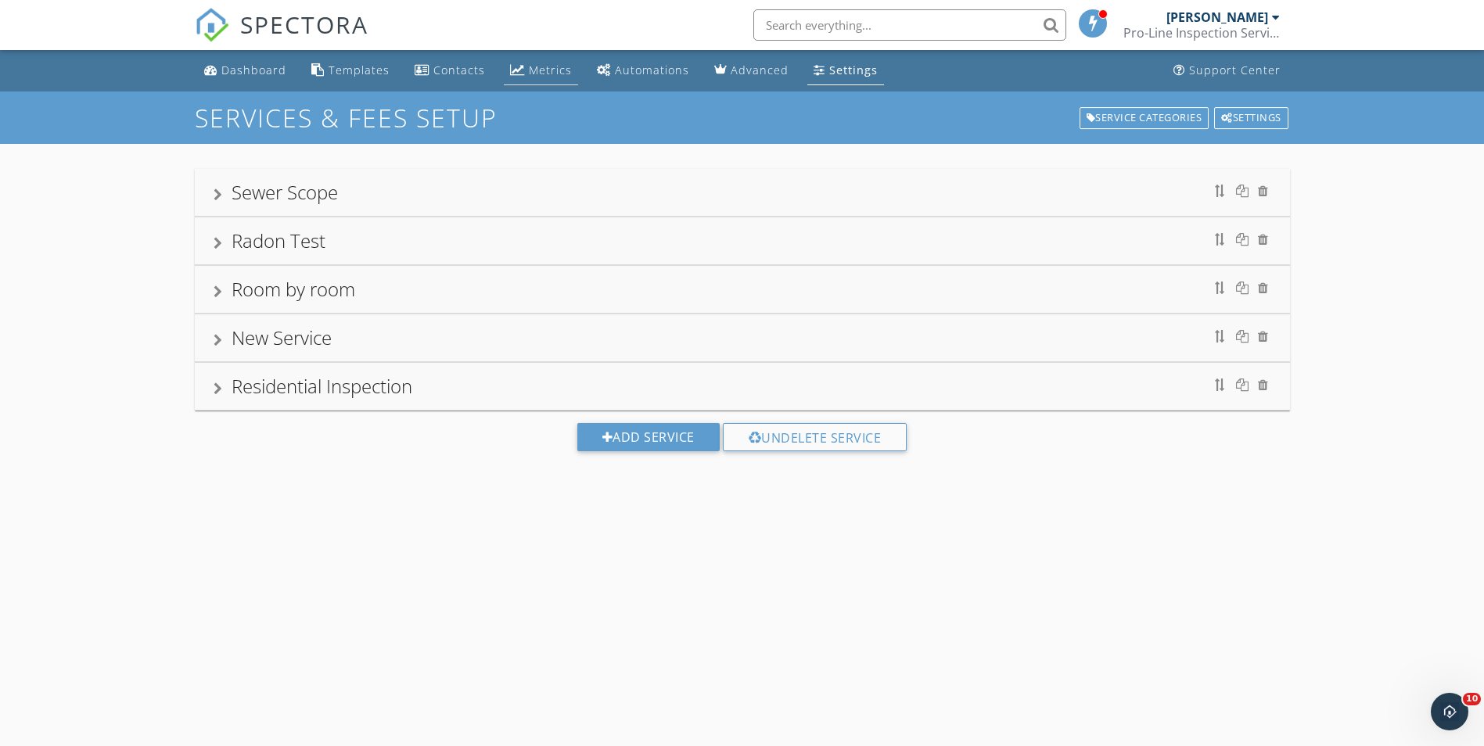
click at [548, 63] on div "Metrics" at bounding box center [550, 70] width 43 height 15
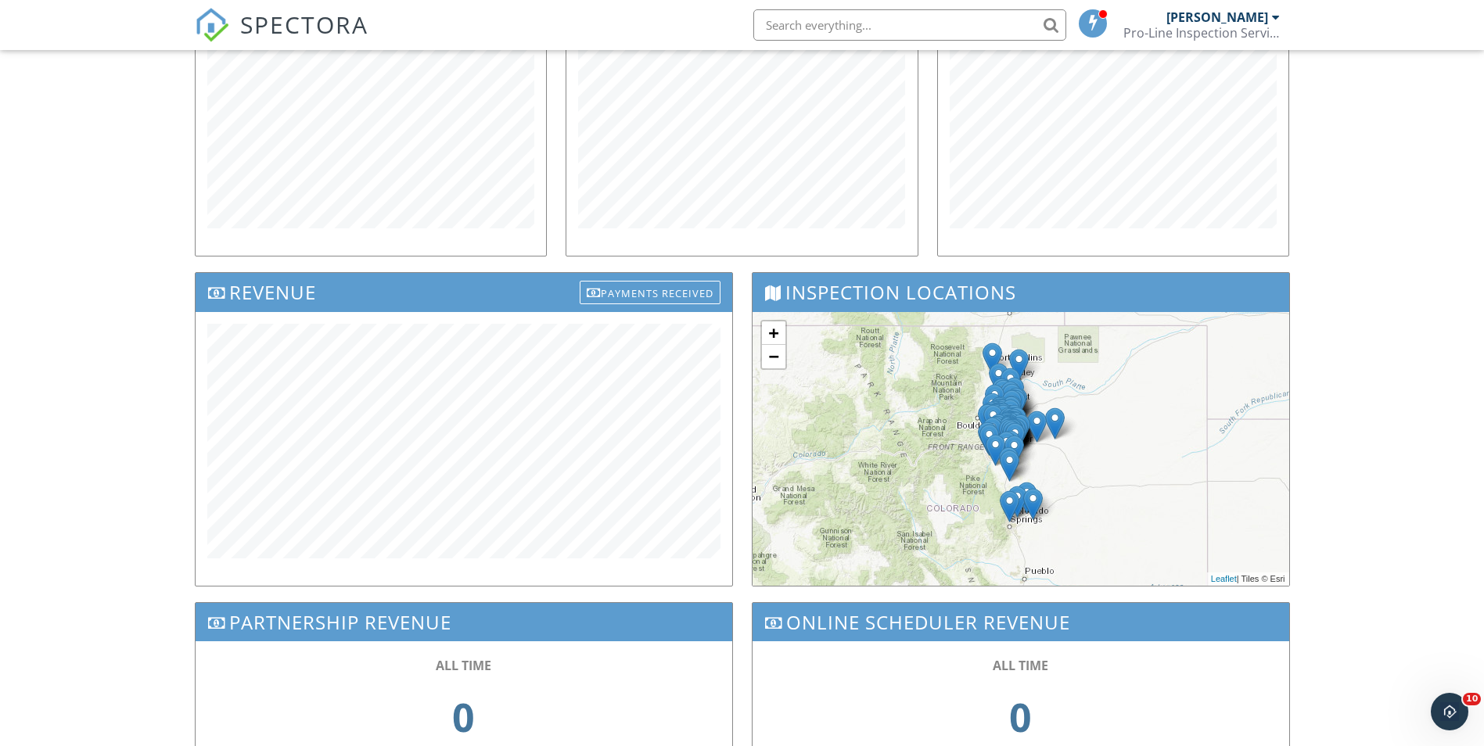
scroll to position [313, 0]
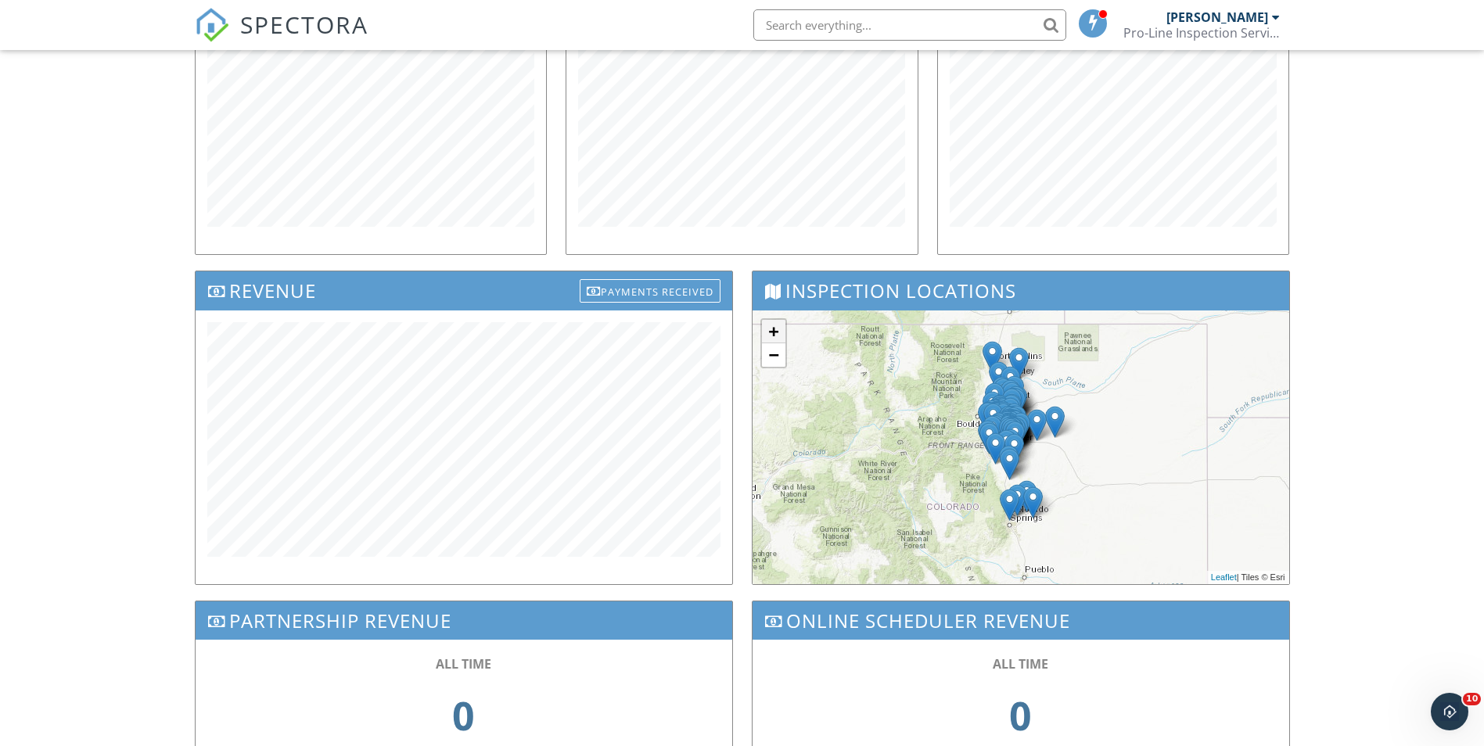
click at [775, 331] on link "+" at bounding box center [773, 331] width 23 height 23
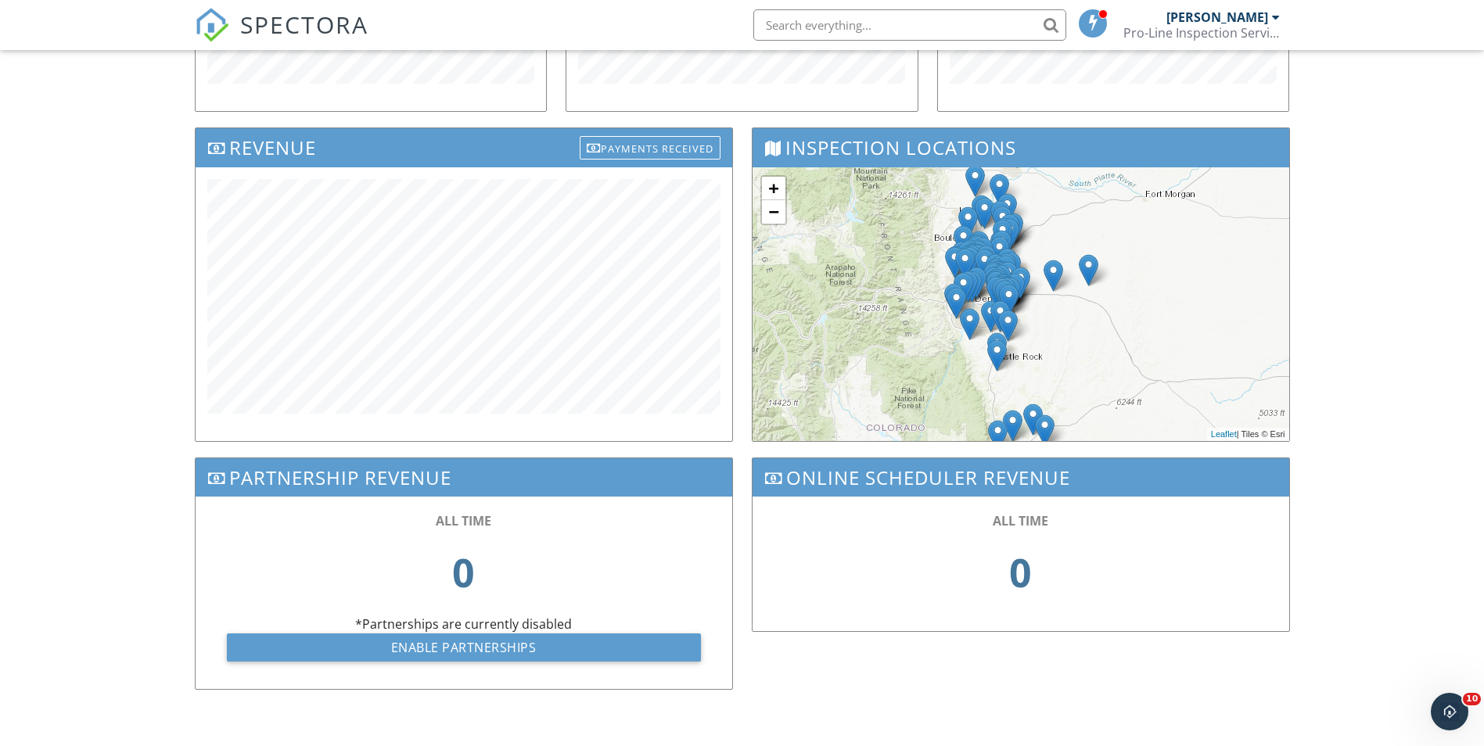
scroll to position [378, 0]
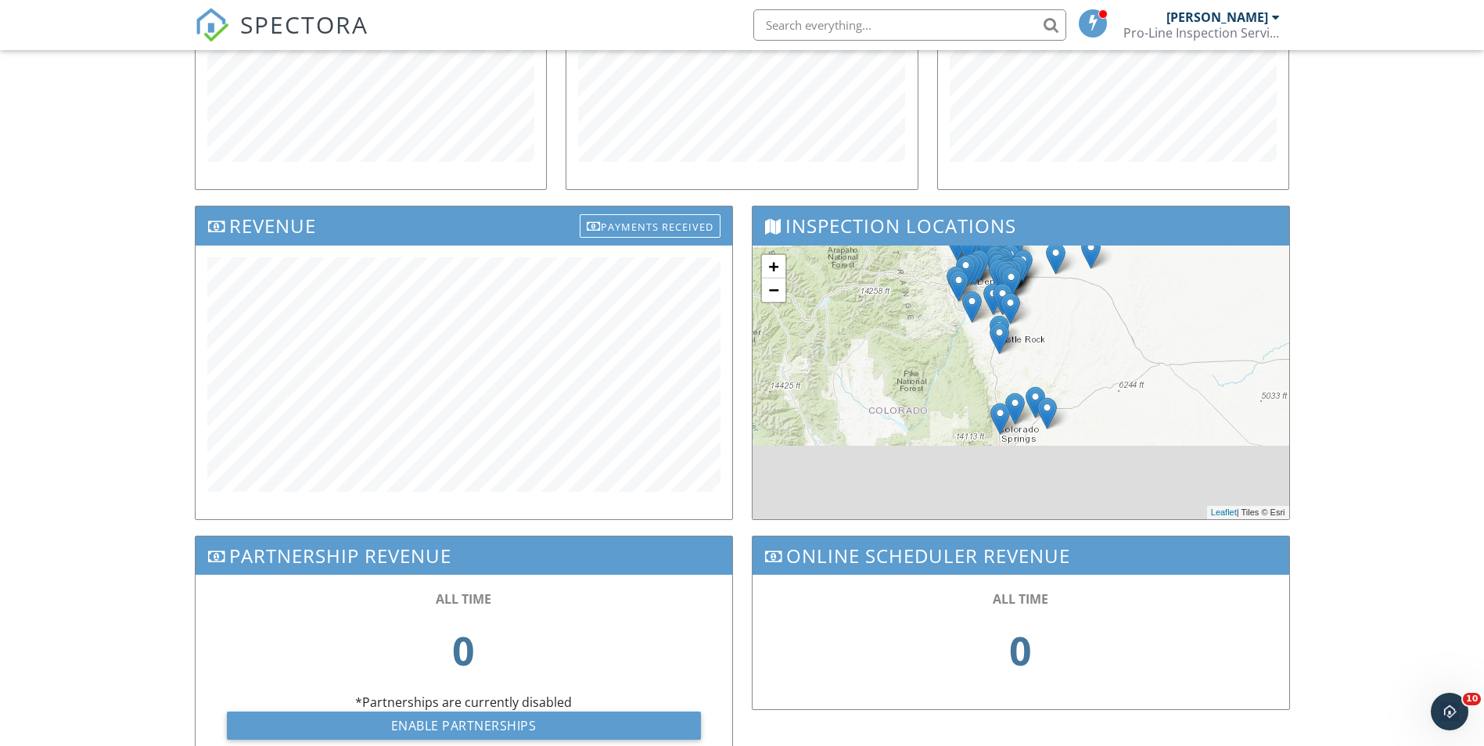
drag, startPoint x: 1103, startPoint y: 419, endPoint x: 1106, endPoint y: 322, distance: 97.1
click at [1106, 322] on div "+ − Leaflet | Tiles © Esri" at bounding box center [1021, 383] width 537 height 274
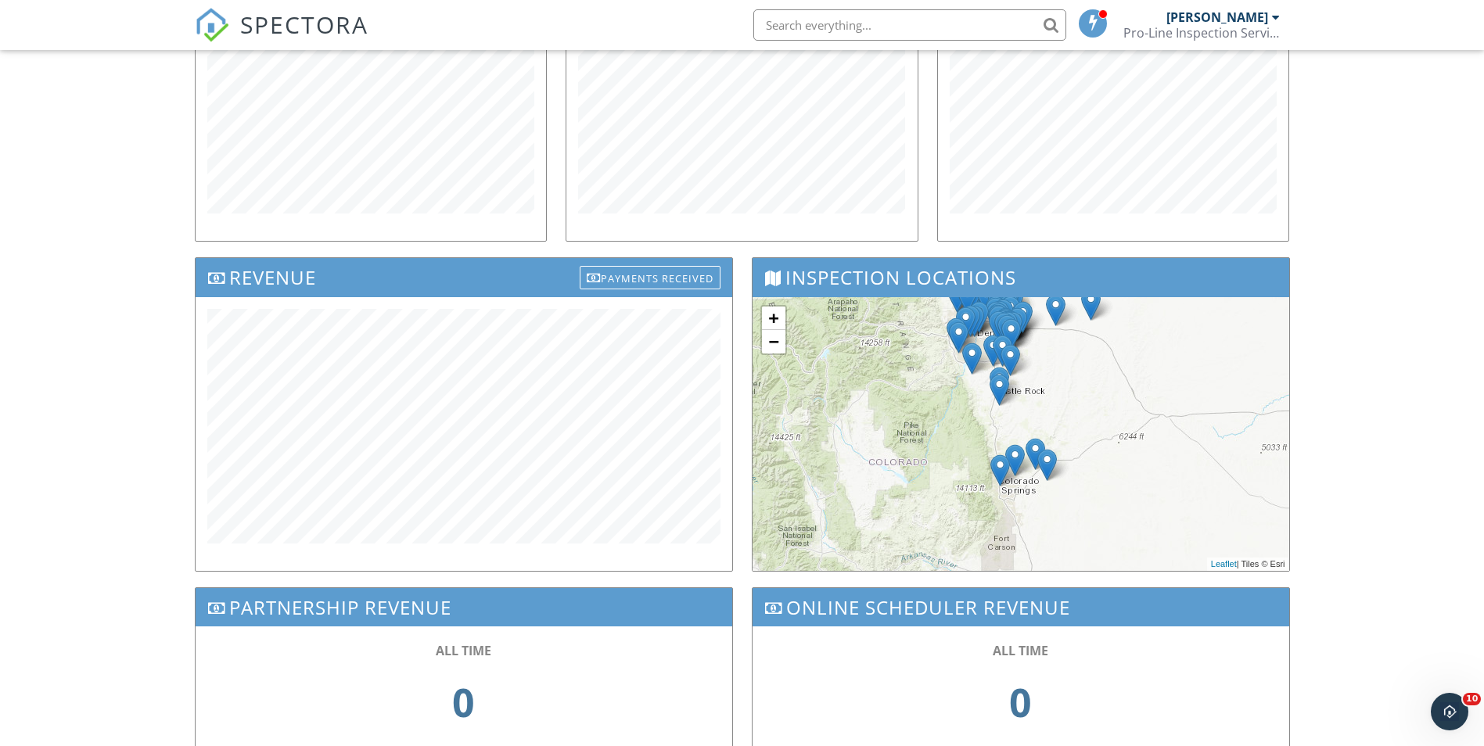
scroll to position [300, 0]
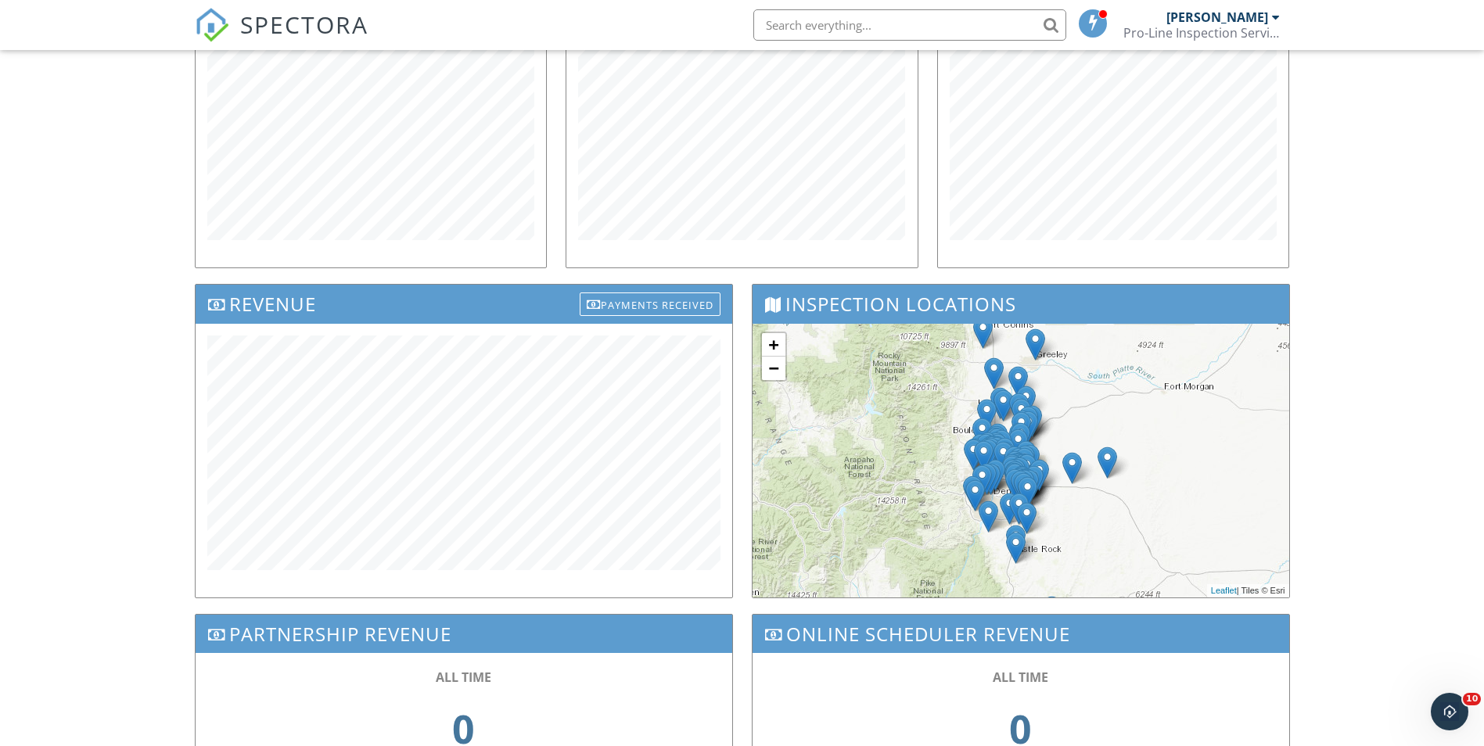
drag, startPoint x: 1101, startPoint y: 397, endPoint x: 1029, endPoint y: 446, distance: 86.1
click at [1115, 530] on div "+ − Leaflet | Tiles © Esri" at bounding box center [1021, 461] width 537 height 274
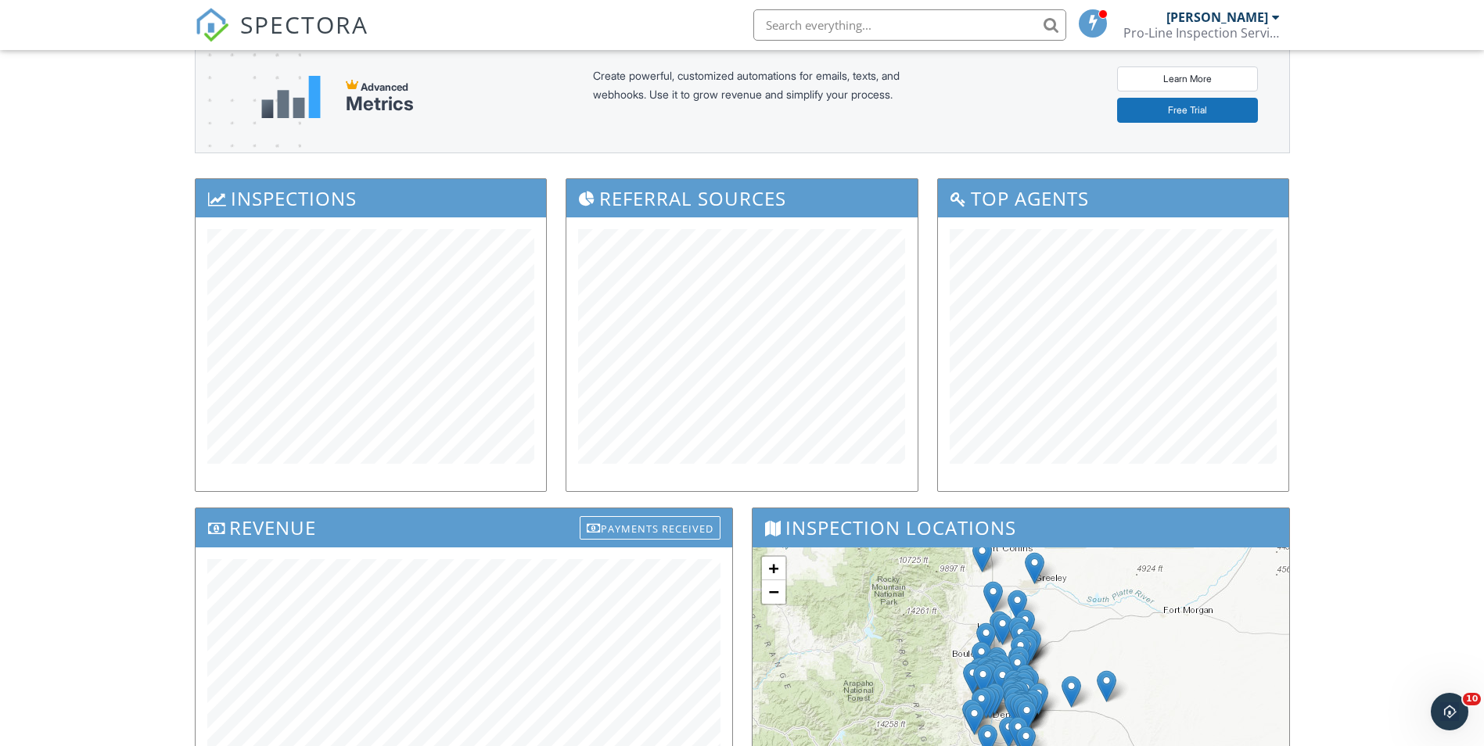
scroll to position [0, 0]
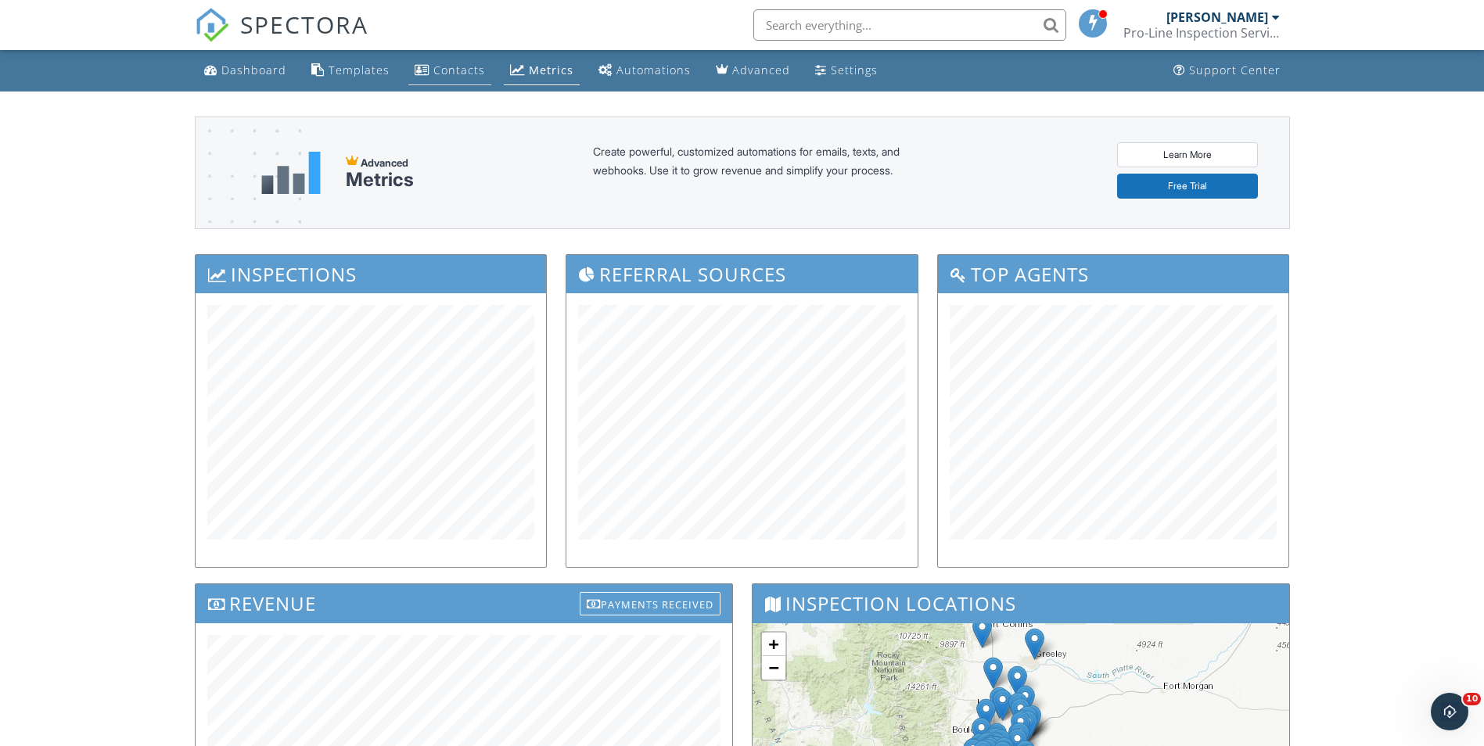
click at [453, 71] on div "Contacts" at bounding box center [459, 70] width 52 height 15
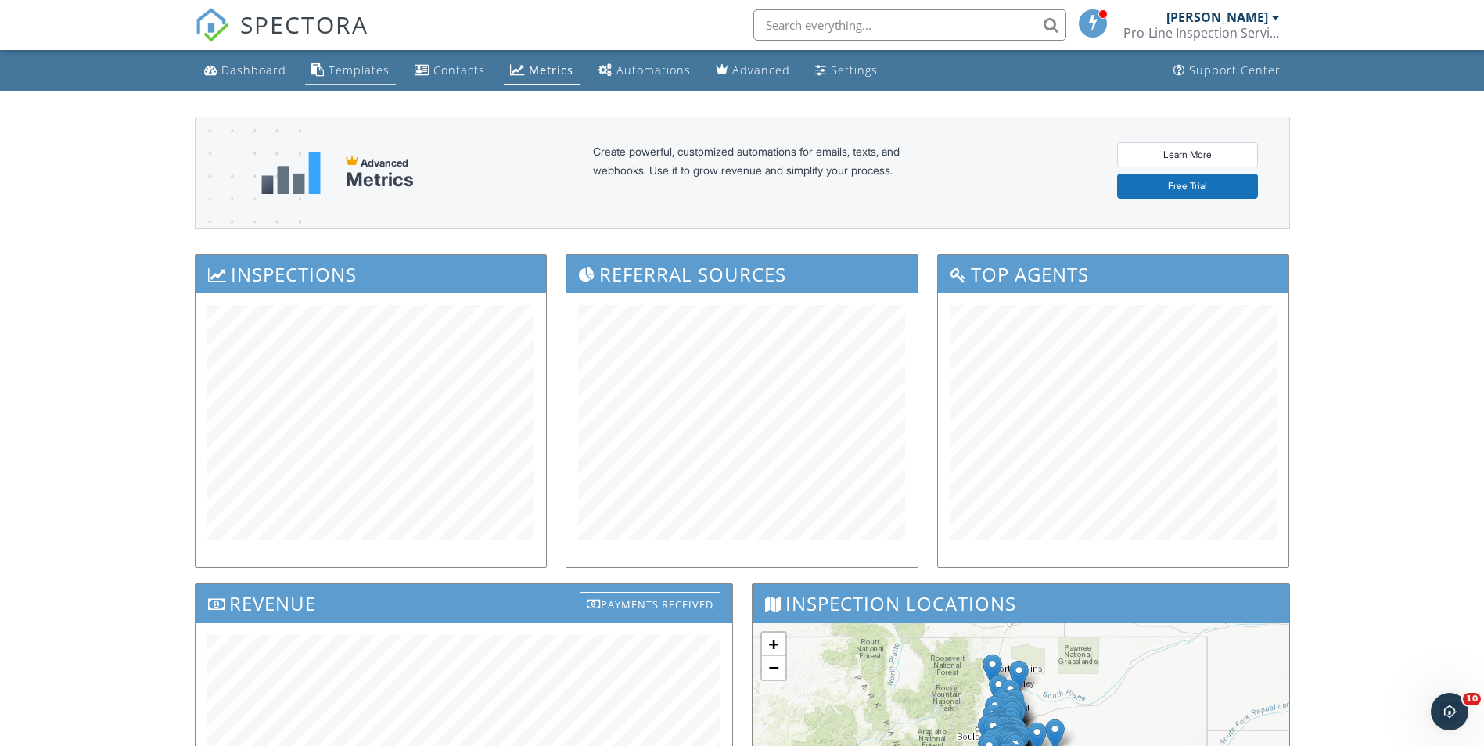
click at [356, 71] on div "Templates" at bounding box center [359, 70] width 61 height 15
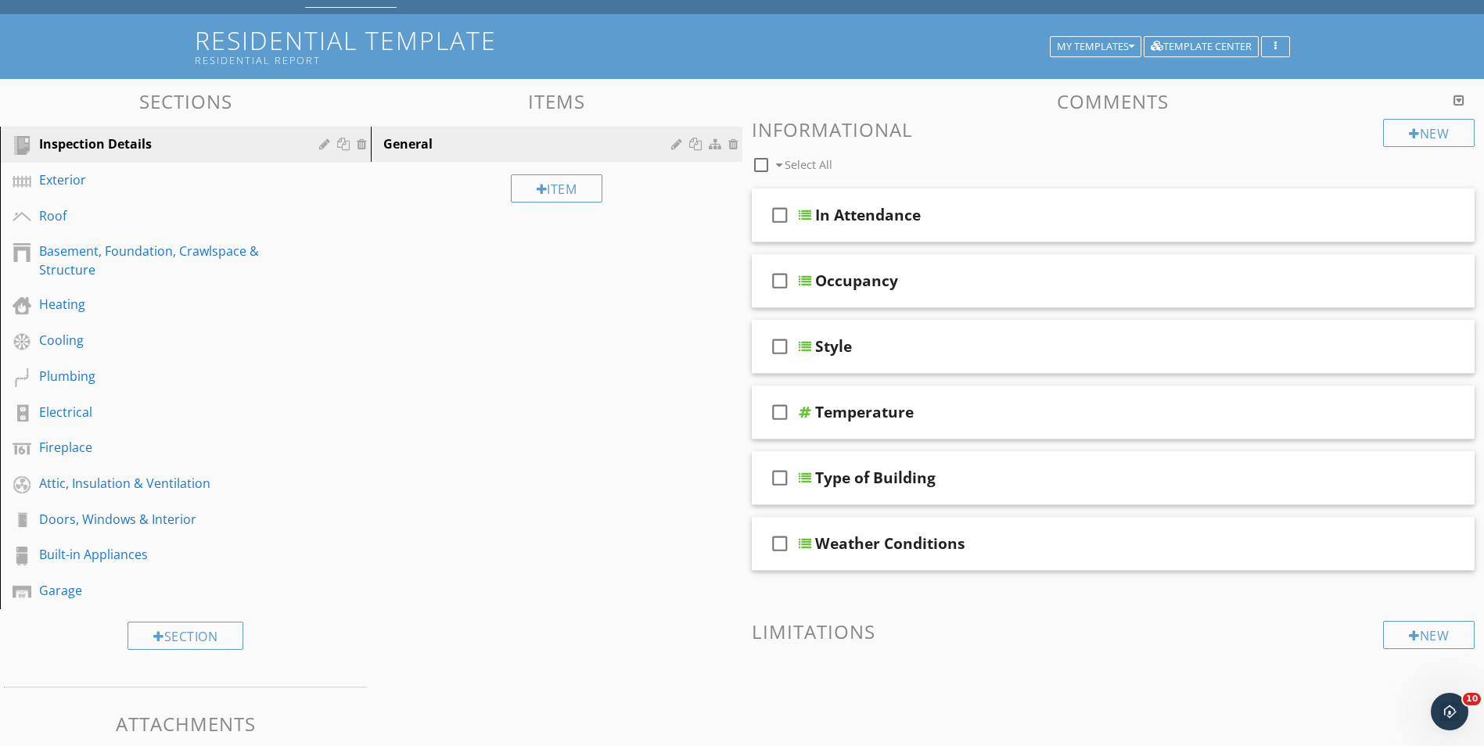
scroll to position [149, 0]
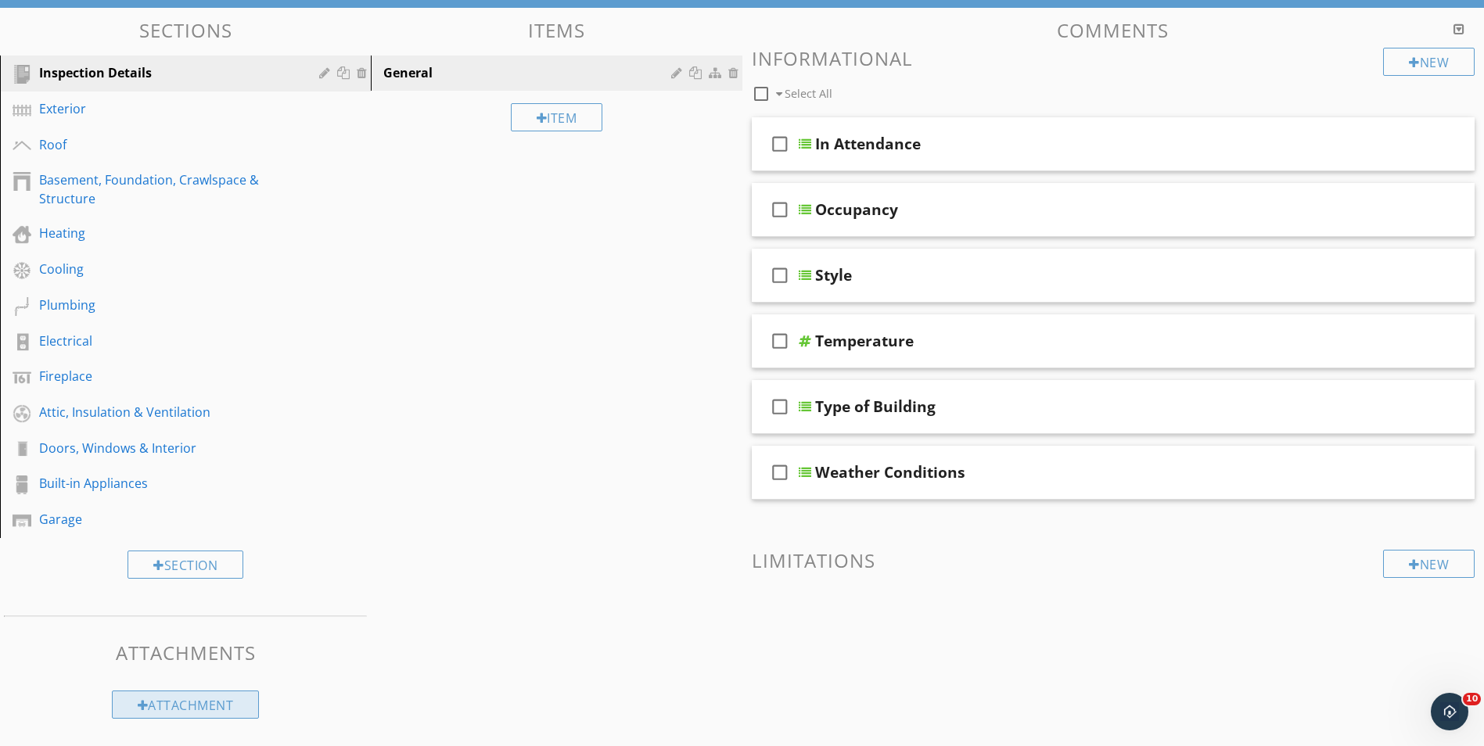
click at [204, 706] on div "Attachment" at bounding box center [186, 705] width 148 height 28
click at [487, 608] on div at bounding box center [742, 373] width 1484 height 746
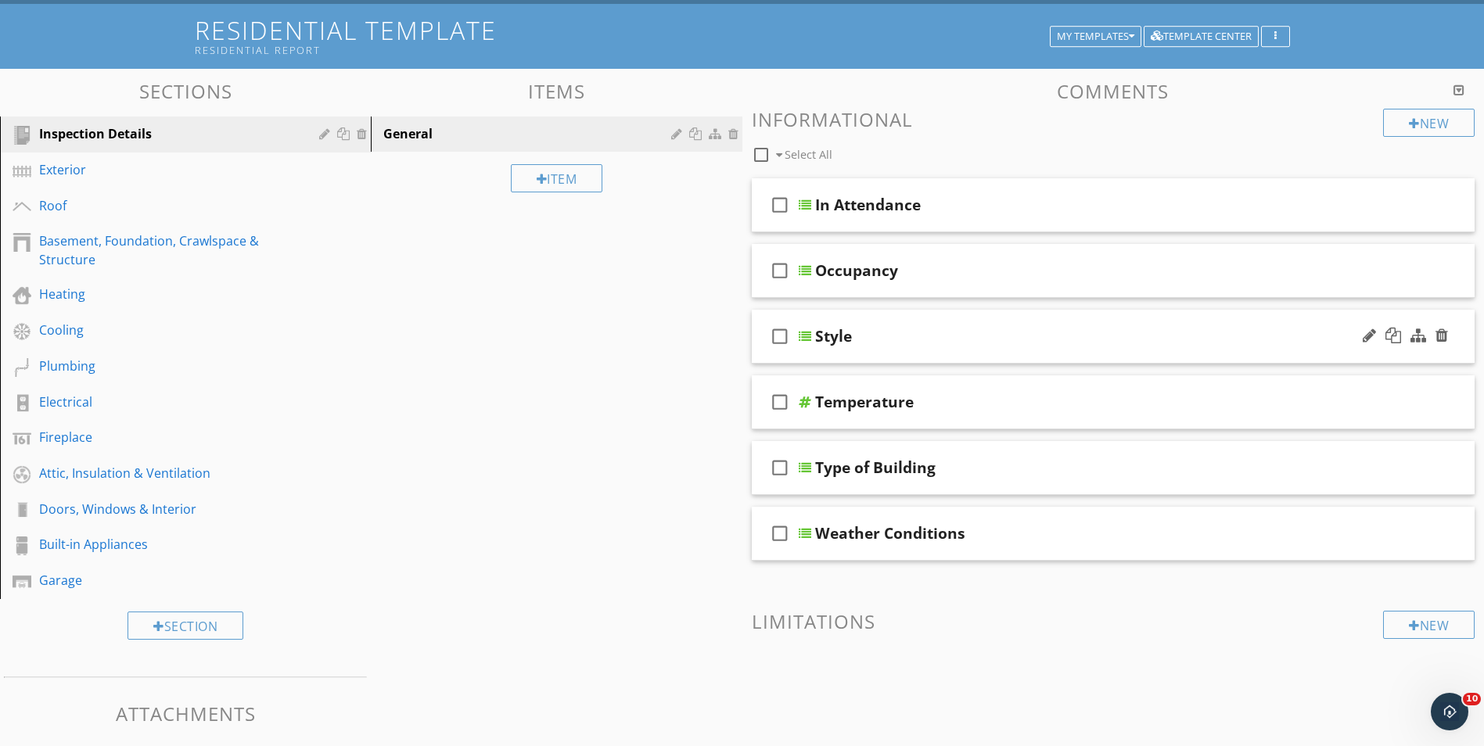
scroll to position [0, 0]
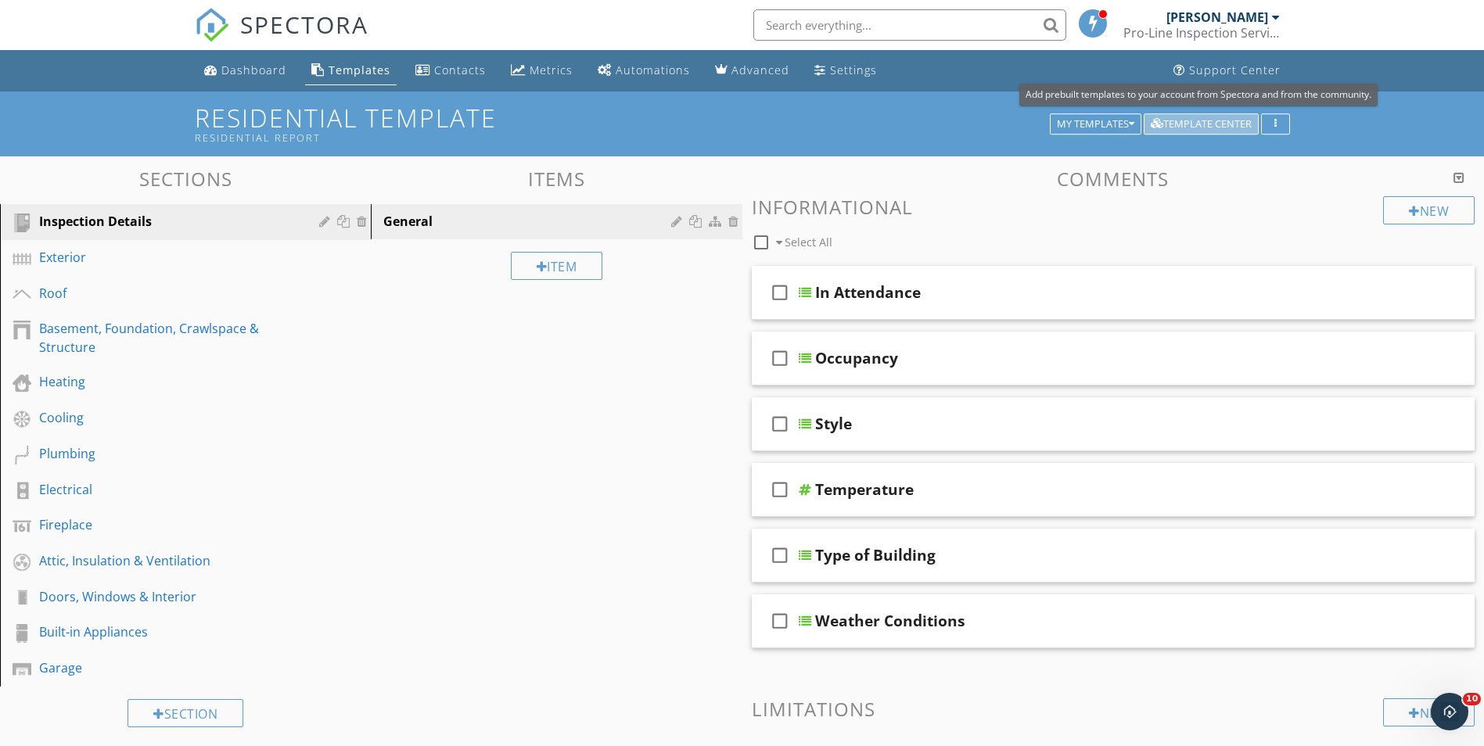
click at [1198, 121] on div "Template Center" at bounding box center [1201, 124] width 101 height 11
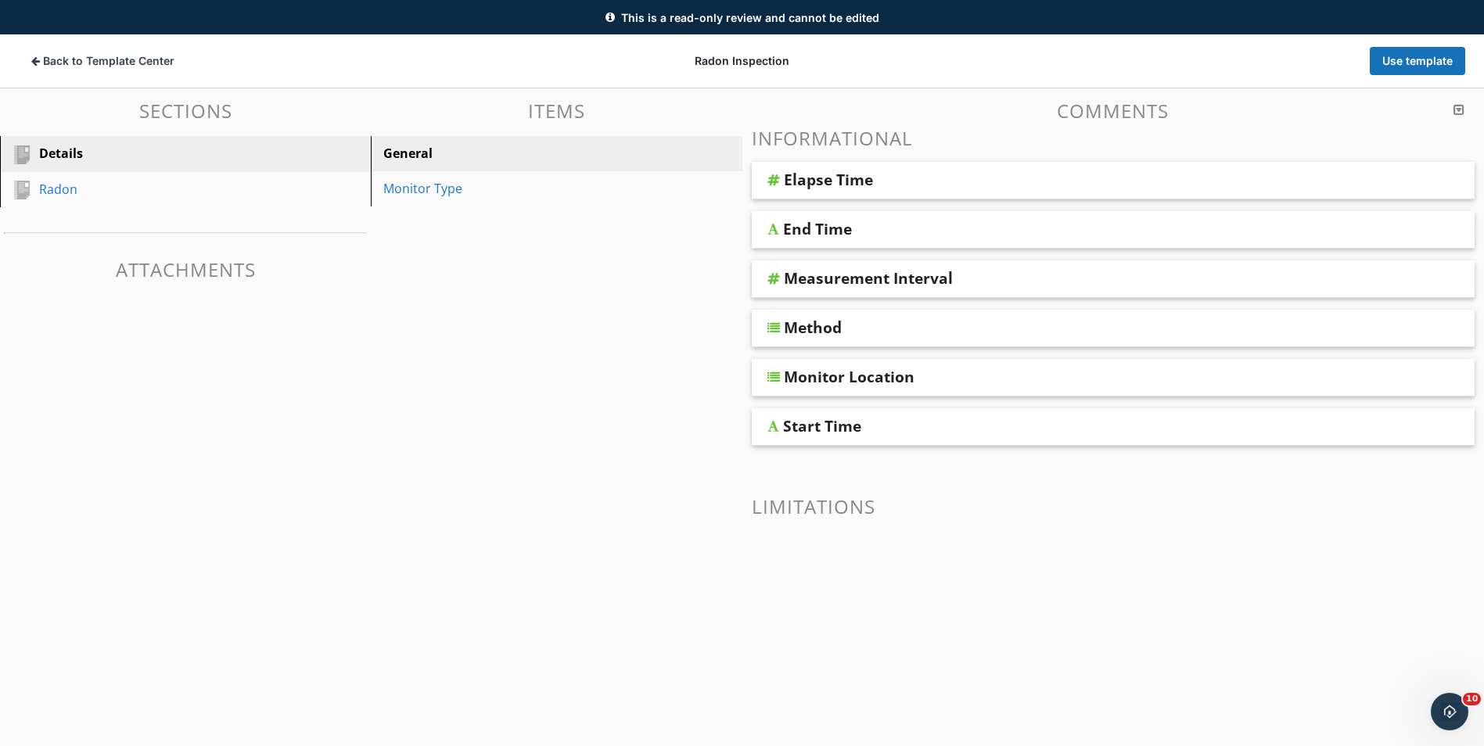
click at [843, 181] on div "Elapse Time" at bounding box center [828, 180] width 89 height 19
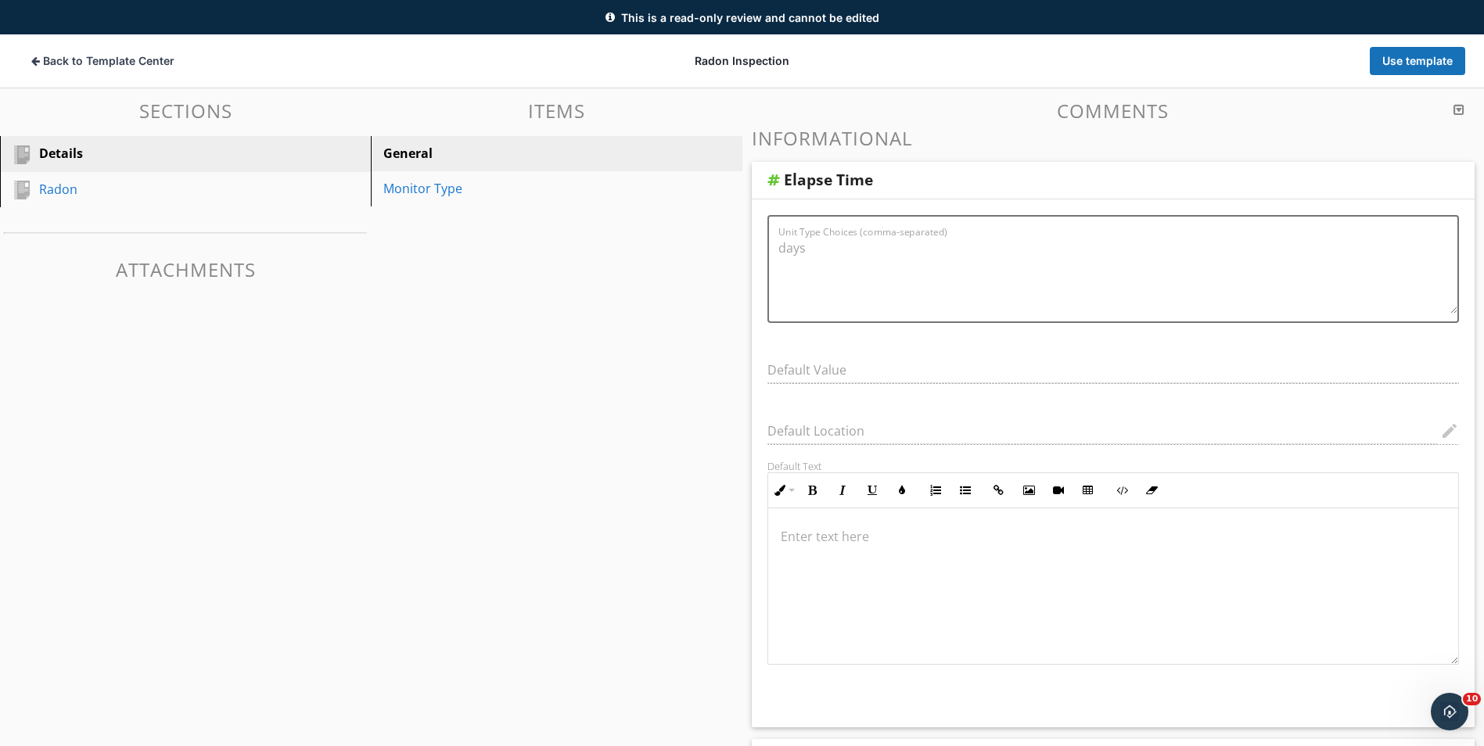
click at [599, 340] on div "Sections Details Radon Attachments Items General Monitor Type Comments Informat…" at bounding box center [742, 637] width 1484 height 1098
drag, startPoint x: 627, startPoint y: 286, endPoint x: 598, endPoint y: 276, distance: 29.7
click at [624, 286] on div "Sections Details Radon Attachments Items General Monitor Type Comments Informat…" at bounding box center [742, 637] width 1484 height 1098
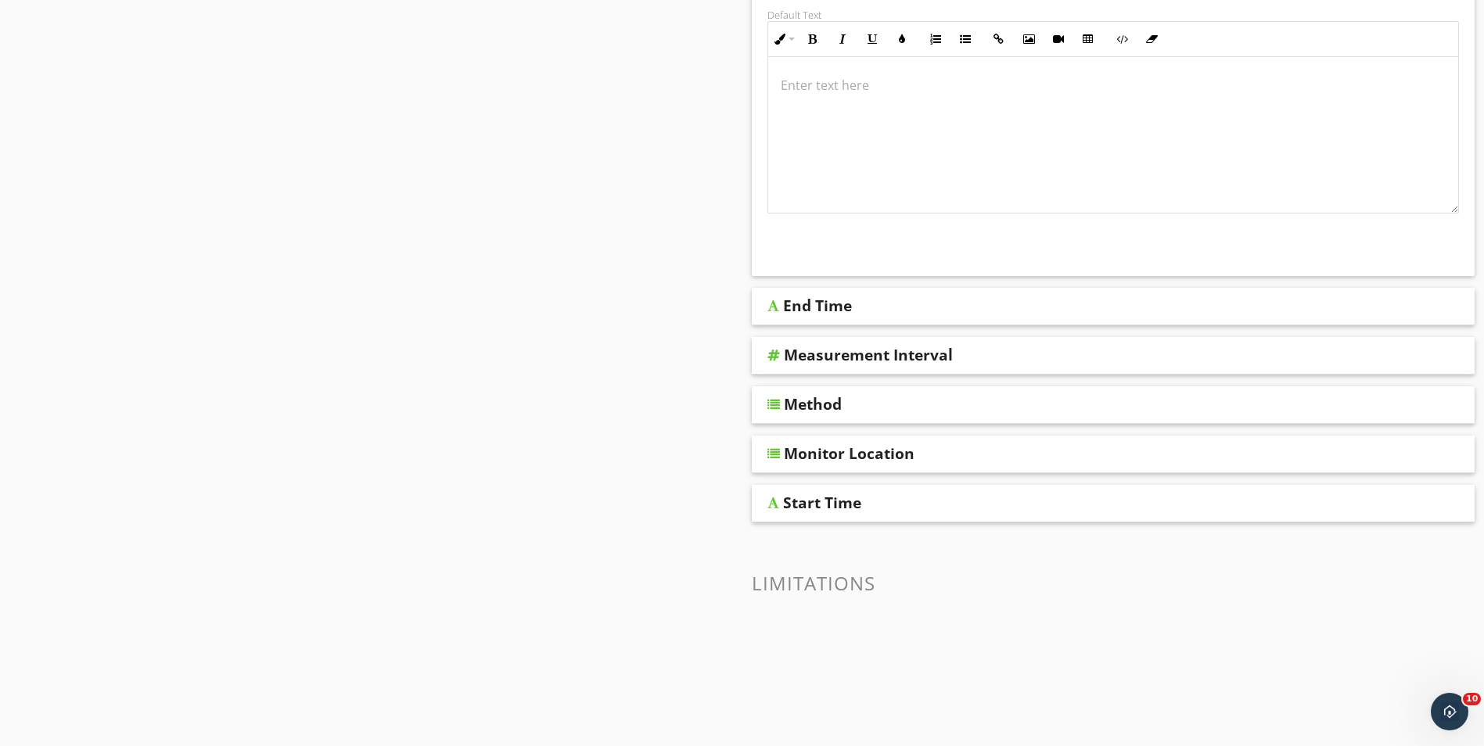
scroll to position [547, 0]
click at [878, 300] on div "End Time" at bounding box center [1042, 302] width 519 height 19
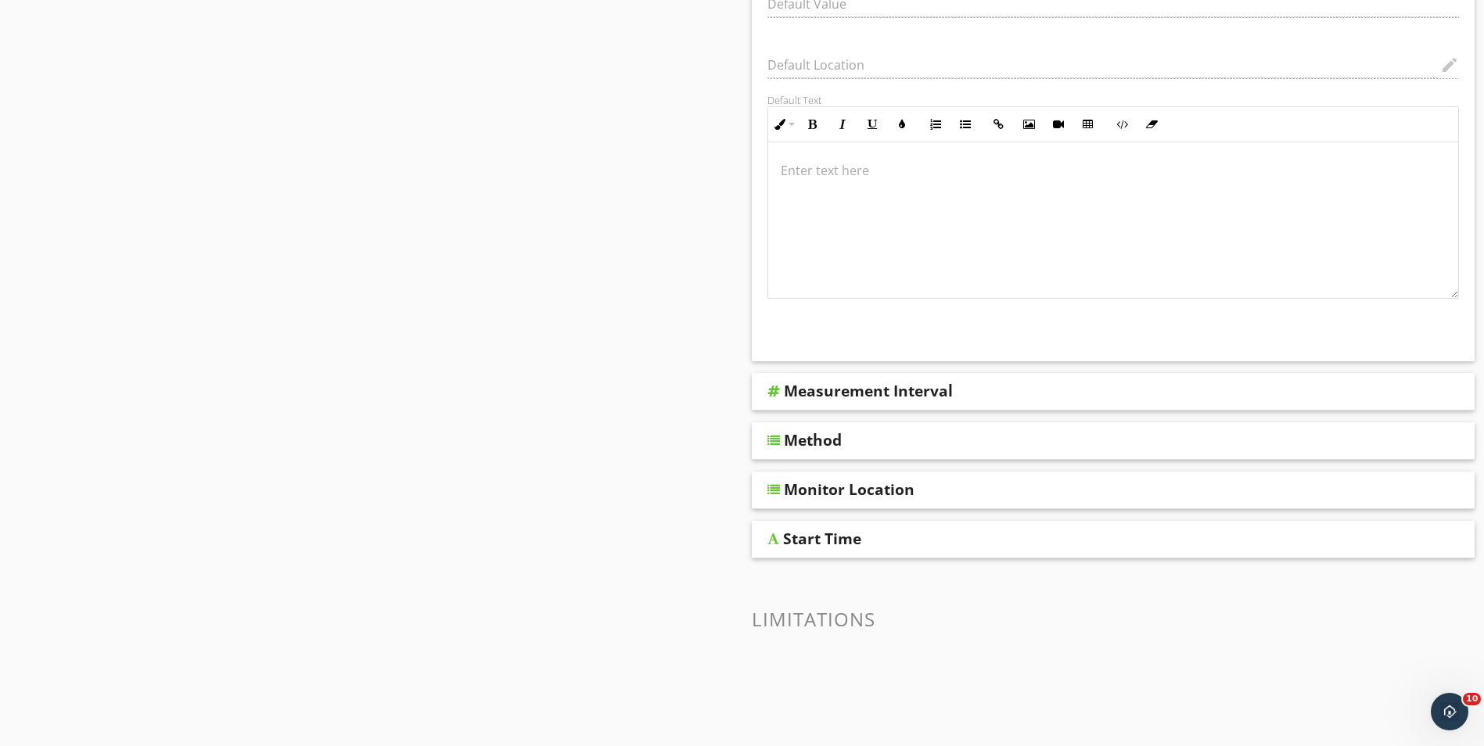
scroll to position [945, 0]
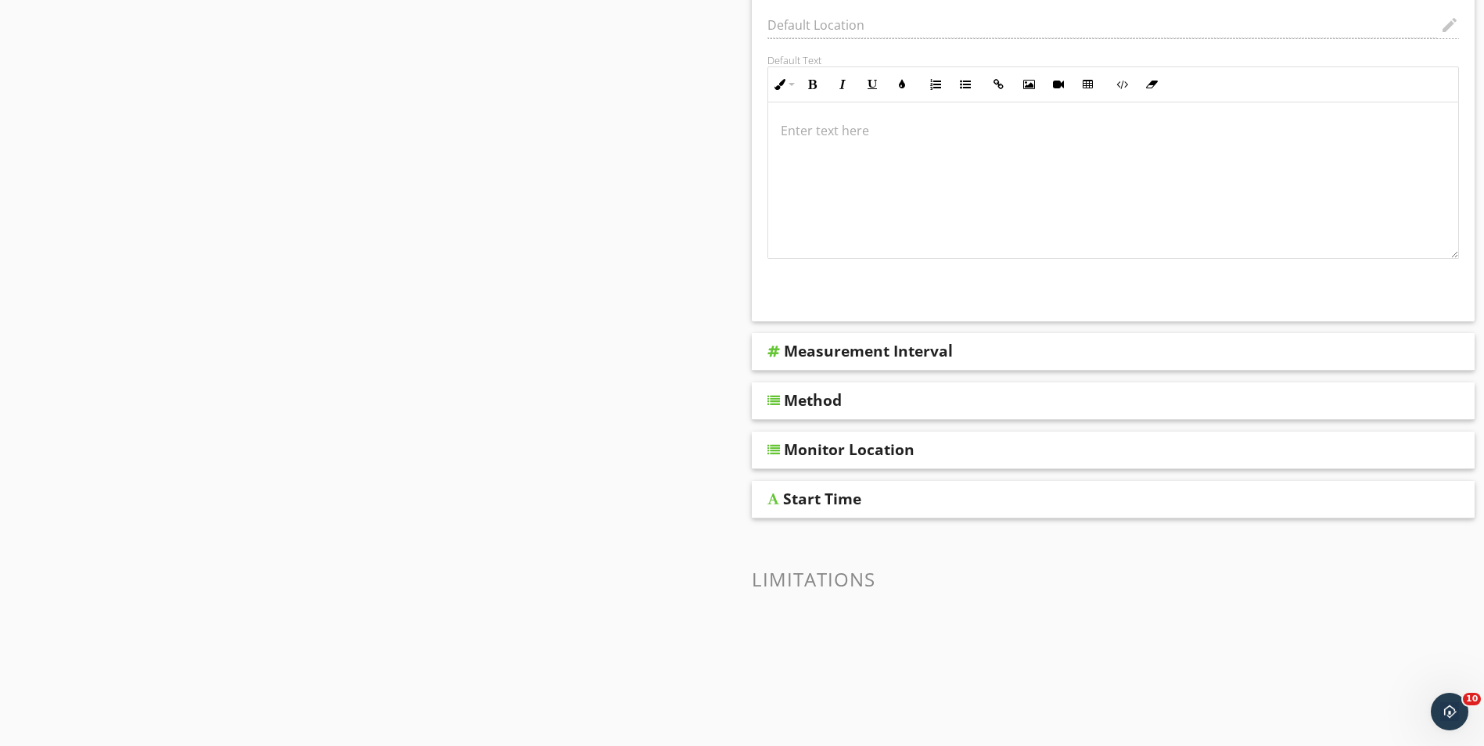
click at [824, 398] on div "Method" at bounding box center [813, 400] width 58 height 19
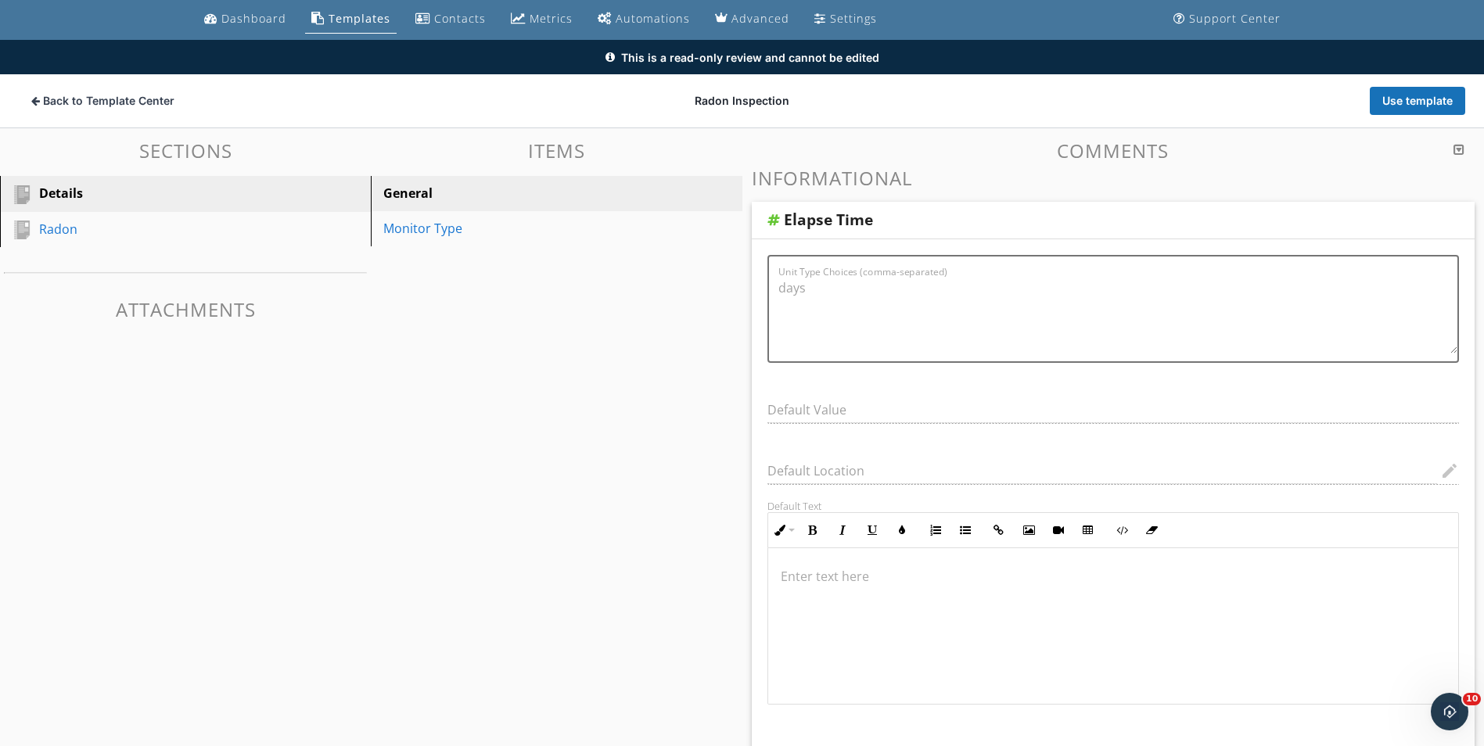
scroll to position [0, 0]
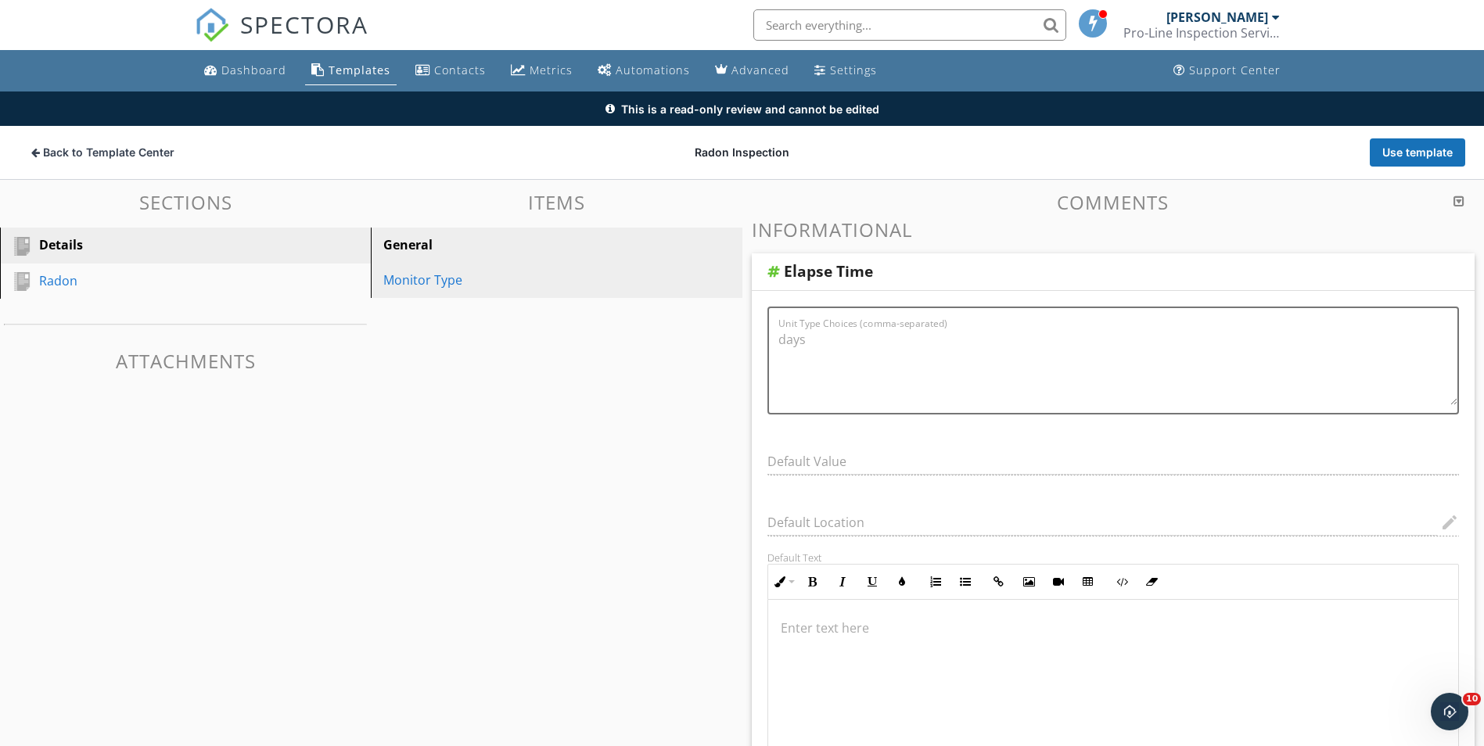
click at [428, 279] on div "Monitor Type" at bounding box center [529, 280] width 292 height 19
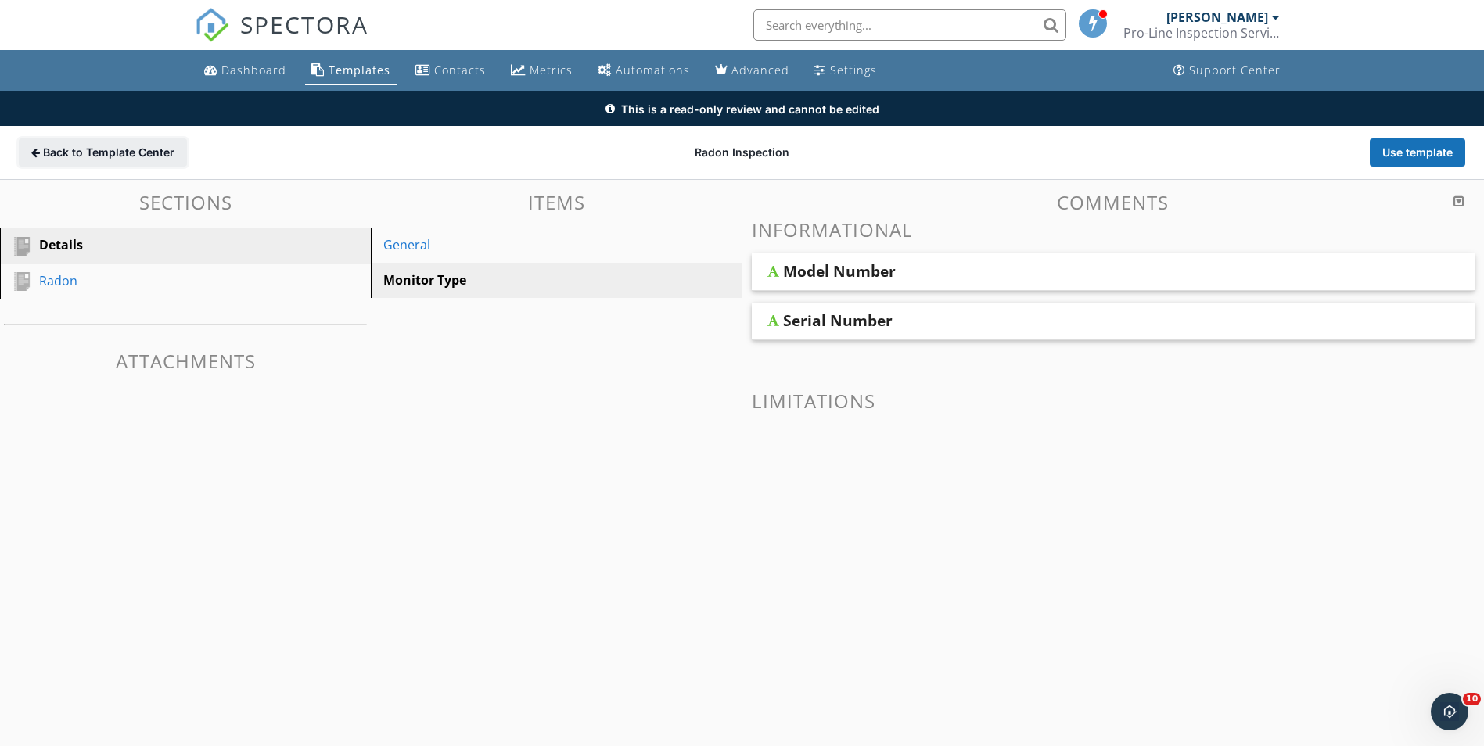
click at [115, 150] on span "Back to Template Center" at bounding box center [108, 153] width 131 height 16
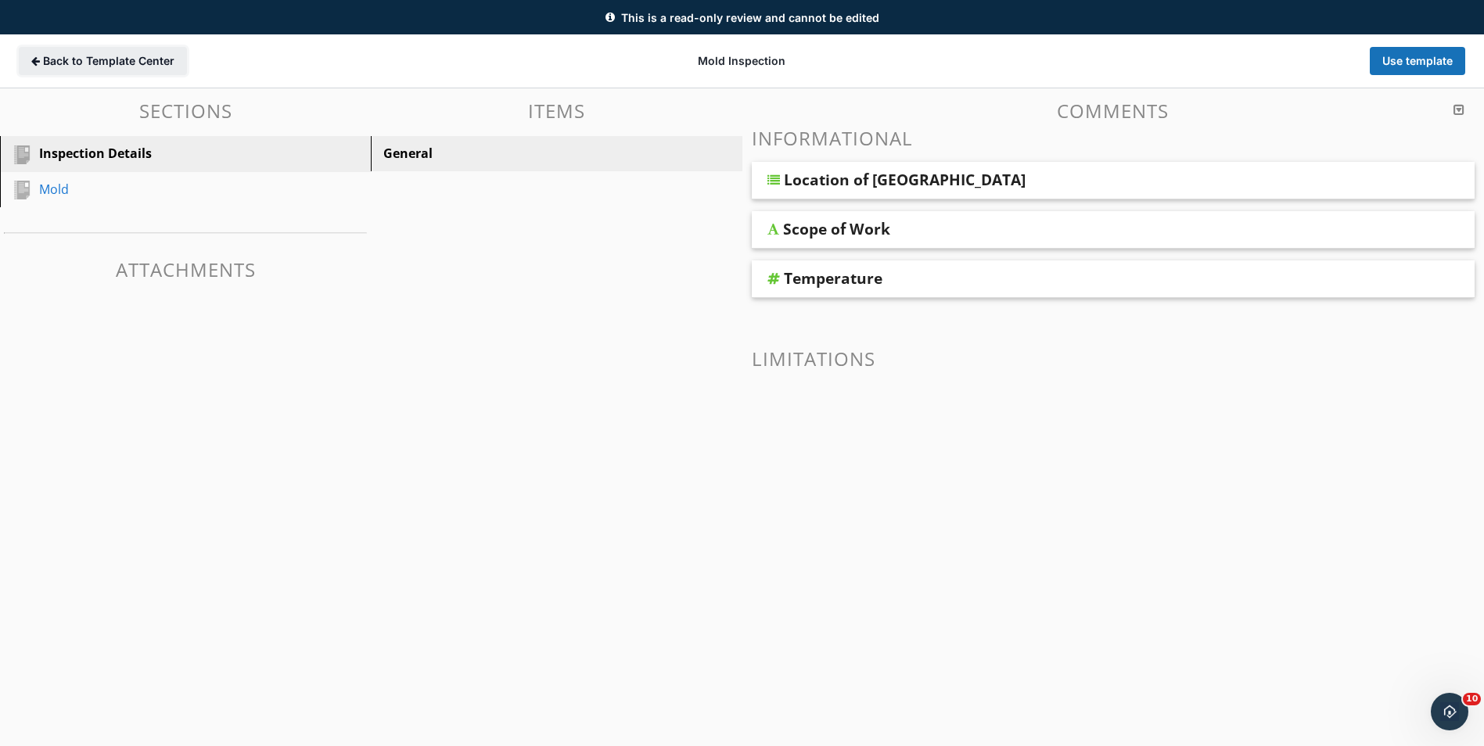
click at [88, 59] on span "Back to Template Center" at bounding box center [108, 61] width 131 height 16
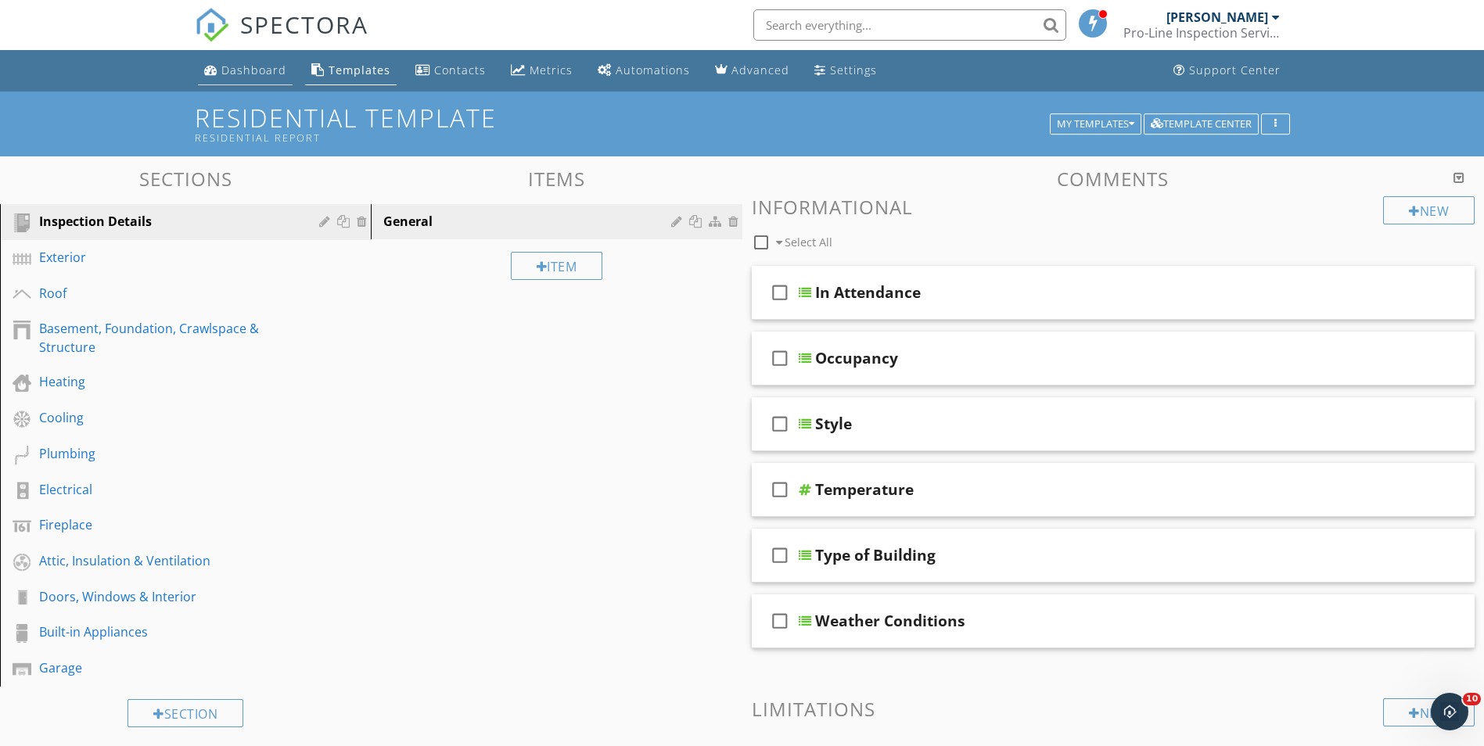
click at [245, 67] on div "Dashboard" at bounding box center [253, 70] width 65 height 15
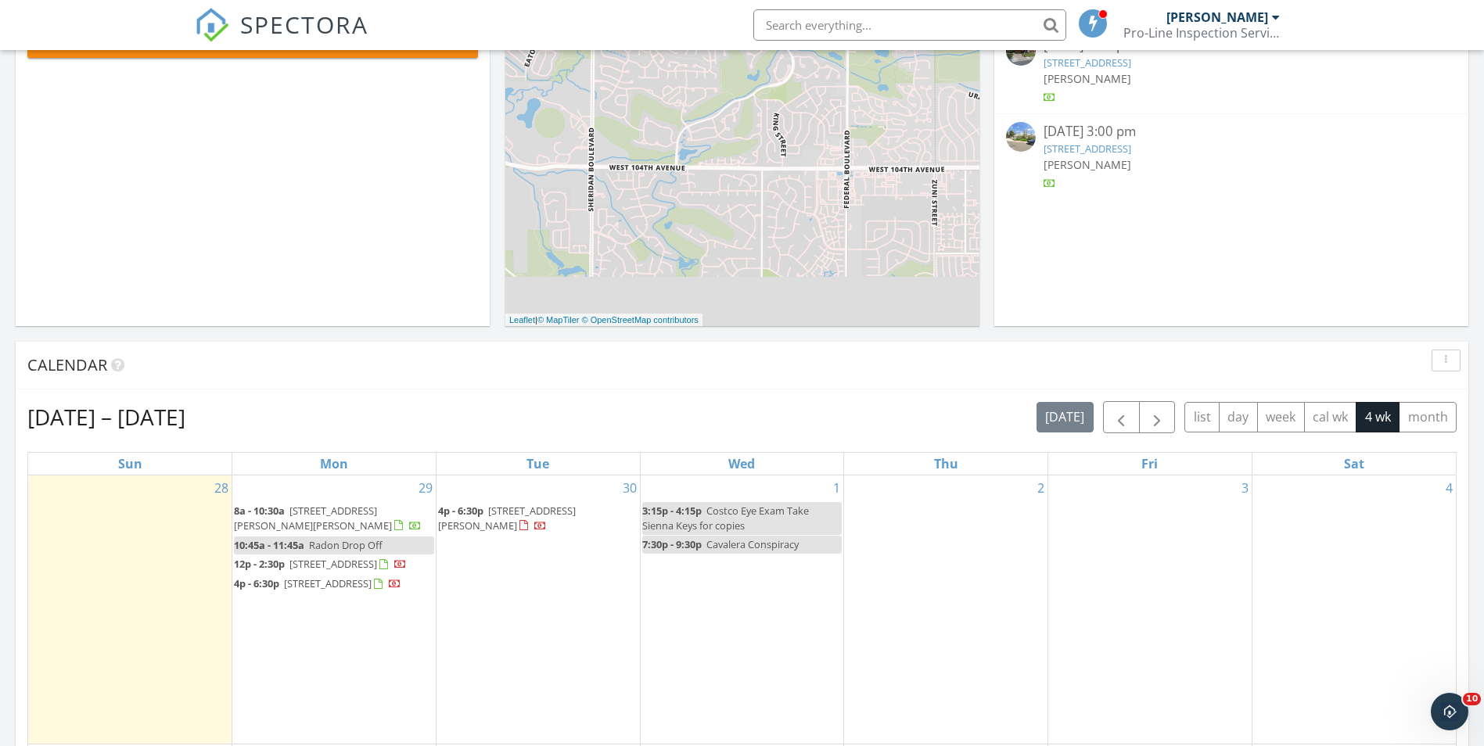
scroll to position [548, 0]
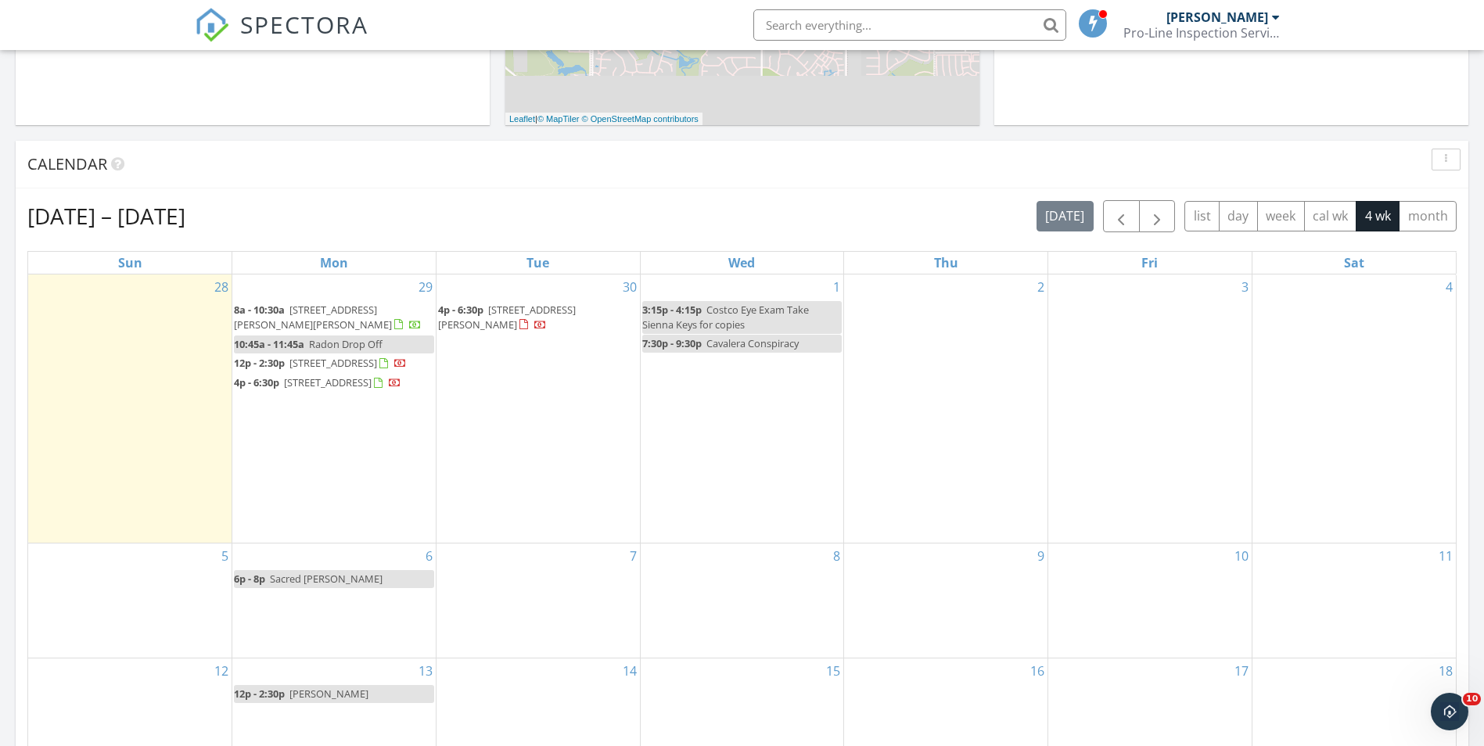
click at [409, 342] on link "10:45a - 11:45a Radon Drop Off" at bounding box center [334, 345] width 200 height 18
click at [849, 167] on div at bounding box center [742, 373] width 1484 height 746
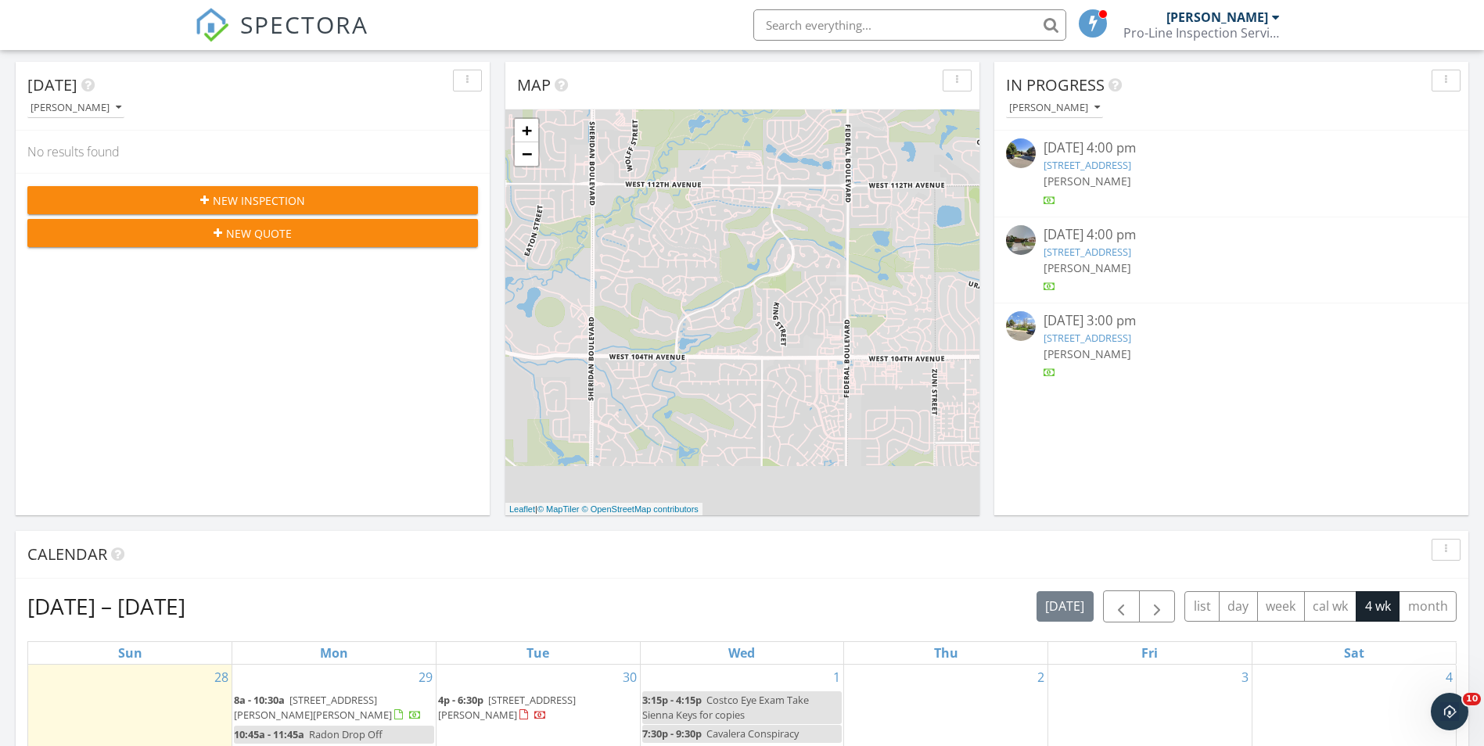
scroll to position [0, 0]
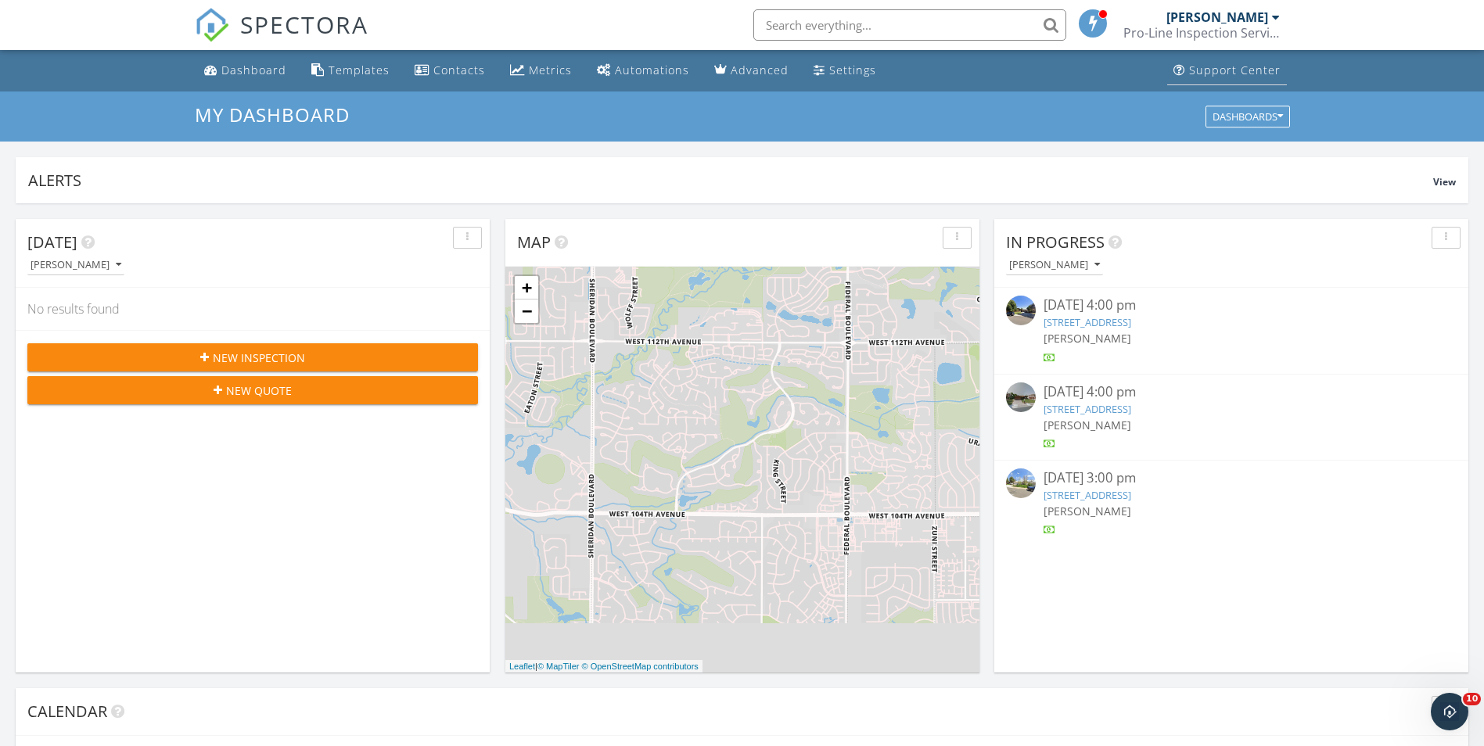
click at [1231, 72] on div "Support Center" at bounding box center [1235, 70] width 92 height 15
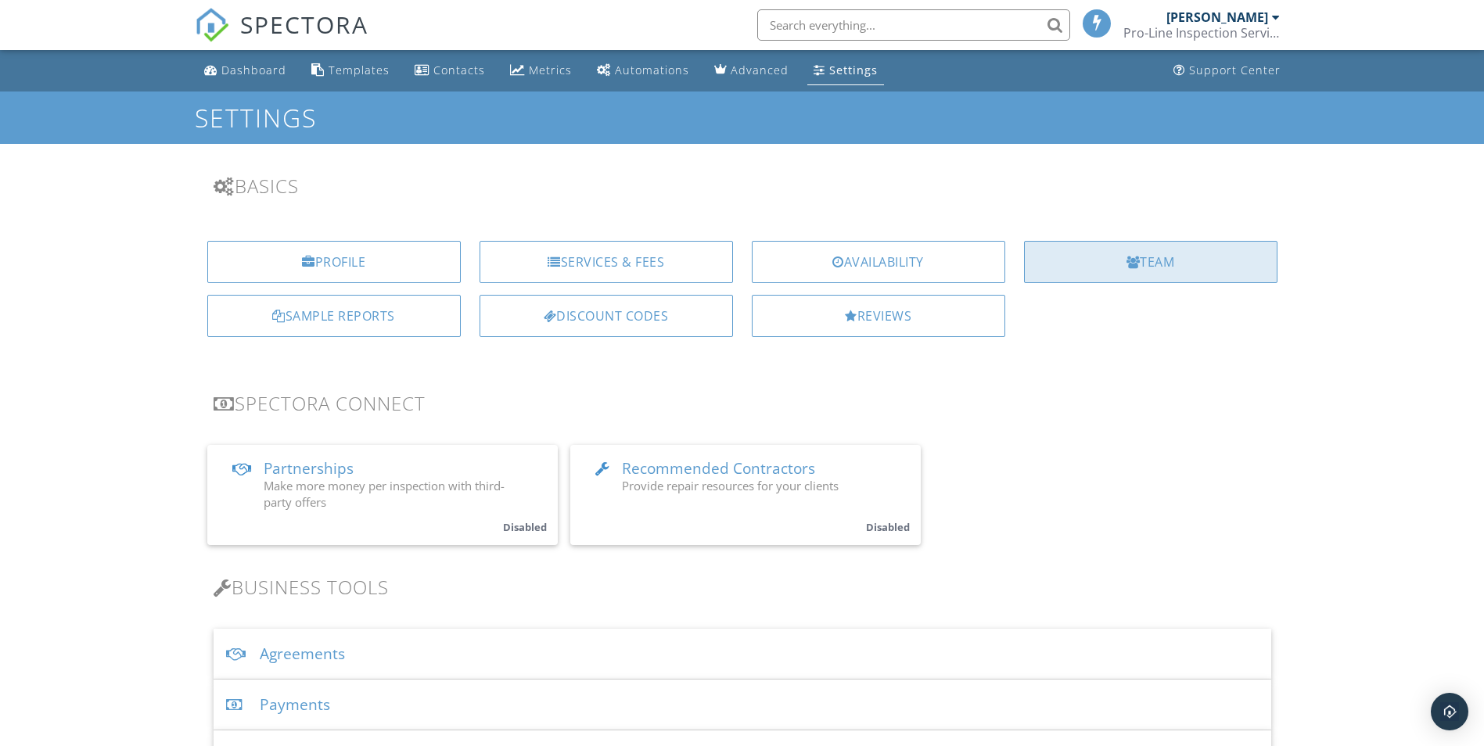
click at [1094, 260] on div "Team" at bounding box center [1150, 262] width 253 height 42
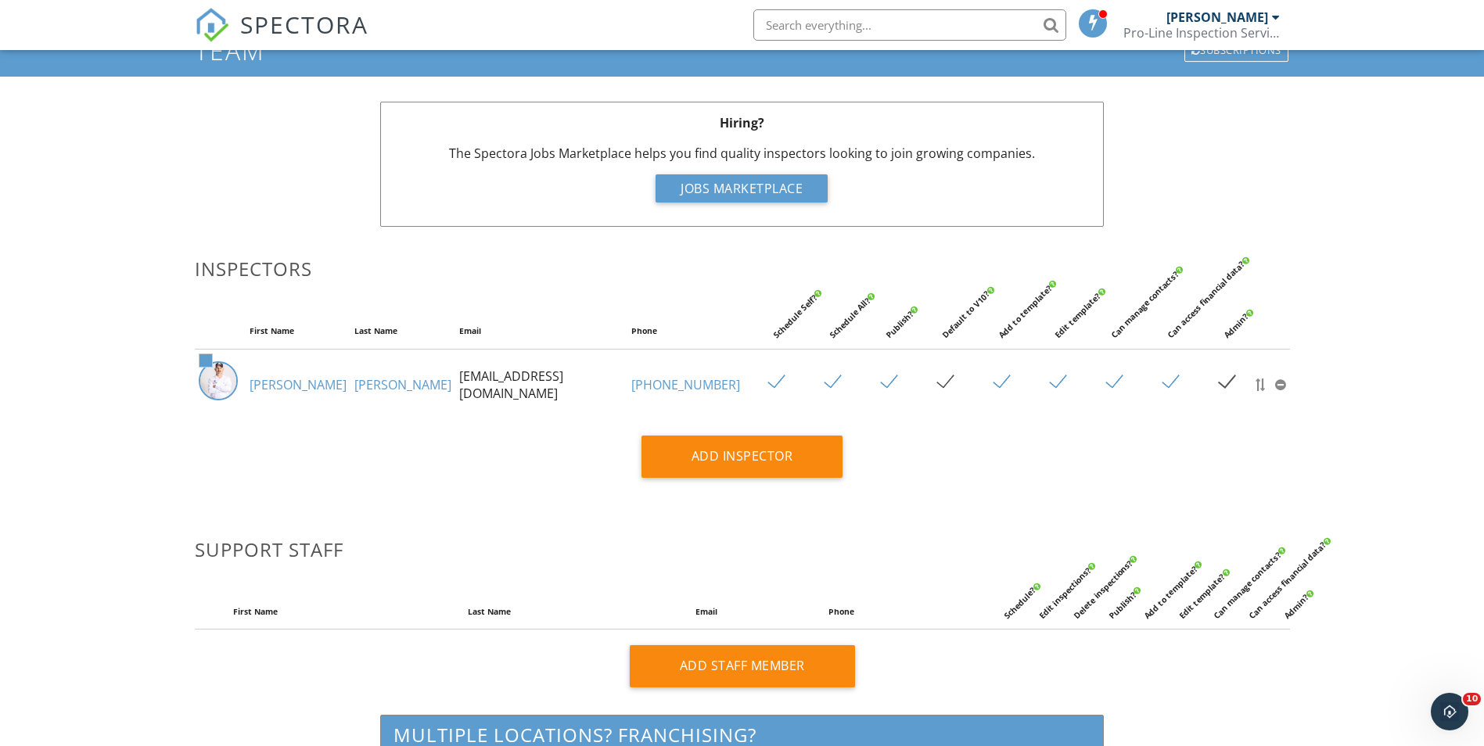
scroll to position [53, 0]
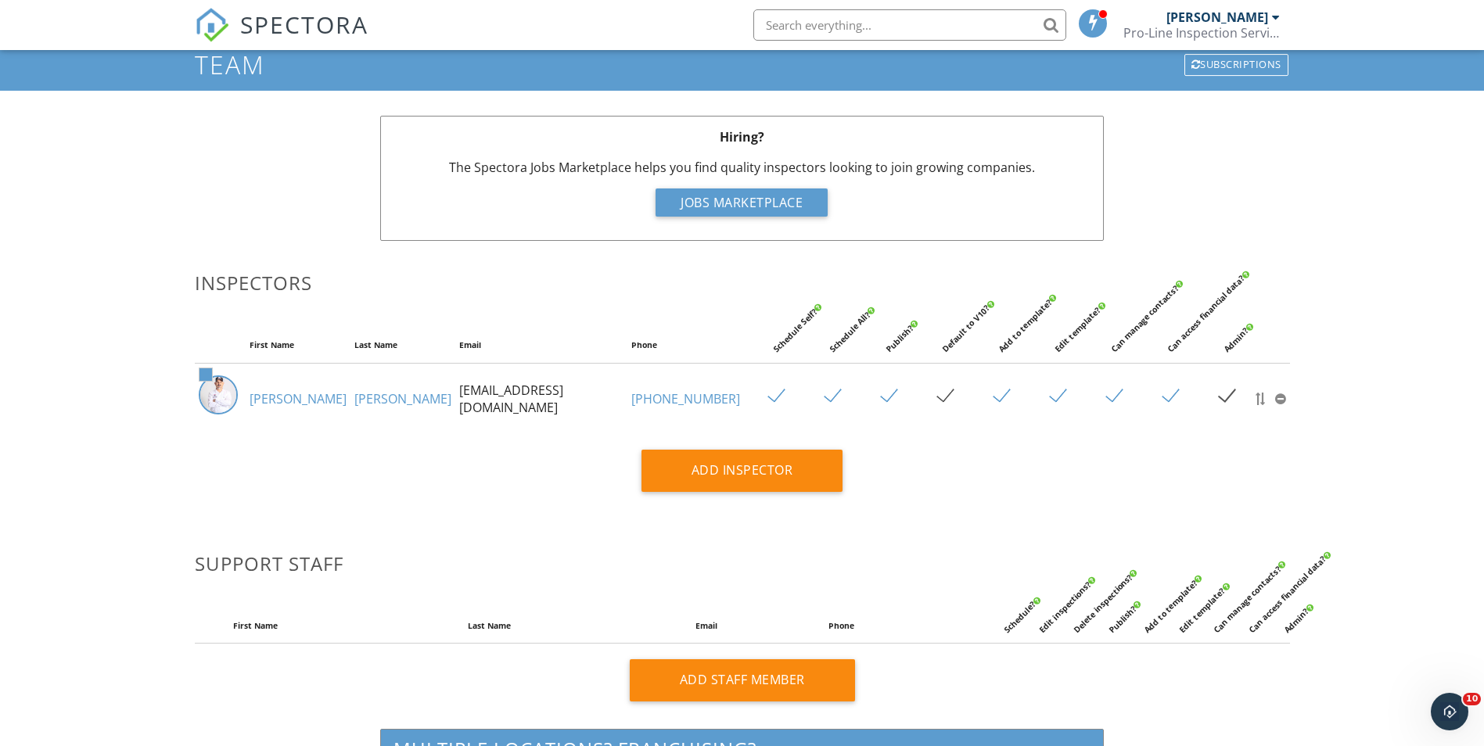
click at [1223, 393] on label at bounding box center [1233, 397] width 27 height 20
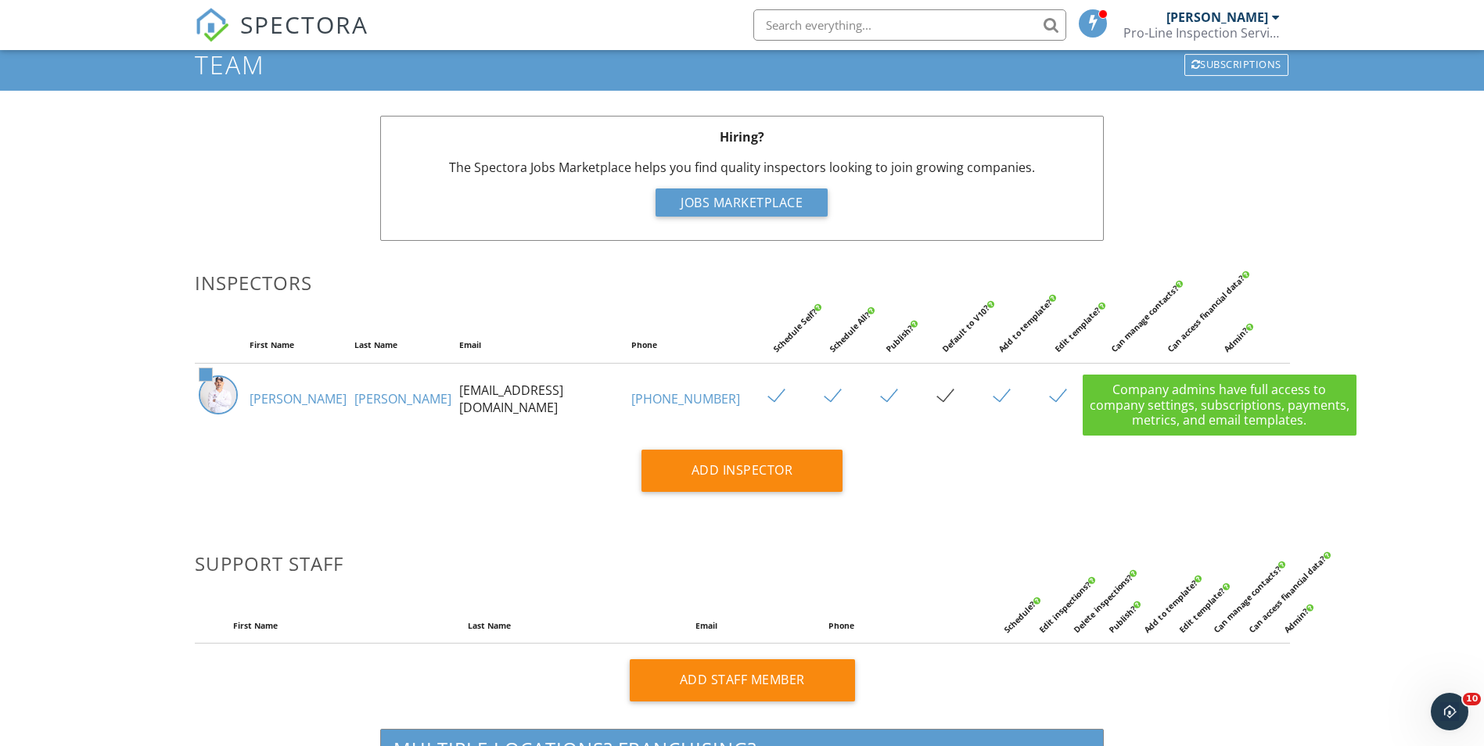
click at [1249, 328] on div "Admin?" at bounding box center [1269, 307] width 96 height 96
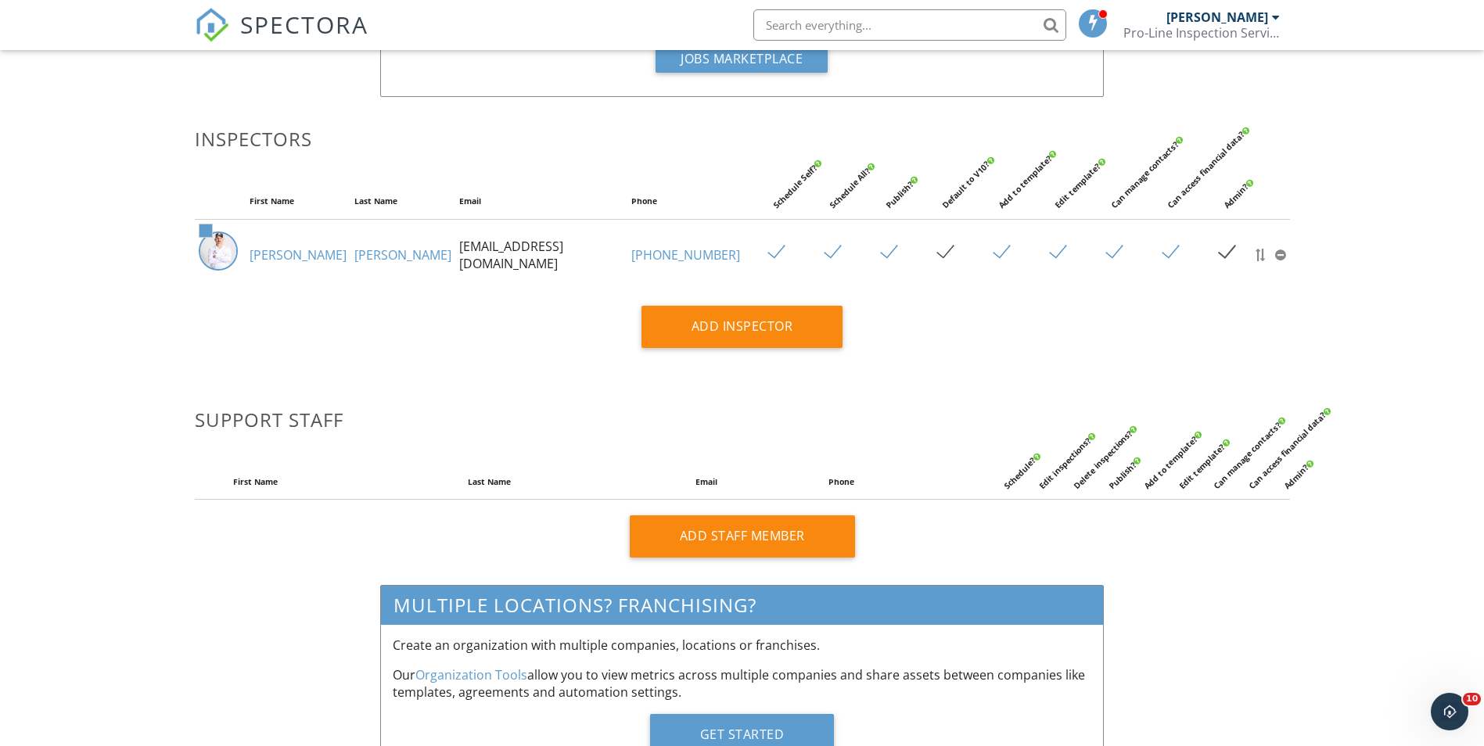
scroll to position [0, 0]
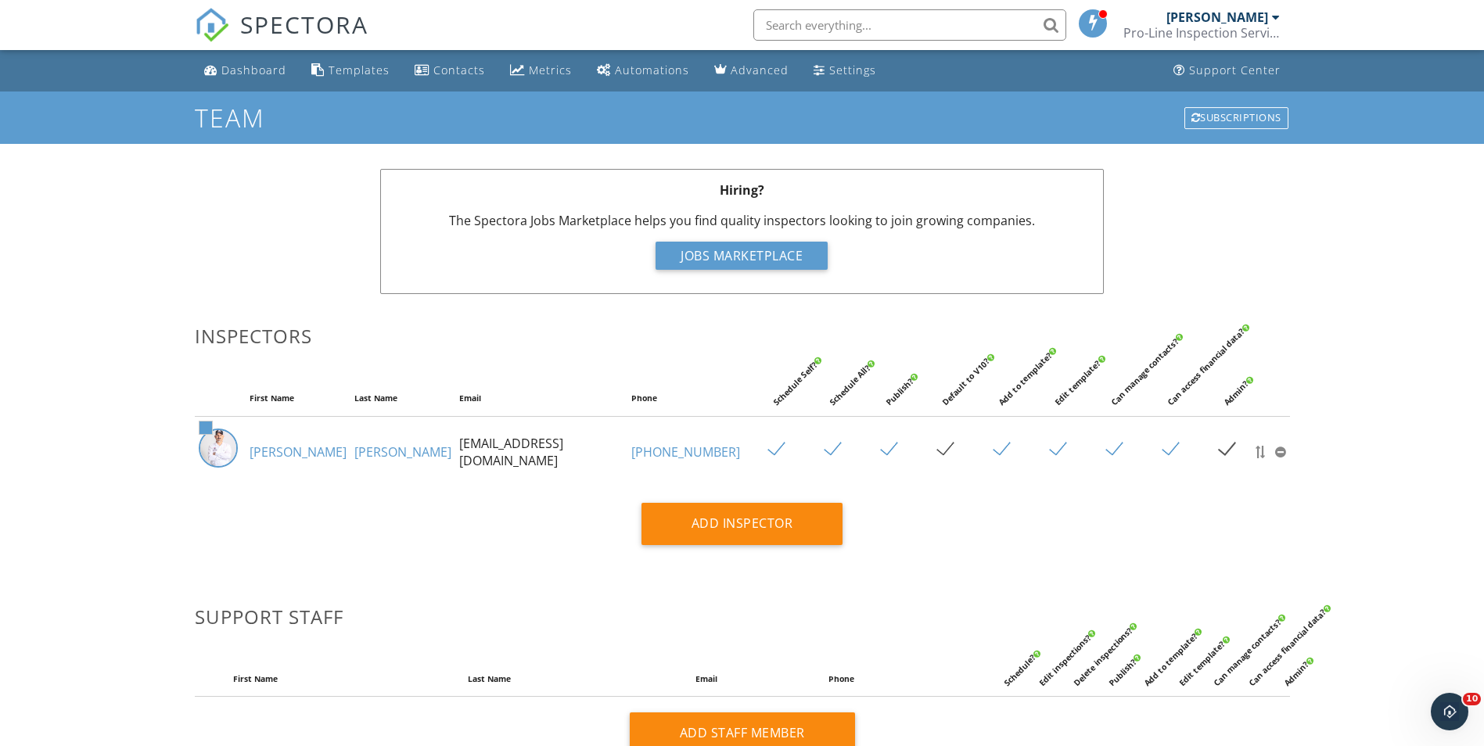
click at [1247, 250] on div "Hiring? The Spectora Jobs Marketplace helps you find quality inspectors looking…" at bounding box center [742, 239] width 1114 height 141
click at [847, 74] on div "Settings" at bounding box center [852, 70] width 47 height 15
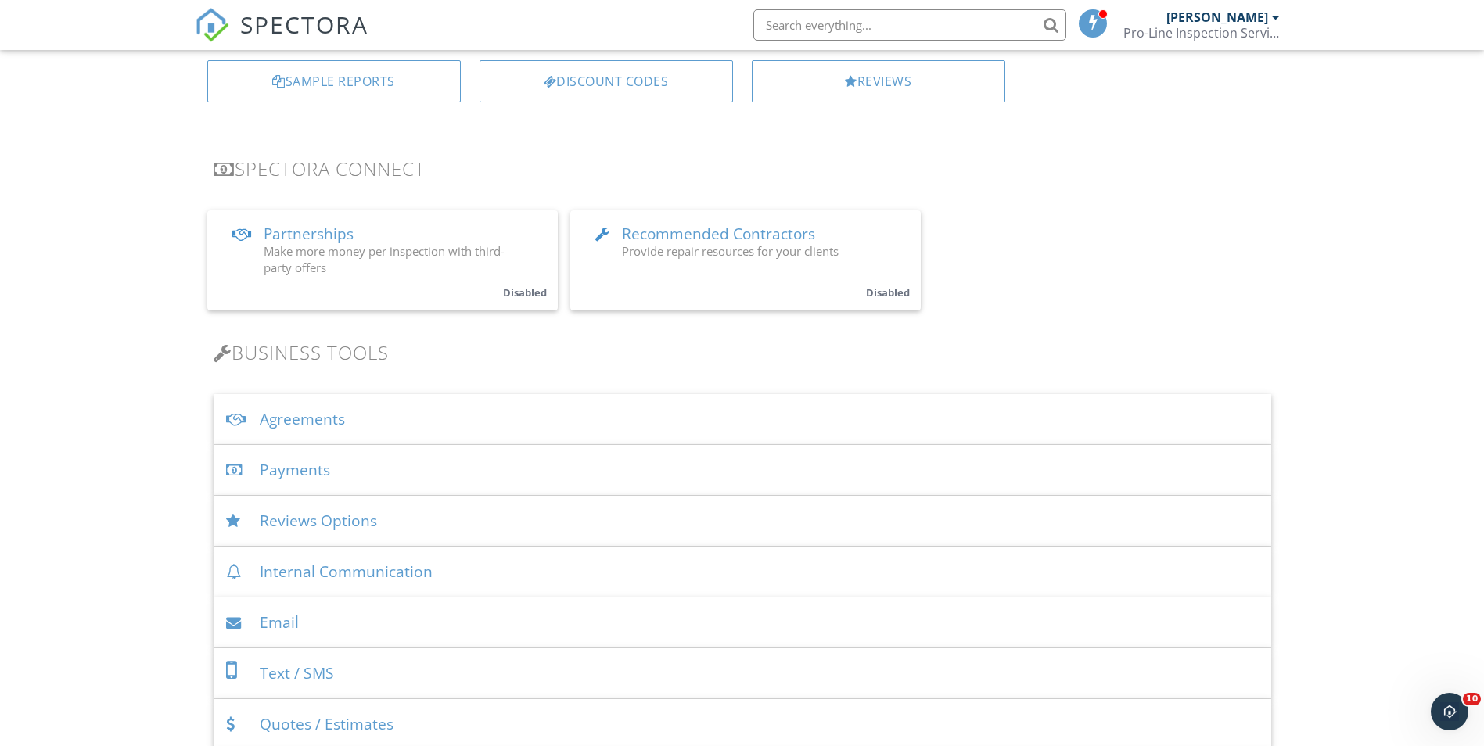
scroll to position [313, 0]
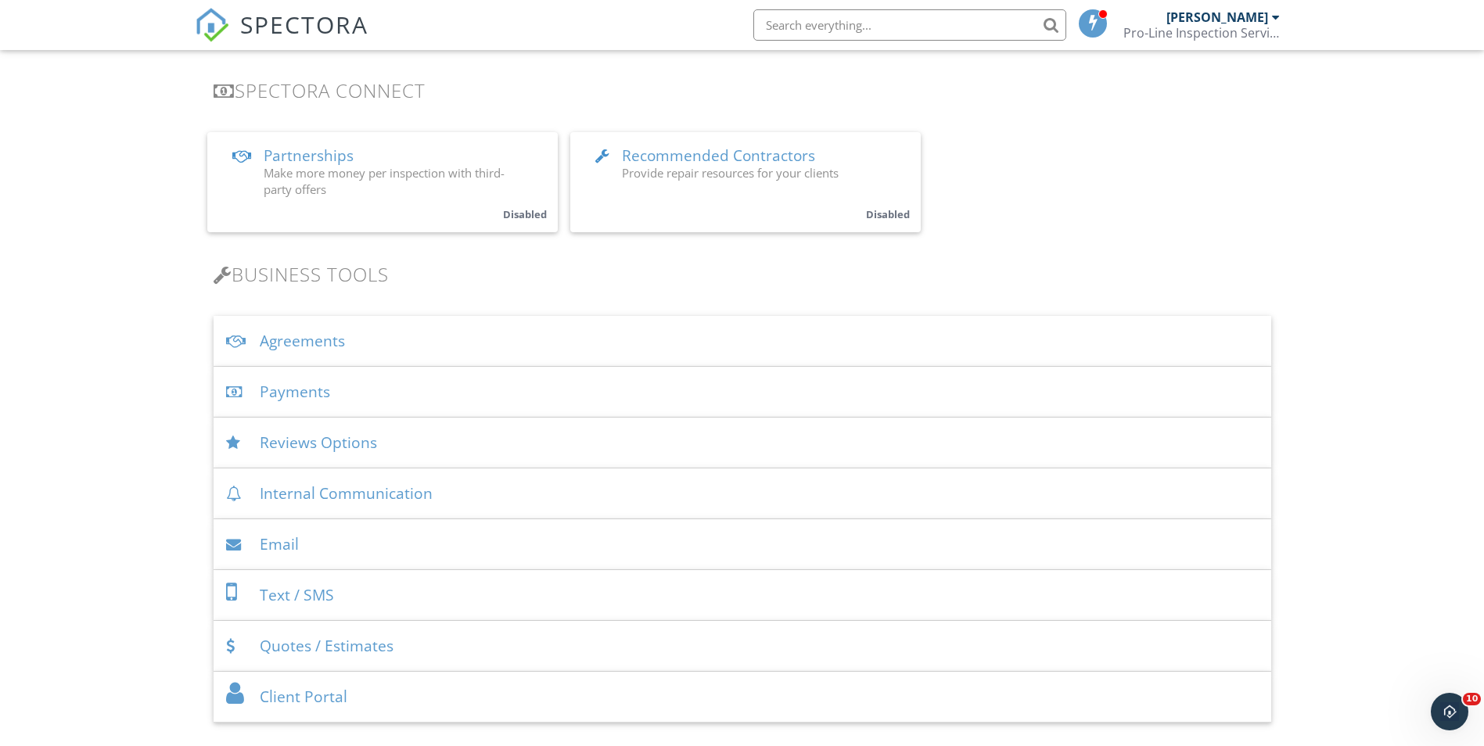
click at [429, 390] on div "Payments" at bounding box center [743, 392] width 1058 height 51
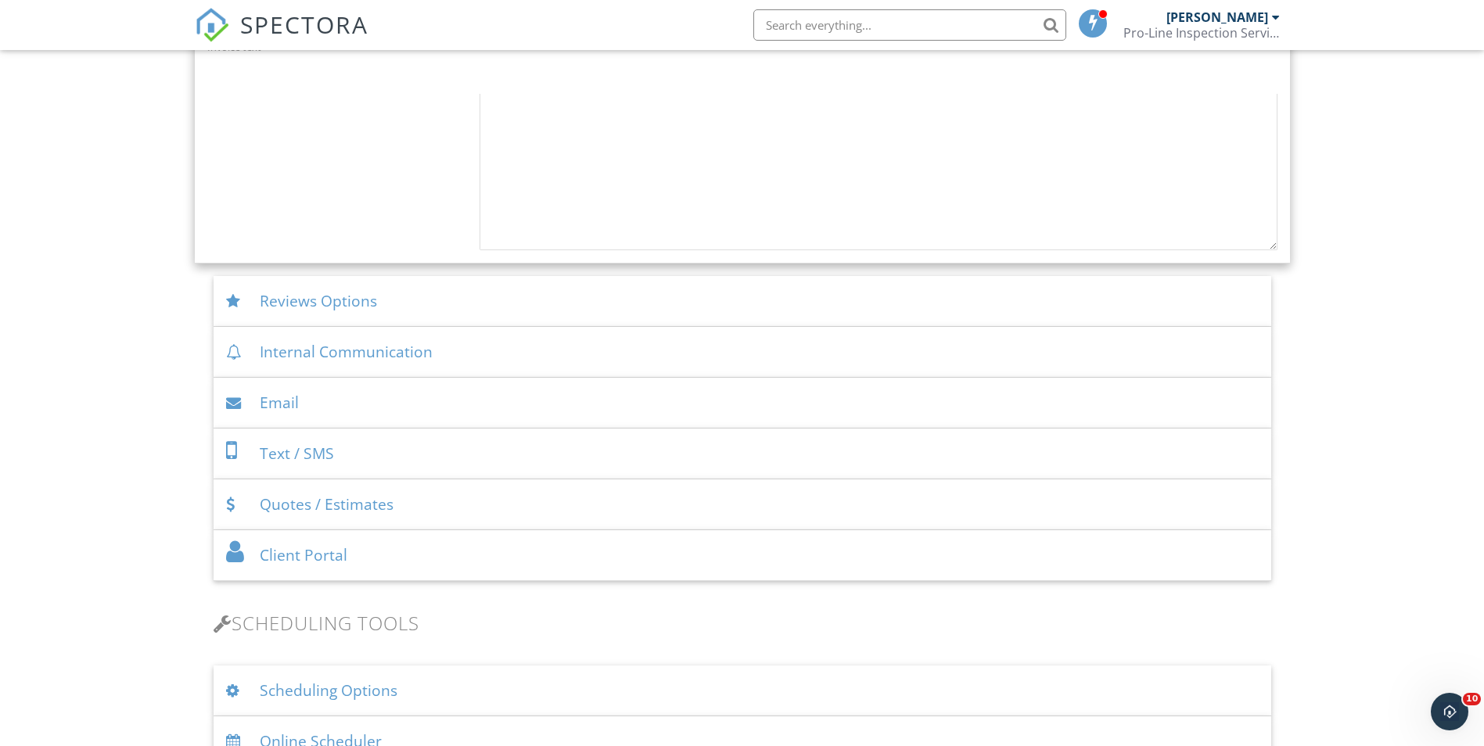
scroll to position [1565, 0]
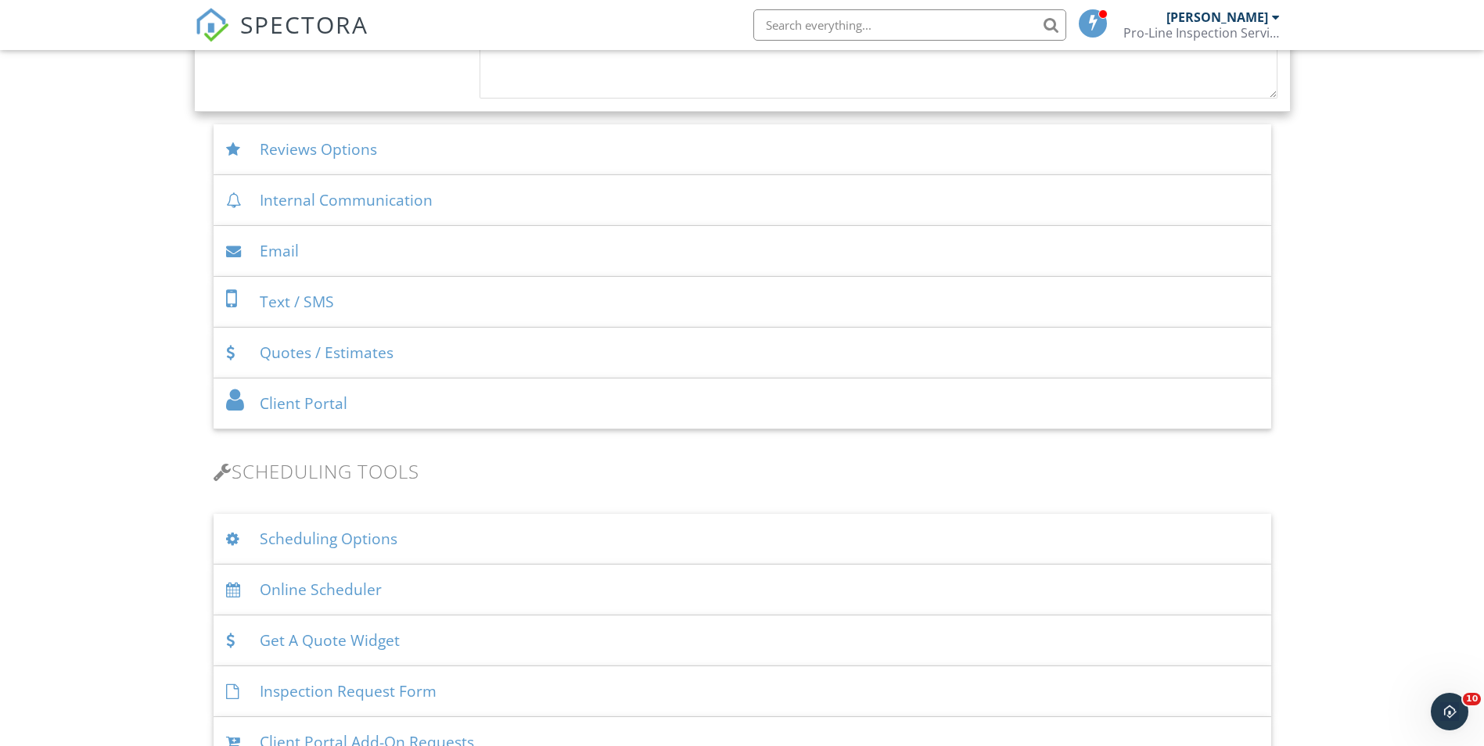
click at [372, 199] on div "Internal Communication" at bounding box center [743, 200] width 1058 height 51
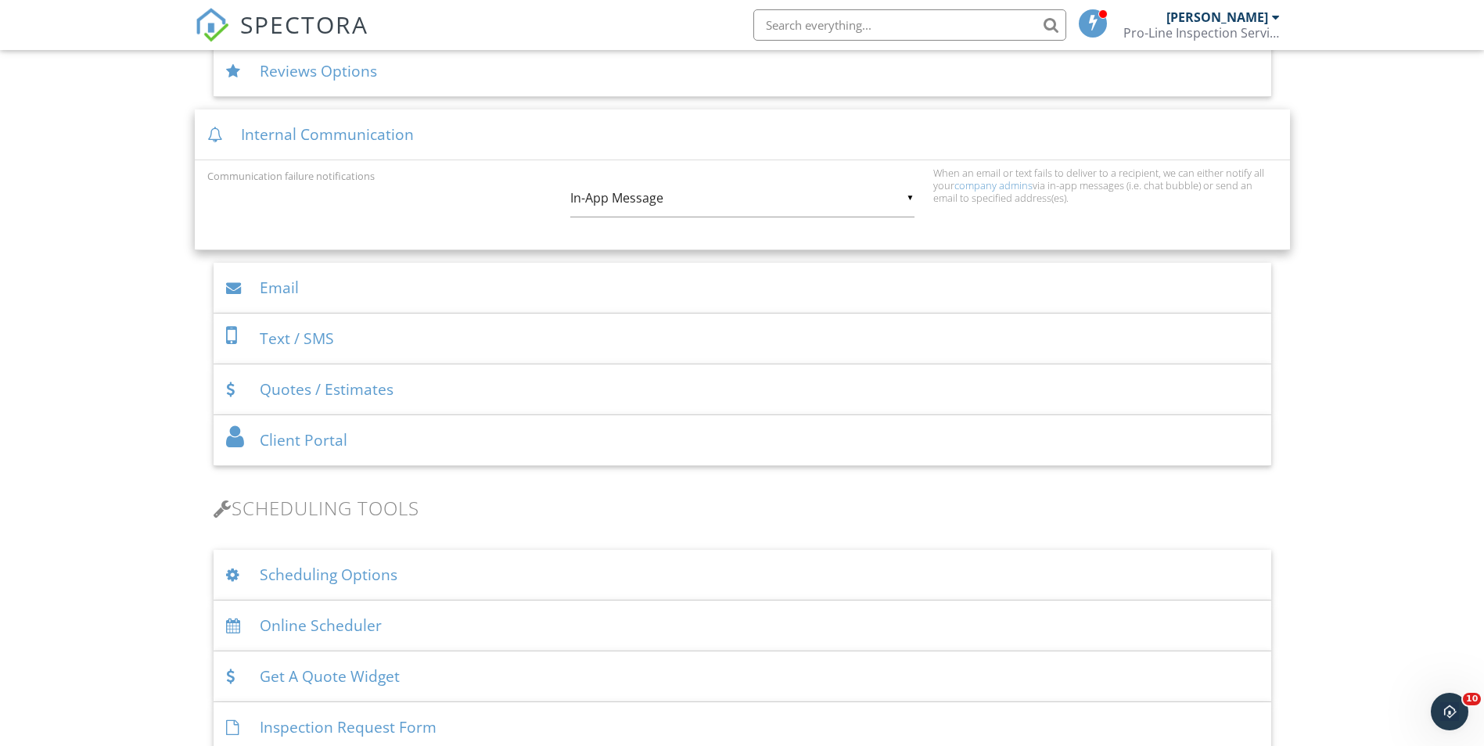
scroll to position [684, 0]
click at [336, 288] on div "Email" at bounding box center [743, 289] width 1058 height 51
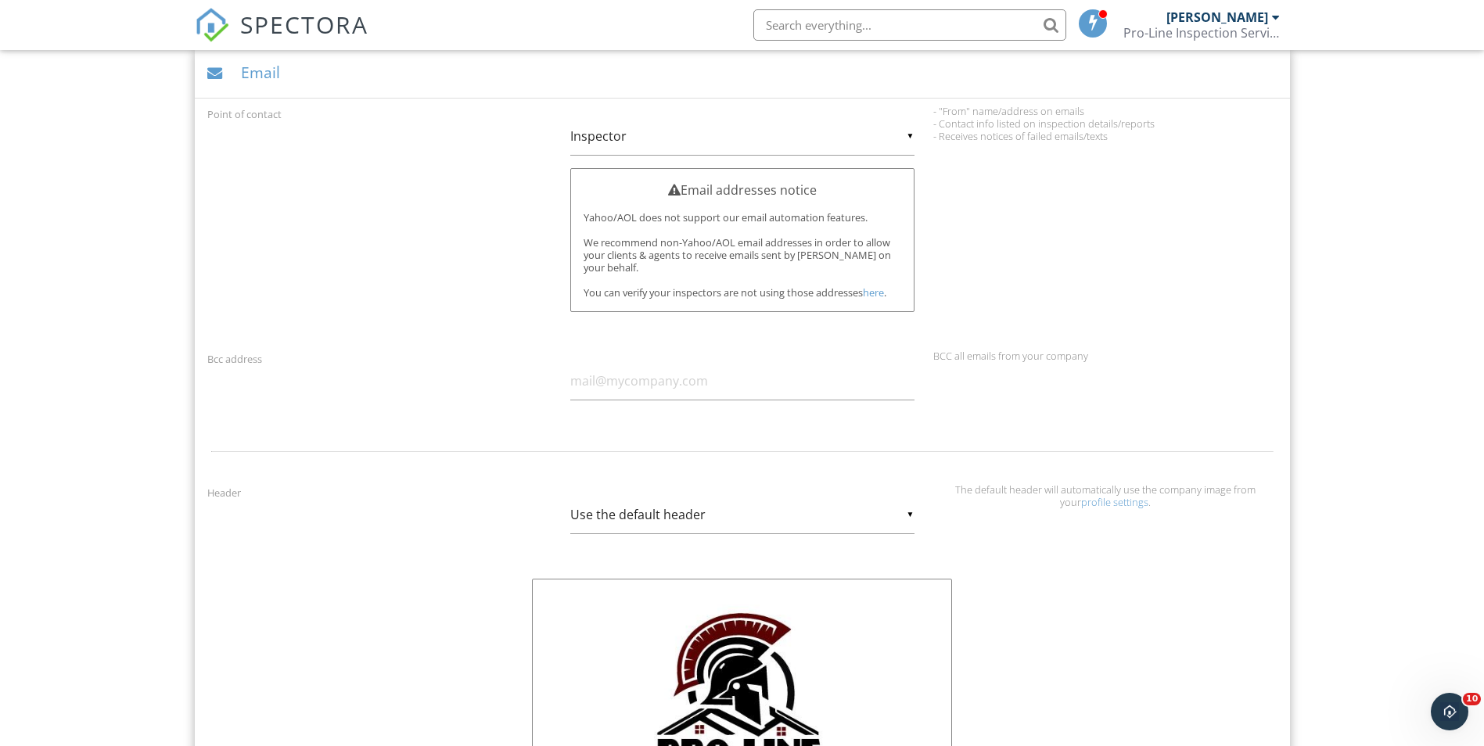
scroll to position [762, 0]
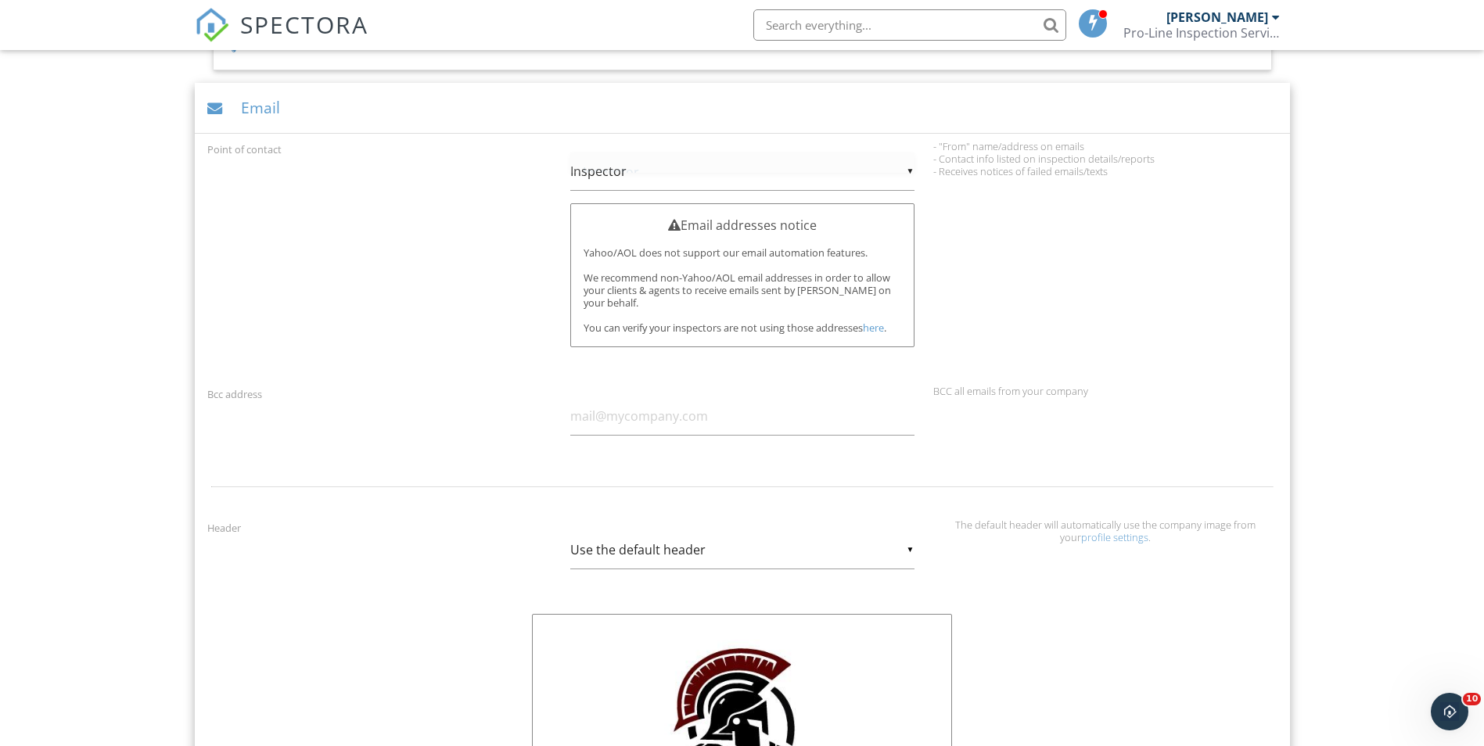
click at [908, 168] on div "▼ Inspector Inspector Company Inspector Company" at bounding box center [742, 172] width 344 height 38
click at [785, 167] on span "Inspector" at bounding box center [742, 172] width 344 height 39
click at [907, 171] on div "▼ Inspector Inspector Company Inspector Company" at bounding box center [742, 172] width 344 height 38
click at [789, 215] on span "Company" at bounding box center [742, 211] width 344 height 39
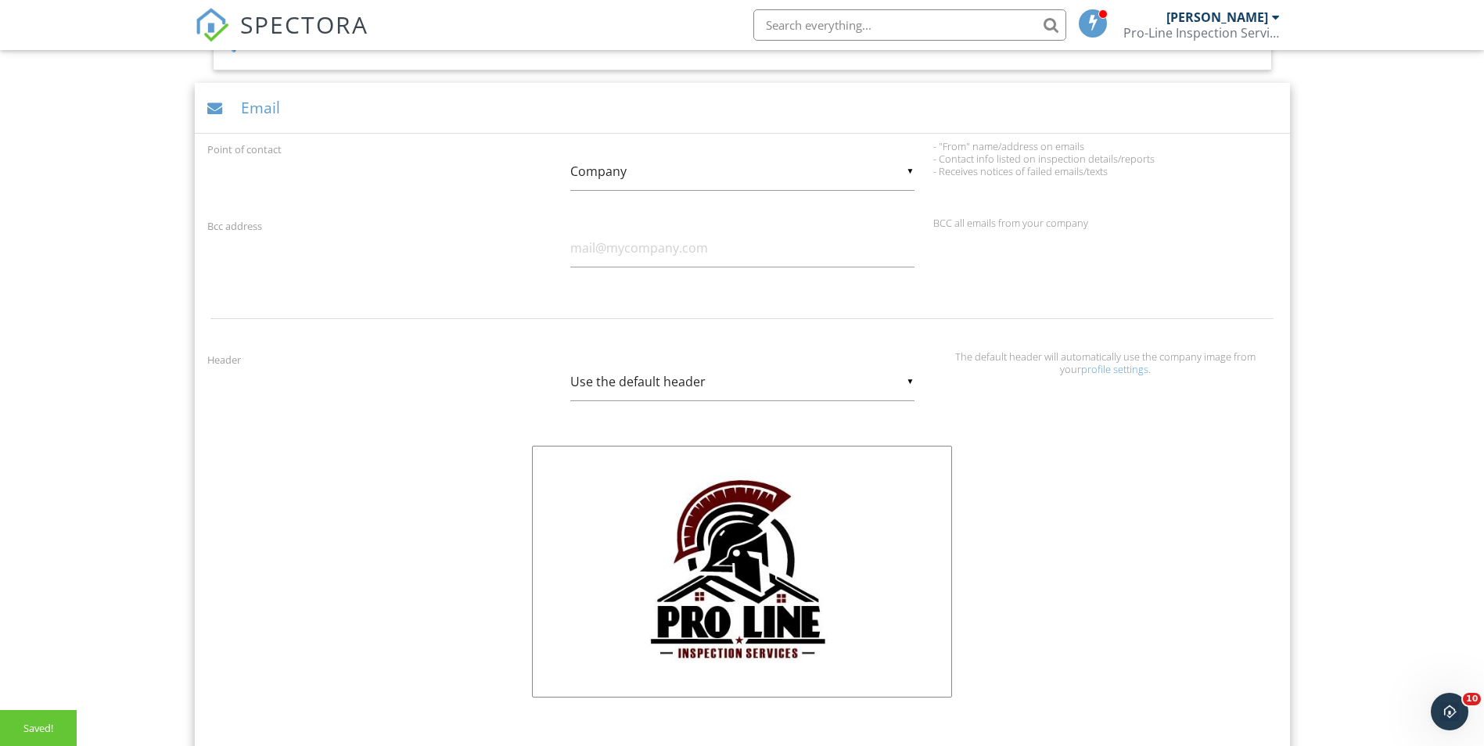
click at [896, 170] on div "▼ Company Inspector Company Inspector Company" at bounding box center [742, 172] width 344 height 38
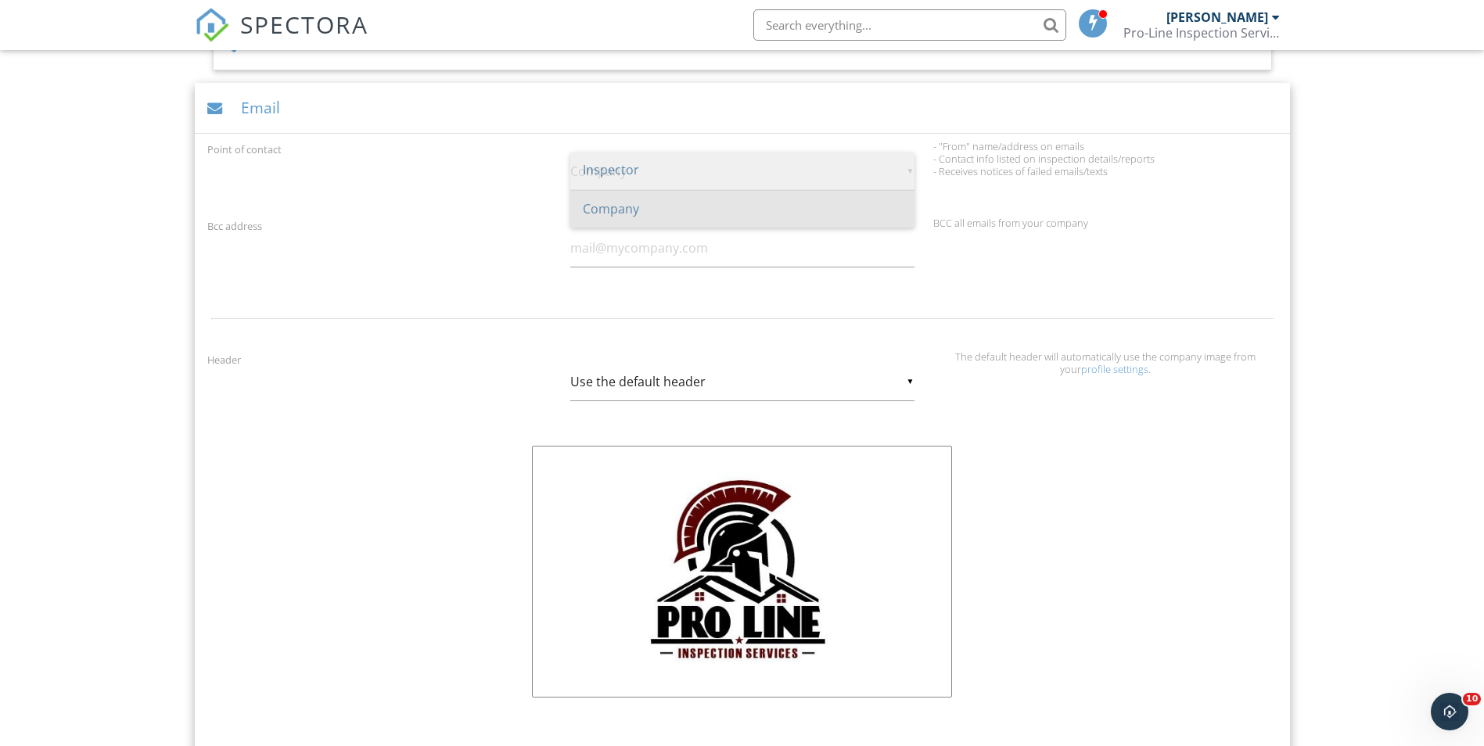
scroll to position [0, 0]
click at [749, 183] on span "Inspector" at bounding box center [742, 172] width 344 height 39
type input "Inspector"
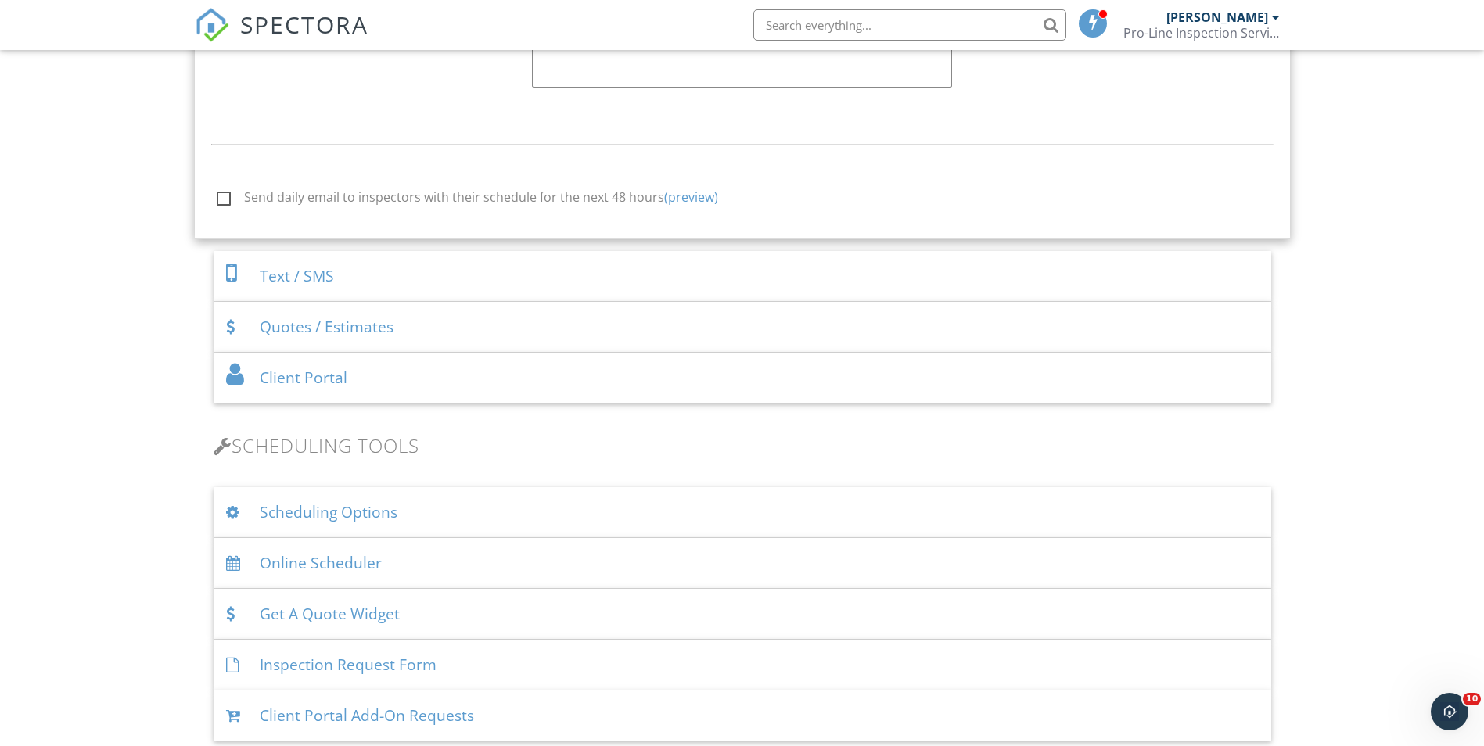
scroll to position [1935, 0]
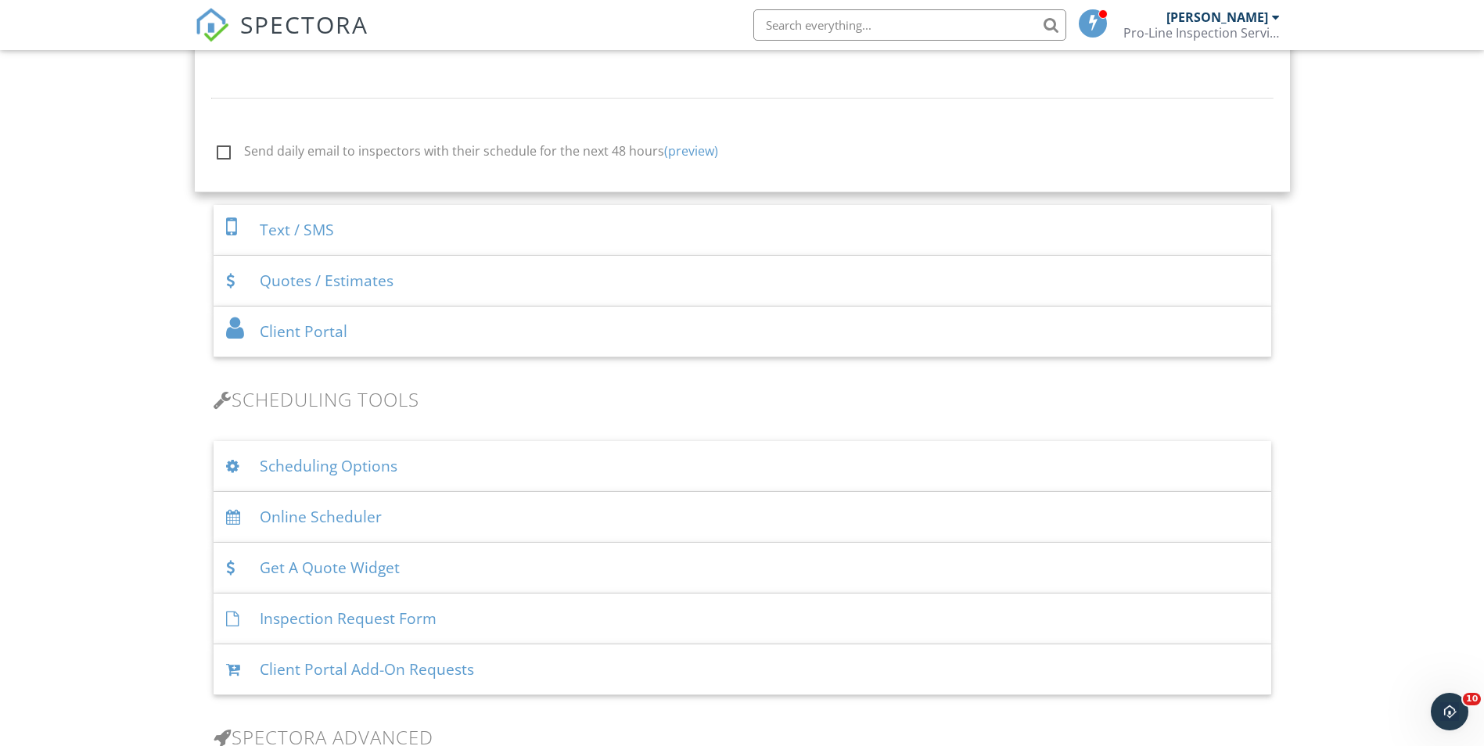
click at [447, 218] on div "Text / SMS" at bounding box center [743, 230] width 1058 height 51
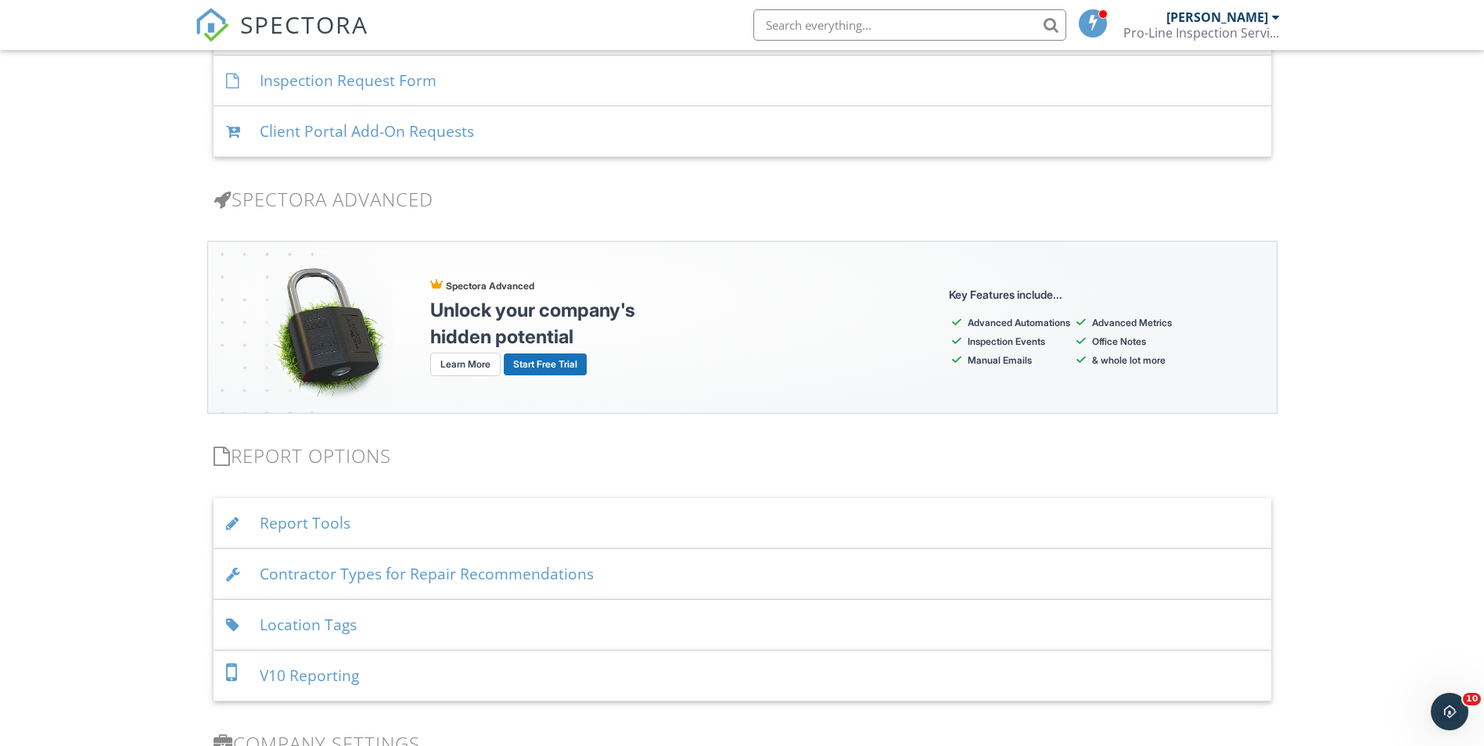
scroll to position [1897, 0]
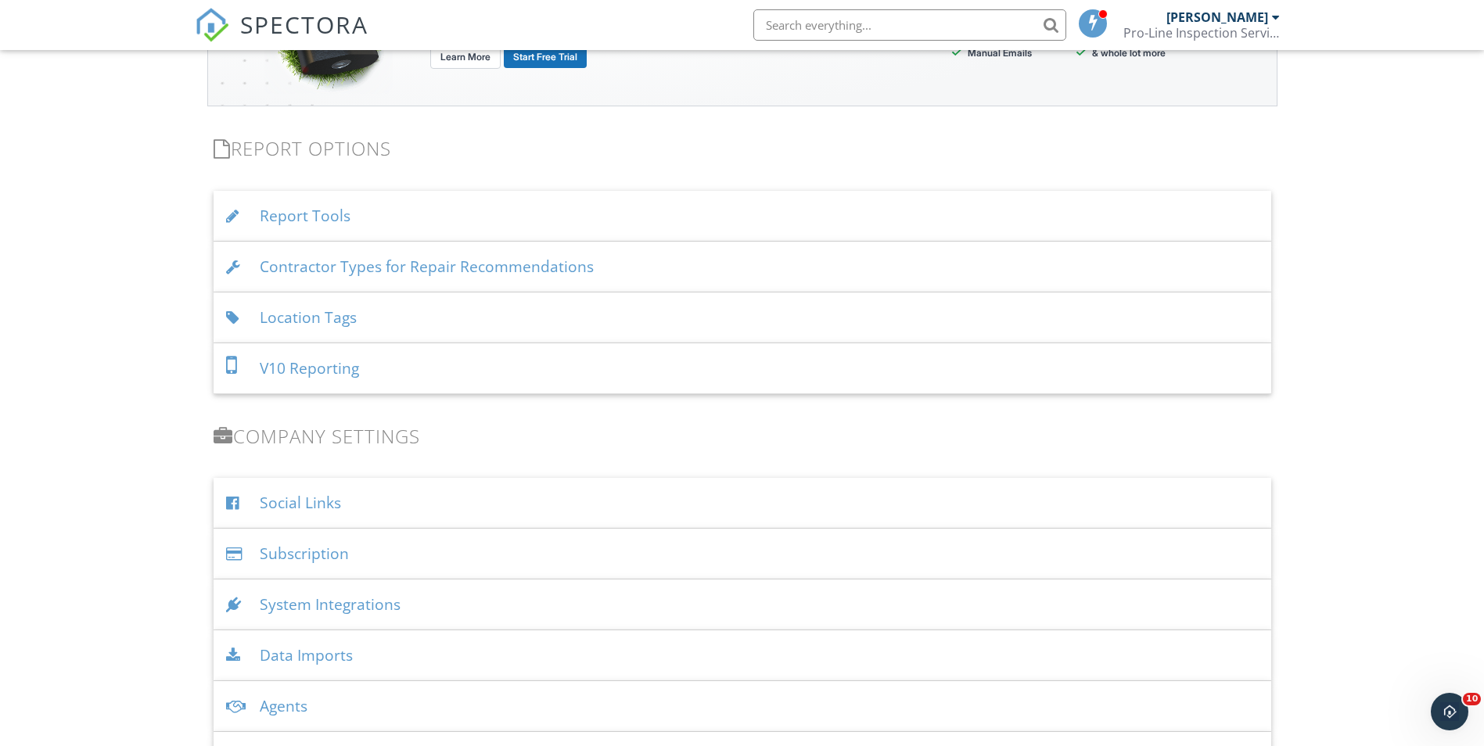
click at [519, 226] on div "Report Tools" at bounding box center [743, 216] width 1058 height 51
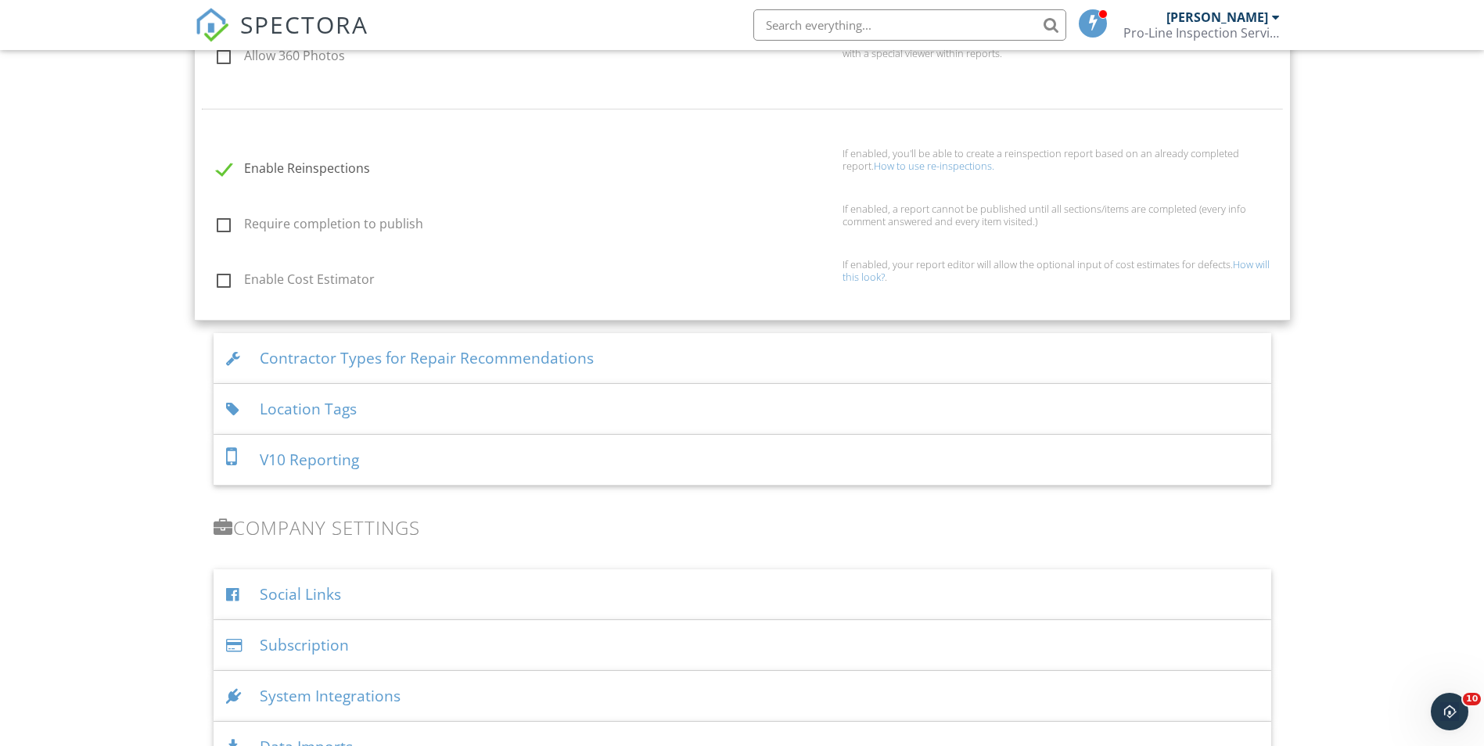
scroll to position [2210, 0]
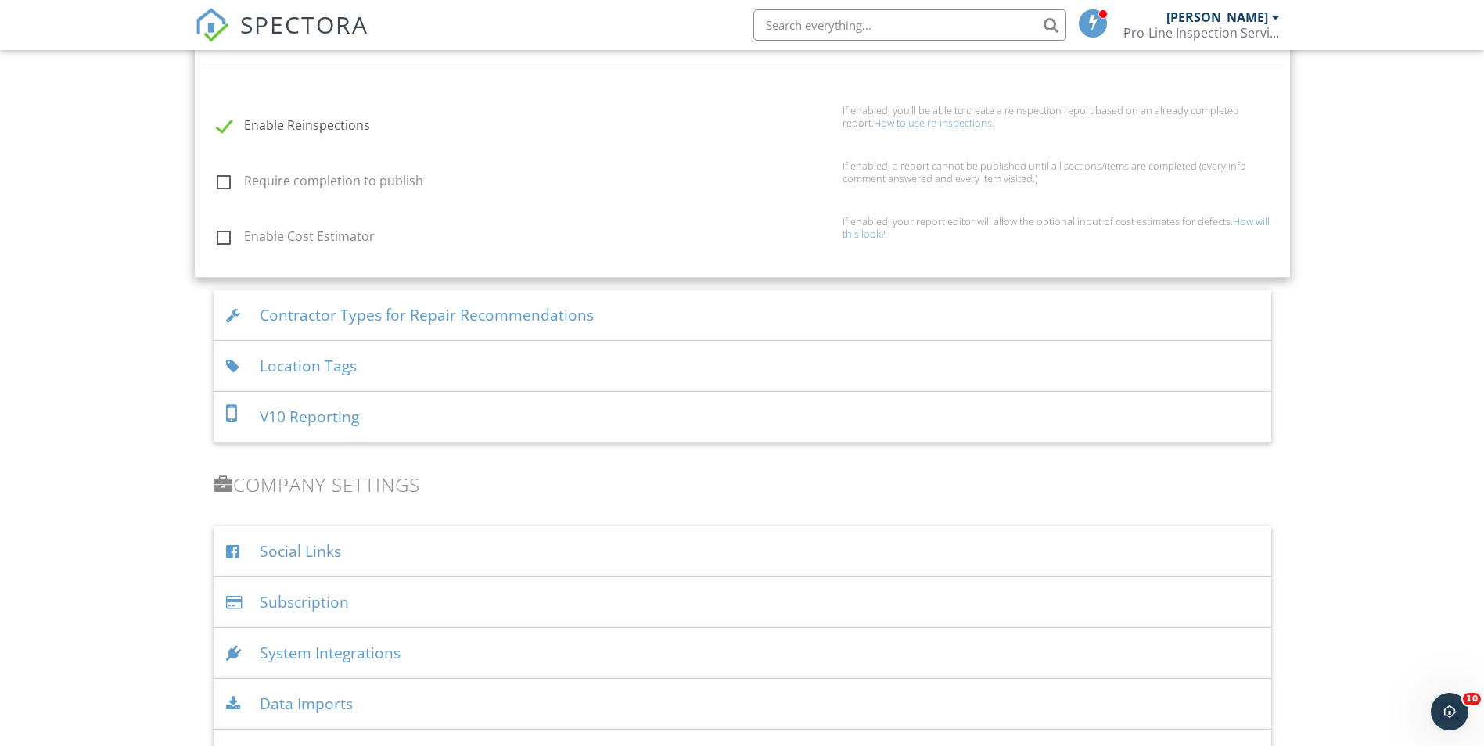
click at [666, 311] on div "Contractor Types for Repair Recommendations" at bounding box center [743, 315] width 1058 height 51
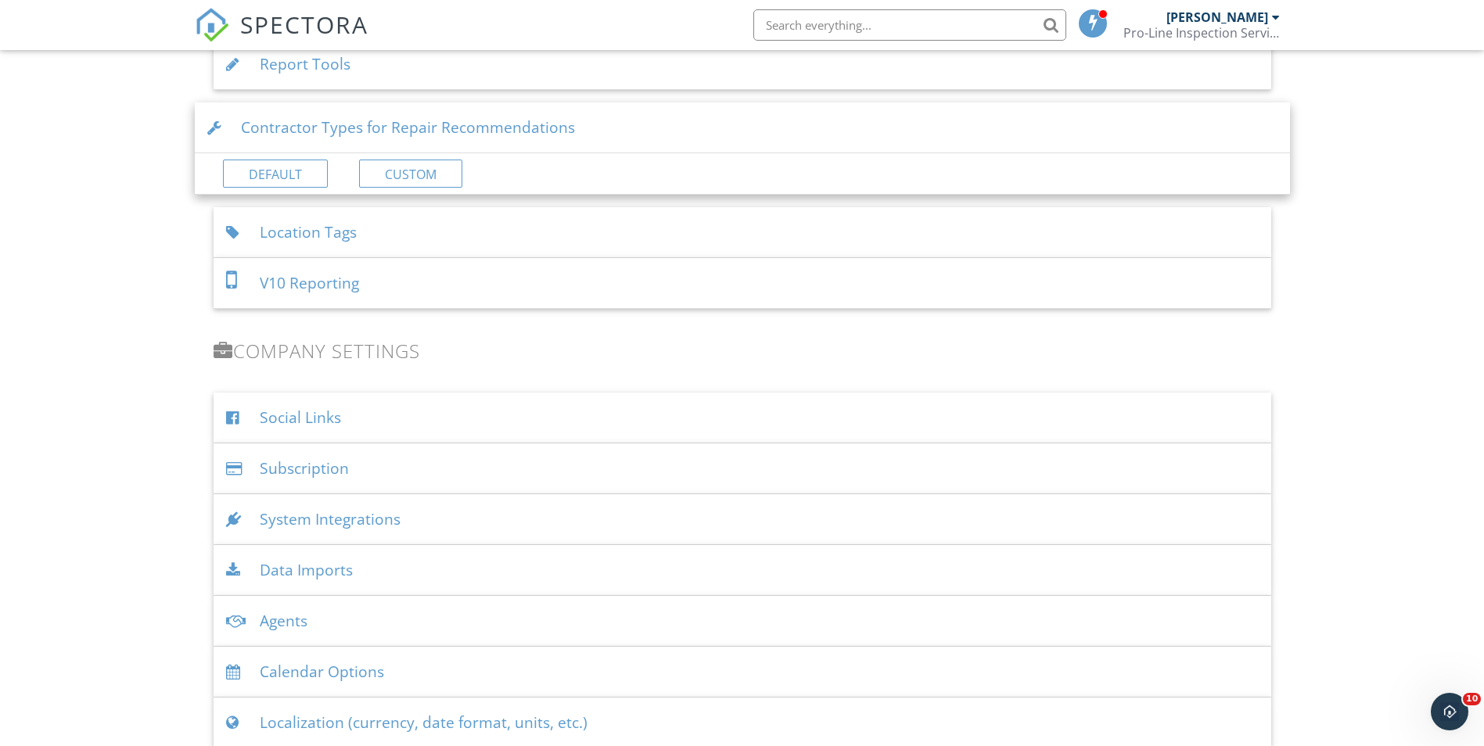
scroll to position [2053, 0]
click at [470, 210] on div "Location Tags" at bounding box center [743, 228] width 1058 height 51
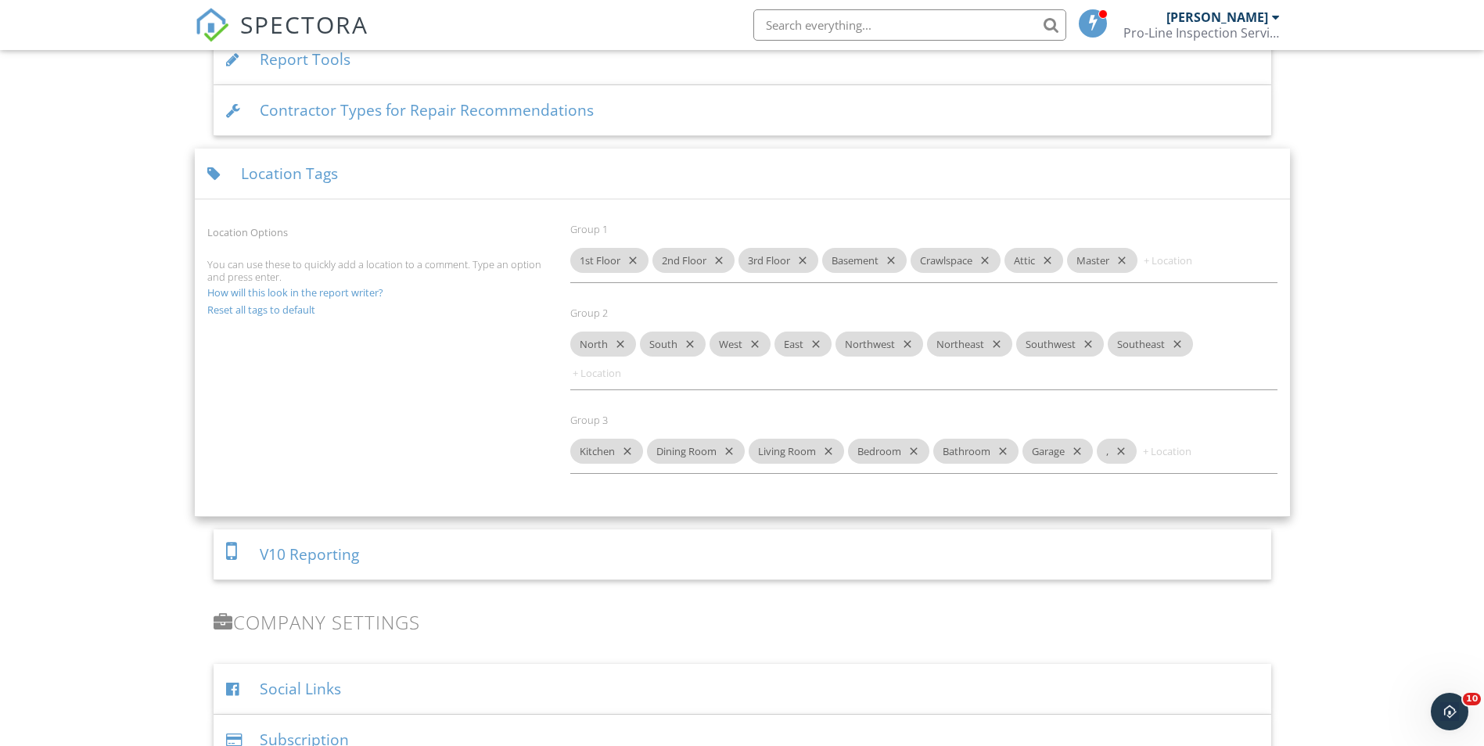
click at [332, 289] on link "How will this look in the report writer?" at bounding box center [295, 293] width 176 height 14
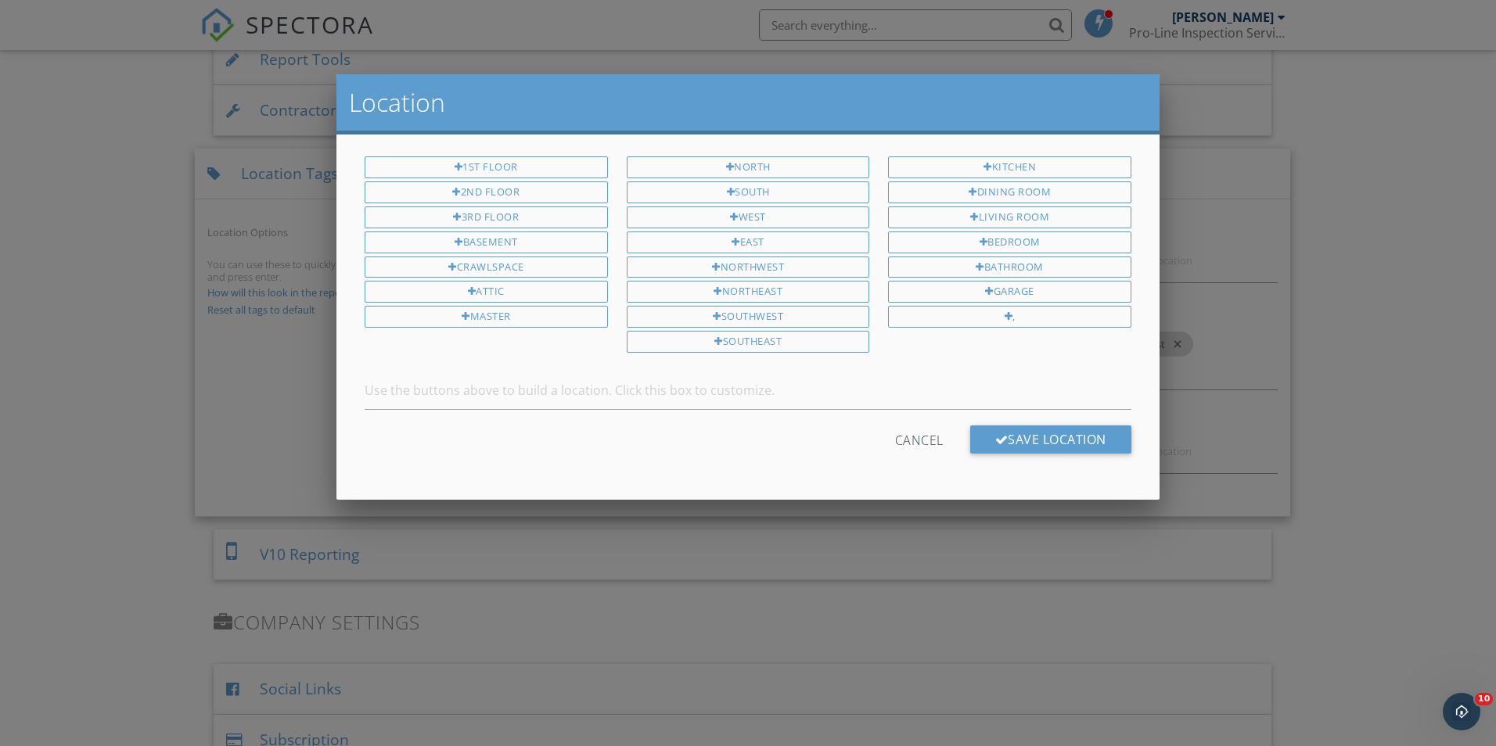
click at [104, 323] on div at bounding box center [748, 388] width 1496 height 933
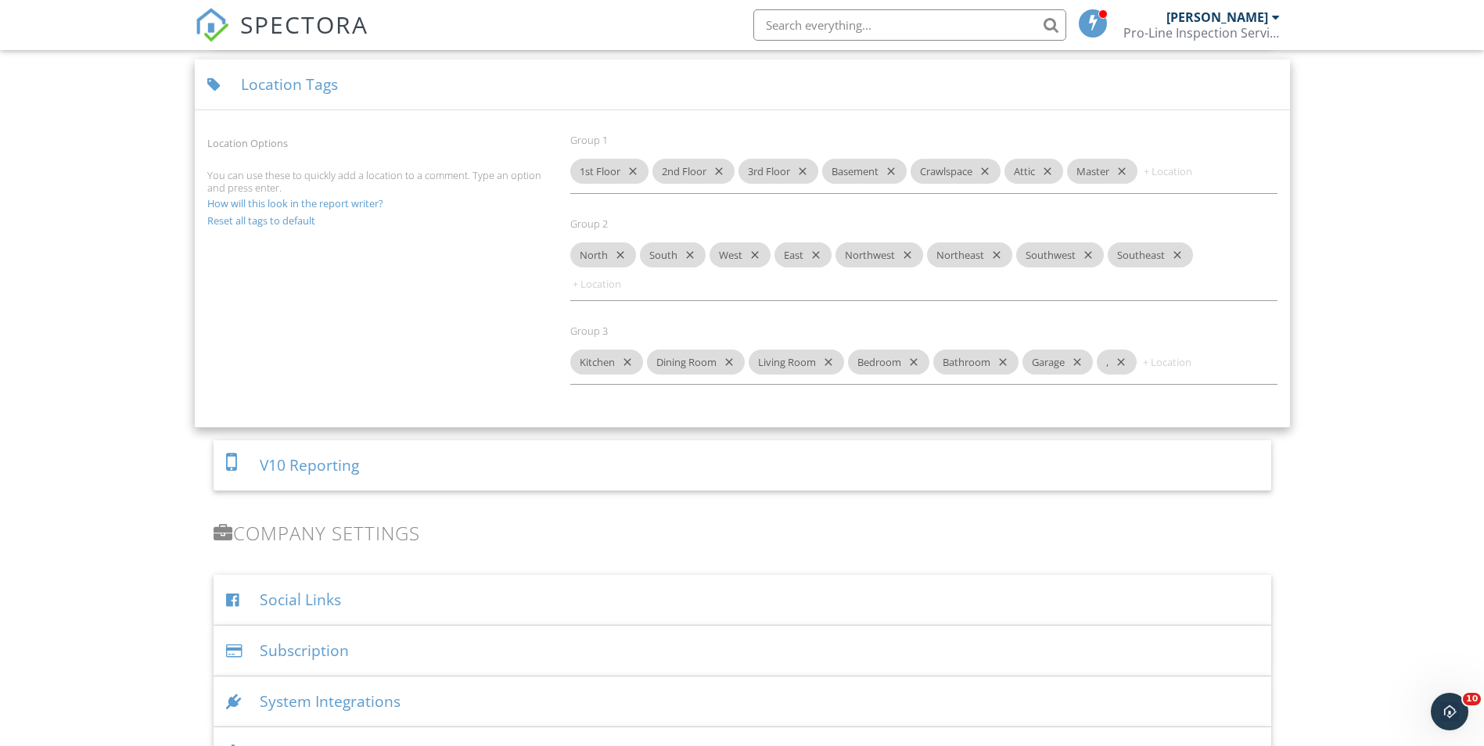
scroll to position [2288, 0]
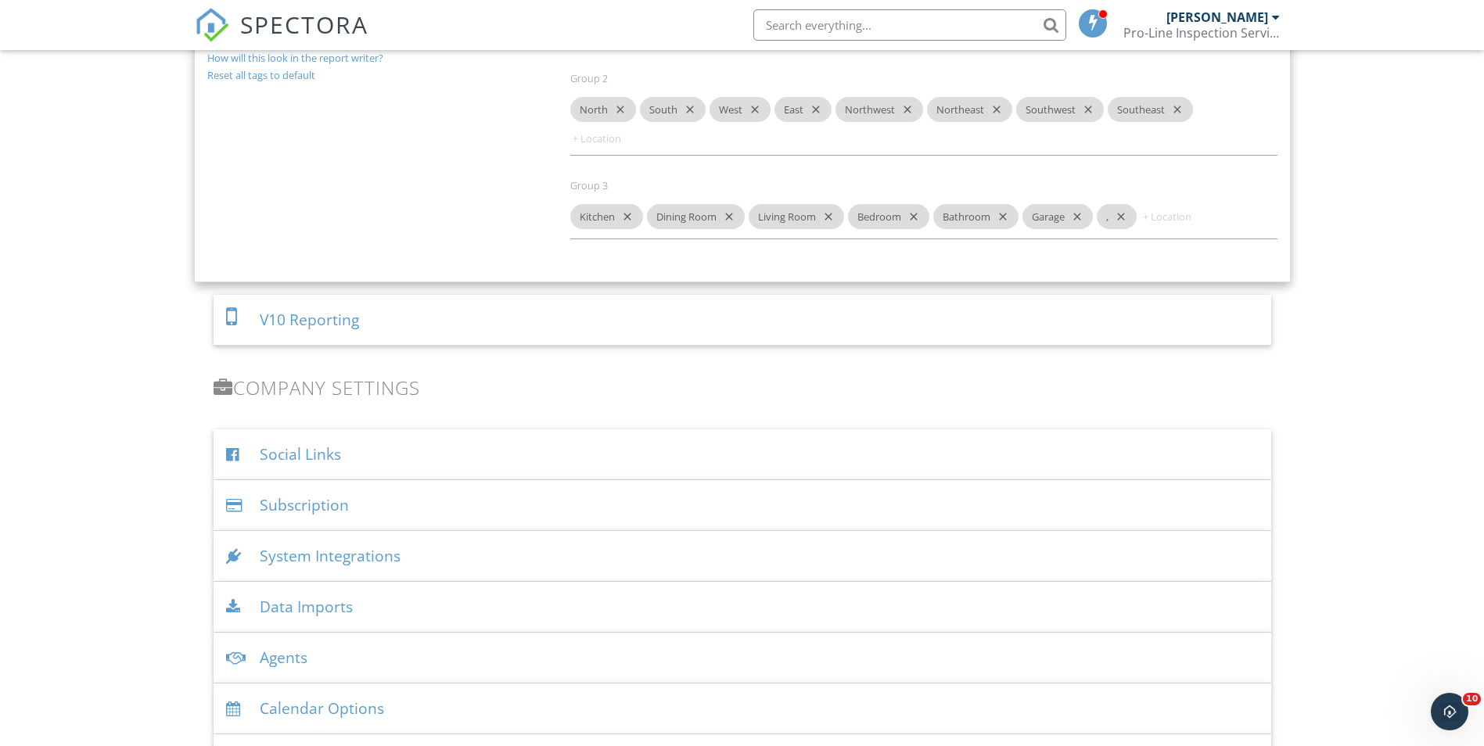
click at [420, 330] on div "V10 Reporting" at bounding box center [743, 320] width 1058 height 51
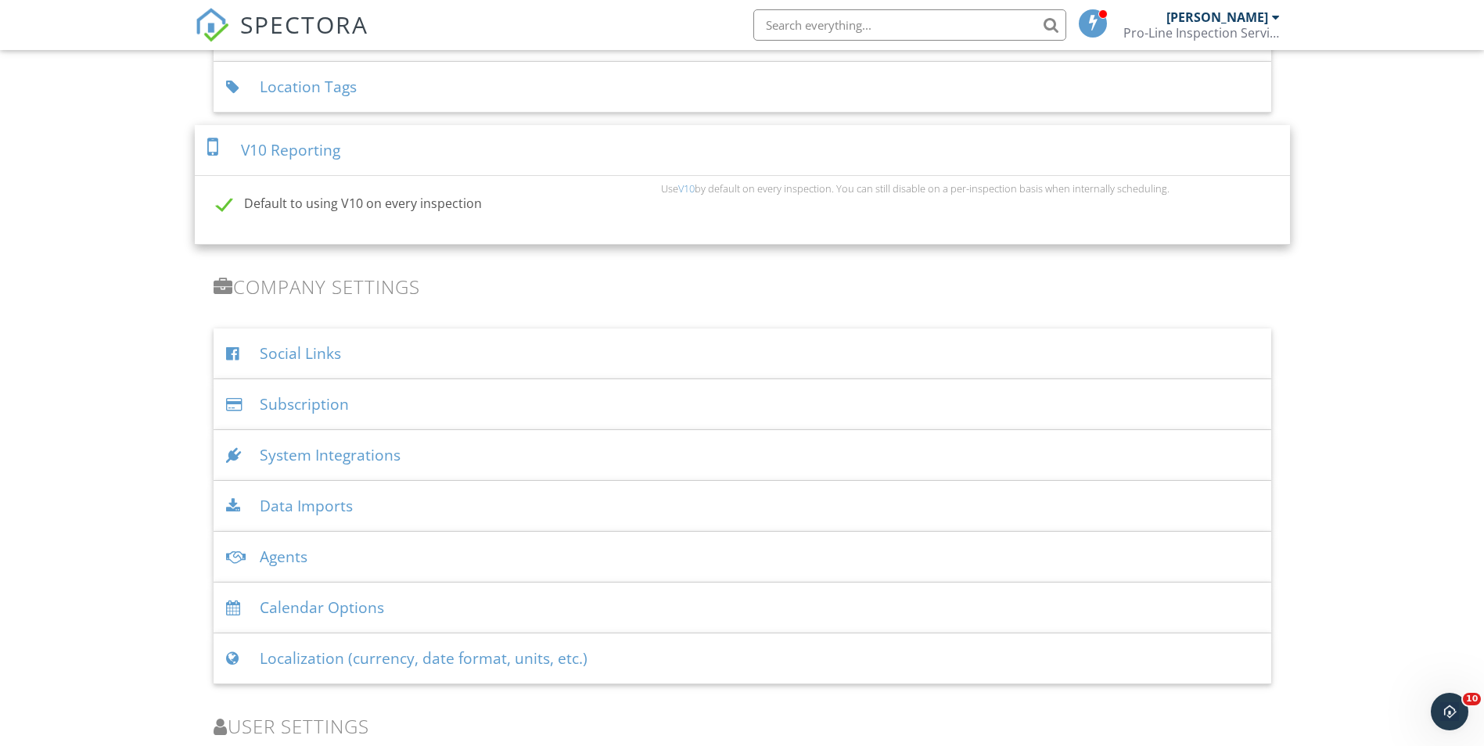
scroll to position [2127, 0]
click at [543, 213] on label "Default to using V10 on every inspection" at bounding box center [434, 207] width 435 height 20
checkbox input "false"
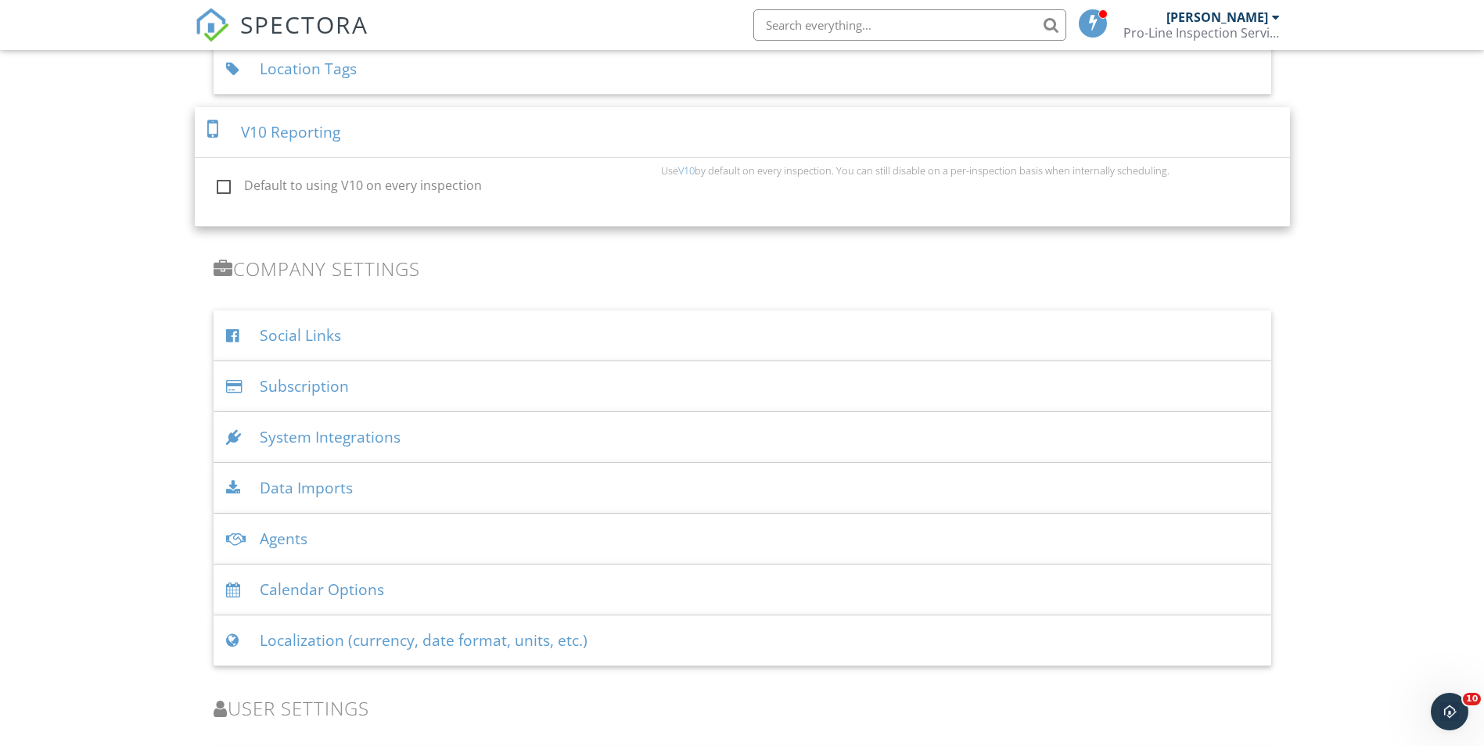
scroll to position [2205, 0]
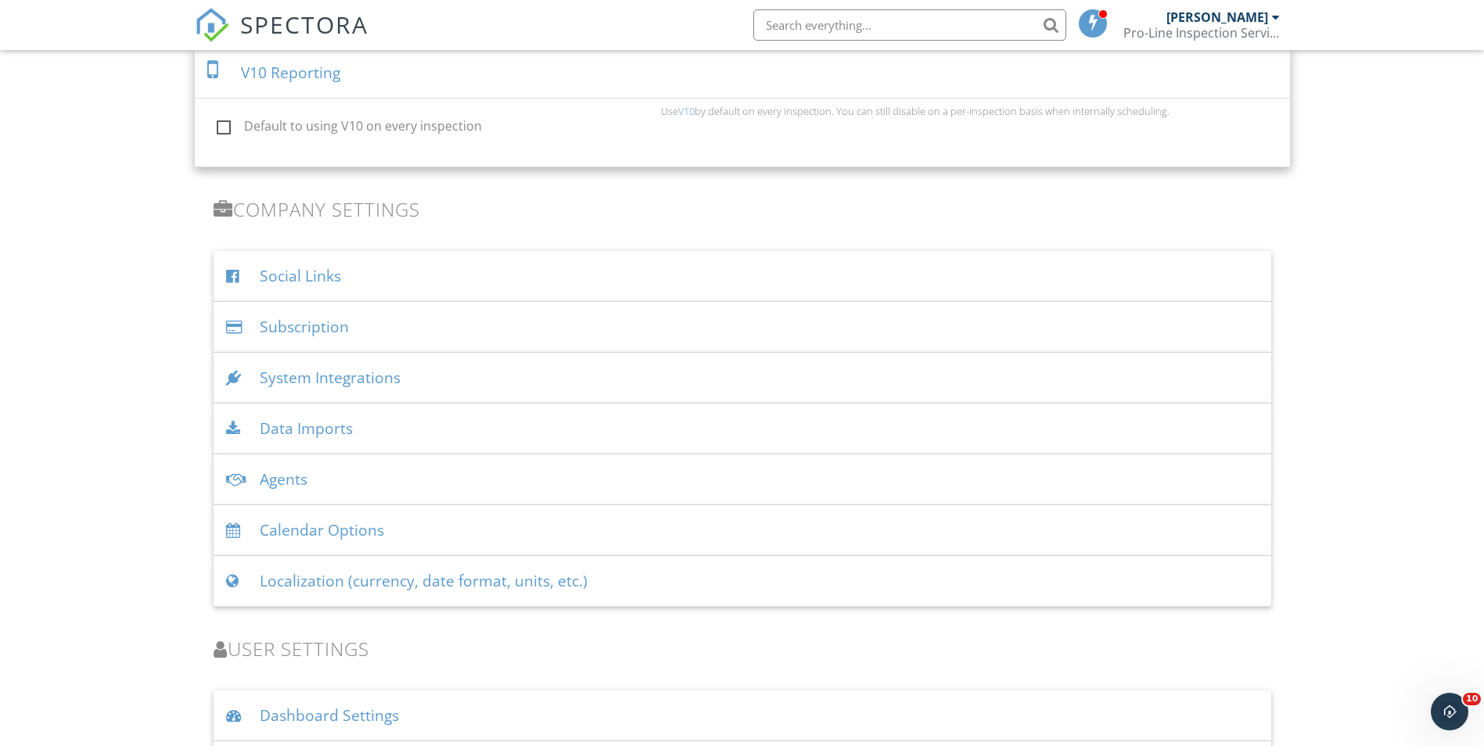
click at [343, 277] on div "Social Links" at bounding box center [743, 276] width 1058 height 51
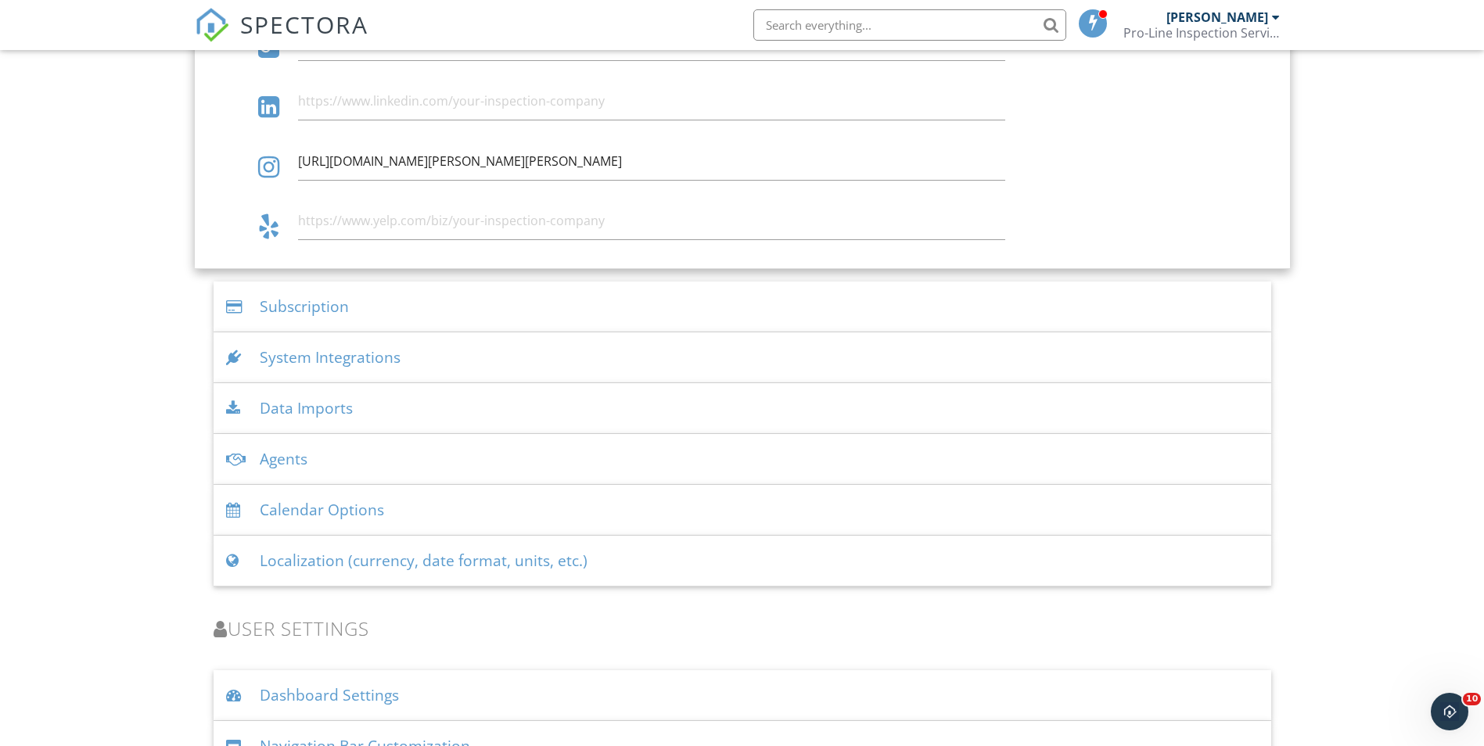
scroll to position [2675, 0]
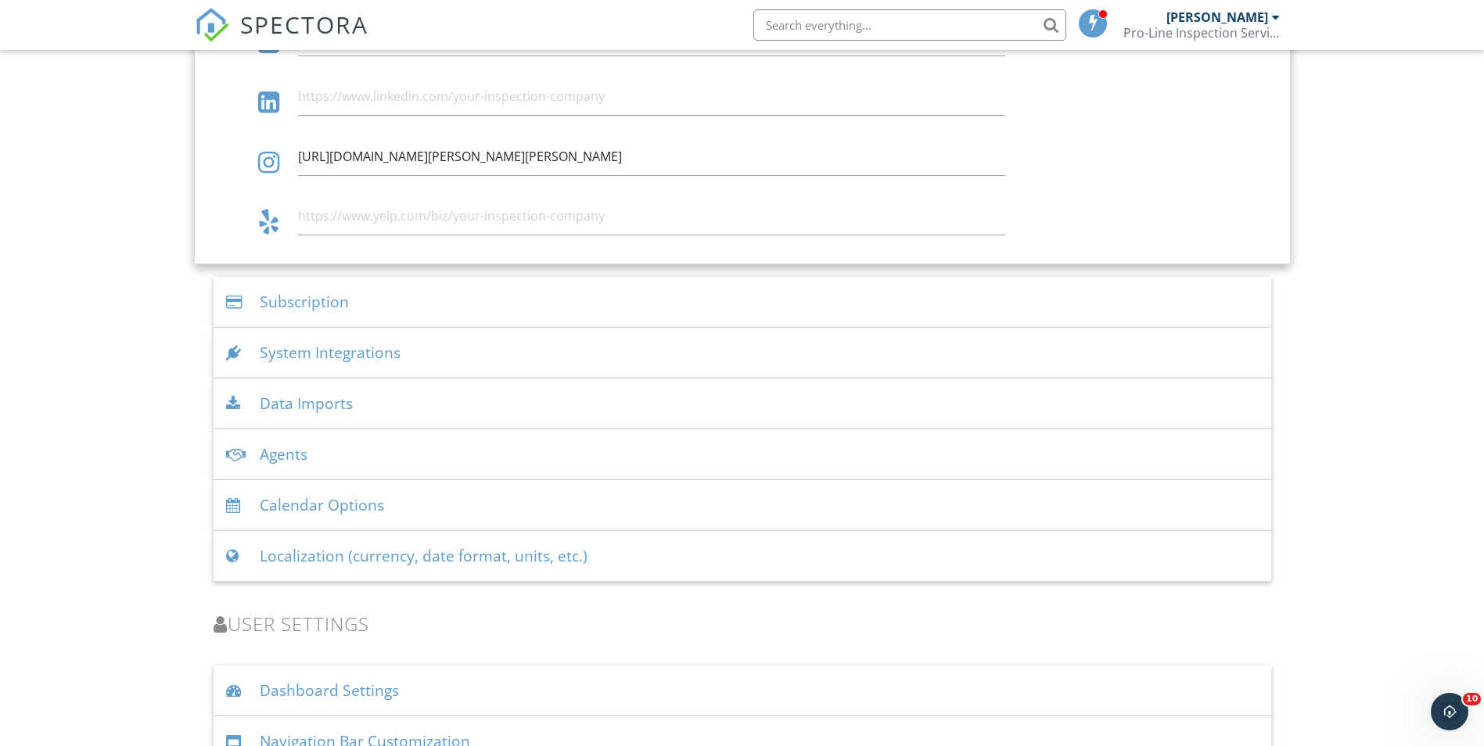
click at [354, 300] on div "Subscription" at bounding box center [743, 302] width 1058 height 51
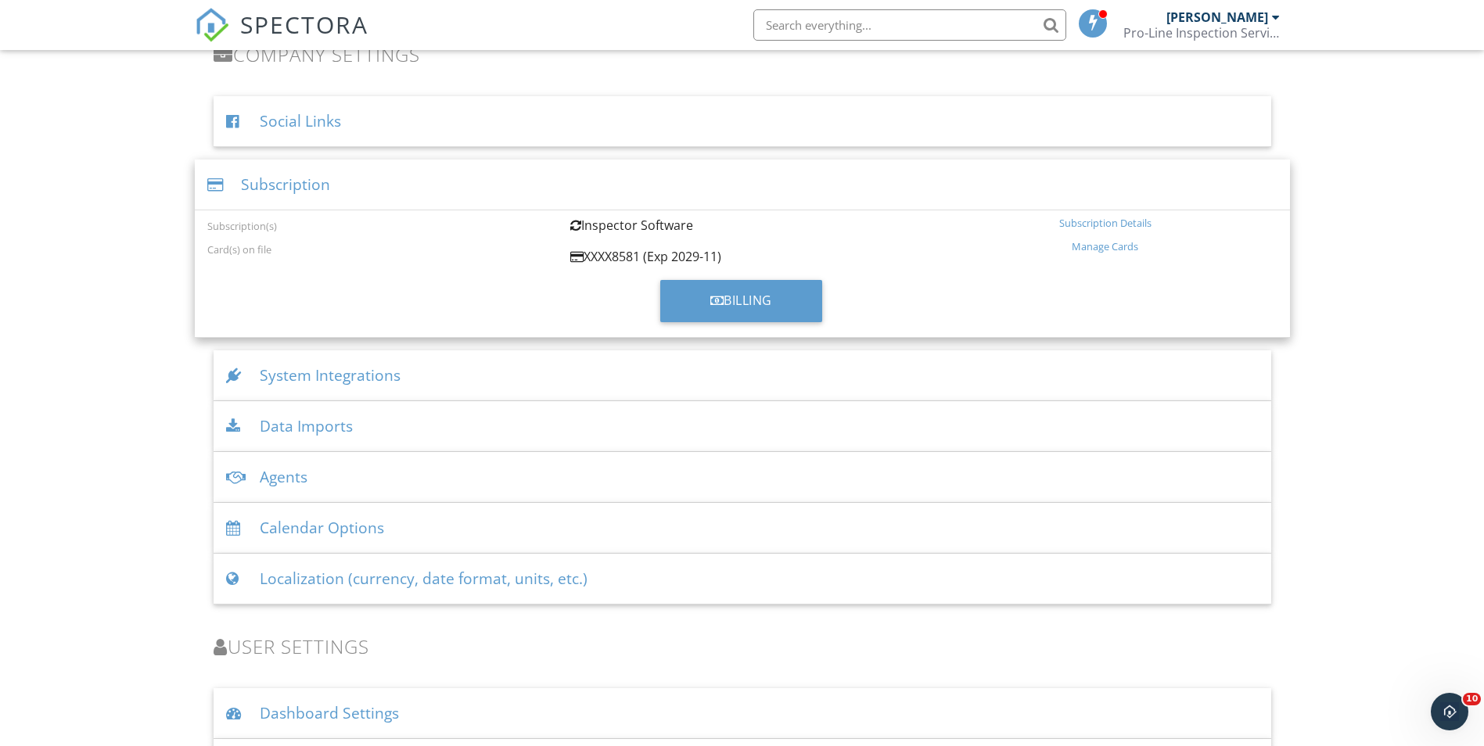
scroll to position [2282, 0]
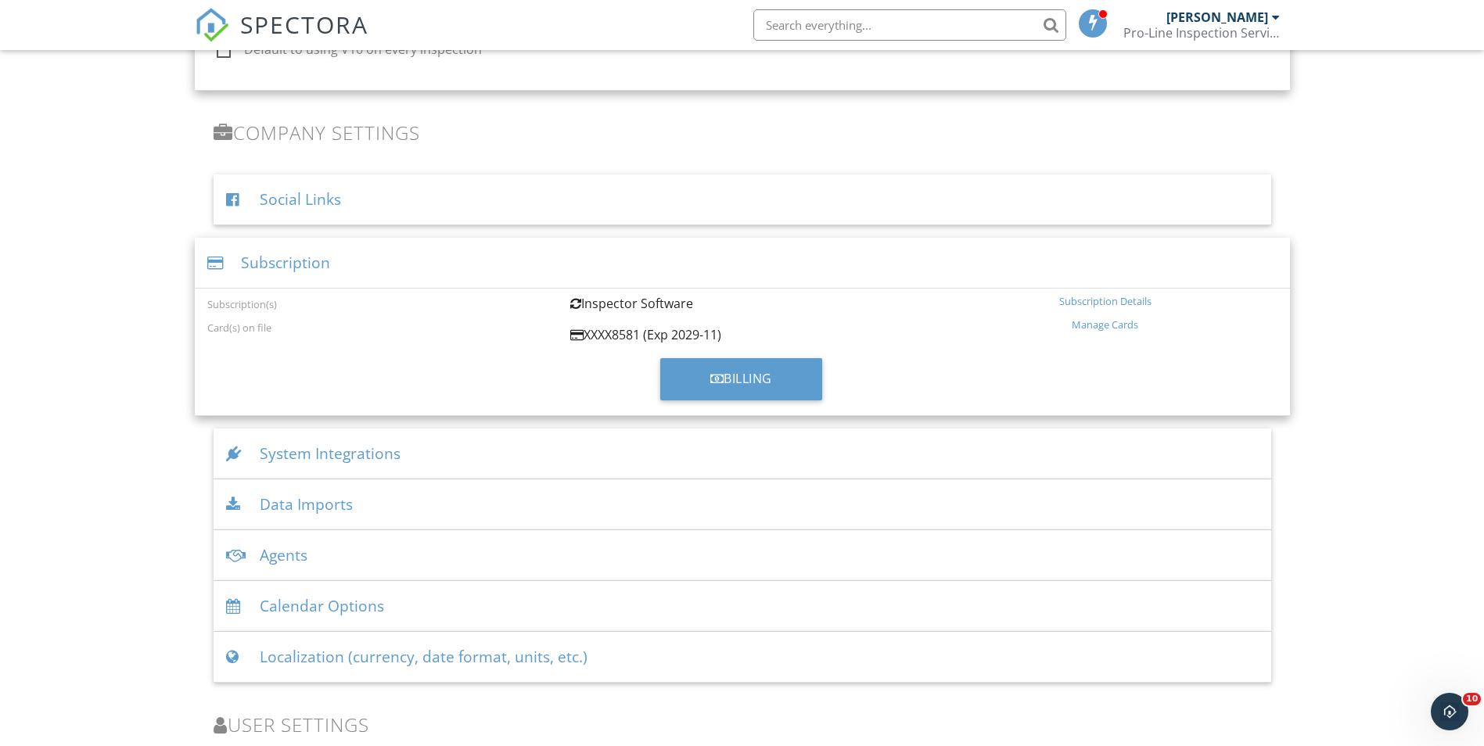
click at [1113, 300] on div "Subscription Details" at bounding box center [1105, 301] width 344 height 13
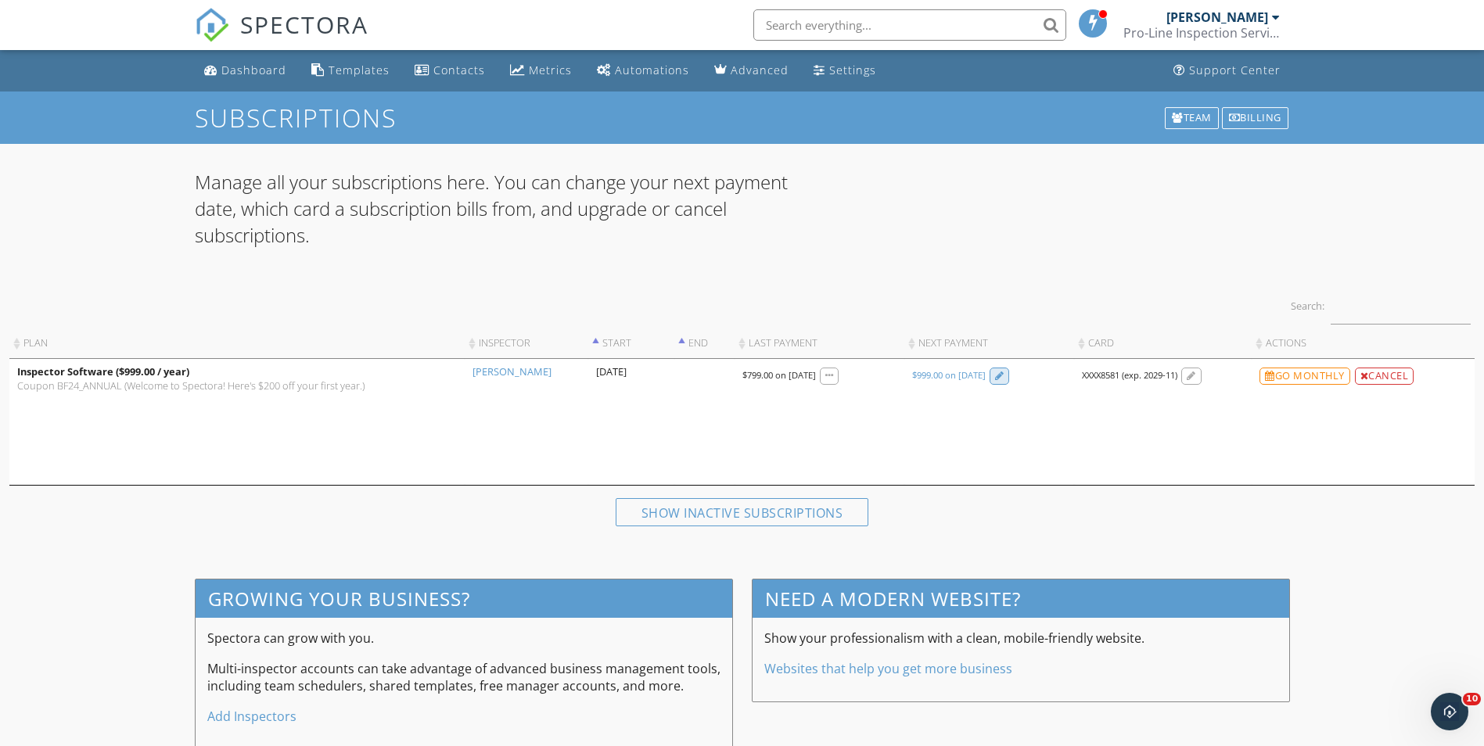
click at [1004, 379] on div at bounding box center [999, 377] width 9 height 10
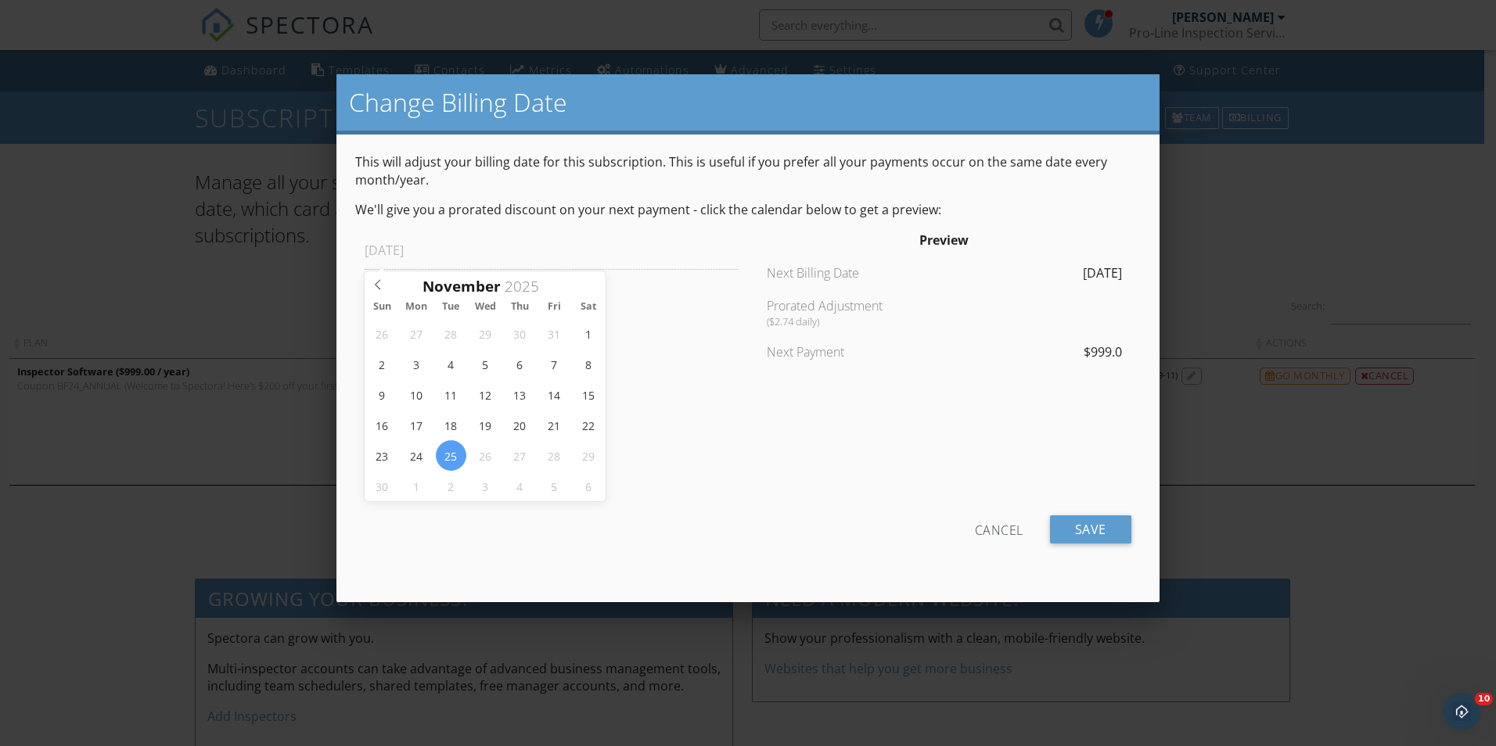
click at [1264, 254] on div at bounding box center [748, 388] width 1496 height 933
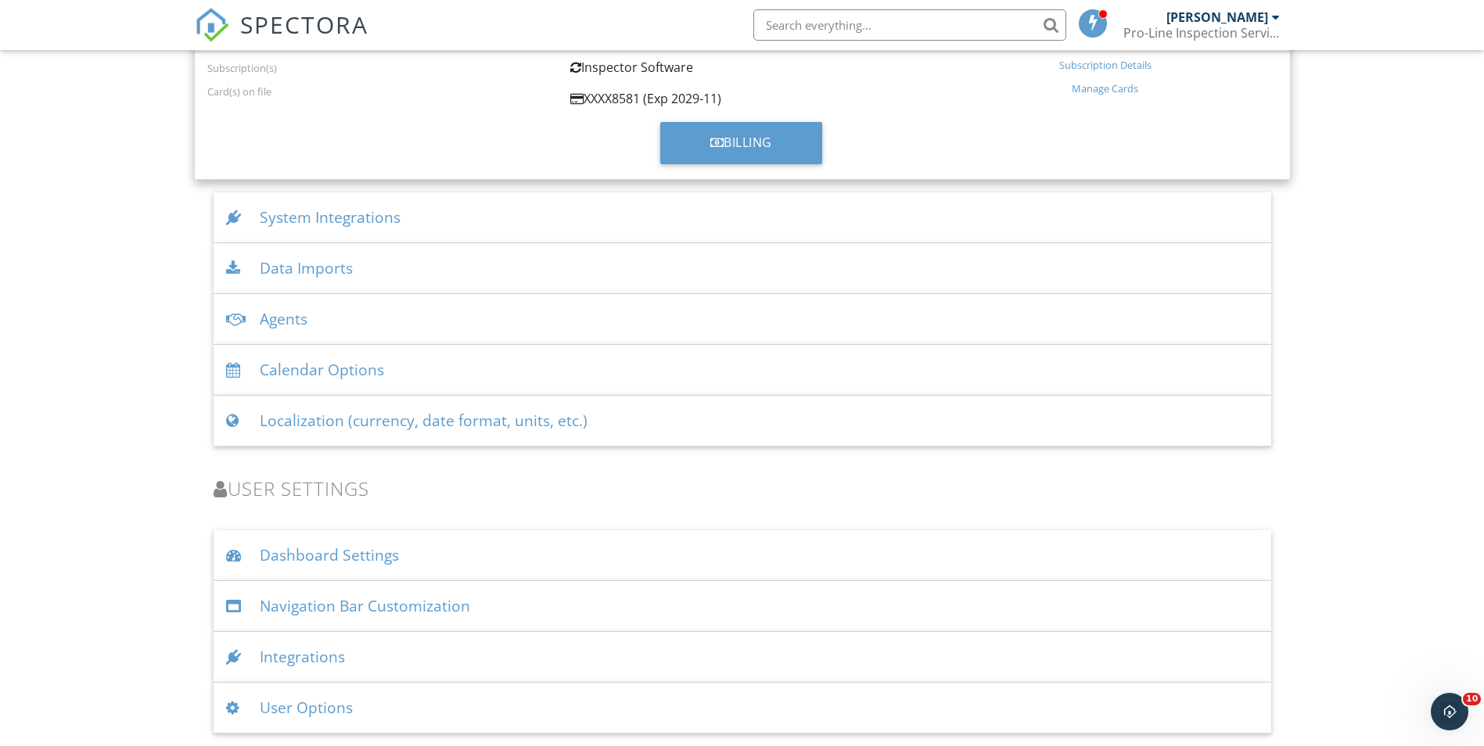
click at [375, 225] on div "System Integrations" at bounding box center [743, 217] width 1058 height 51
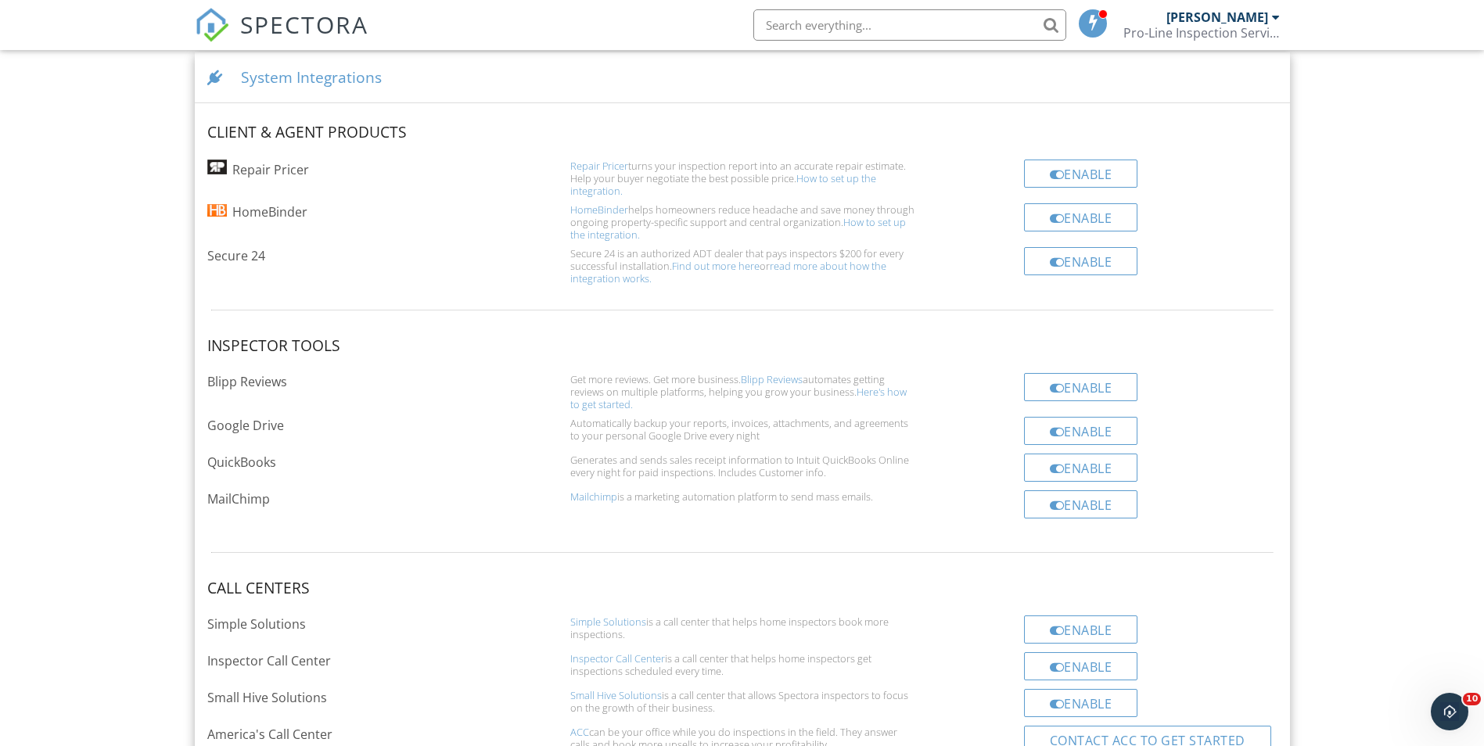
click at [839, 181] on link "How to set up the integration." at bounding box center [723, 184] width 306 height 27
click at [786, 378] on link "Blipp Reviews" at bounding box center [772, 379] width 62 height 14
click at [1047, 433] on div "Enable" at bounding box center [1081, 431] width 114 height 28
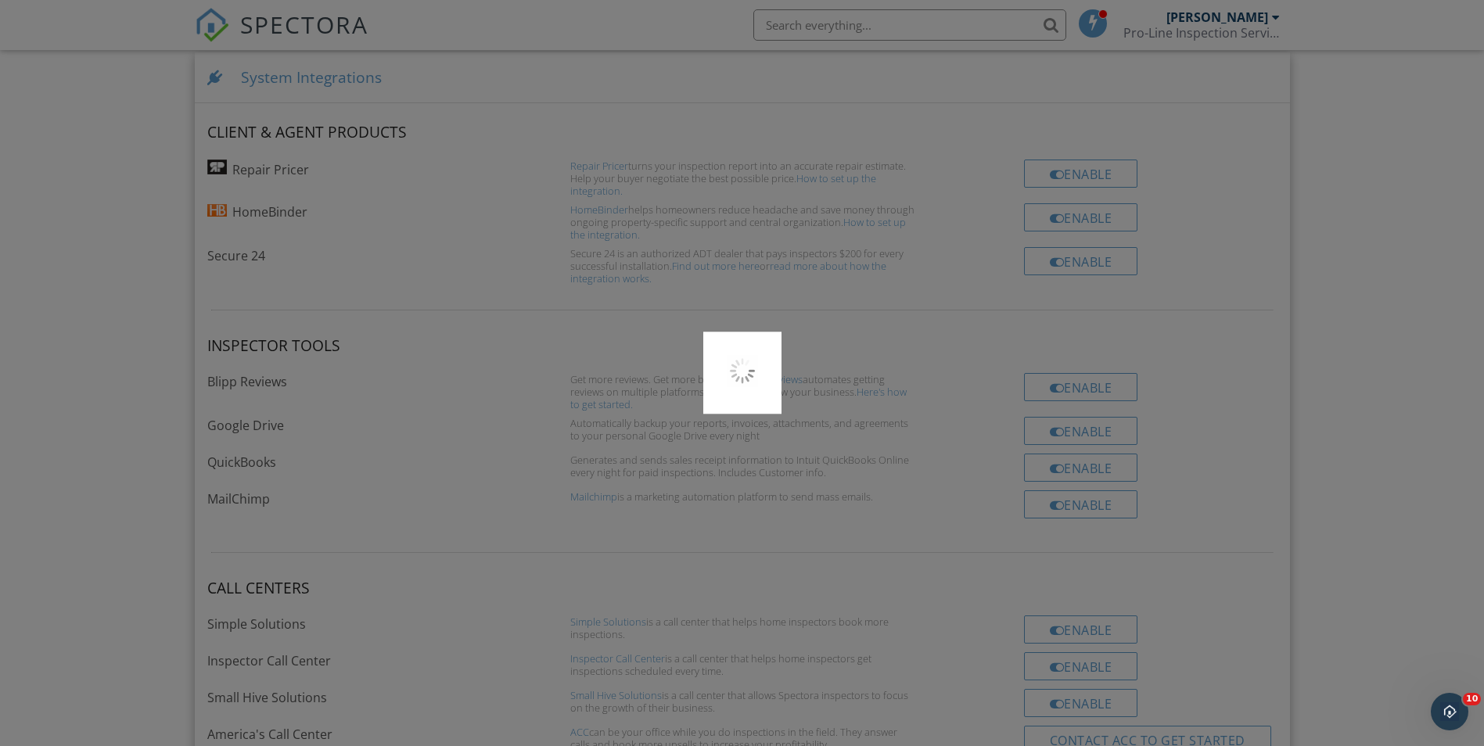
click at [1051, 432] on div at bounding box center [742, 373] width 1484 height 746
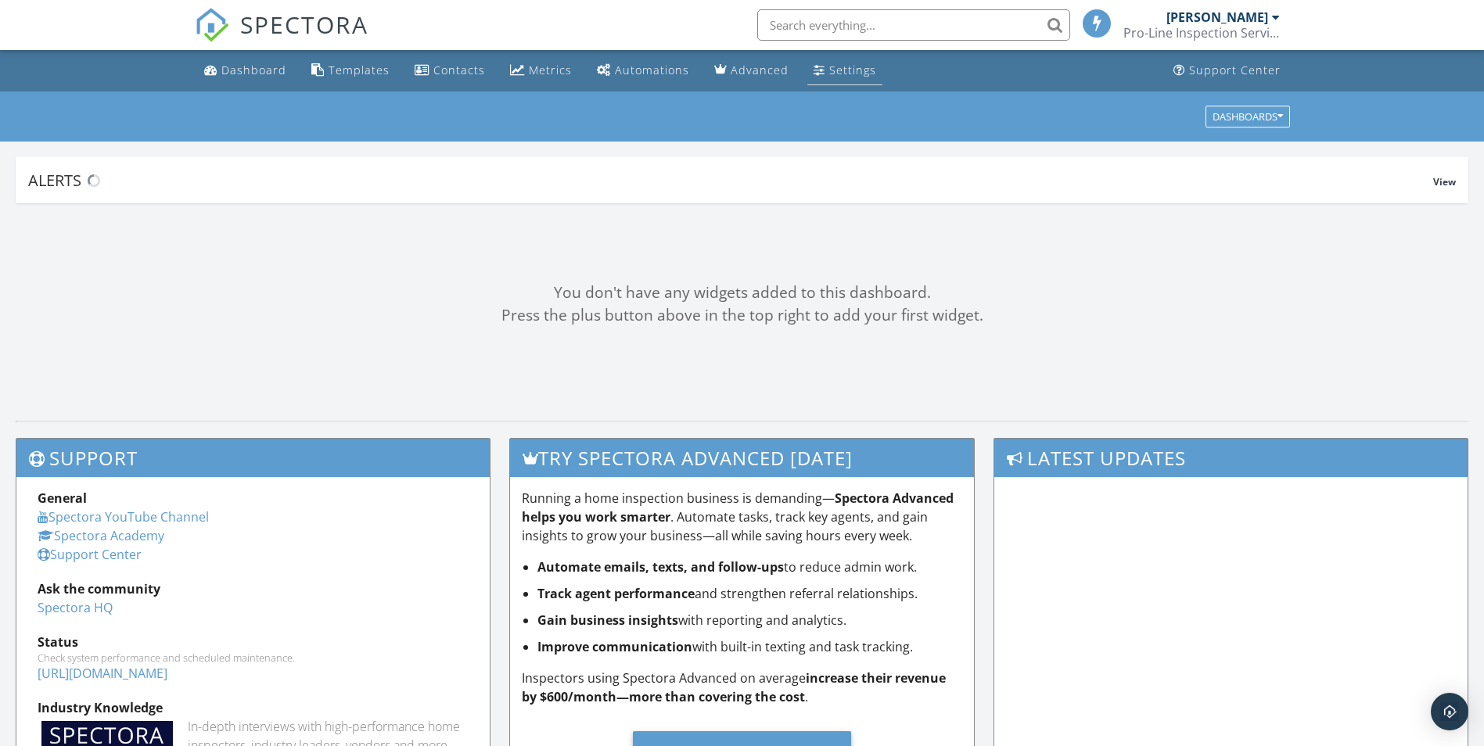
click at [843, 66] on div "Settings" at bounding box center [852, 70] width 47 height 15
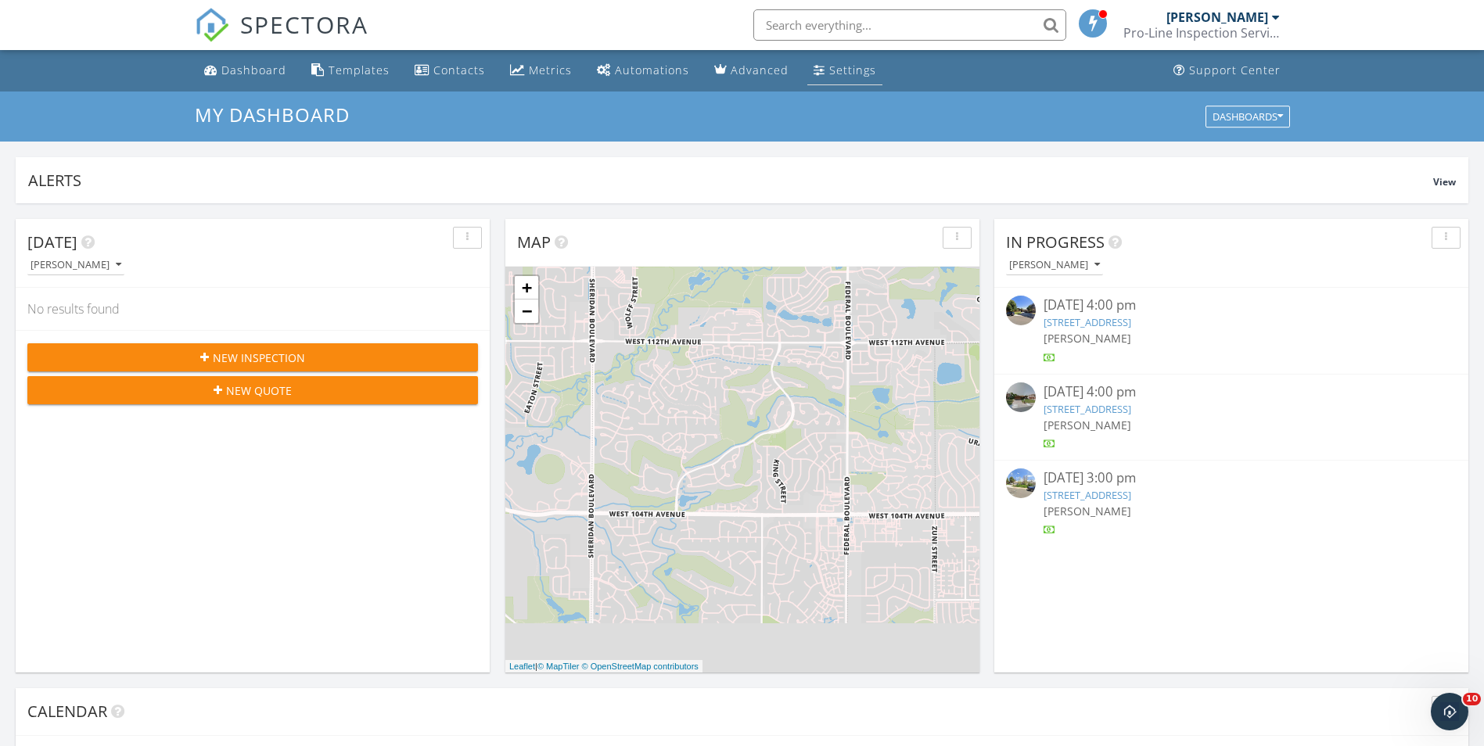
click at [843, 67] on div "Settings" at bounding box center [852, 70] width 47 height 15
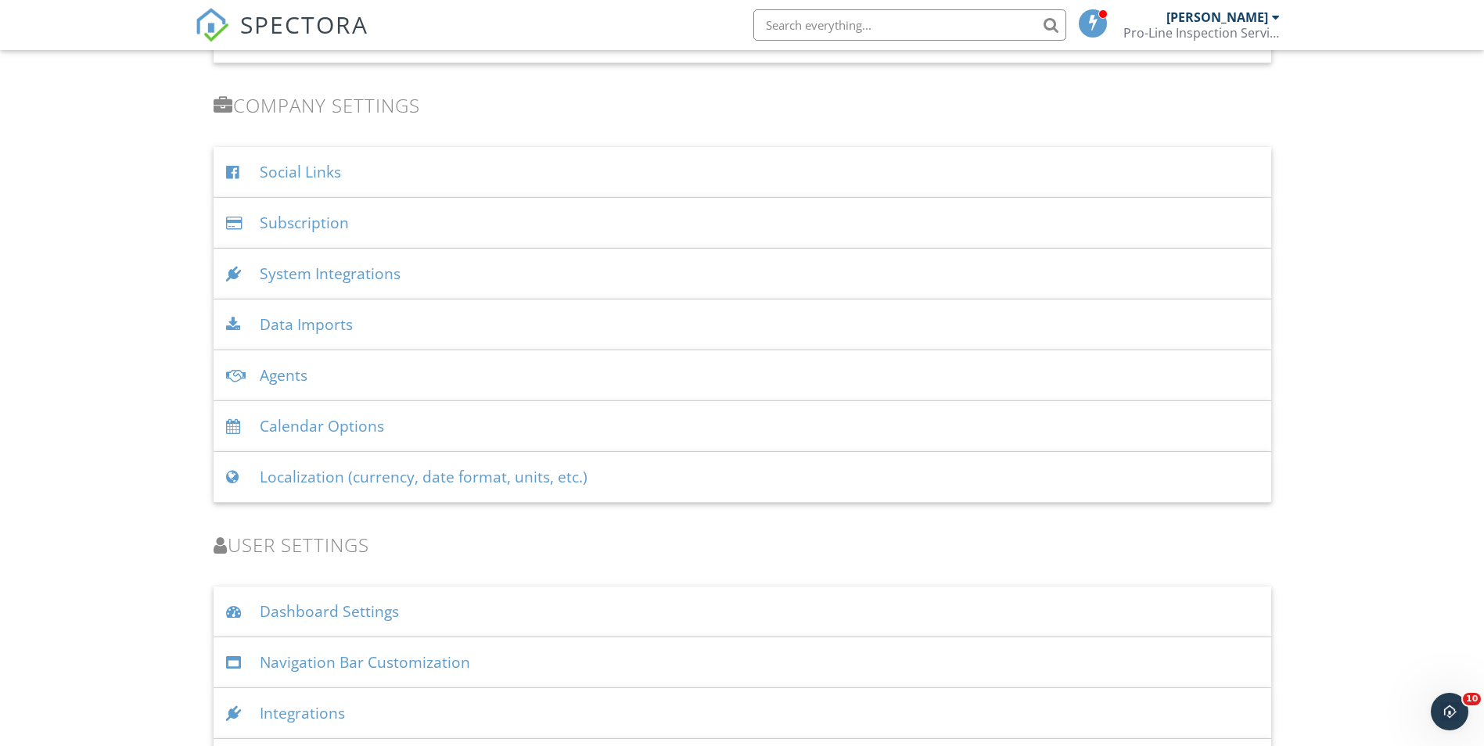
scroll to position [1877, 0]
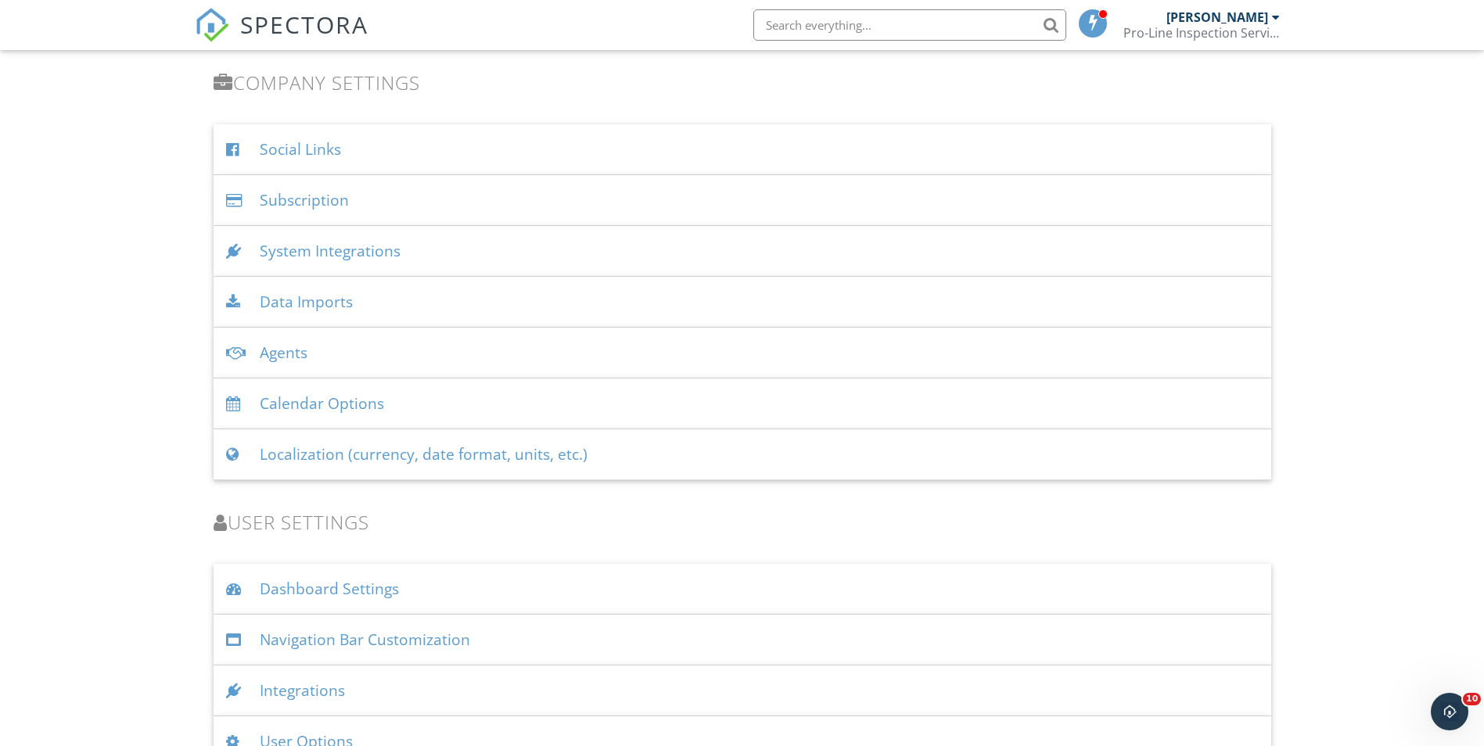
click at [530, 242] on div "System Integrations" at bounding box center [743, 251] width 1058 height 51
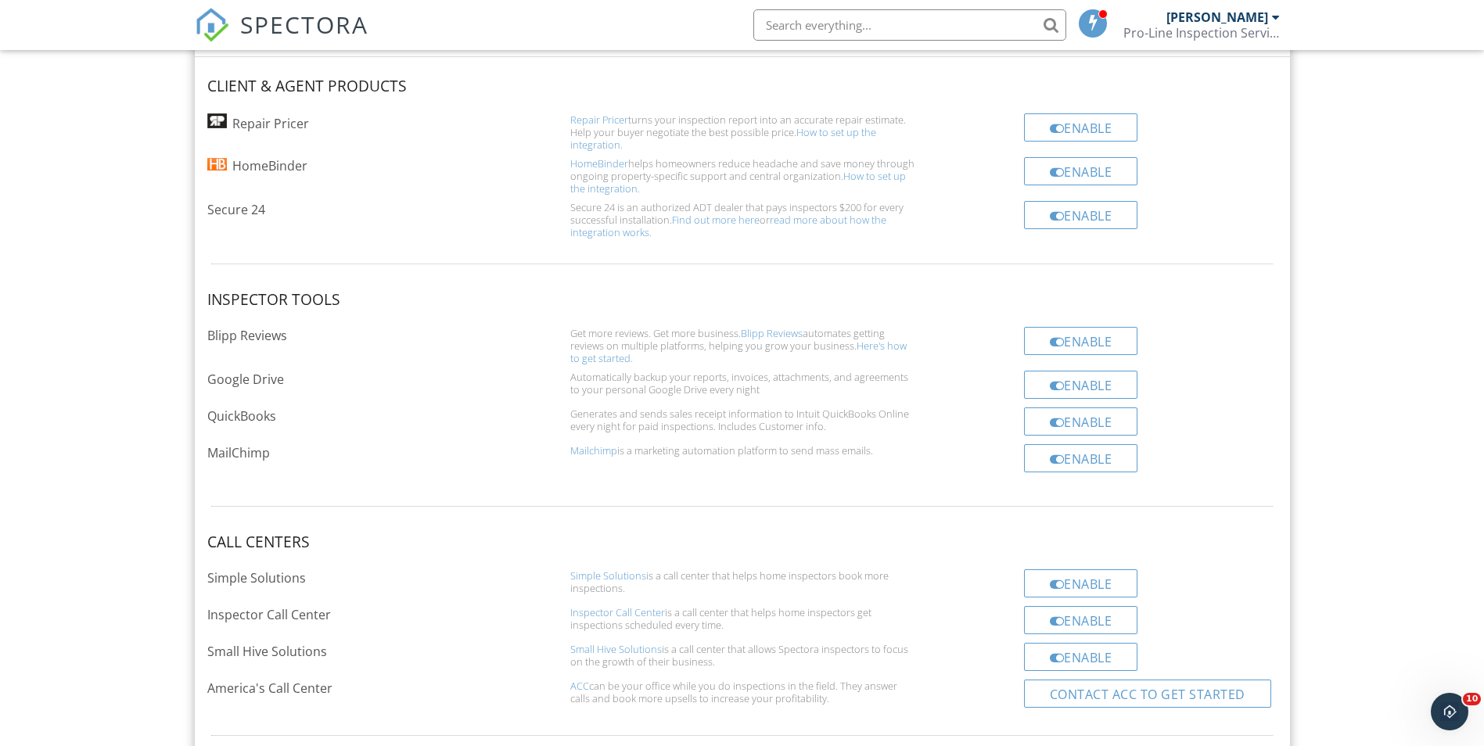
scroll to position [2112, 0]
click at [1113, 340] on div "Enable" at bounding box center [1081, 339] width 114 height 28
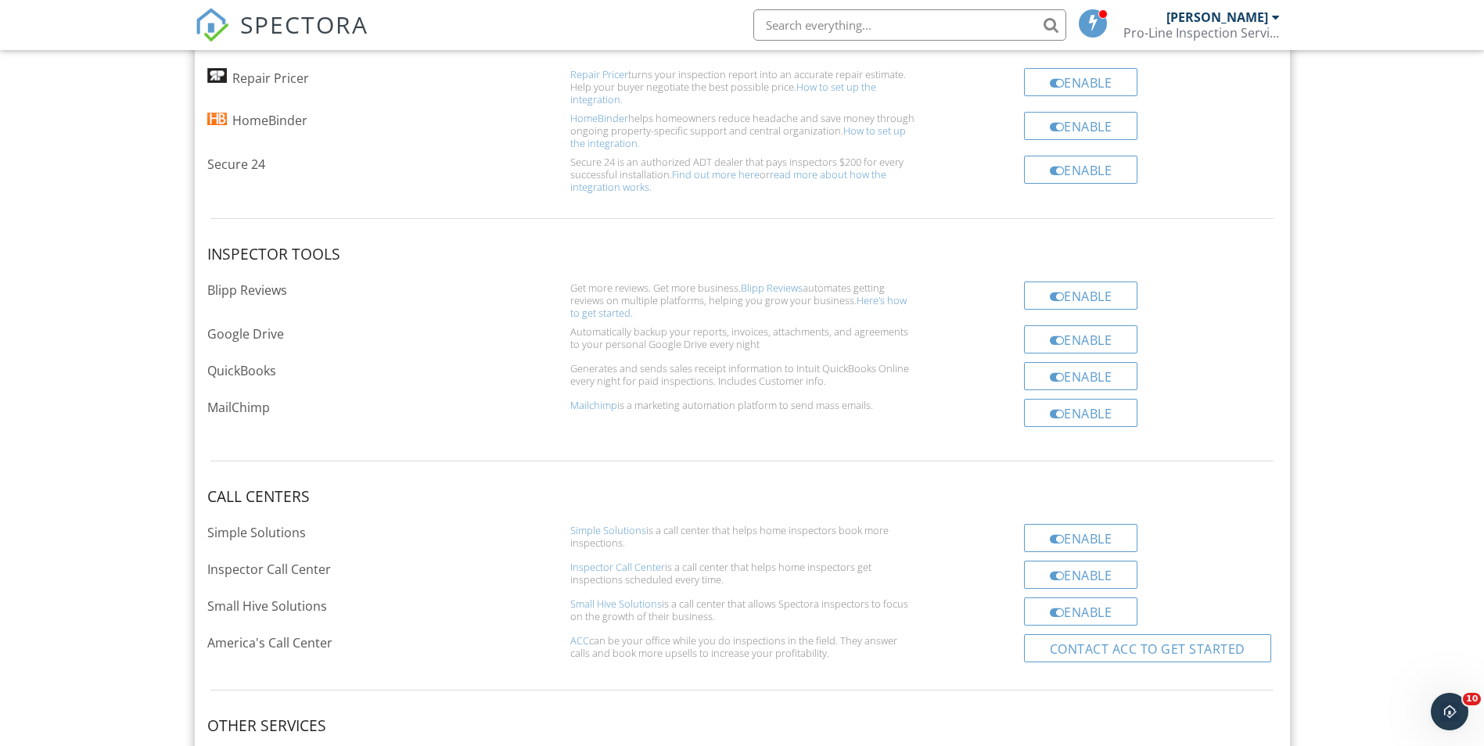
scroll to position [2190, 0]
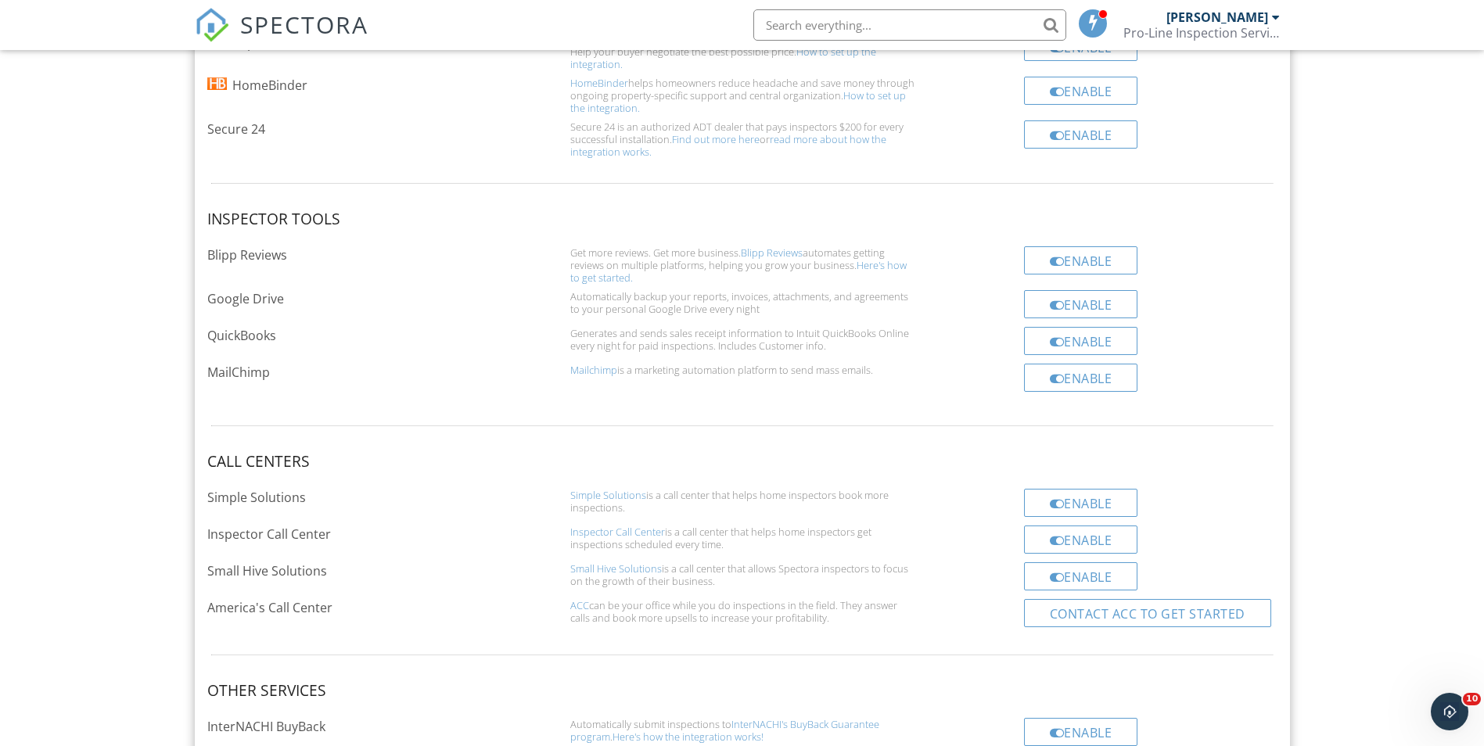
click at [876, 261] on link "Here's how to get started." at bounding box center [738, 271] width 336 height 27
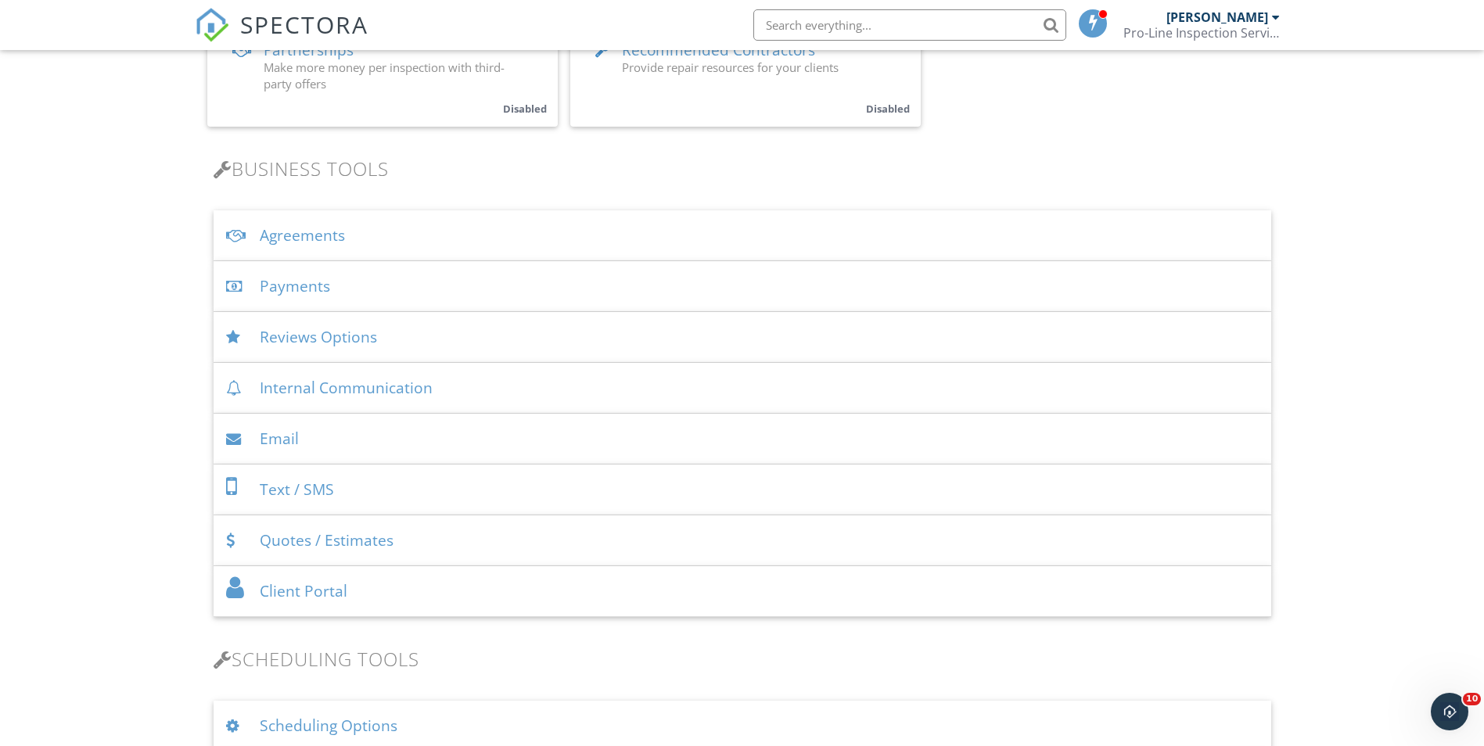
scroll to position [626, 0]
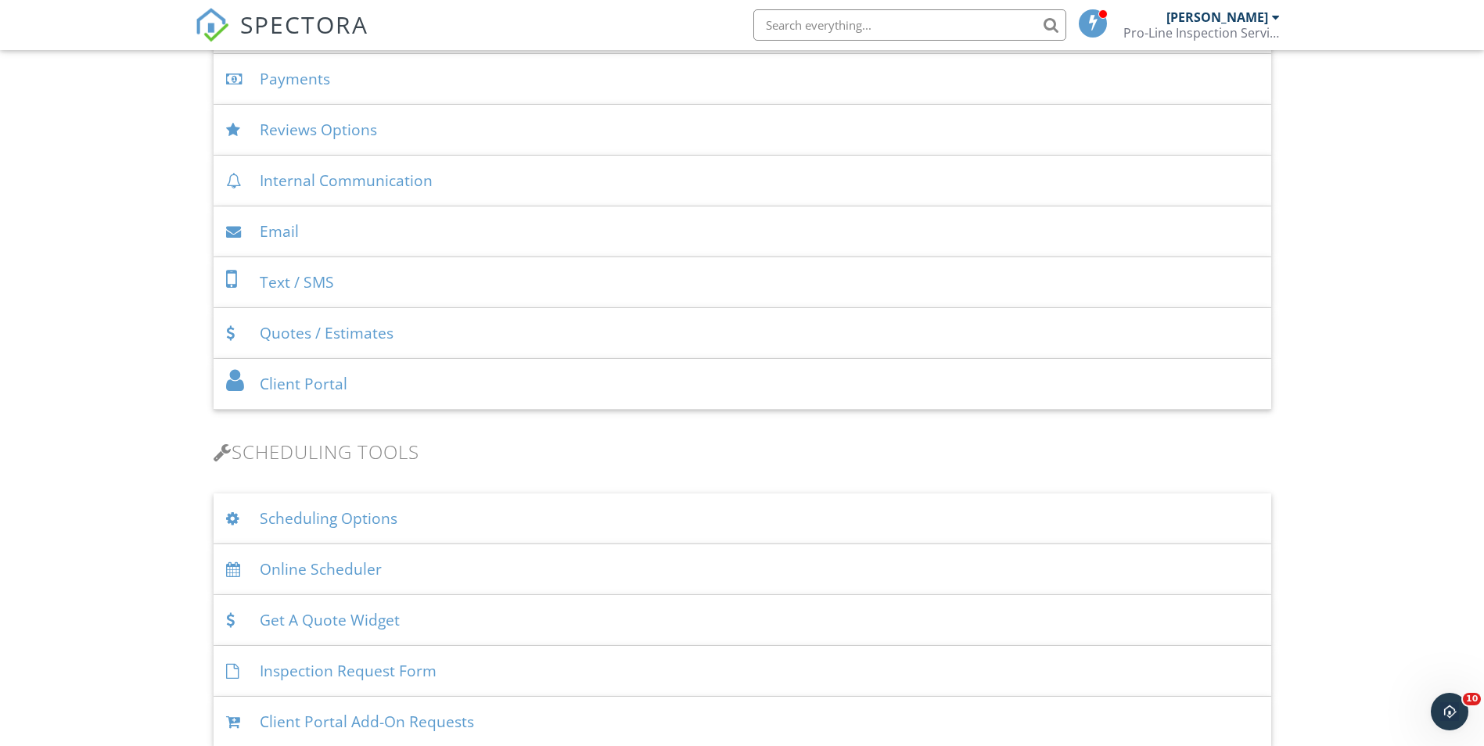
click at [324, 383] on div "Client Portal" at bounding box center [743, 384] width 1058 height 51
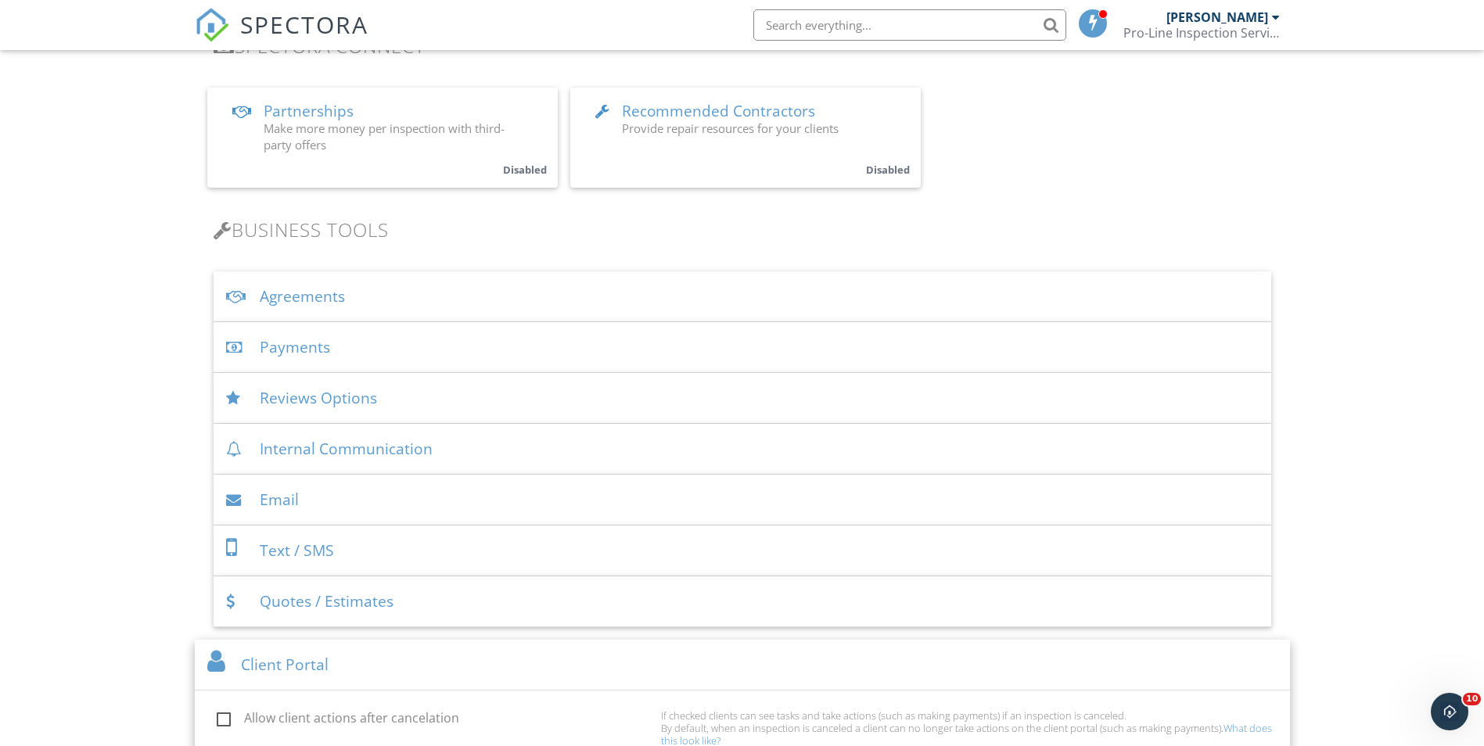
scroll to position [391, 0]
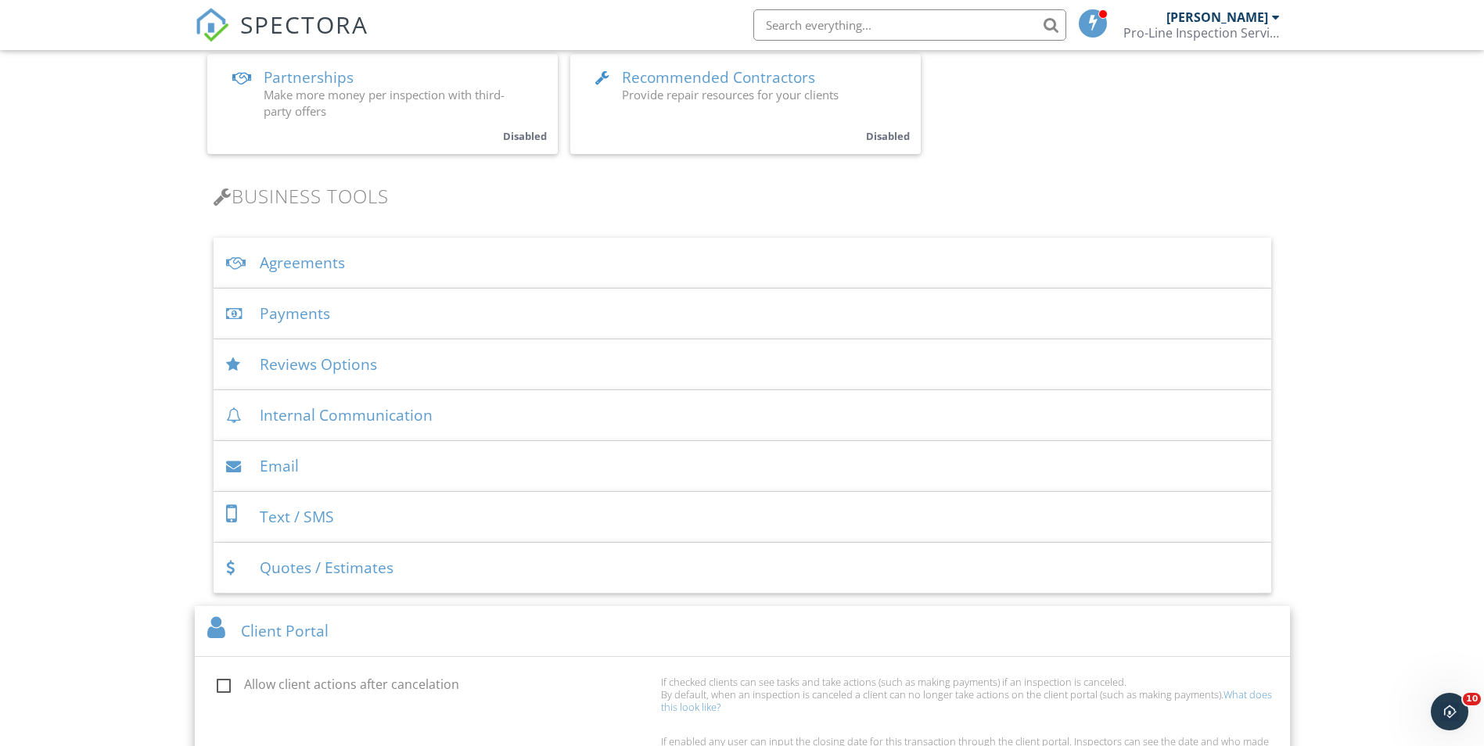
click at [518, 376] on div "Reviews Options" at bounding box center [743, 365] width 1058 height 51
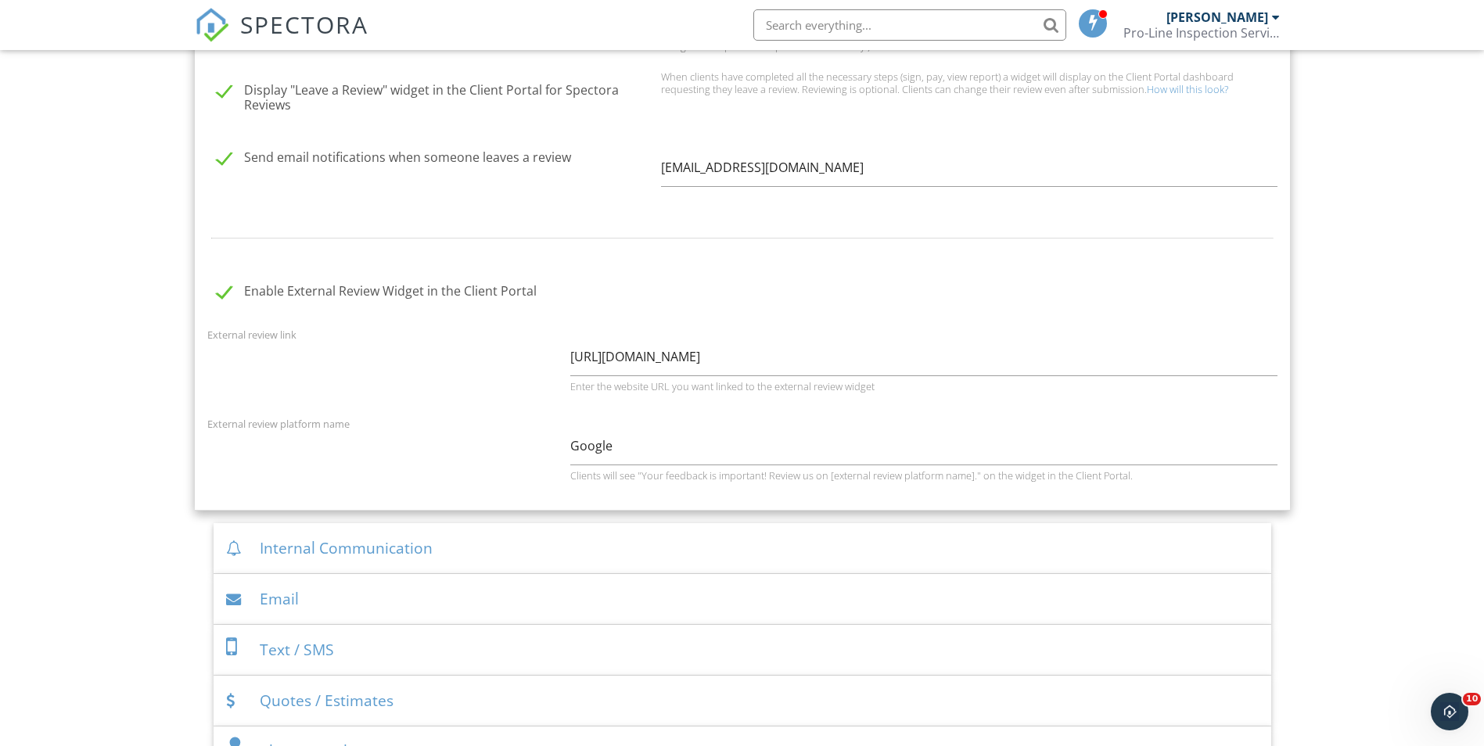
scroll to position [861, 0]
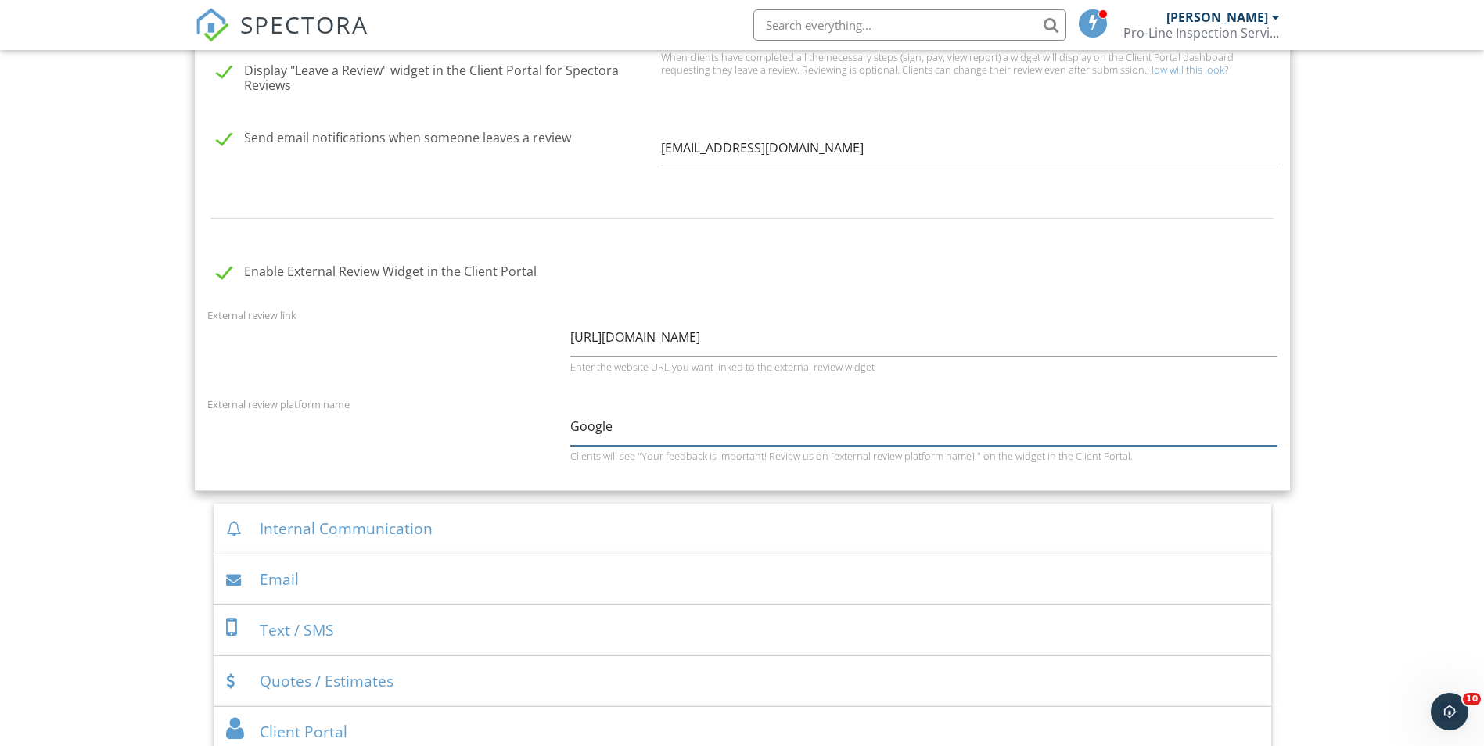
click at [614, 427] on input "Google" at bounding box center [923, 427] width 707 height 38
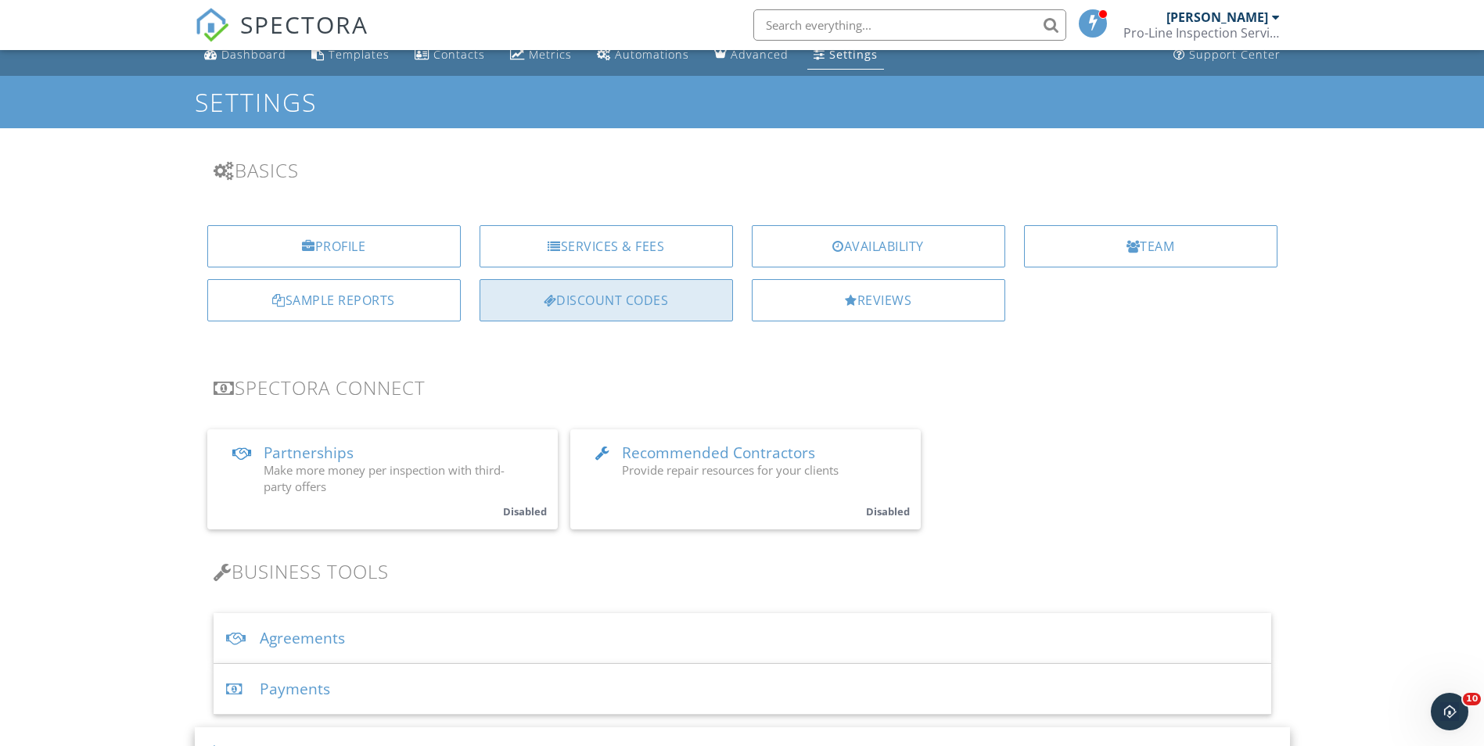
scroll to position [0, 0]
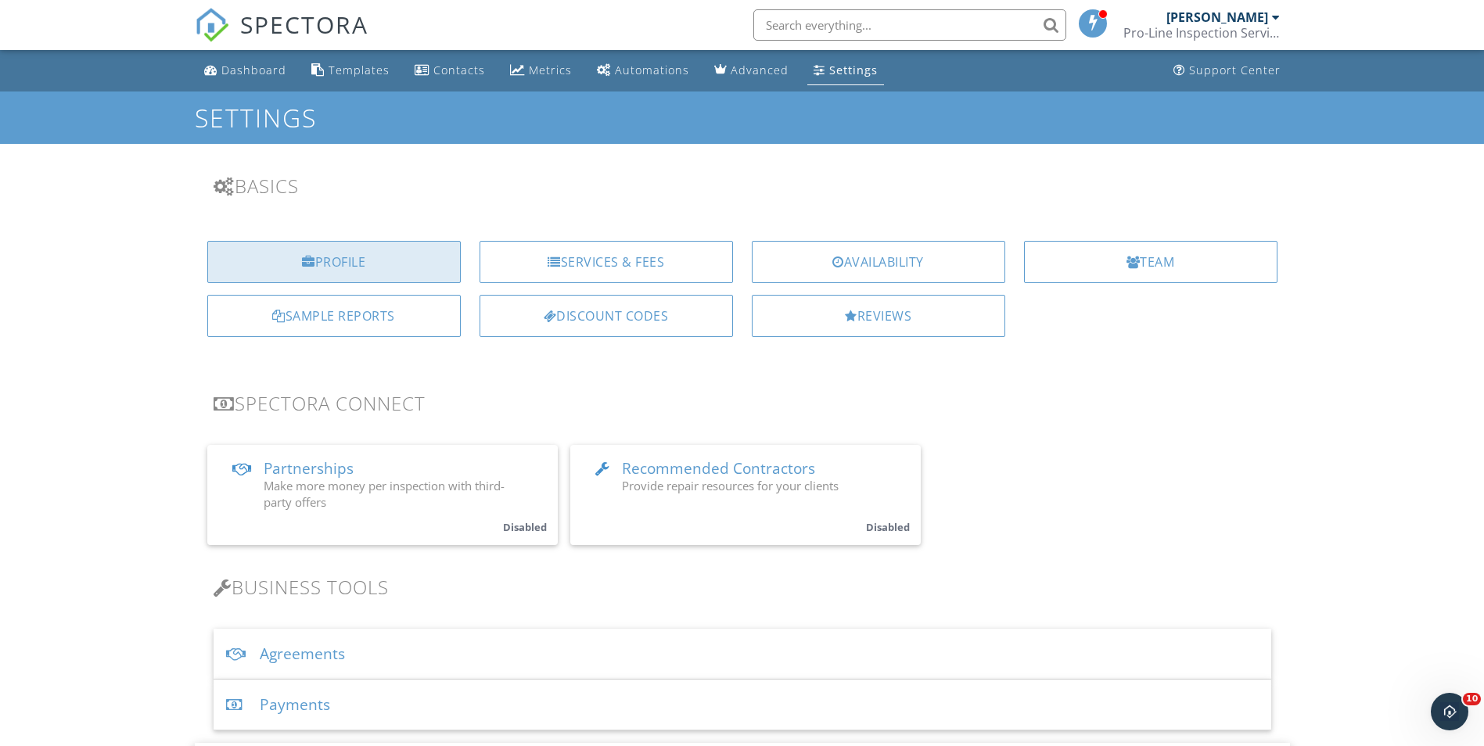
click at [384, 256] on div "Profile" at bounding box center [333, 262] width 253 height 42
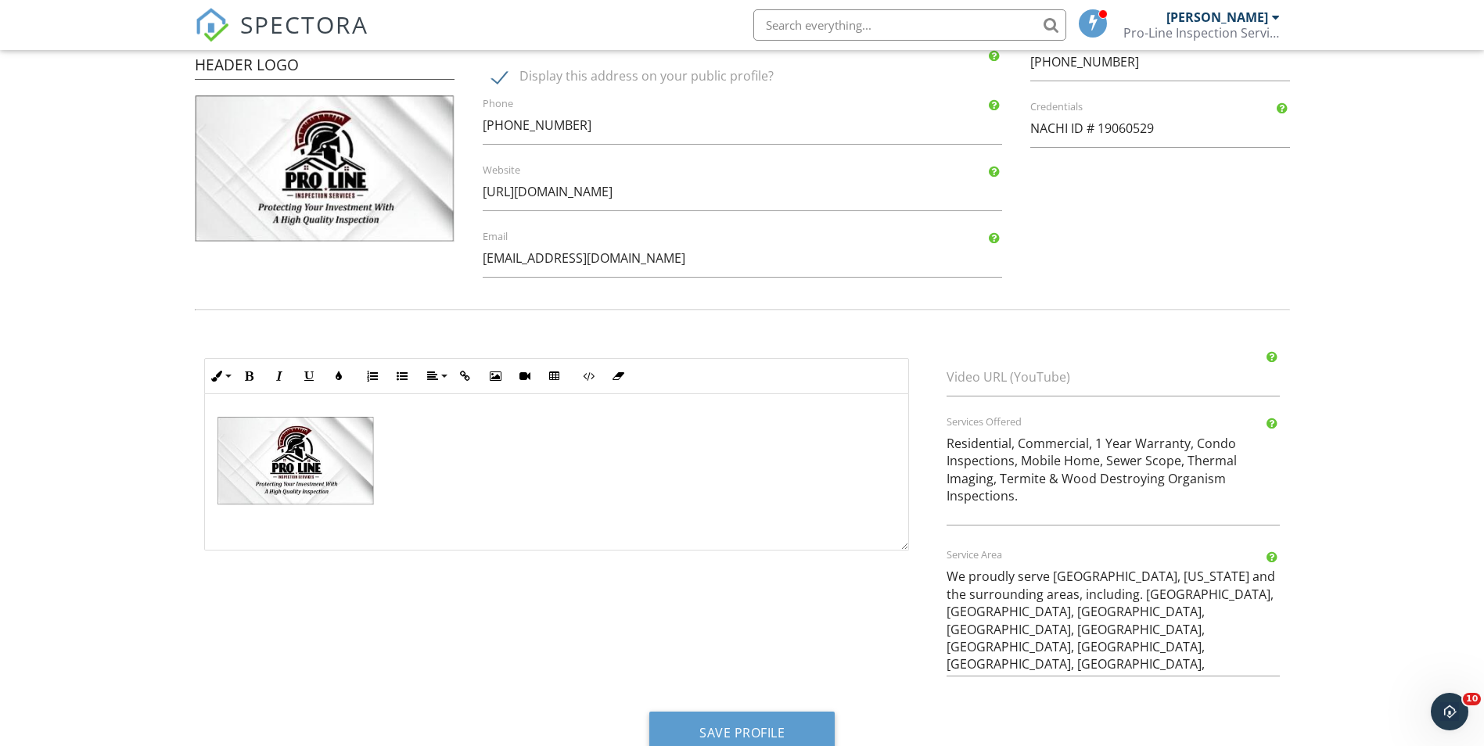
scroll to position [469, 0]
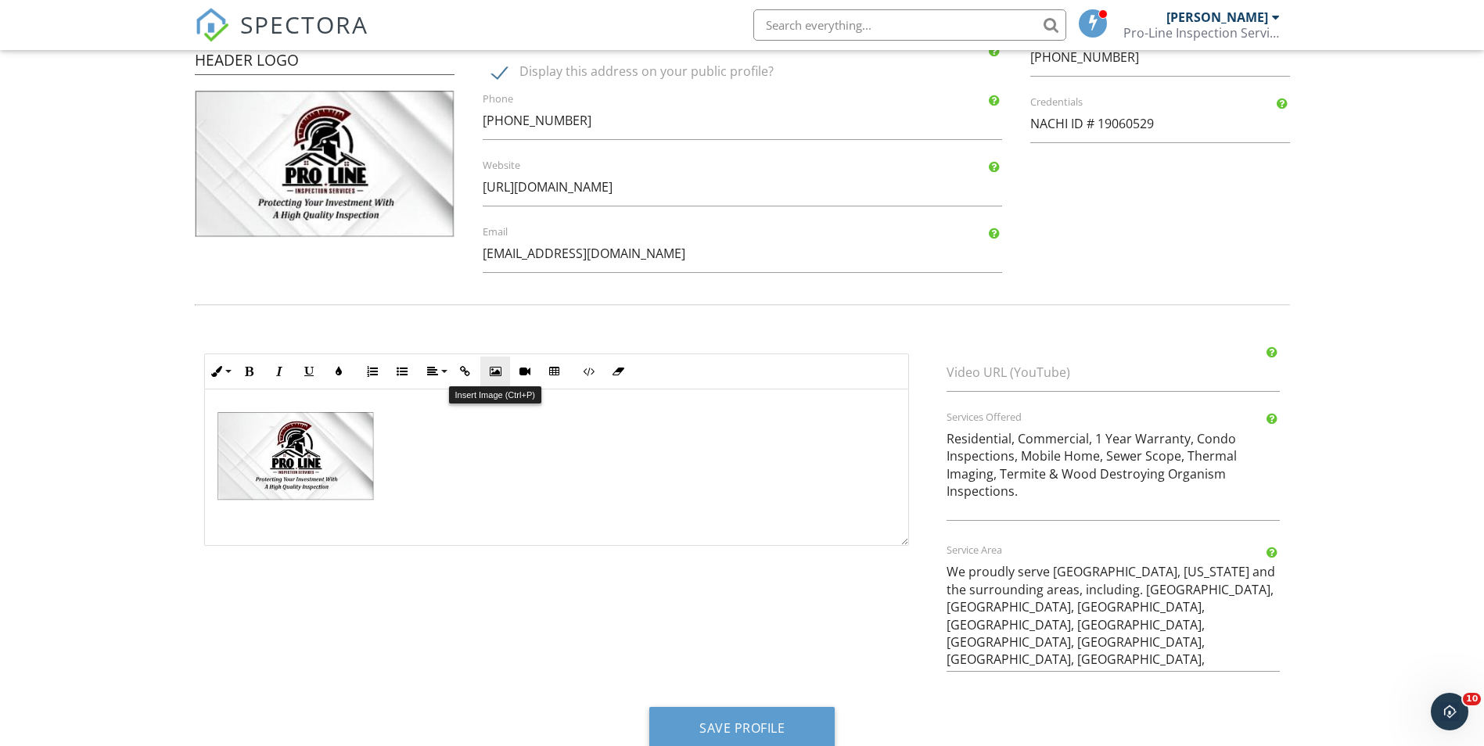
click at [499, 372] on icon "button" at bounding box center [495, 371] width 11 height 11
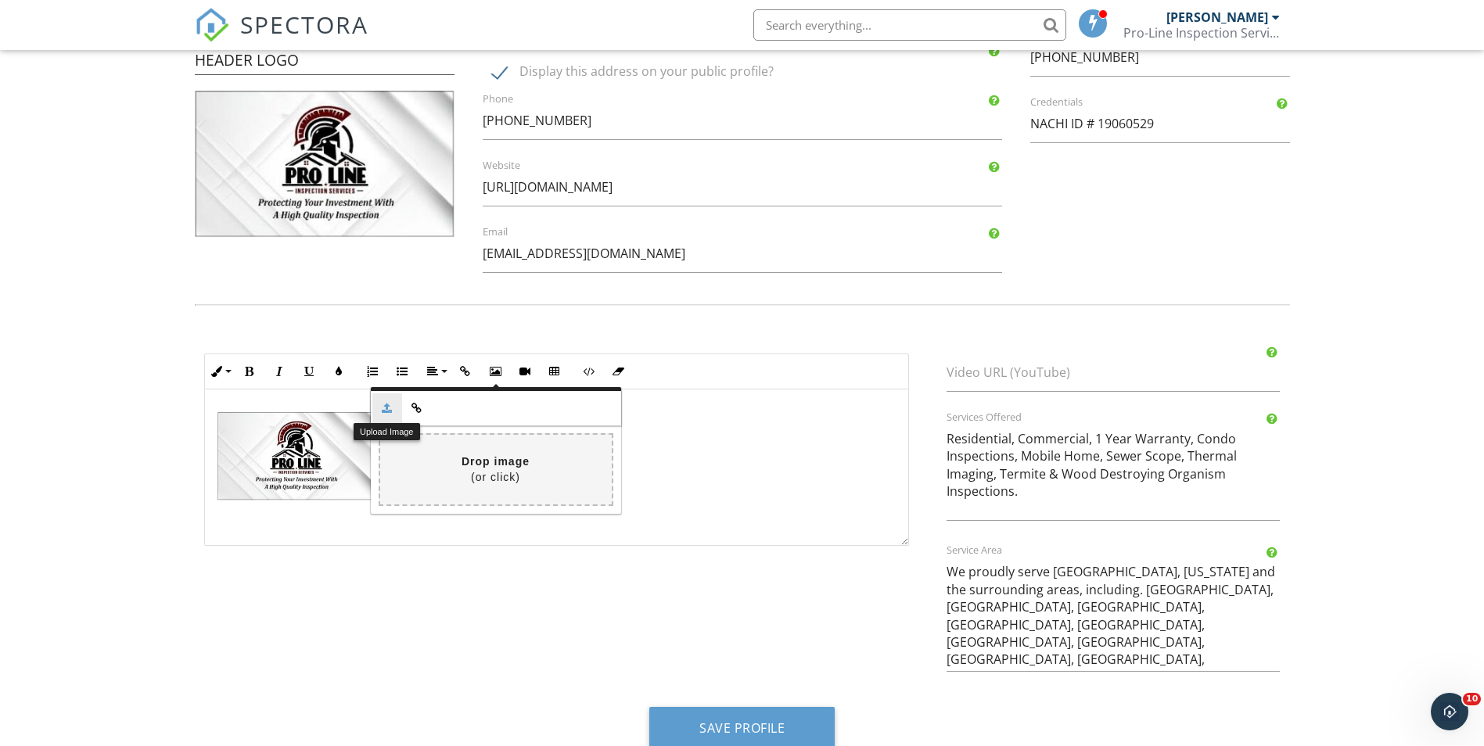
click at [382, 410] on icon "button" at bounding box center [387, 408] width 11 height 11
click at [390, 414] on button "Upload Image" at bounding box center [387, 408] width 30 height 30
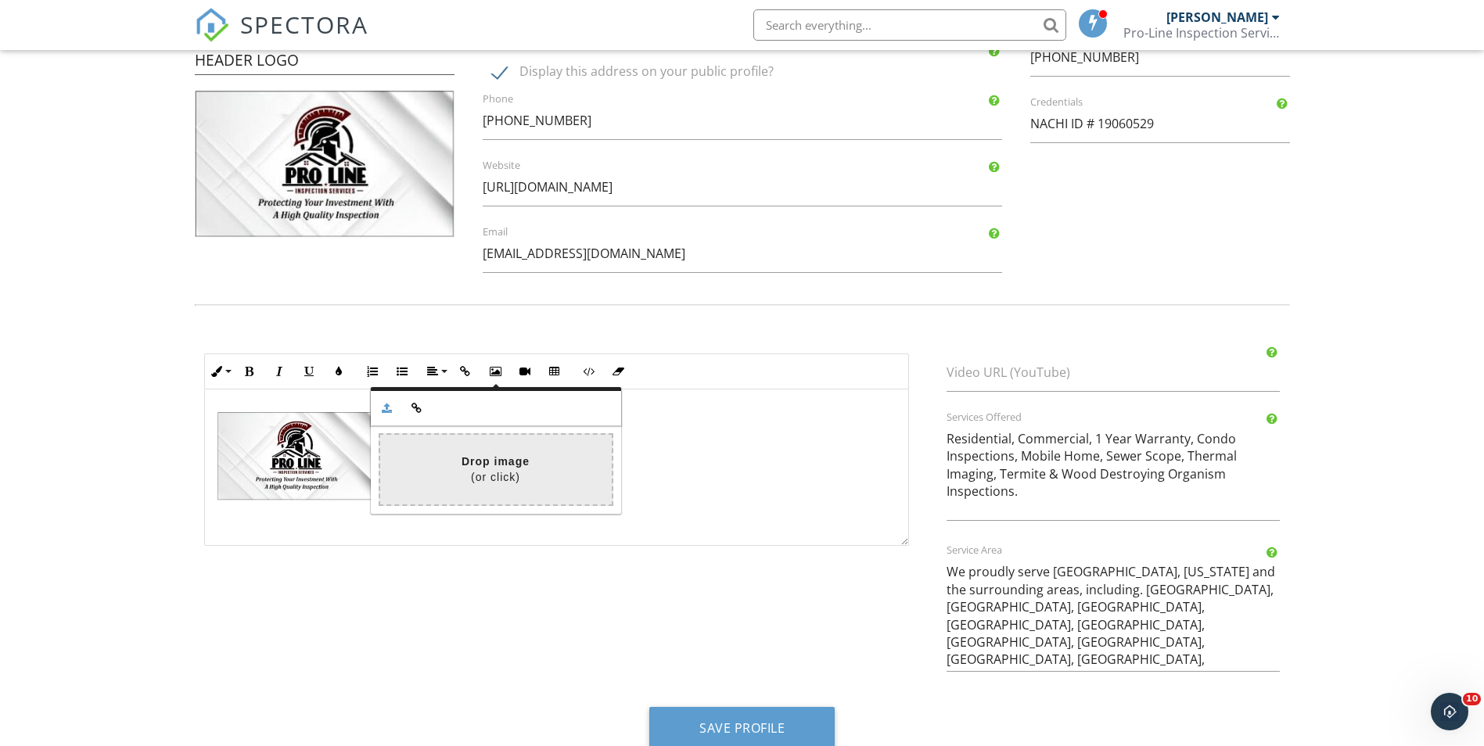
click at [508, 468] on input "file" at bounding box center [33, 470] width 1158 height 70
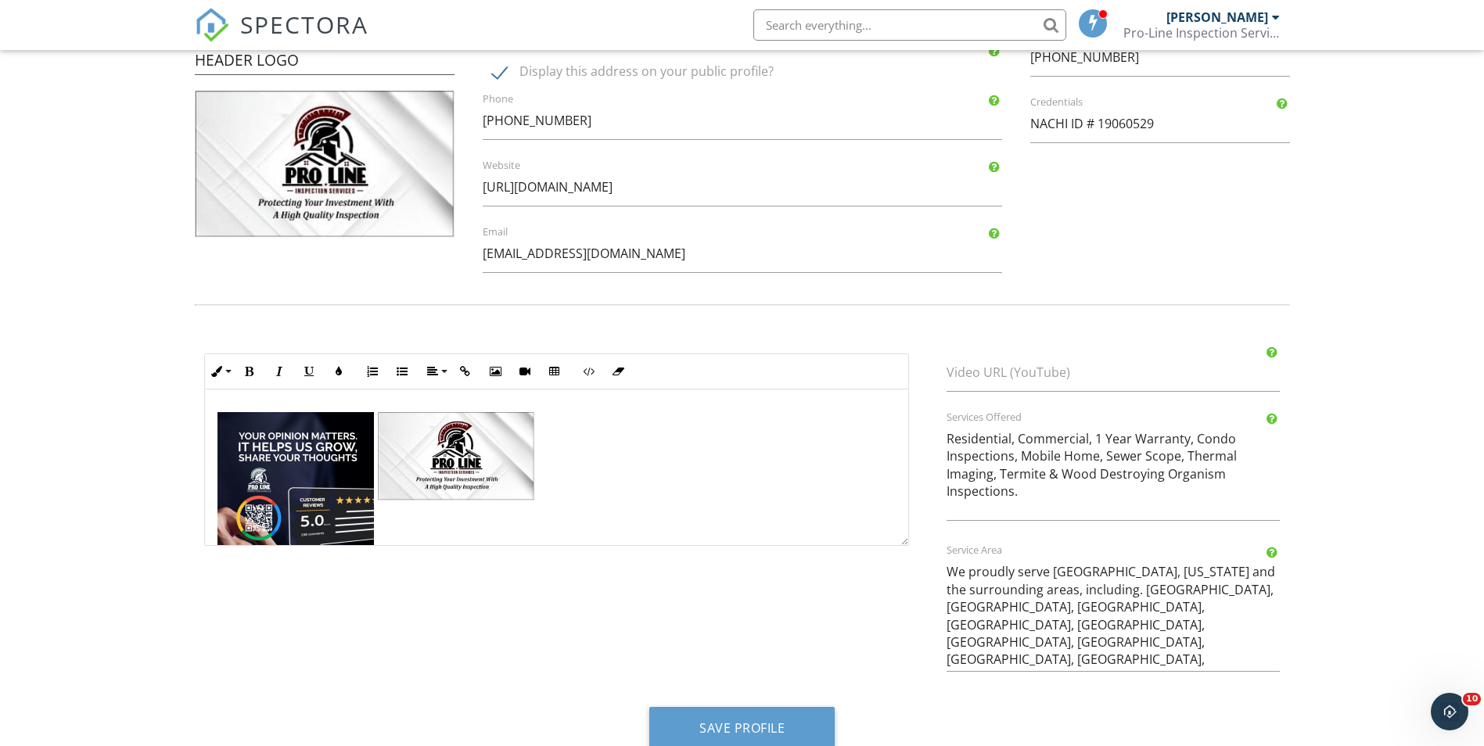
click at [444, 461] on img at bounding box center [456, 456] width 156 height 89
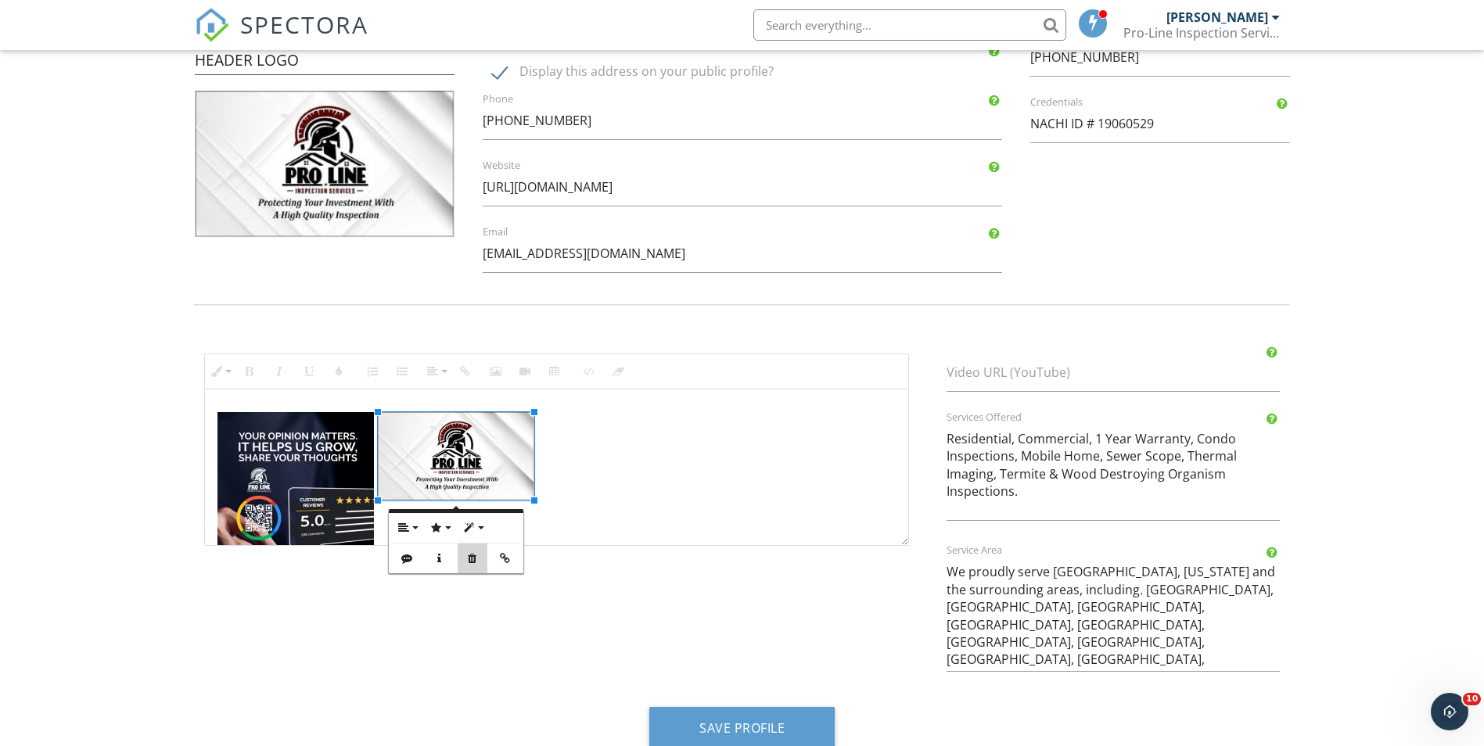
click at [467, 554] on icon "button" at bounding box center [472, 558] width 11 height 11
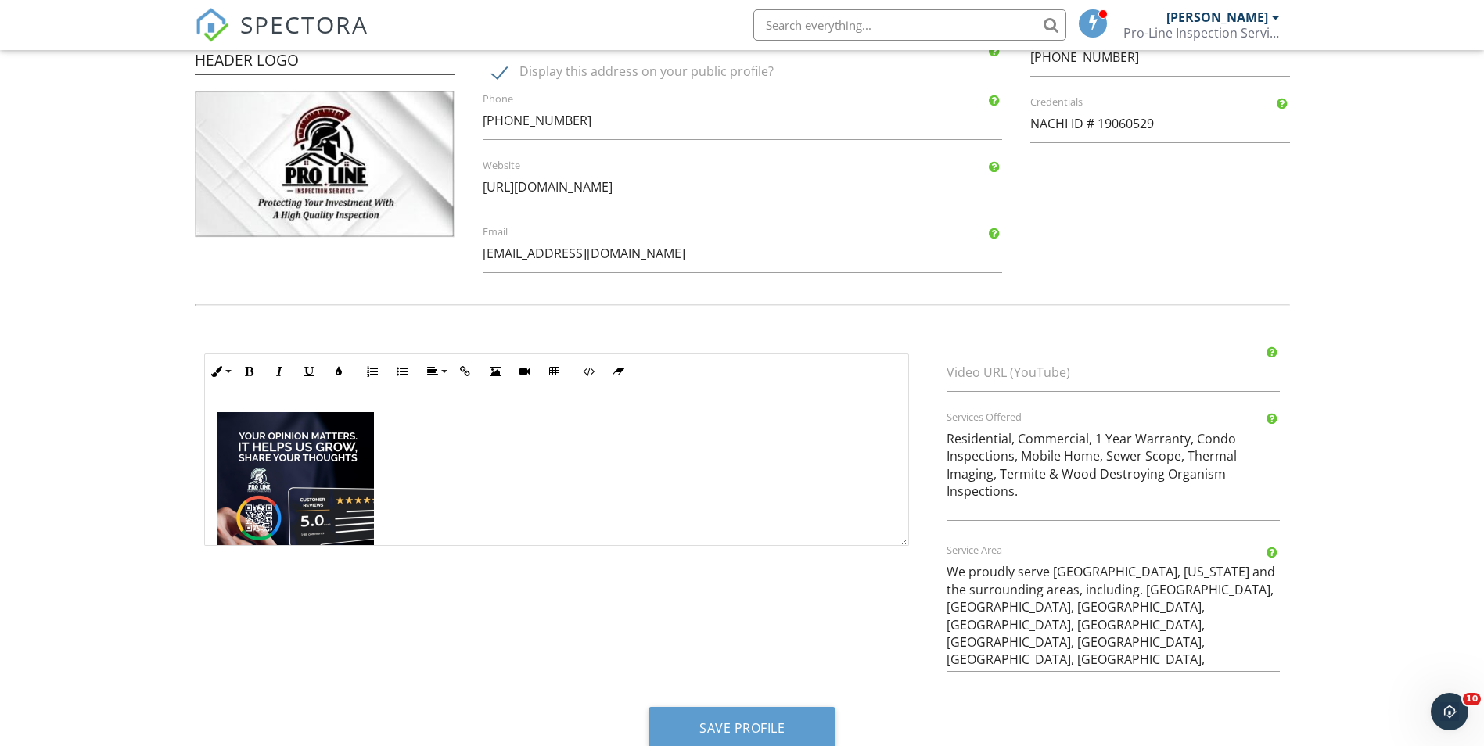
click at [460, 467] on div at bounding box center [556, 507] width 703 height 235
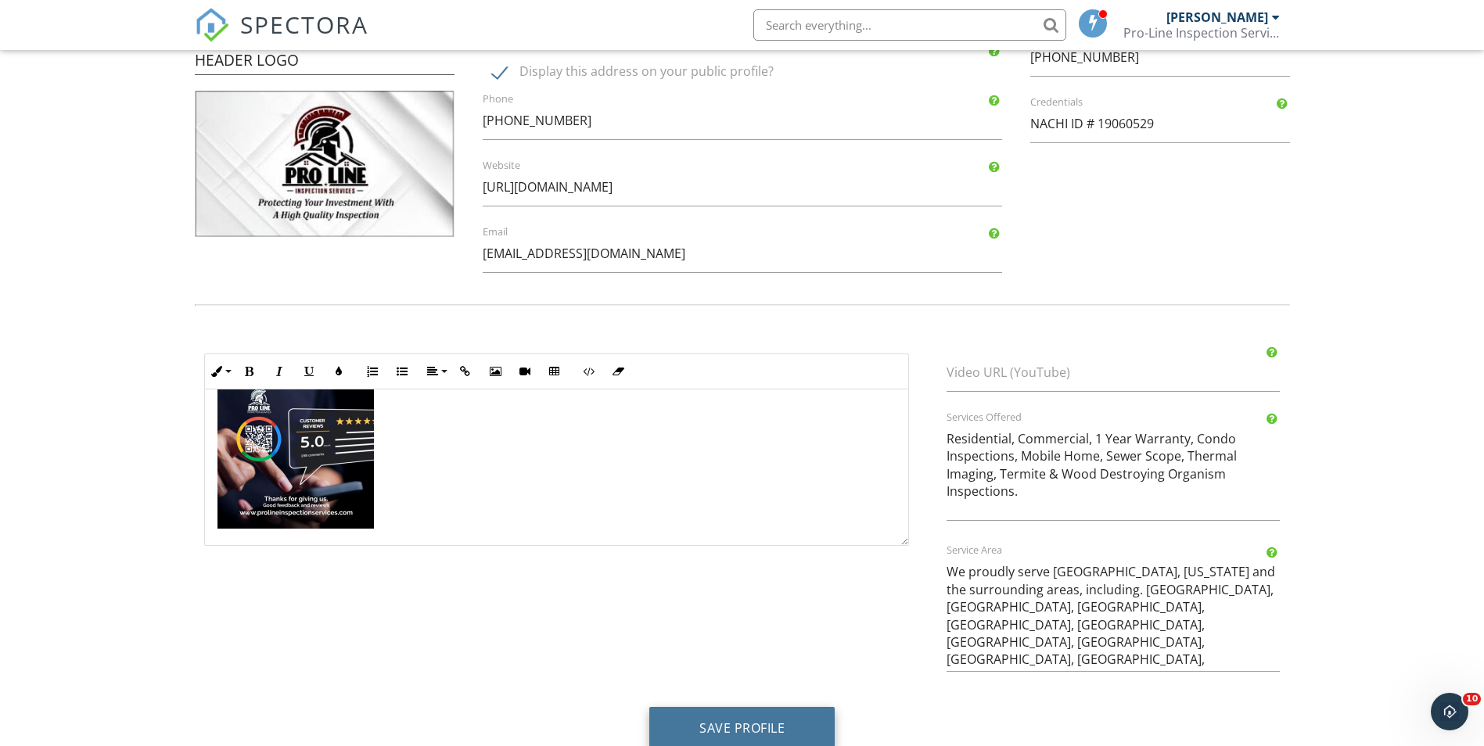
click at [728, 717] on button "Save Profile" at bounding box center [741, 728] width 185 height 42
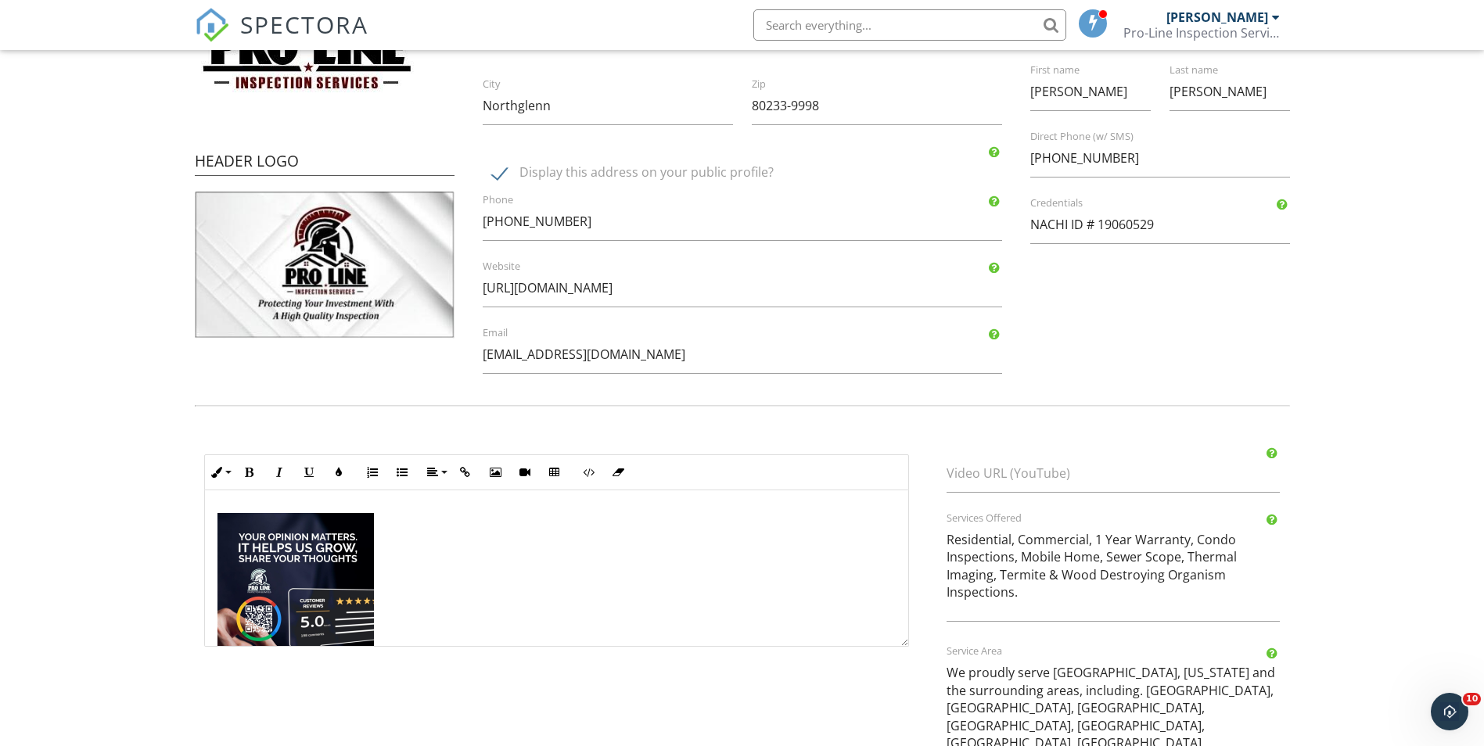
scroll to position [343, 0]
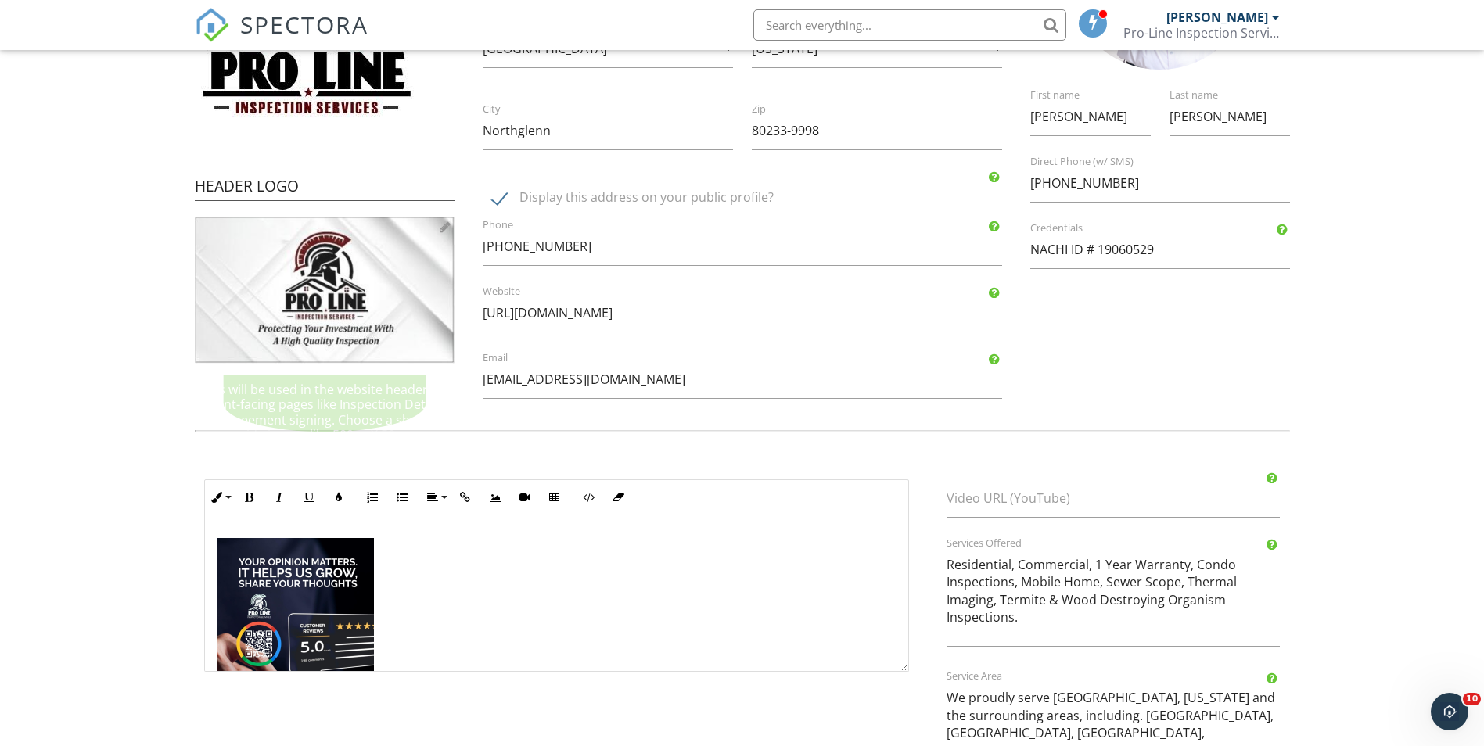
click at [349, 307] on img at bounding box center [325, 290] width 260 height 147
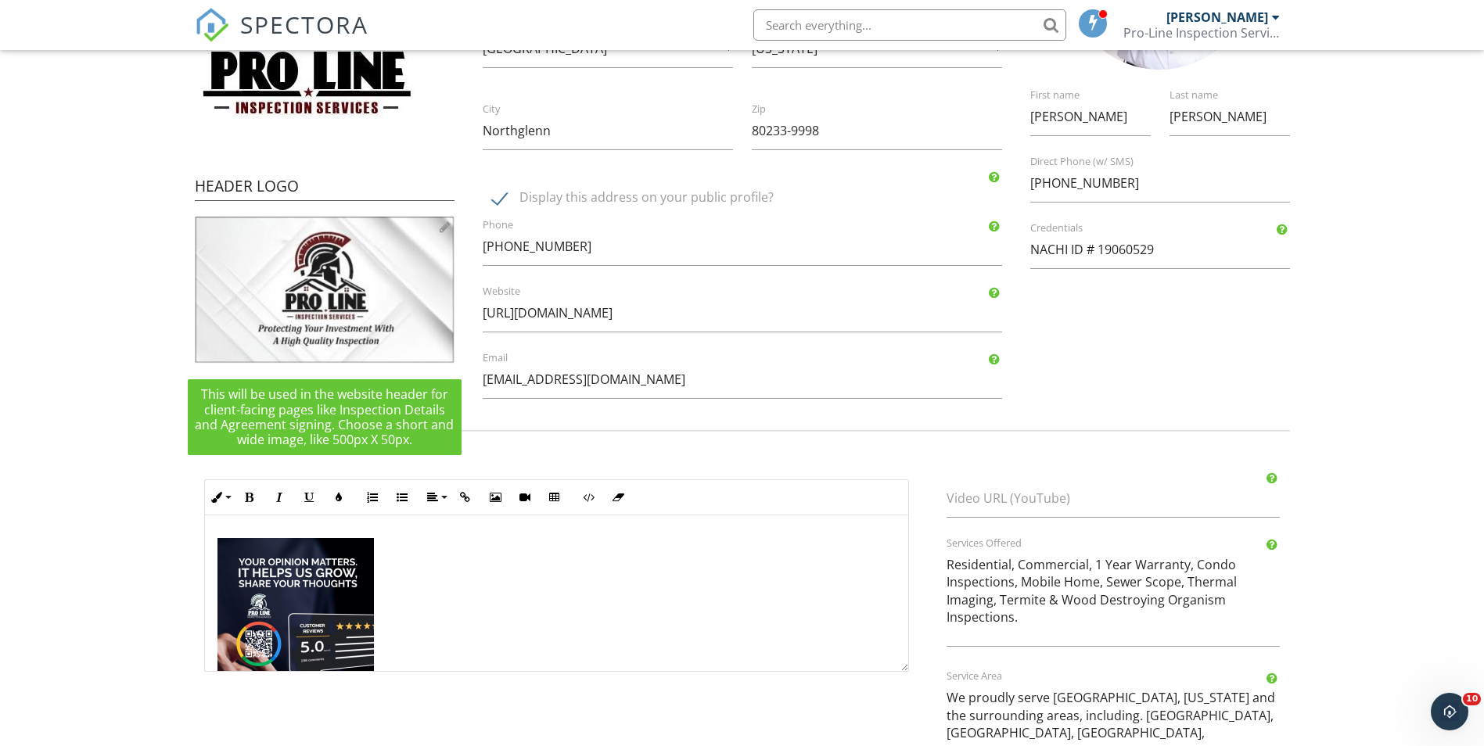
type input "C:\fakepath\5bb189cf-2af9-40e7-97fa-2174d7a24000.jpeg"
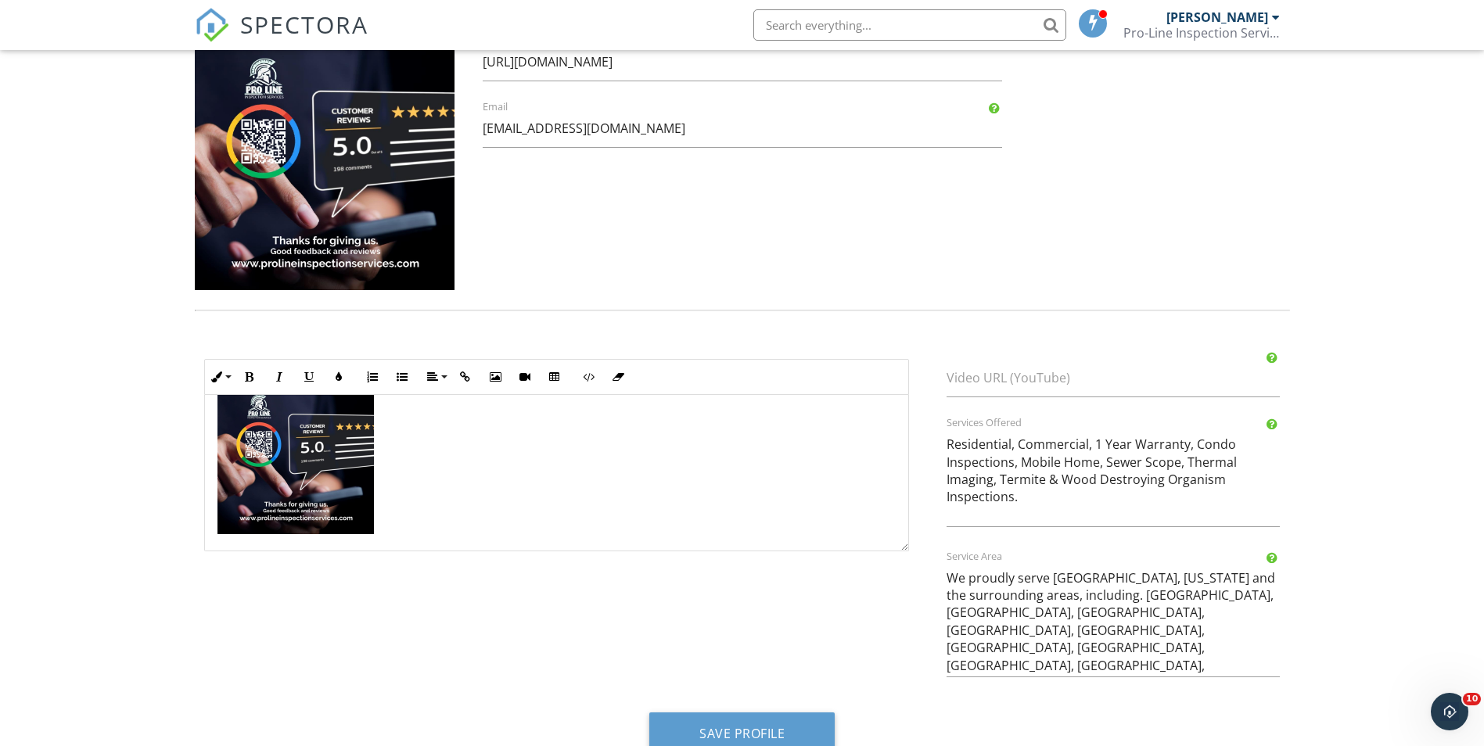
scroll to position [631, 0]
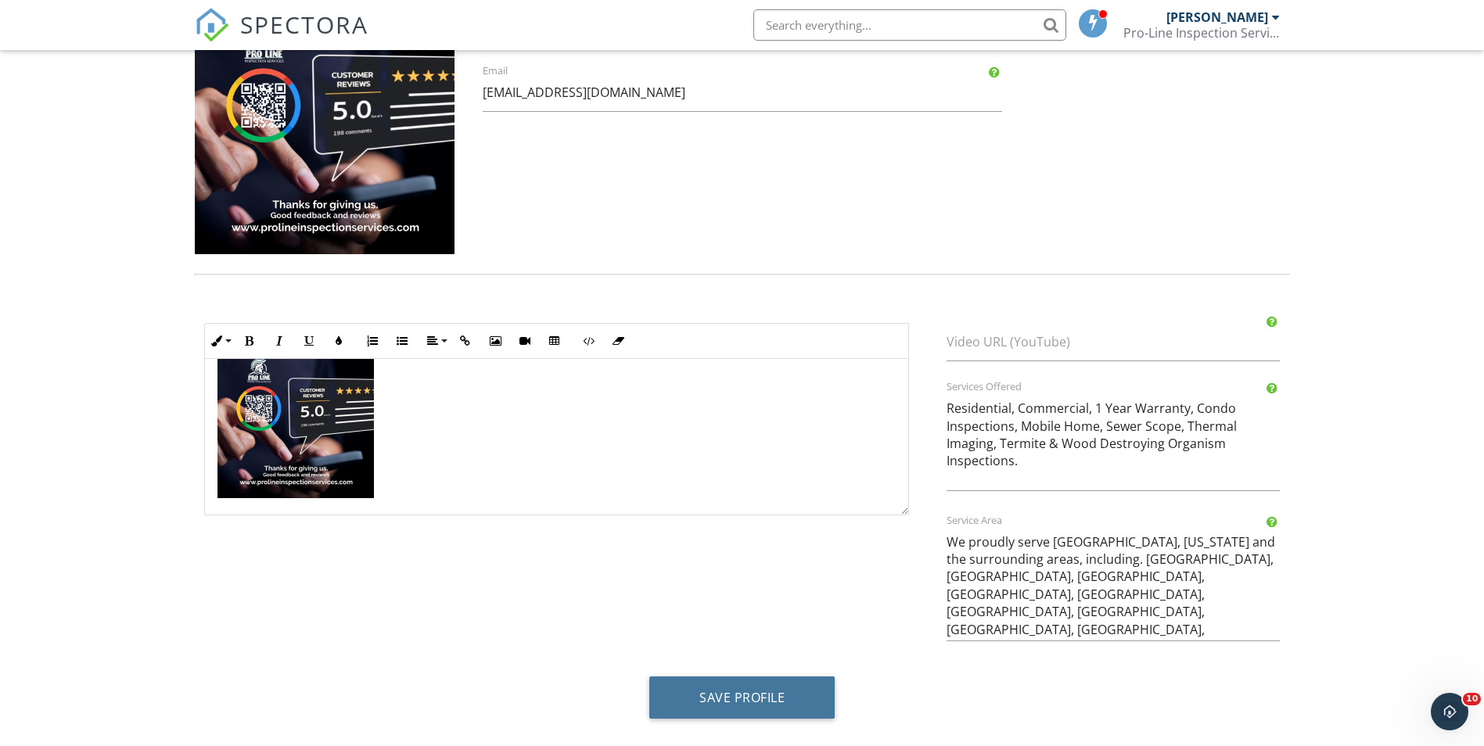
click at [773, 691] on button "Save Profile" at bounding box center [741, 698] width 185 height 42
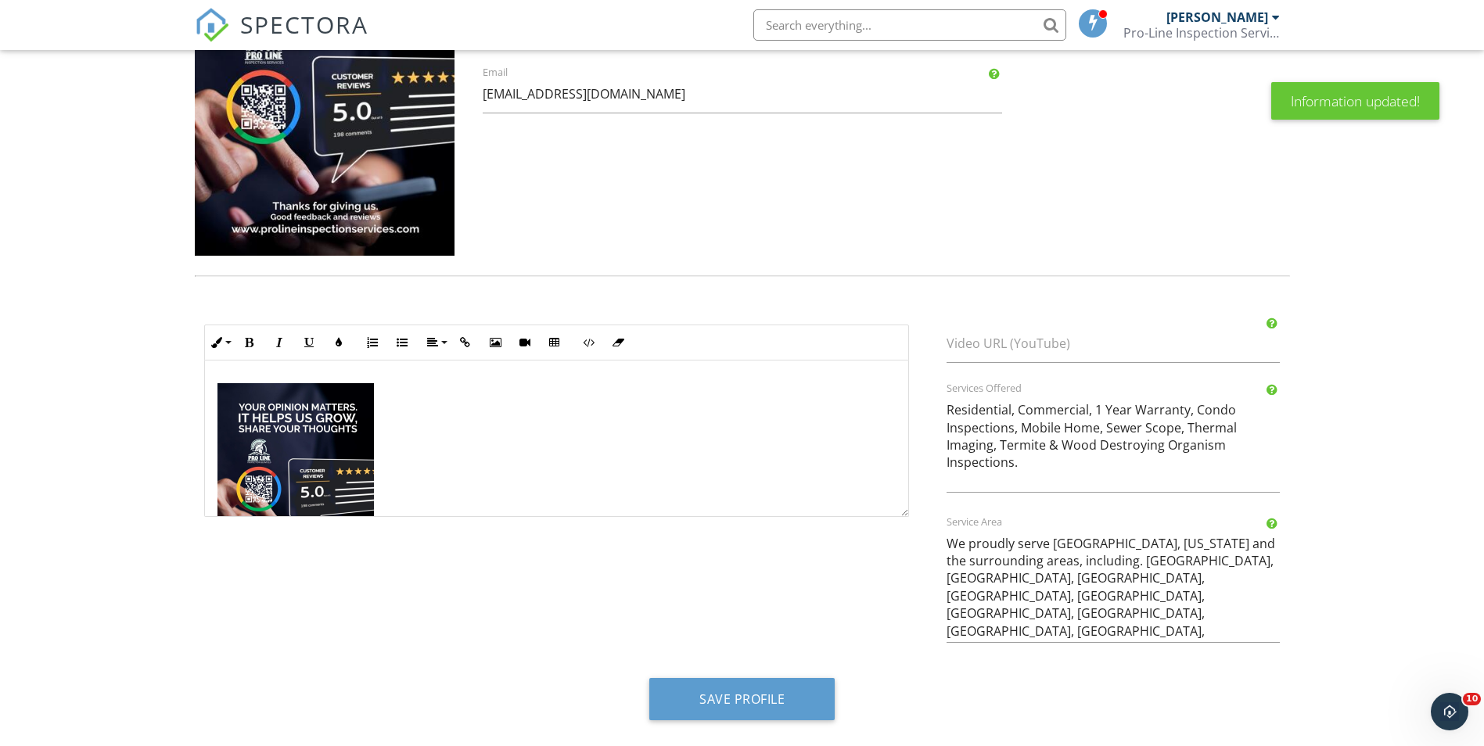
scroll to position [631, 0]
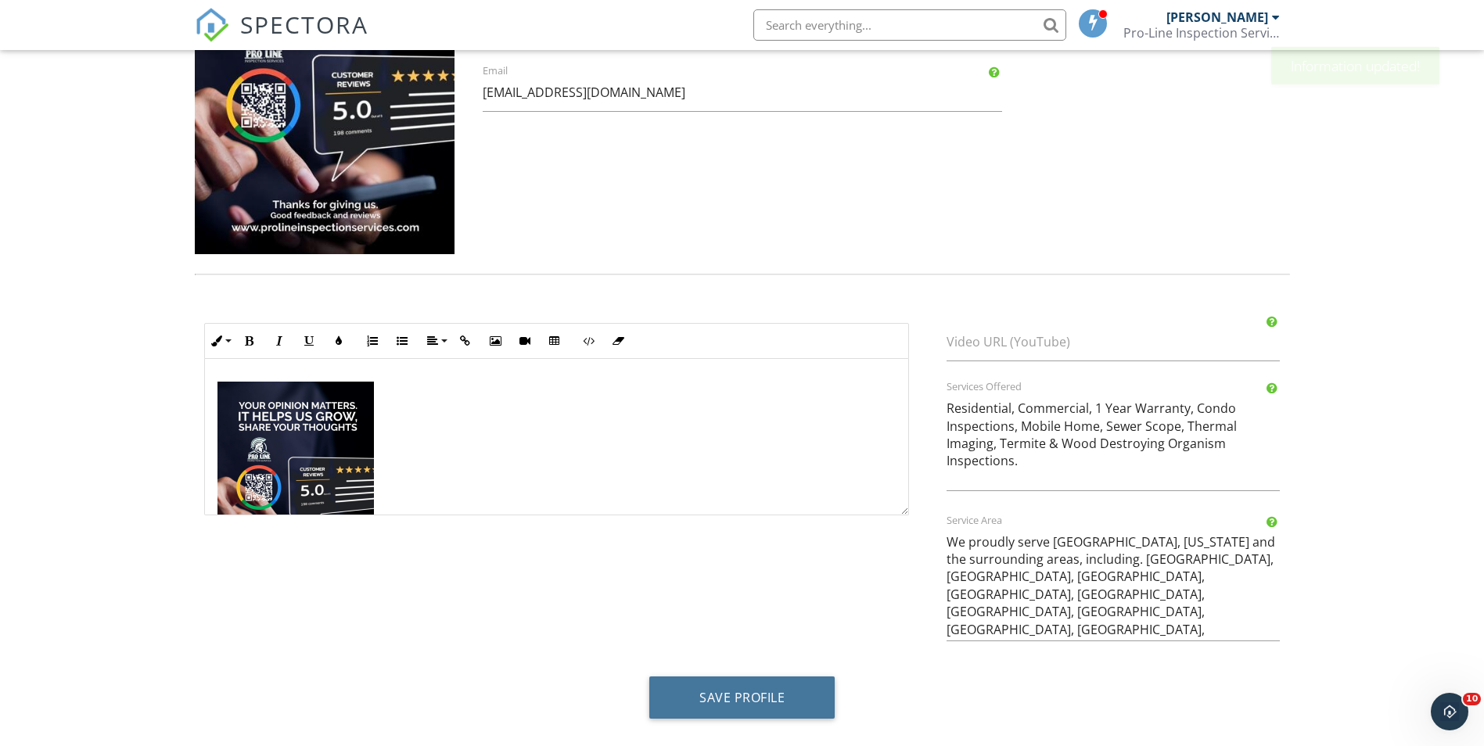
click at [748, 688] on button "Save Profile" at bounding box center [741, 698] width 185 height 42
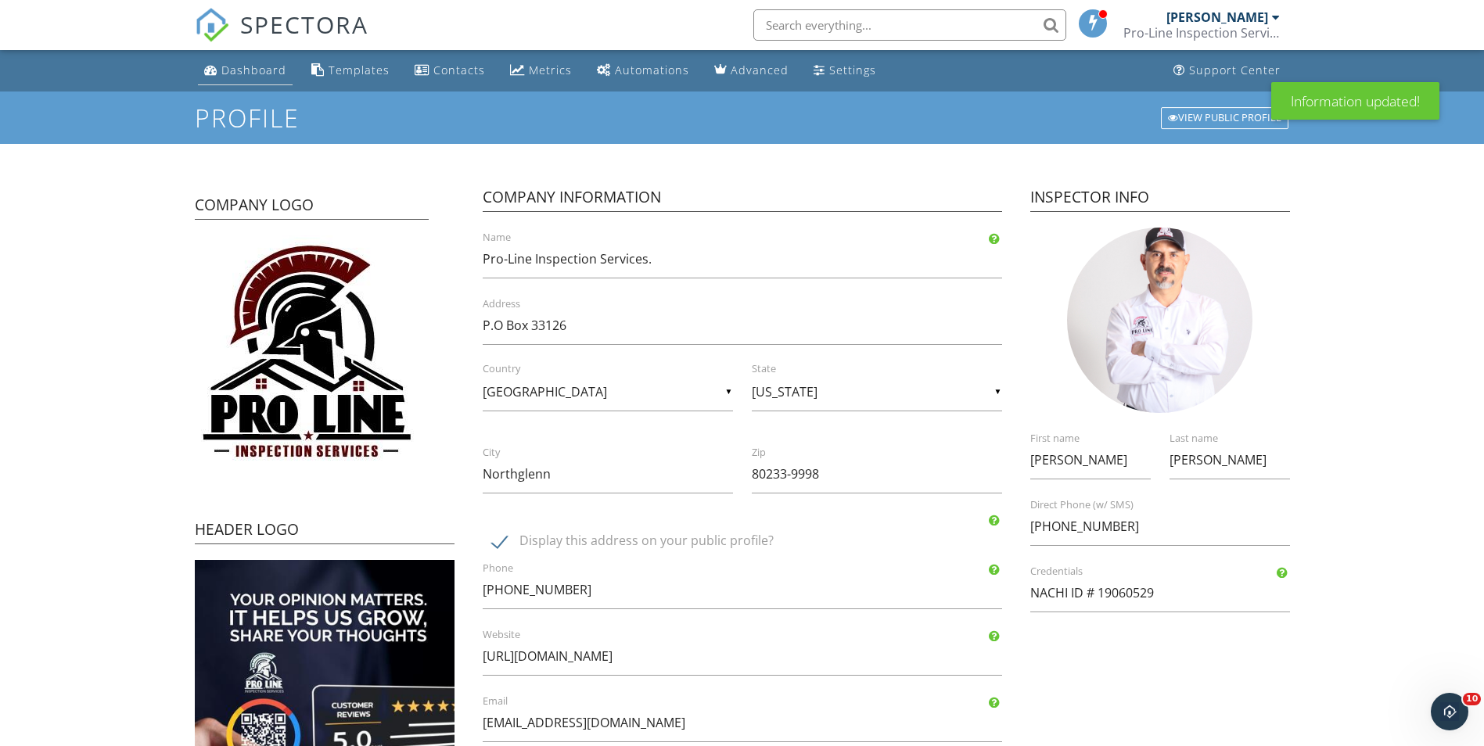
click at [254, 74] on div "Dashboard" at bounding box center [253, 70] width 65 height 15
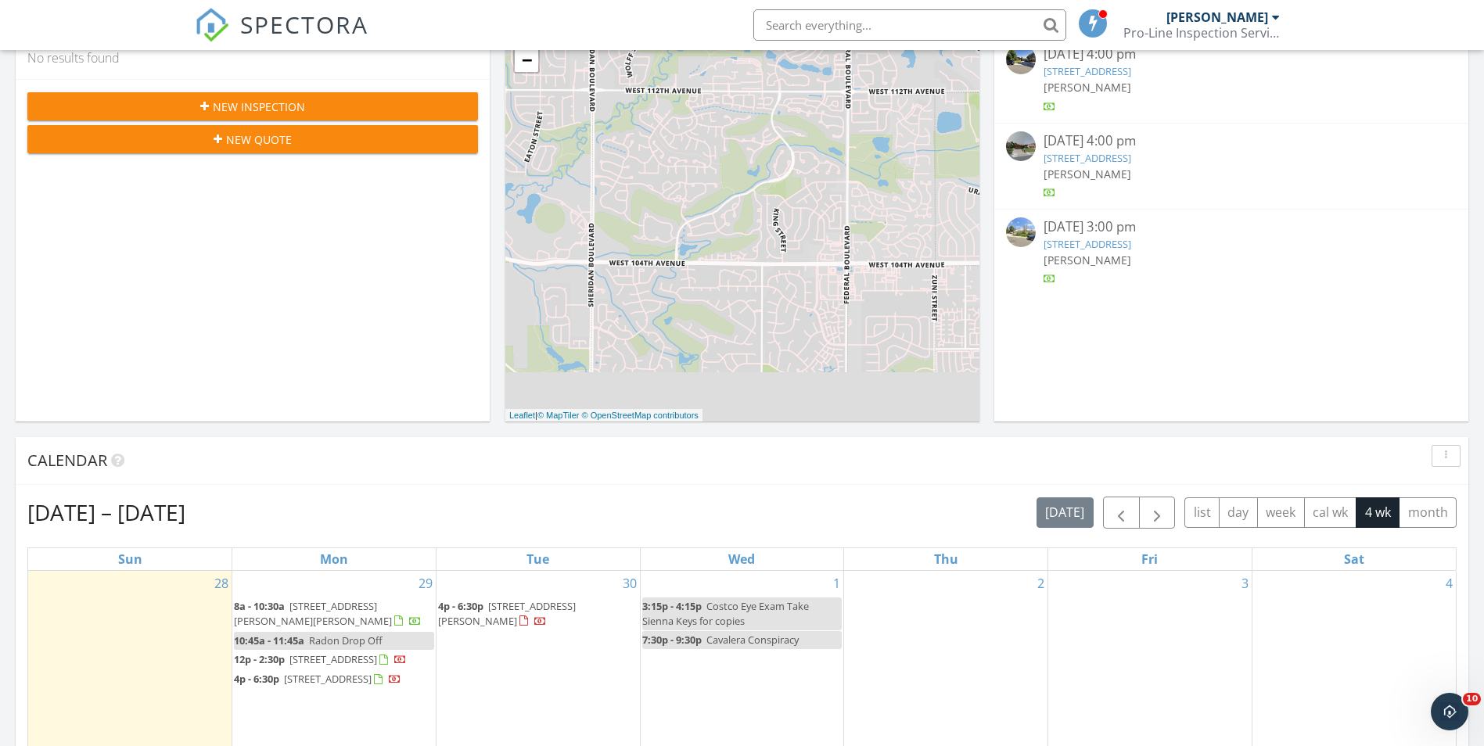
scroll to position [469, 0]
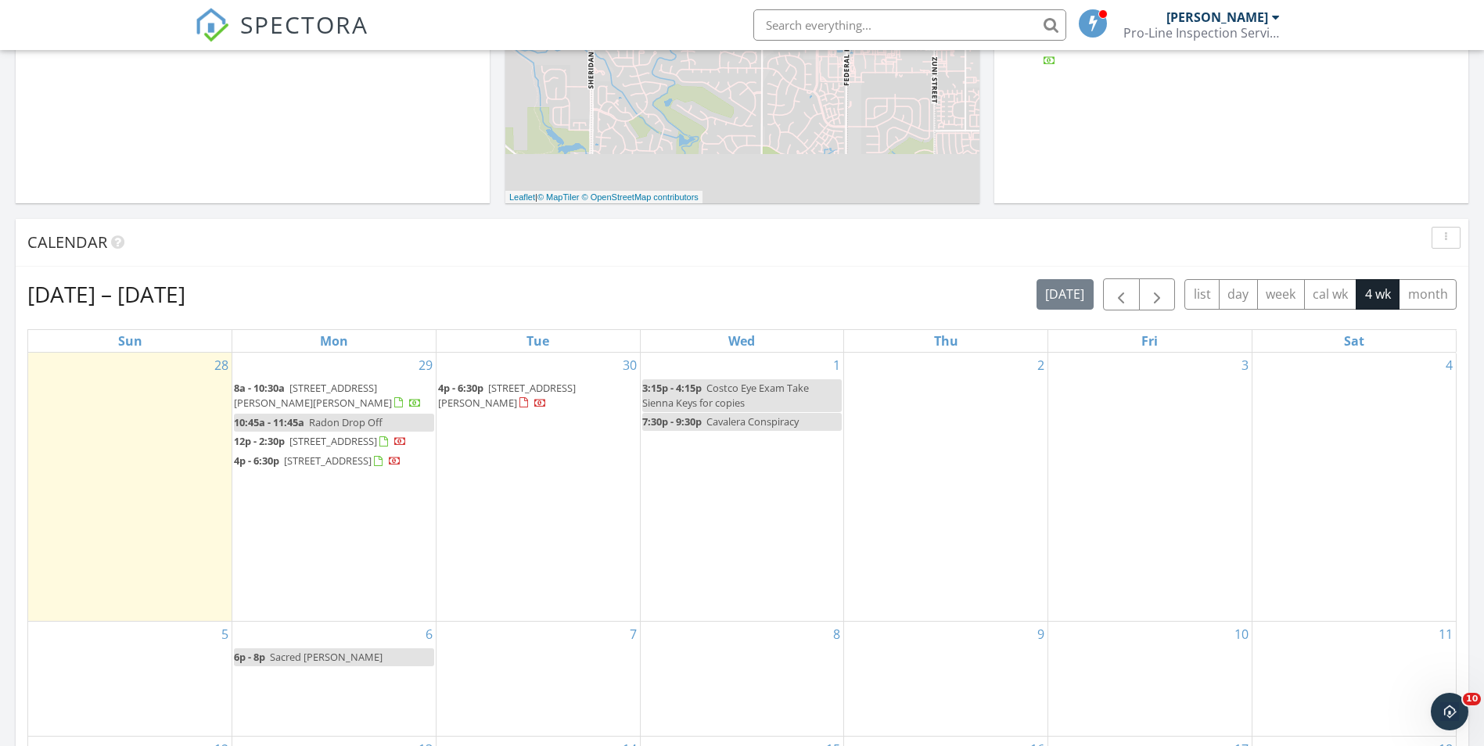
click at [347, 387] on span "[STREET_ADDRESS][PERSON_NAME][PERSON_NAME]" at bounding box center [313, 395] width 158 height 29
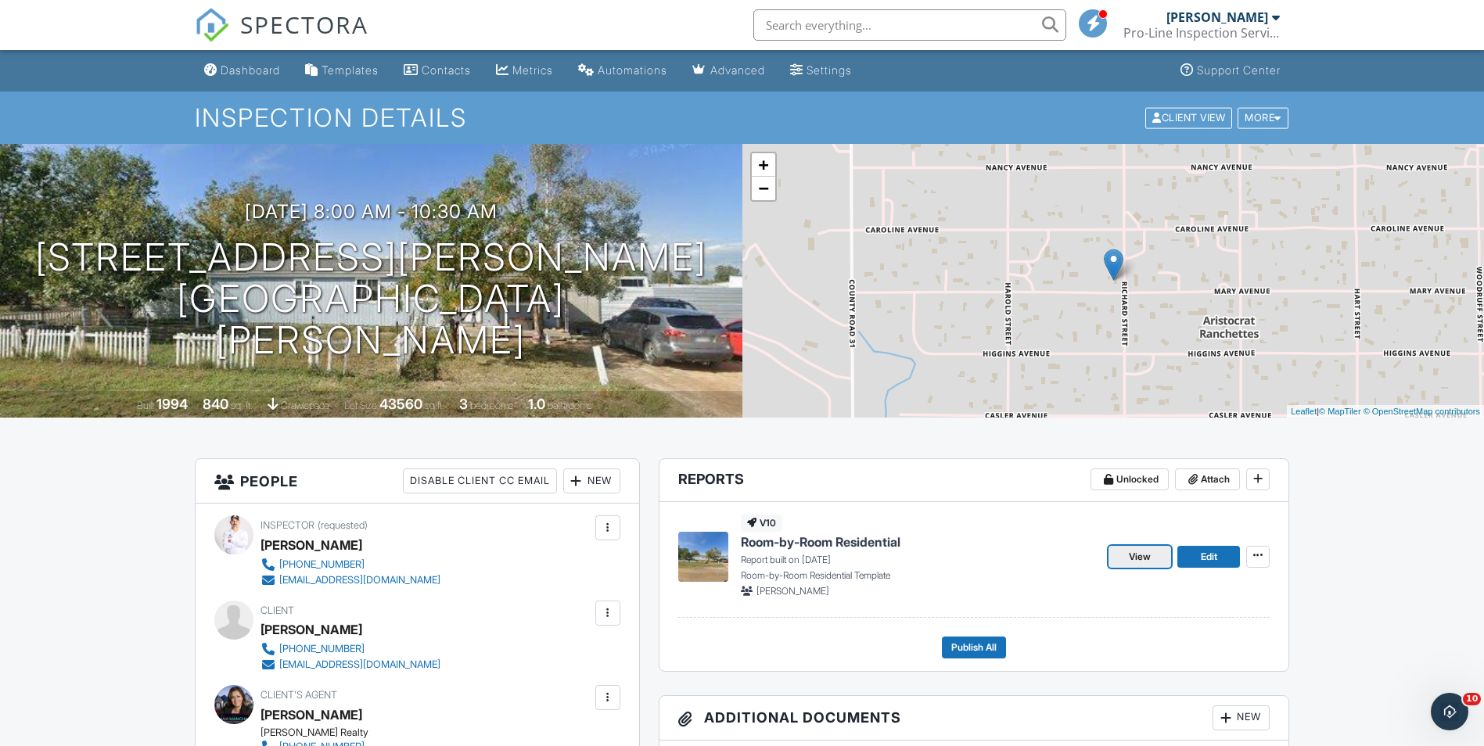
click at [1135, 552] on span "View" at bounding box center [1140, 557] width 22 height 16
